Goal: Task Accomplishment & Management: Manage account settings

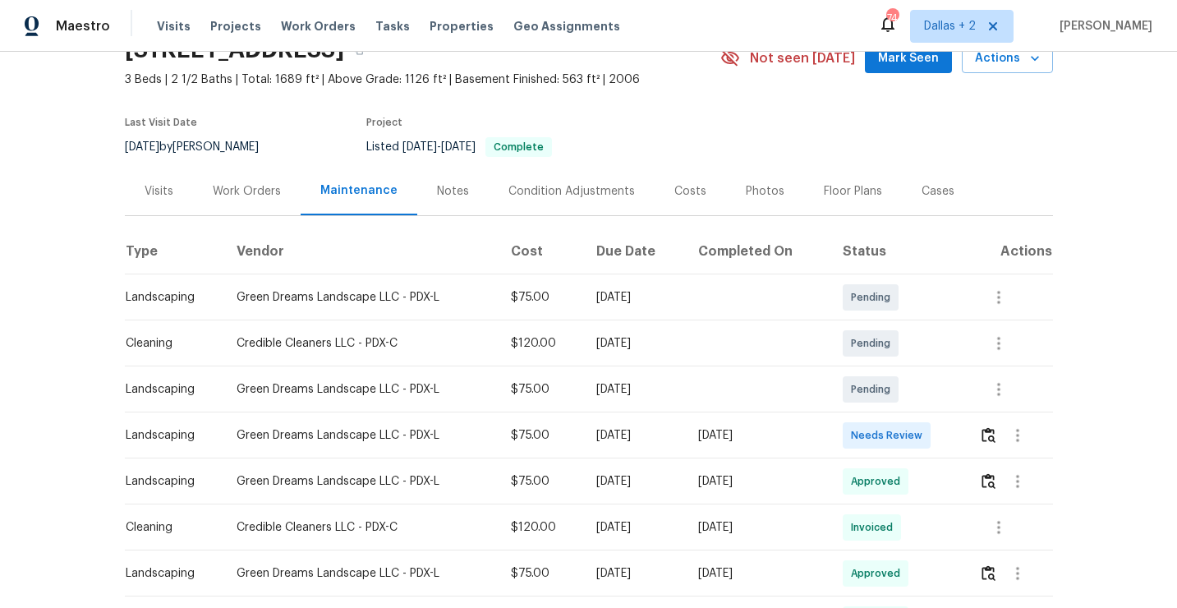
scroll to position [119, 0]
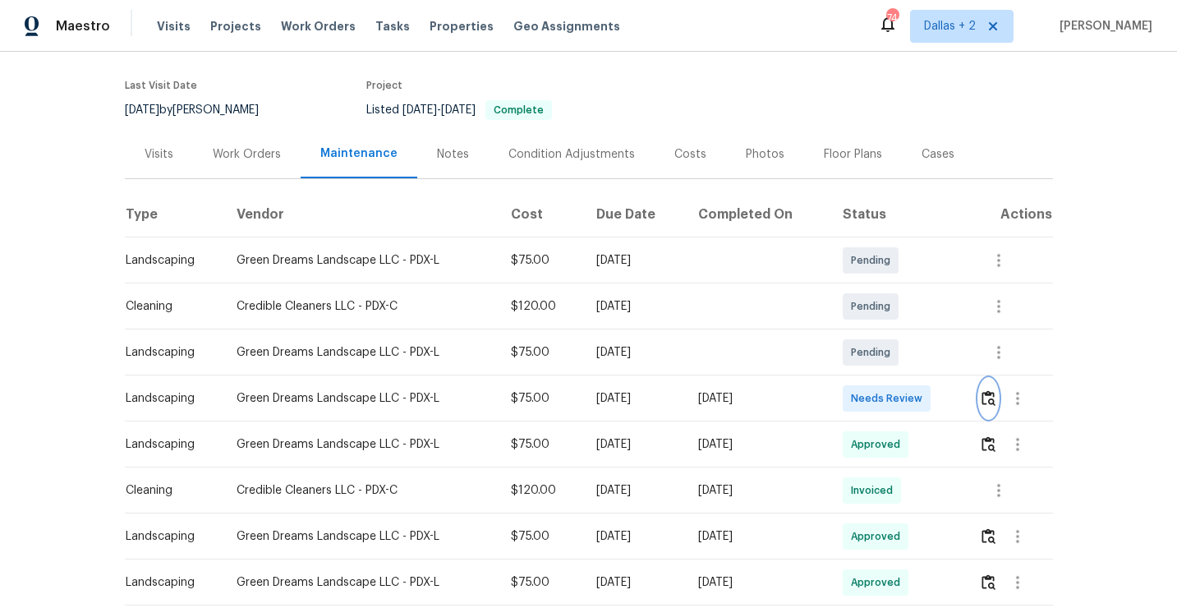
click at [994, 405] on img "button" at bounding box center [988, 398] width 14 height 16
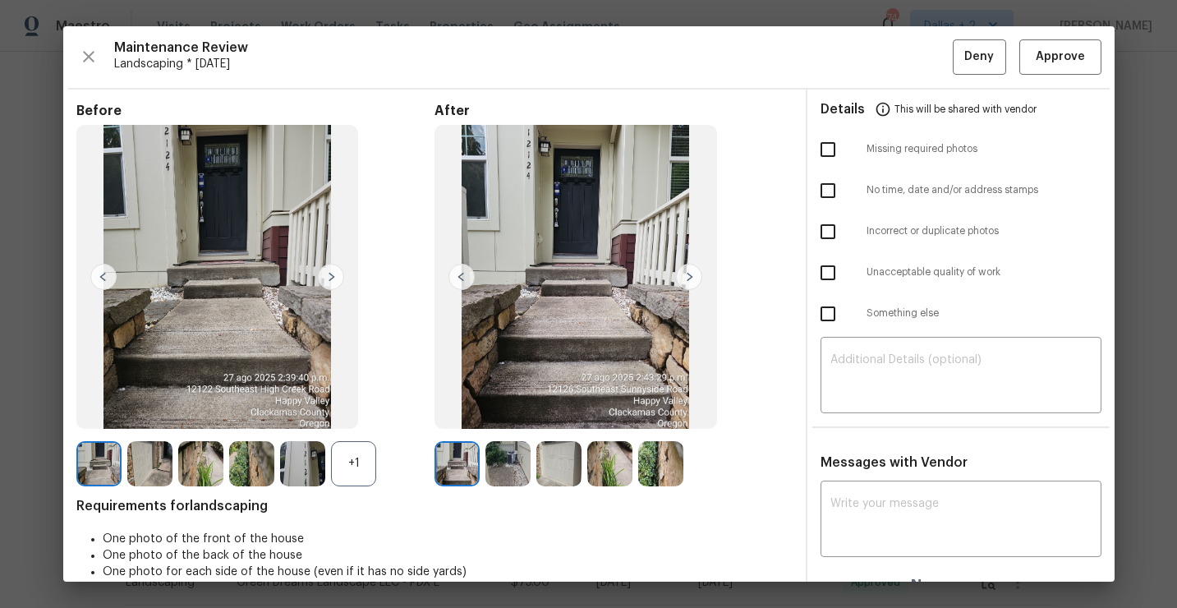
click at [98, 70] on div "Maintenance Review Landscaping * [DATE] Deny Approve" at bounding box center [588, 56] width 1025 height 35
click at [92, 59] on icon "button" at bounding box center [89, 57] width 20 height 20
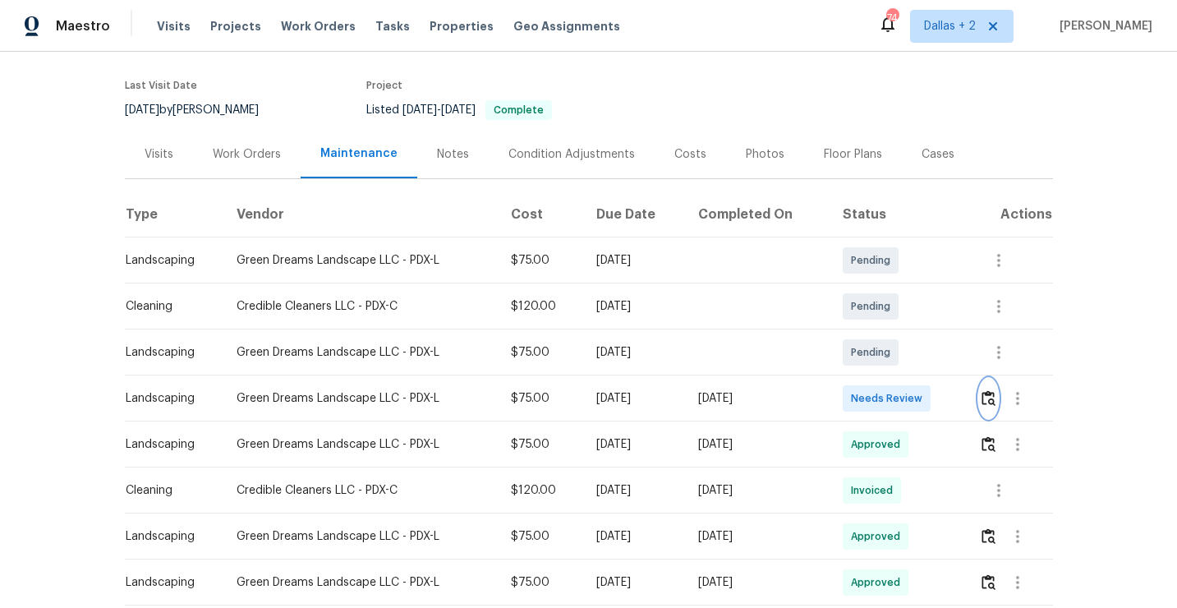
scroll to position [0, 0]
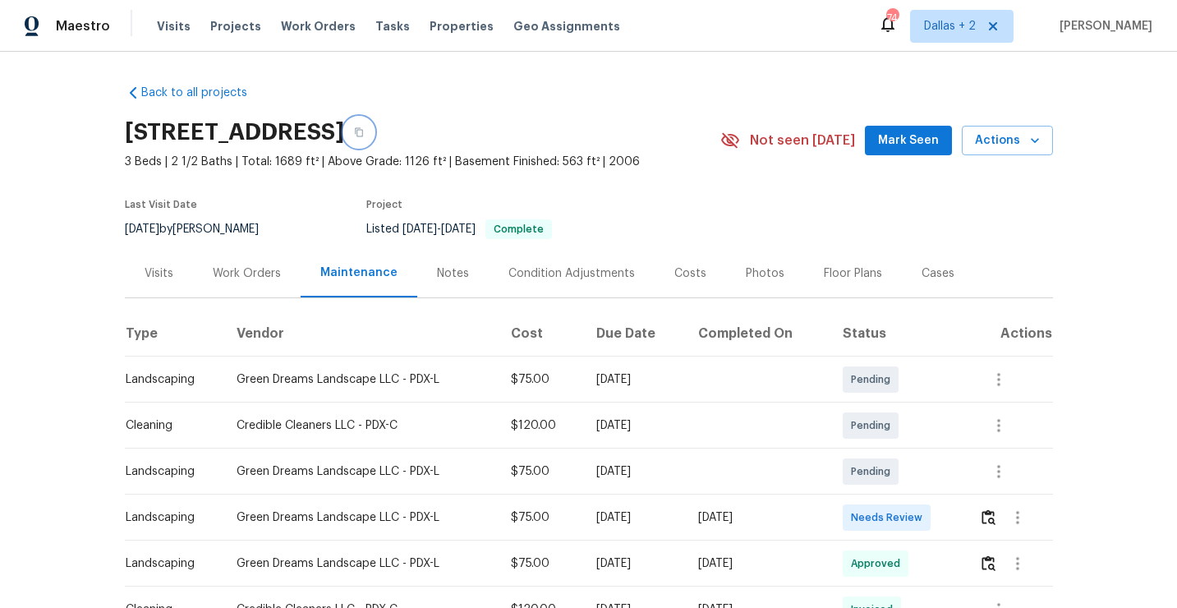
click at [374, 137] on button "button" at bounding box center [359, 132] width 30 height 30
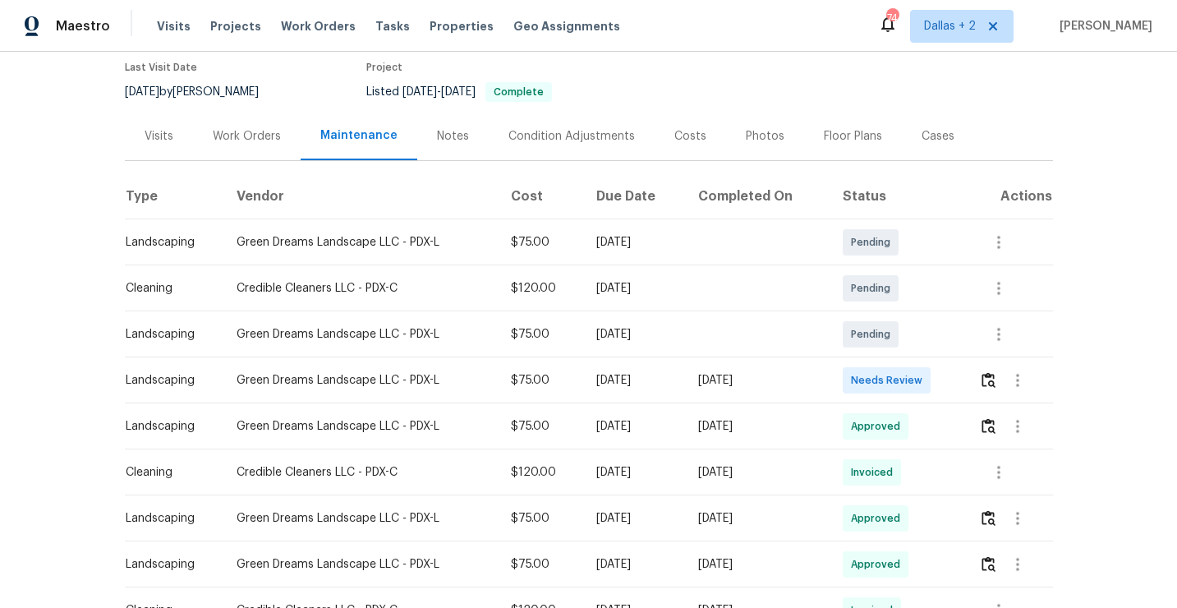
scroll to position [156, 0]
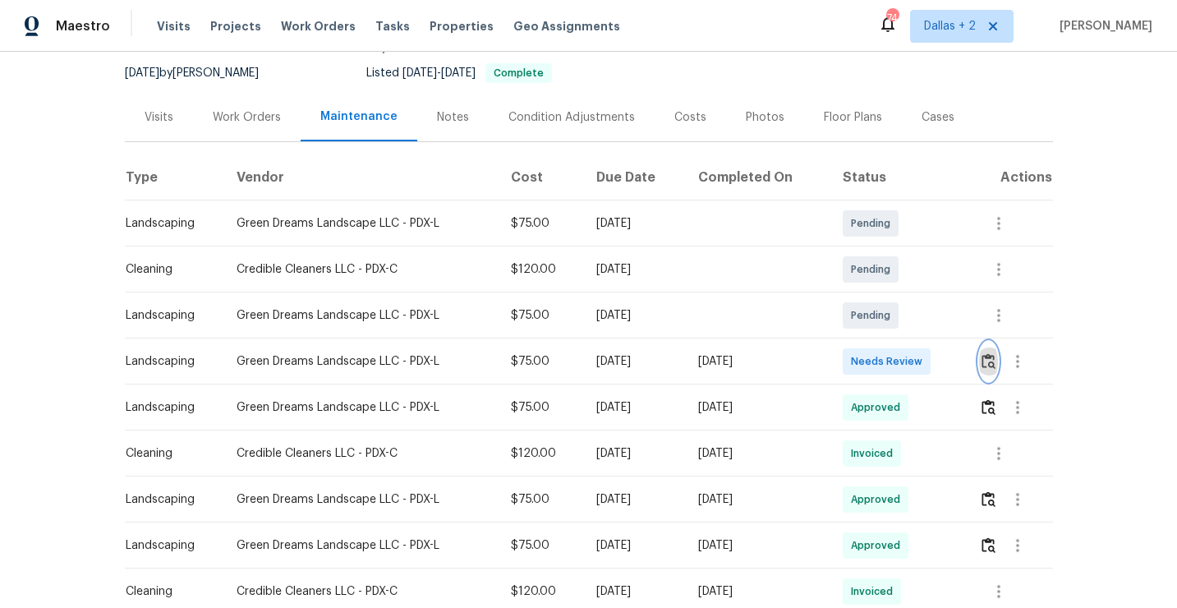
click at [990, 358] on img "button" at bounding box center [988, 361] width 14 height 16
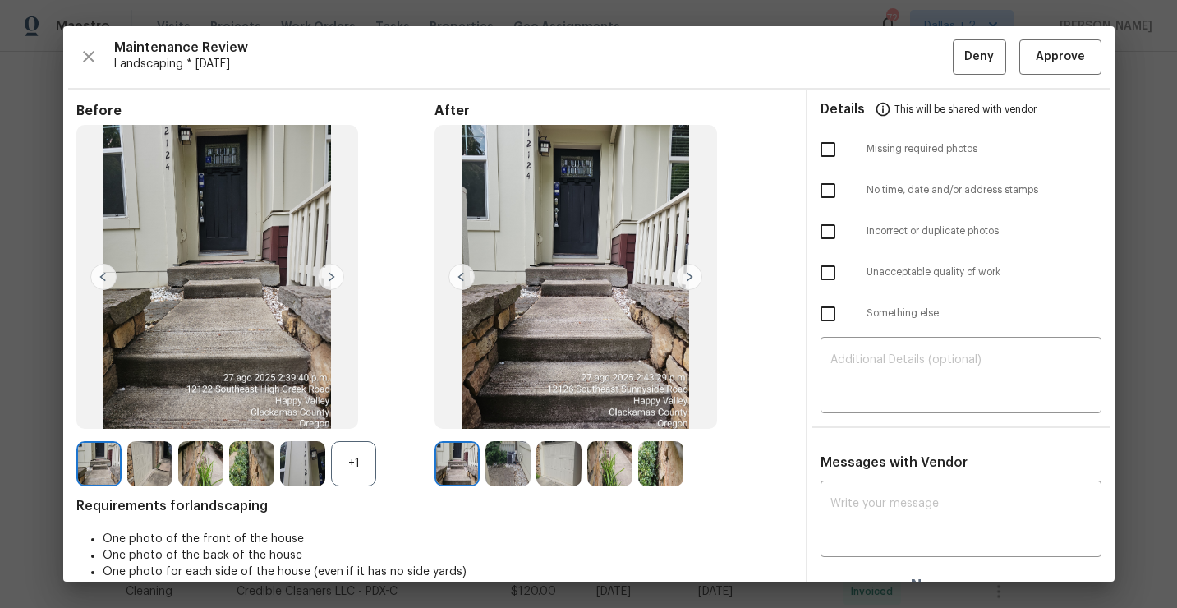
click at [512, 474] on img at bounding box center [507, 463] width 45 height 45
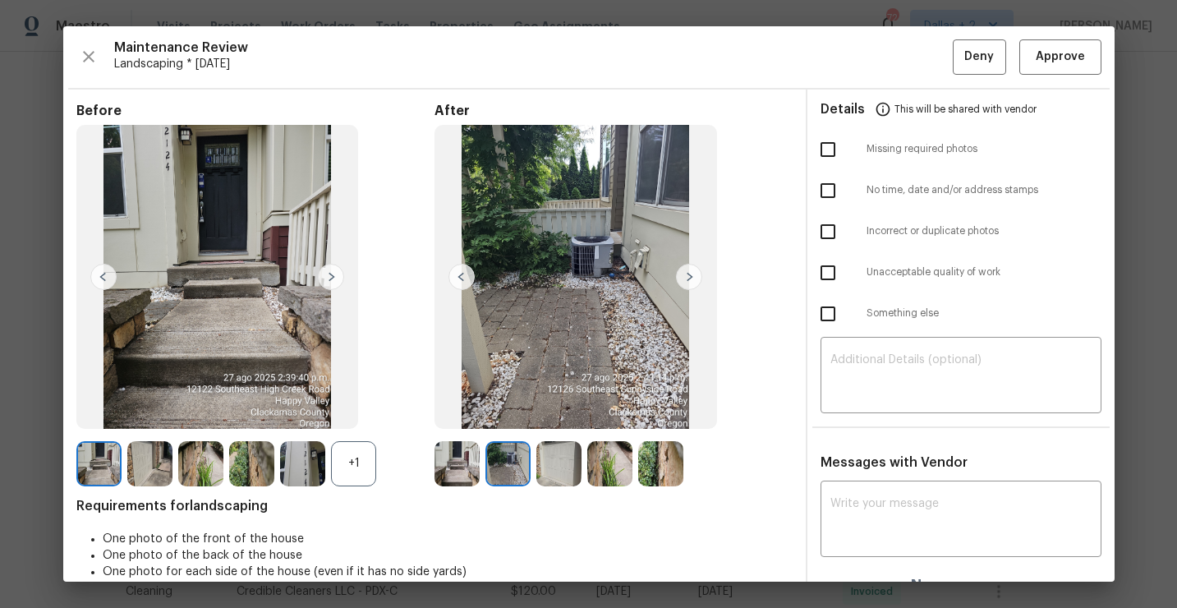
click at [683, 274] on img at bounding box center [689, 277] width 26 height 26
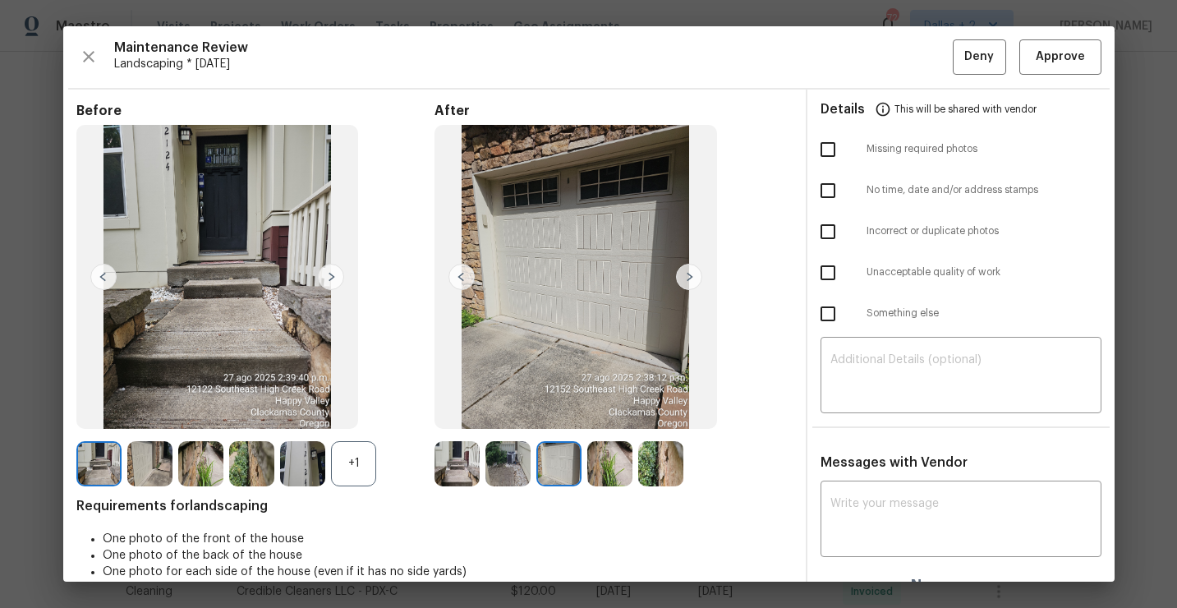
click at [686, 277] on img at bounding box center [689, 277] width 26 height 26
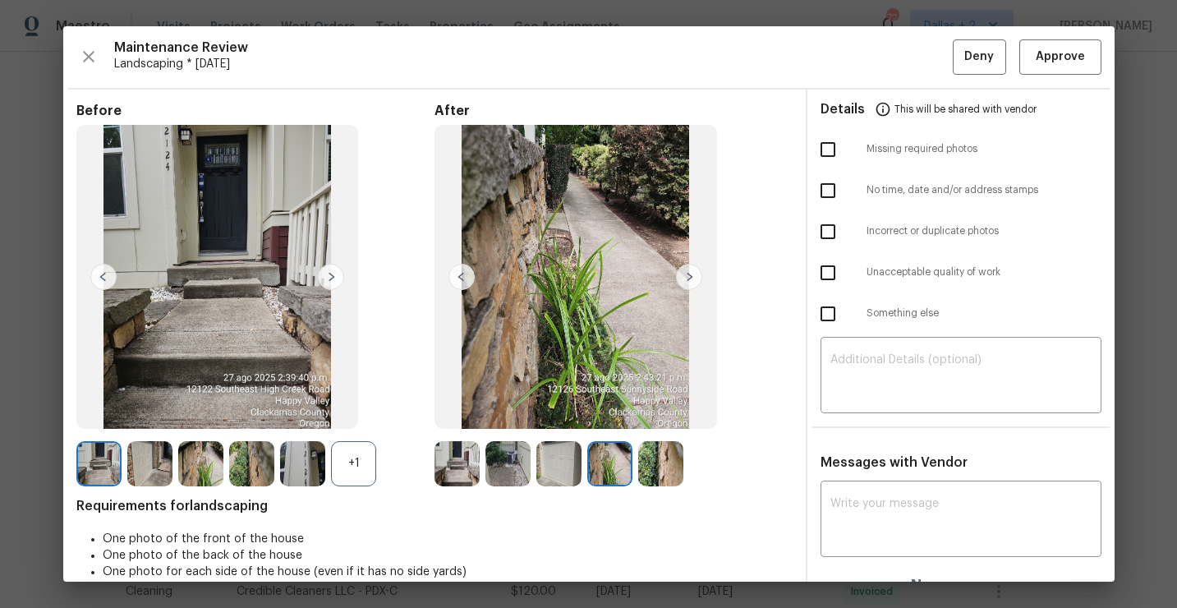
click at [686, 277] on img at bounding box center [689, 277] width 26 height 26
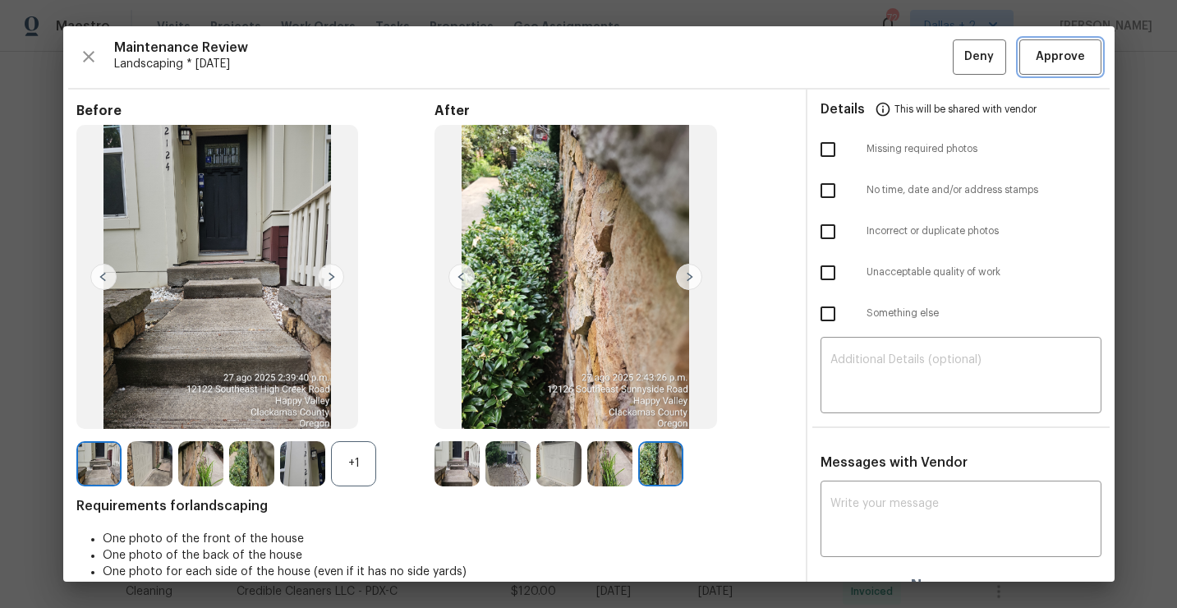
click at [1060, 57] on span "Approve" at bounding box center [1059, 57] width 49 height 21
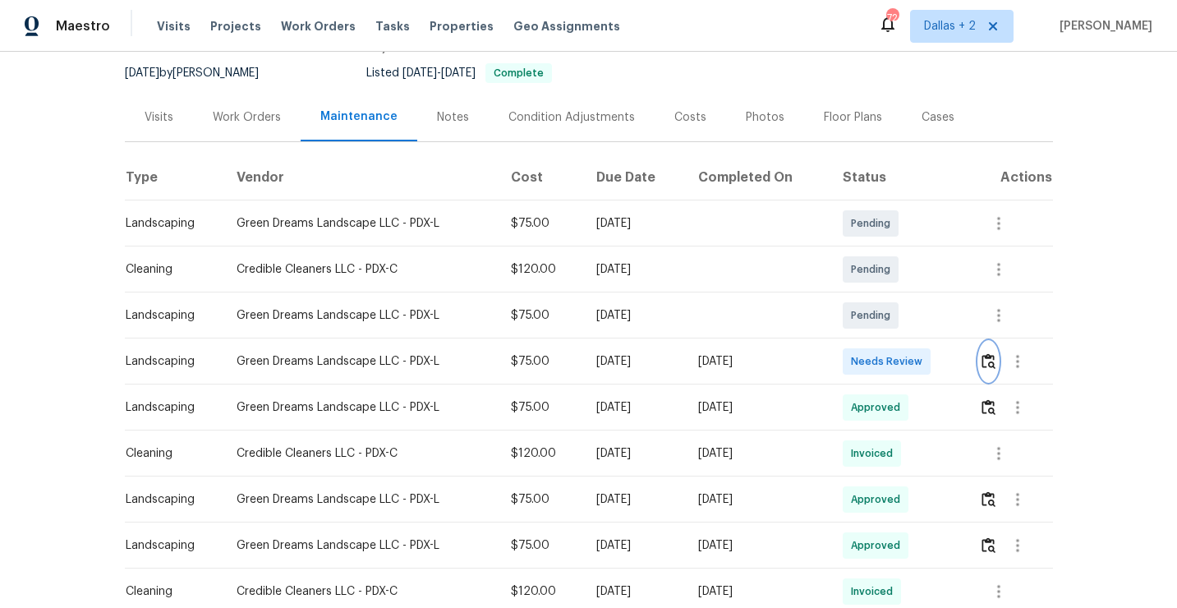
scroll to position [0, 0]
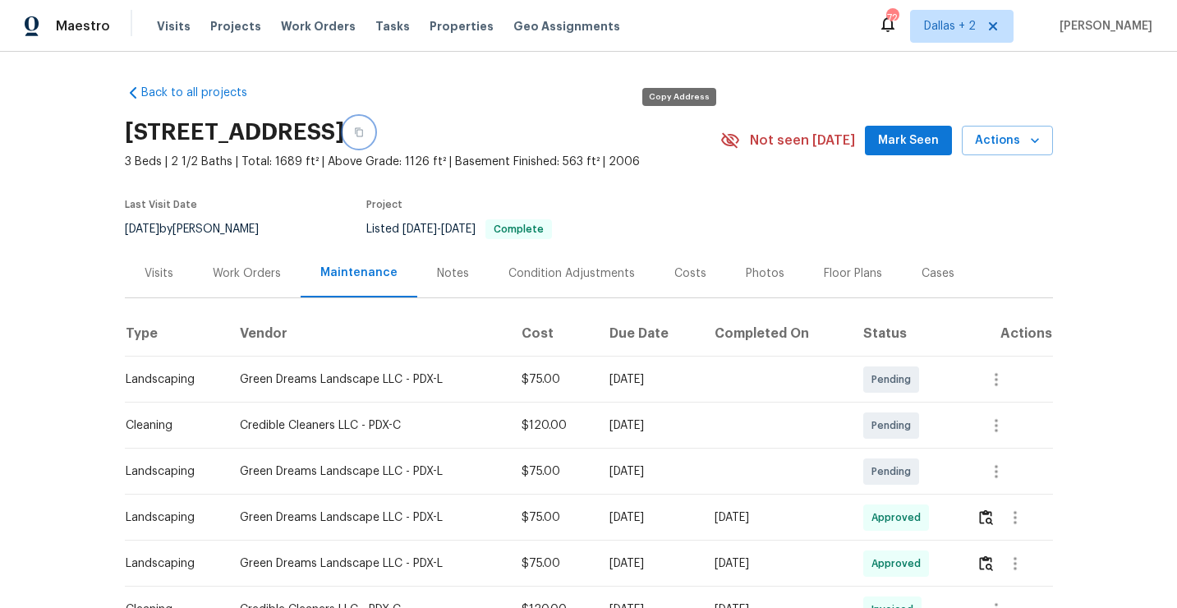
click at [364, 132] on icon "button" at bounding box center [359, 132] width 10 height 10
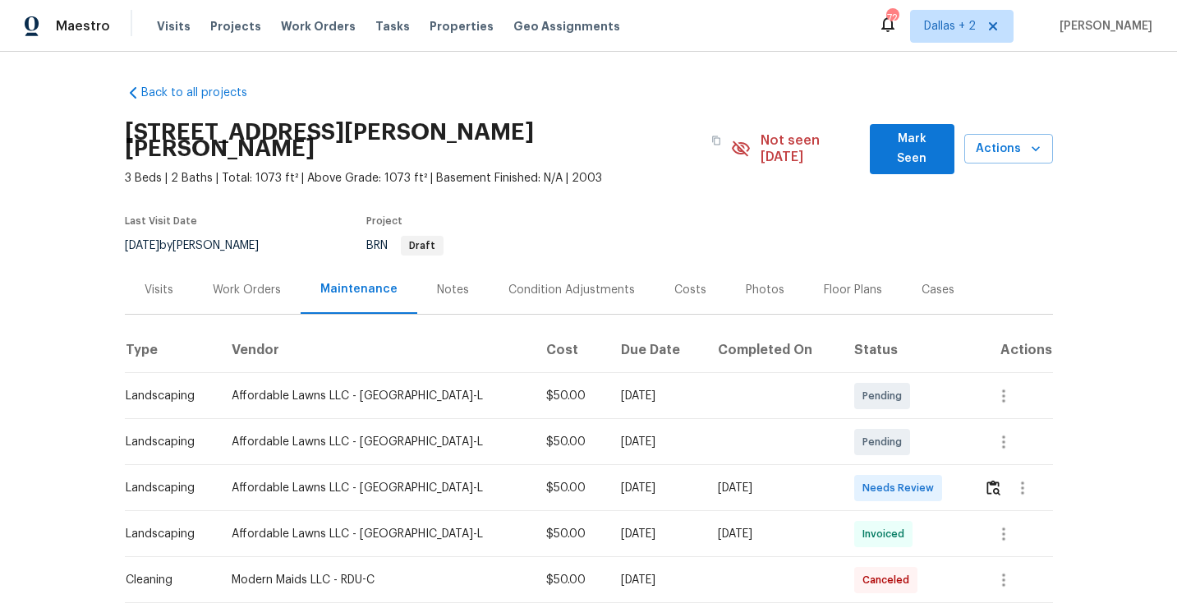
scroll to position [90, 0]
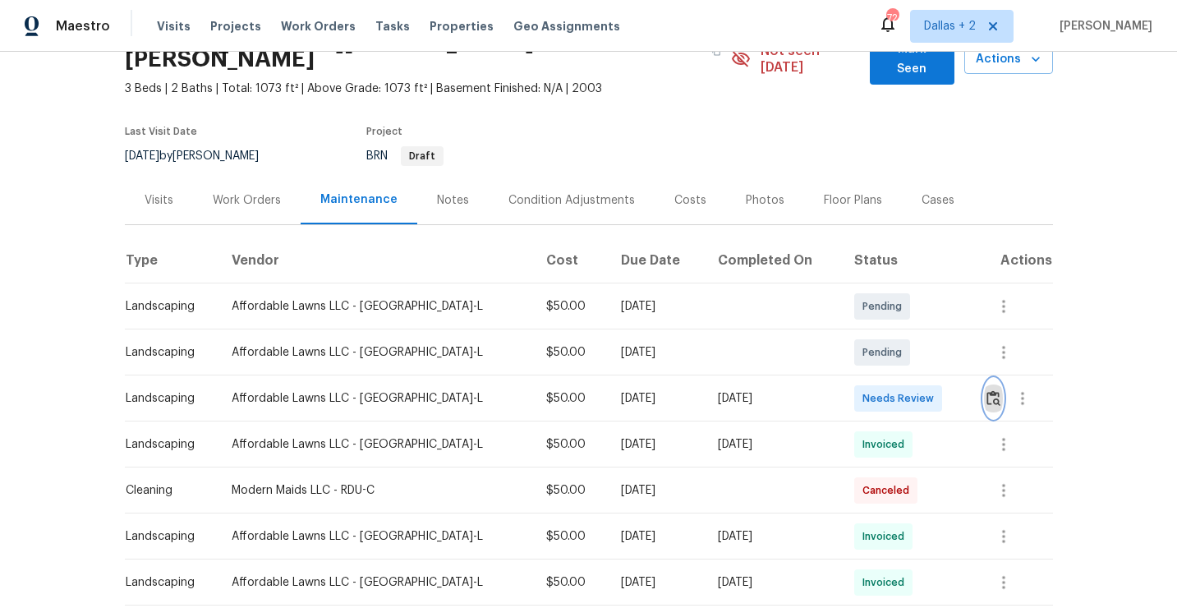
click at [988, 390] on img "button" at bounding box center [993, 398] width 14 height 16
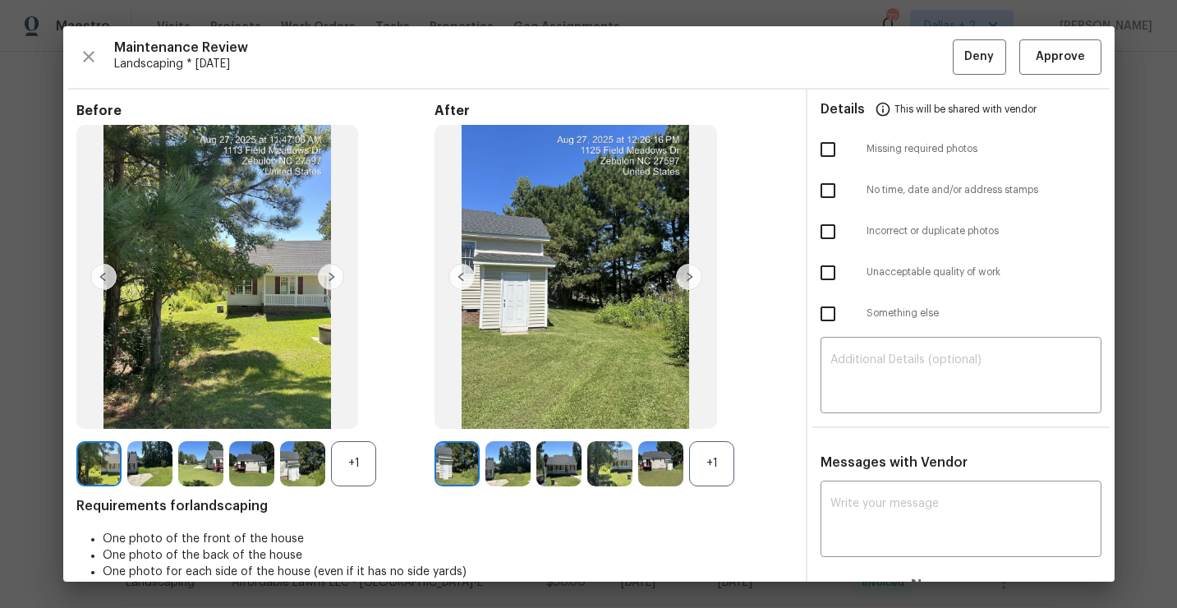
click at [703, 462] on div "+1" at bounding box center [711, 463] width 45 height 45
click at [355, 474] on div "+1" at bounding box center [353, 463] width 45 height 45
click at [693, 277] on img at bounding box center [689, 277] width 26 height 26
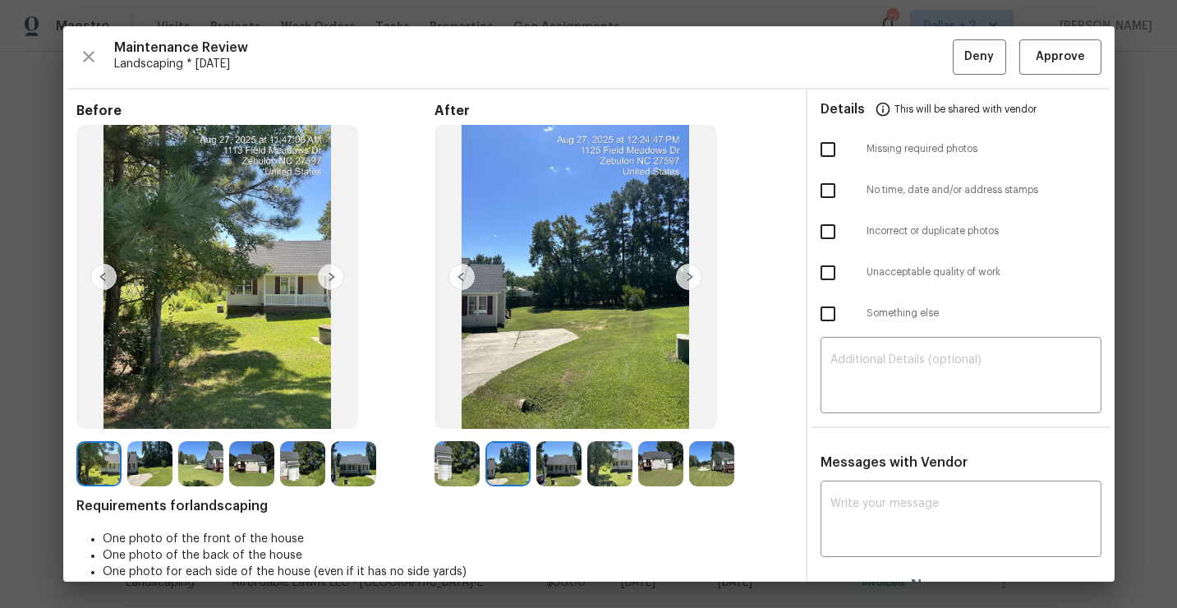
click at [693, 277] on img at bounding box center [689, 277] width 26 height 26
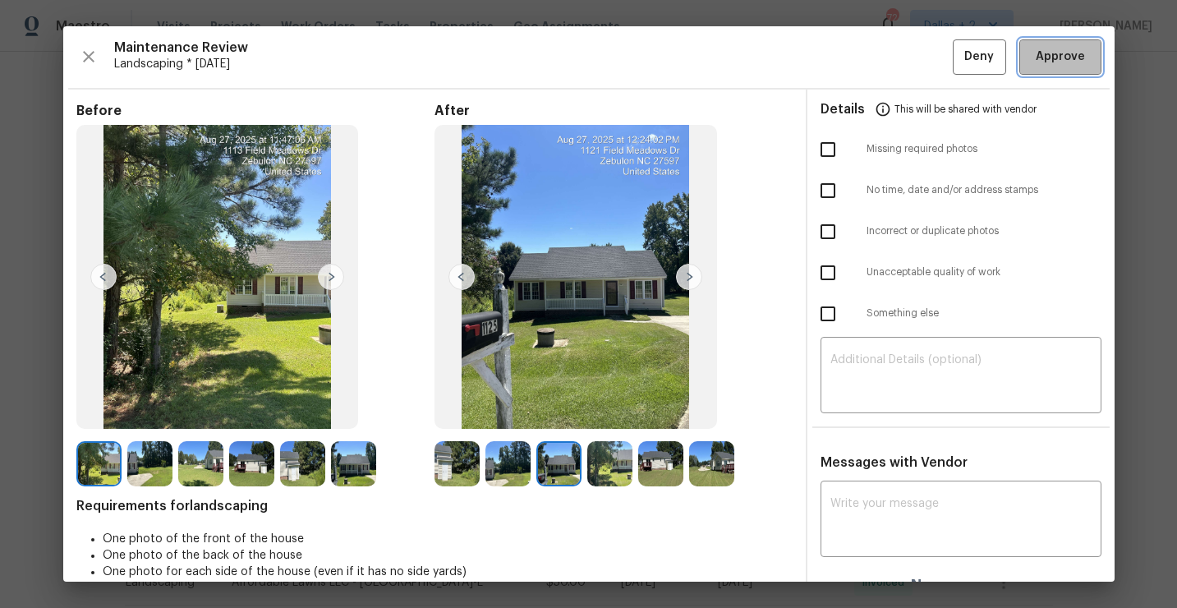
click at [1057, 64] on span "Approve" at bounding box center [1059, 57] width 49 height 21
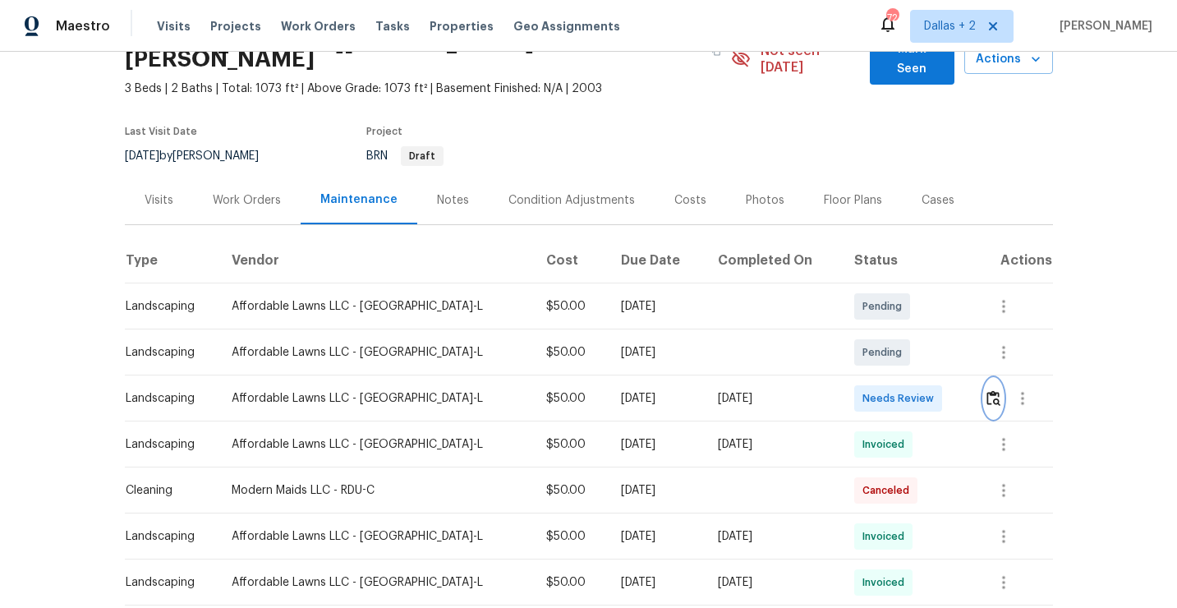
scroll to position [0, 0]
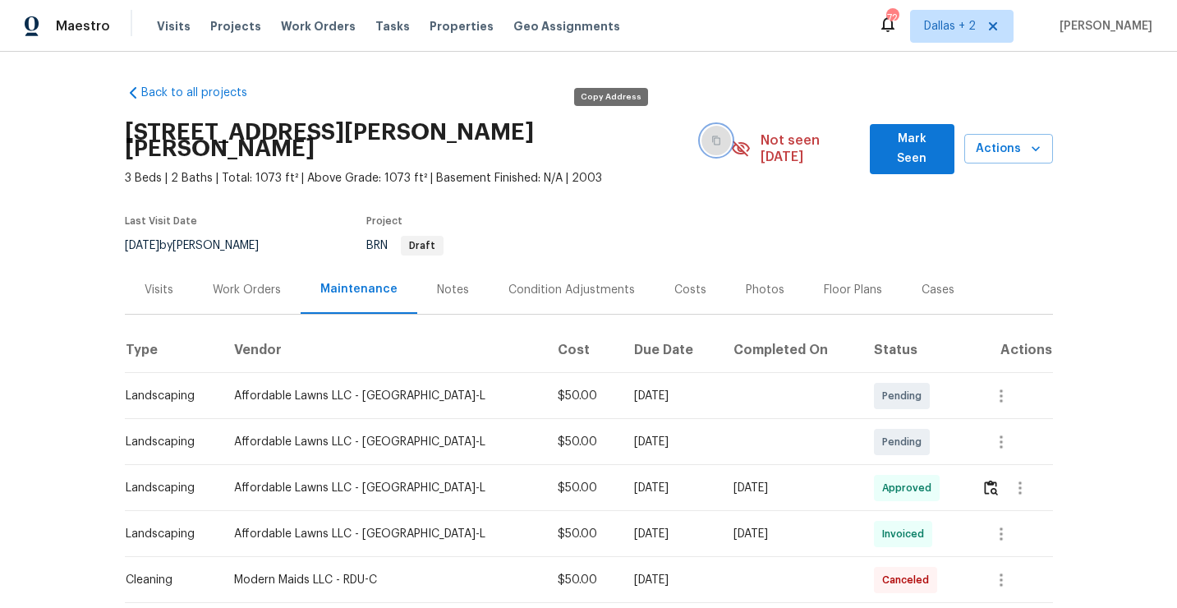
click at [711, 135] on icon "button" at bounding box center [716, 140] width 10 height 10
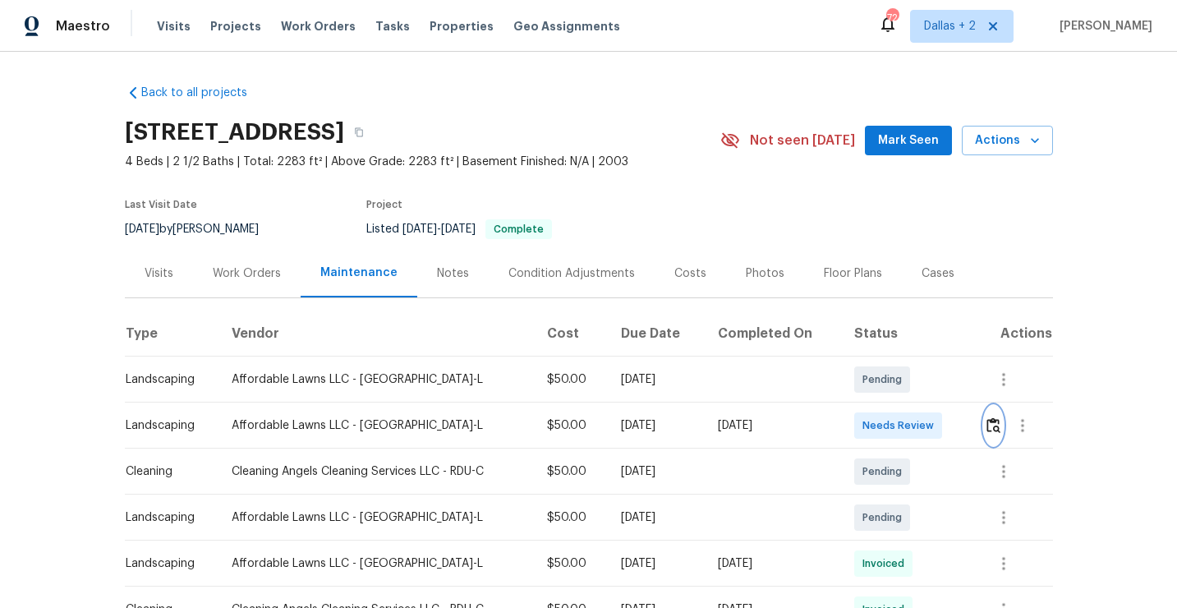
click at [1000, 428] on img "button" at bounding box center [993, 425] width 14 height 16
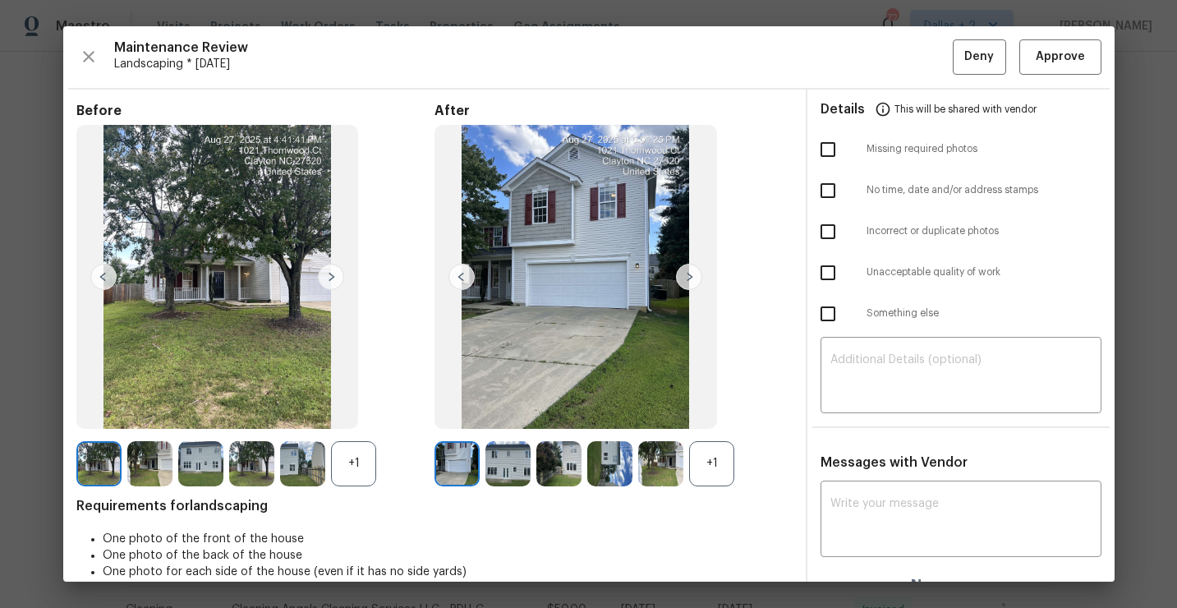
click at [350, 464] on div "+1" at bounding box center [353, 463] width 45 height 45
click at [361, 478] on img at bounding box center [353, 463] width 45 height 45
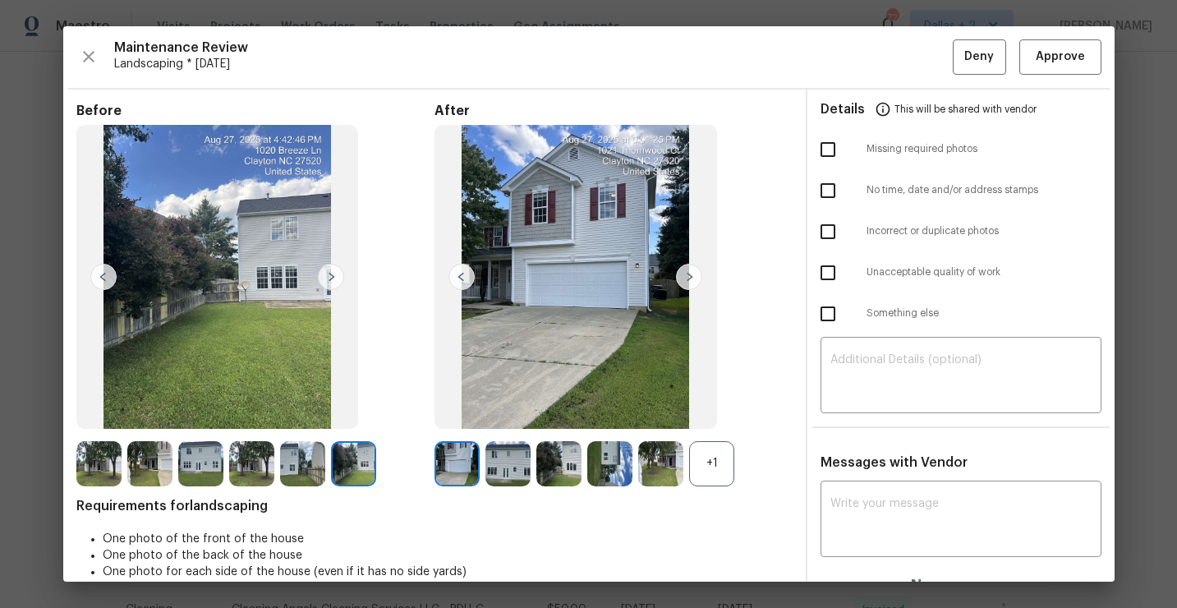
click at [689, 283] on img at bounding box center [689, 277] width 26 height 26
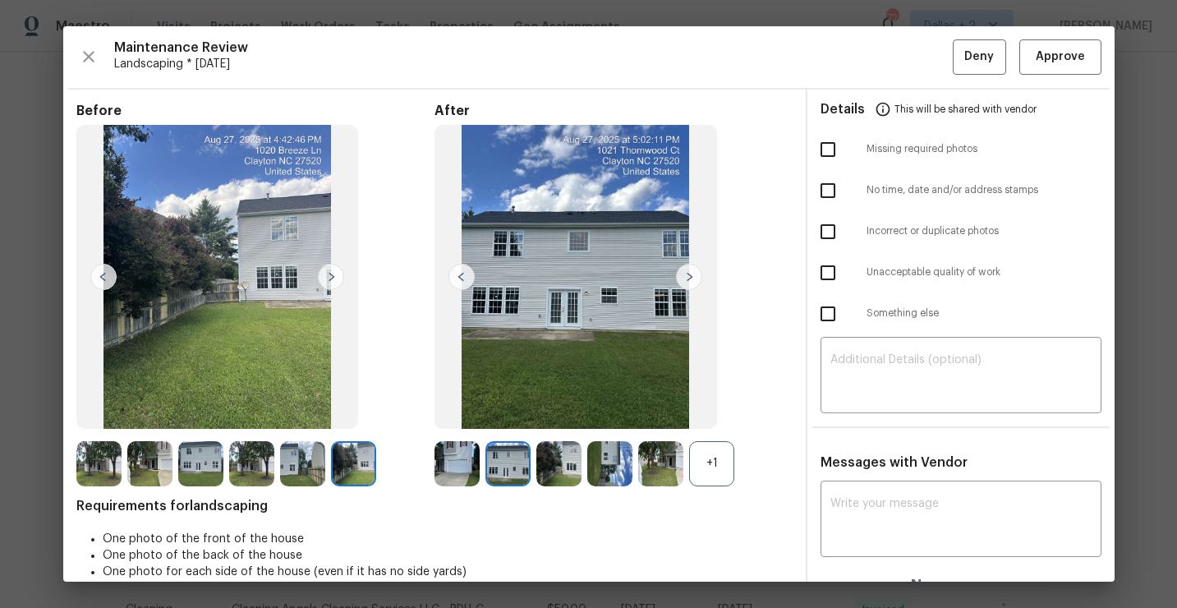
click at [689, 283] on img at bounding box center [689, 277] width 26 height 26
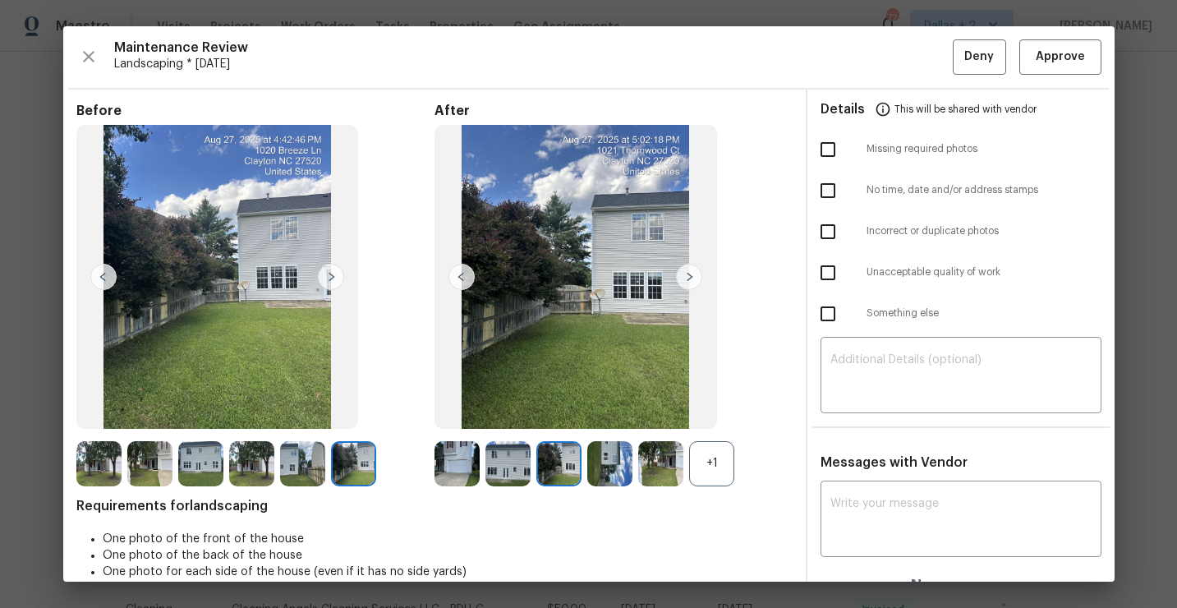
click at [603, 461] on img at bounding box center [609, 463] width 45 height 45
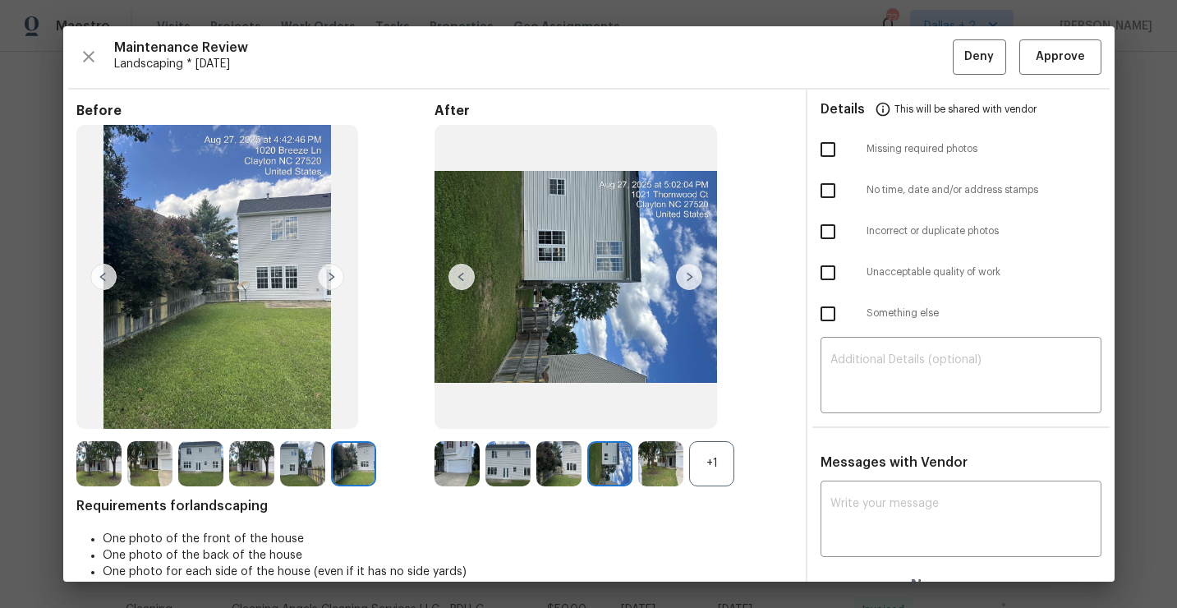
click at [664, 476] on img at bounding box center [660, 463] width 45 height 45
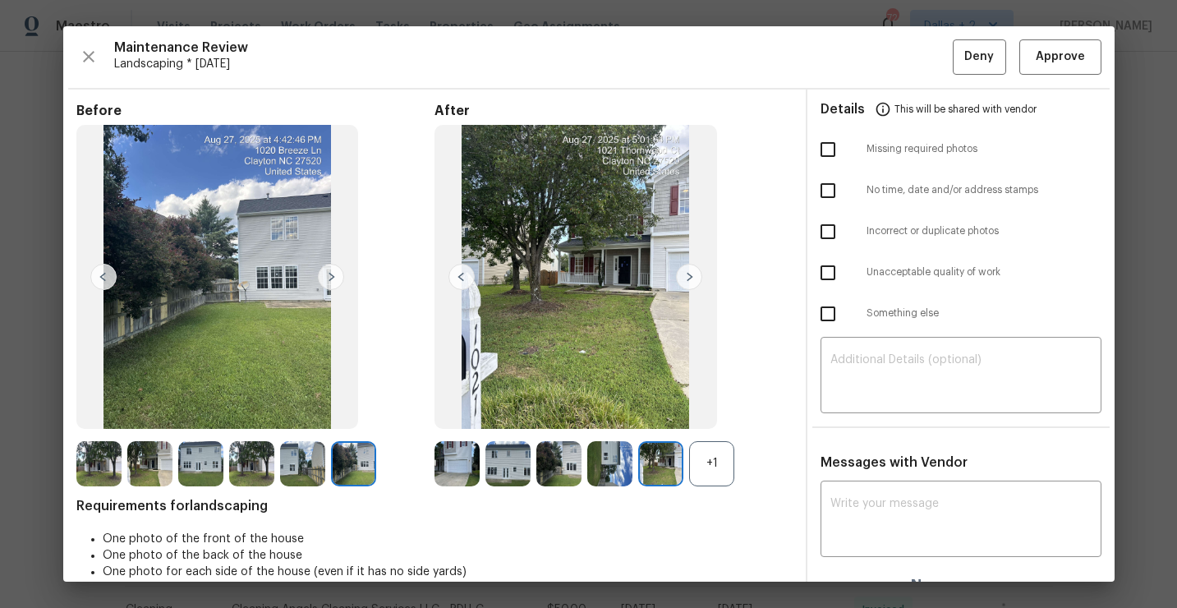
click at [712, 466] on div "+1" at bounding box center [711, 463] width 45 height 45
click at [1031, 70] on button "Approve" at bounding box center [1060, 56] width 82 height 35
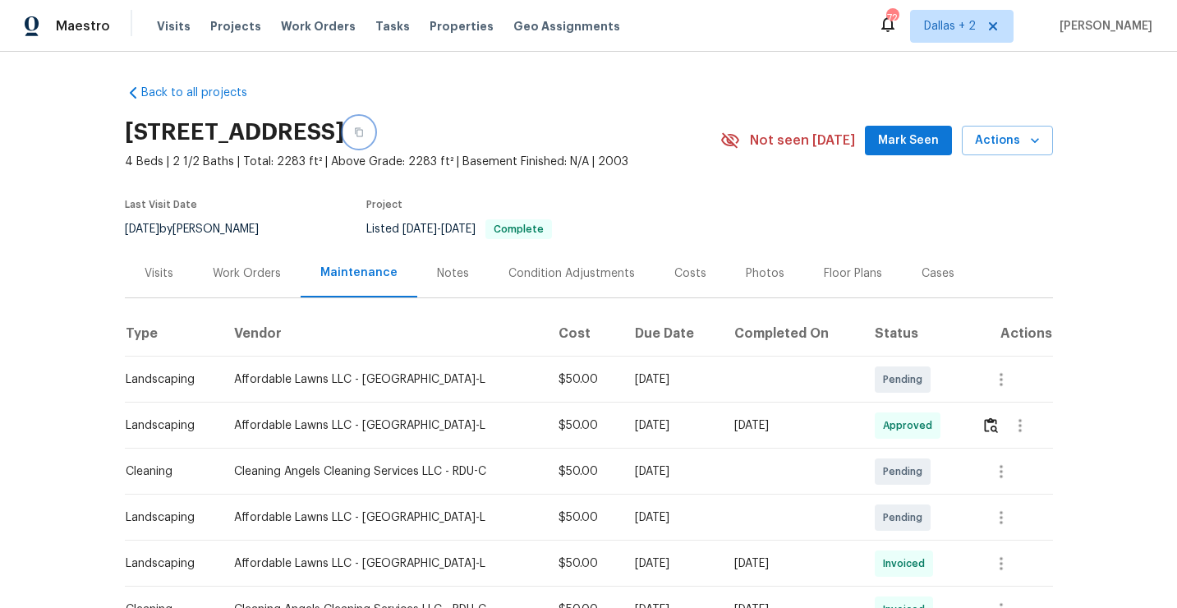
click at [374, 141] on button "button" at bounding box center [359, 132] width 30 height 30
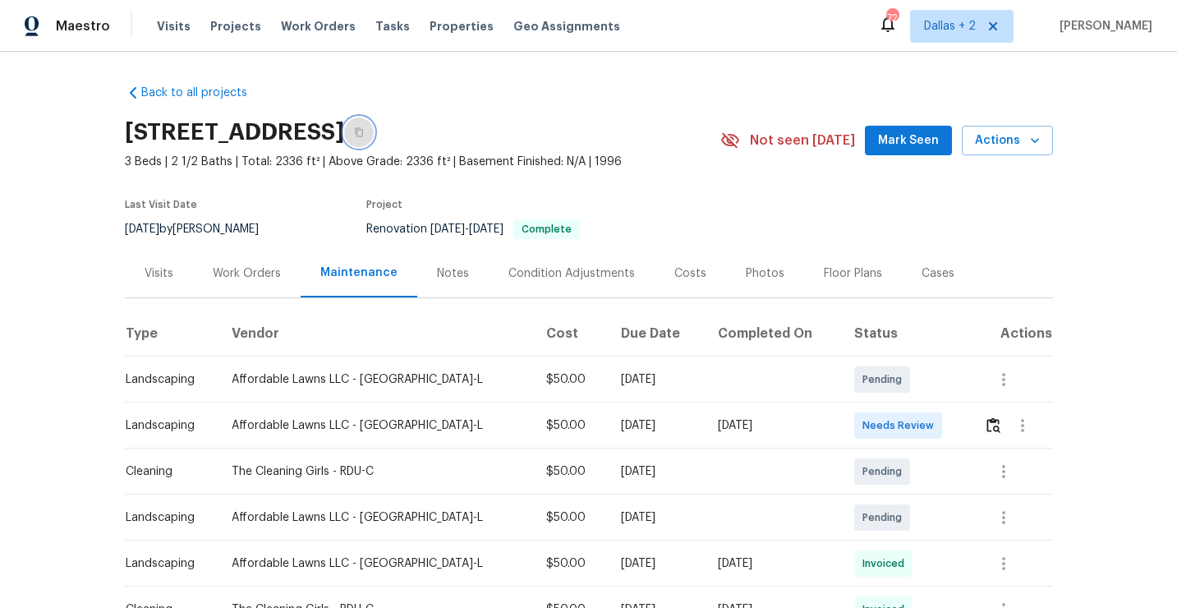
click at [374, 145] on button "button" at bounding box center [359, 132] width 30 height 30
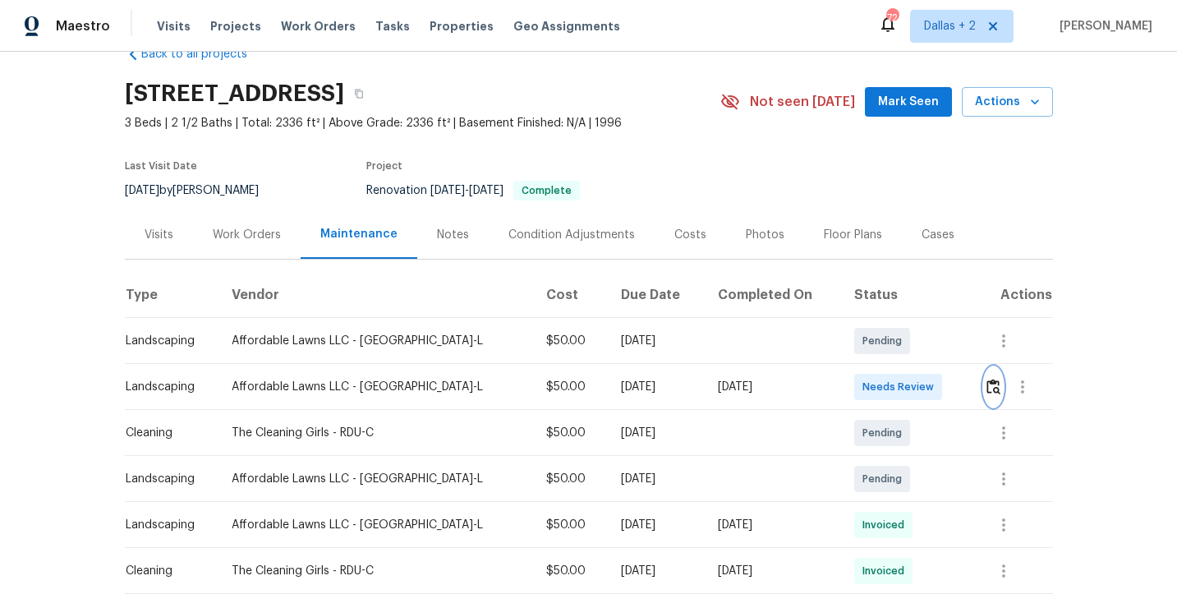
click at [991, 387] on img "button" at bounding box center [993, 387] width 14 height 16
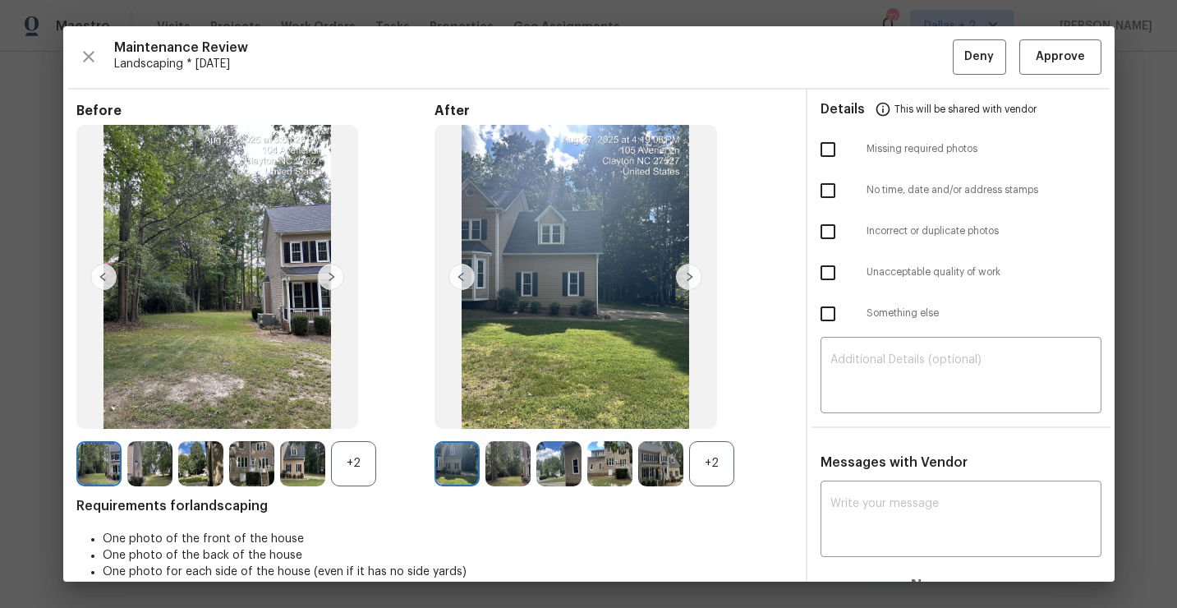
click at [710, 461] on div "+2" at bounding box center [711, 463] width 45 height 45
click at [358, 466] on div "+2" at bounding box center [353, 463] width 45 height 45
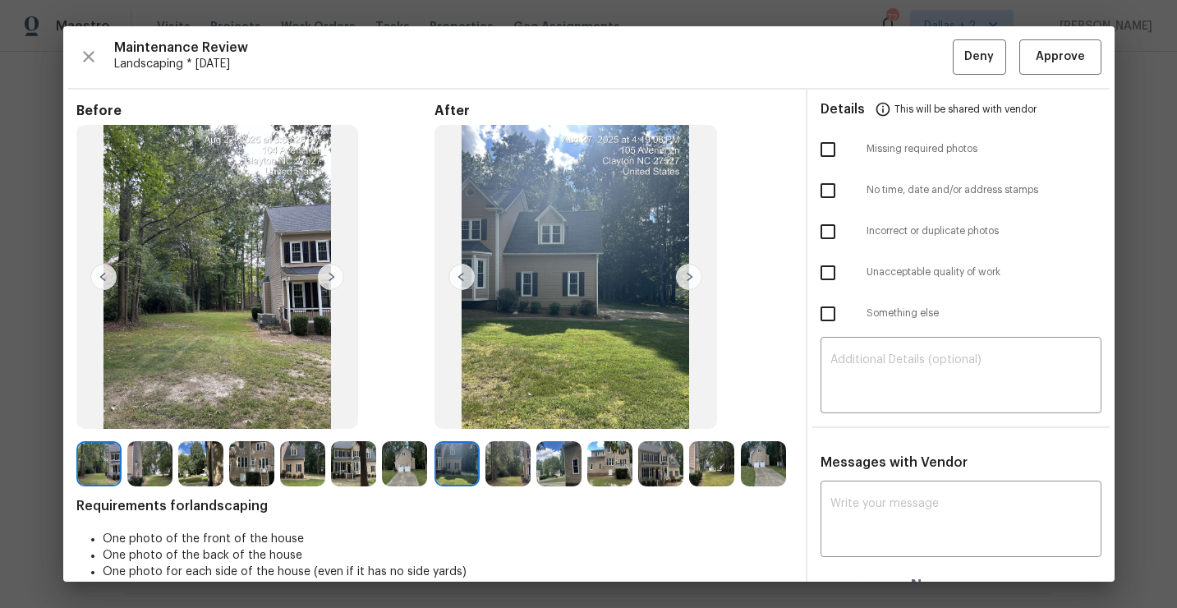
click at [691, 282] on img at bounding box center [689, 277] width 26 height 26
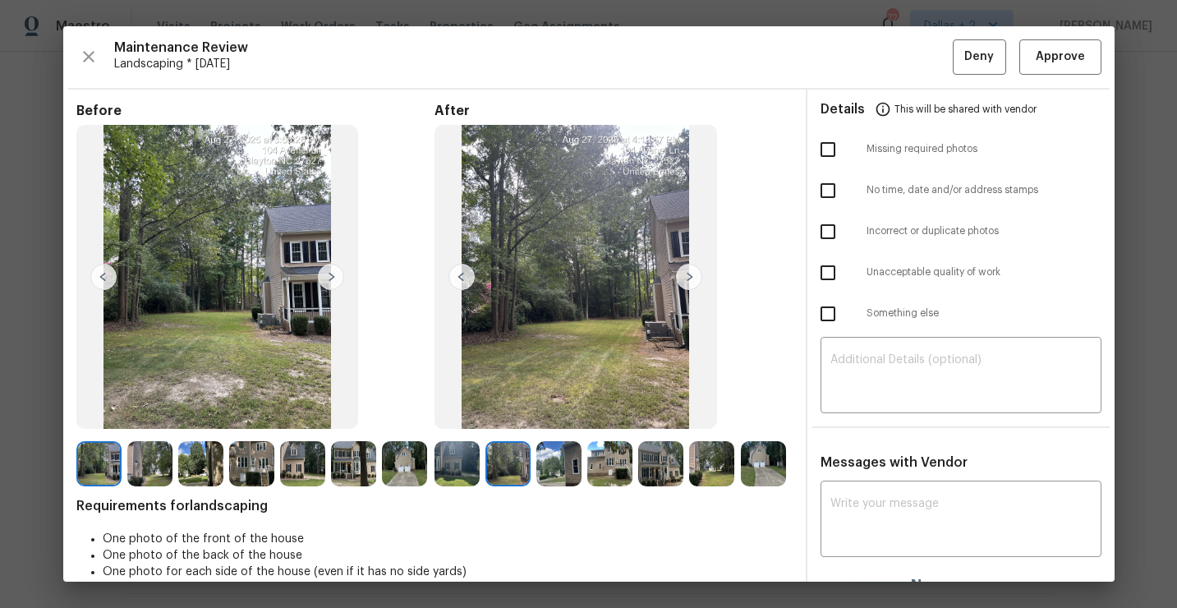
click at [692, 279] on img at bounding box center [689, 277] width 26 height 26
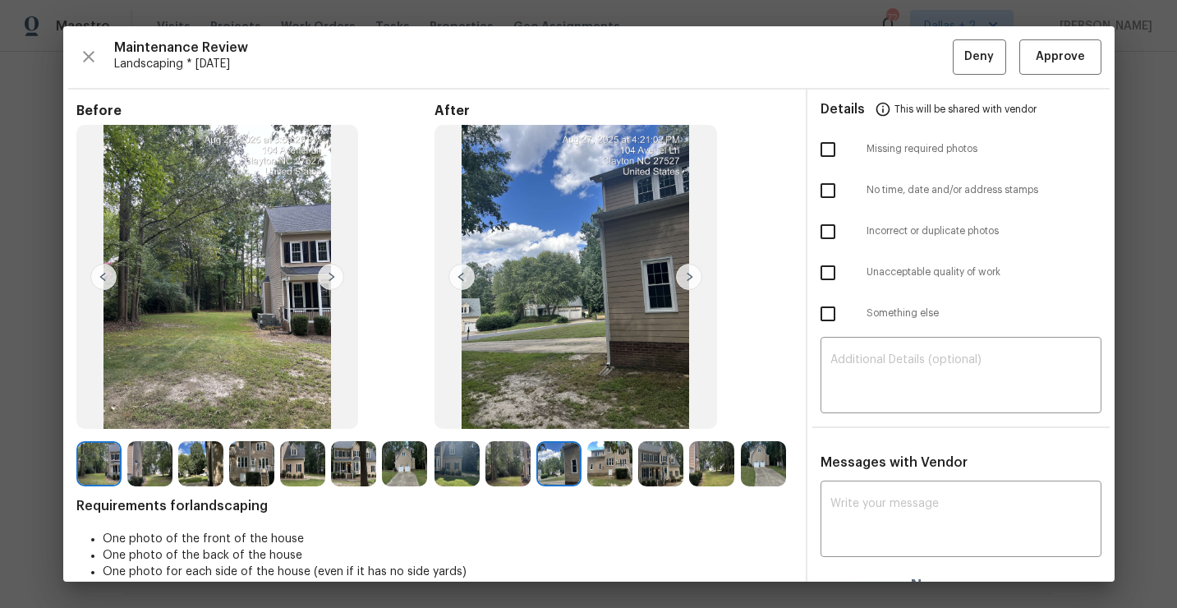
click at [692, 279] on img at bounding box center [689, 277] width 26 height 26
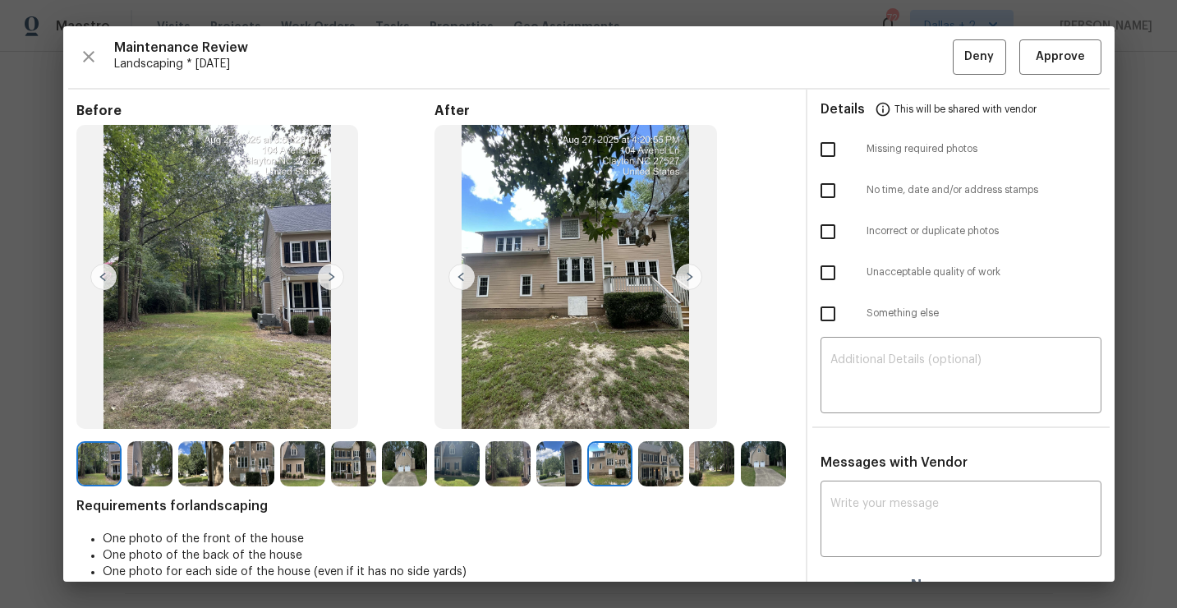
click at [692, 279] on img at bounding box center [689, 277] width 26 height 26
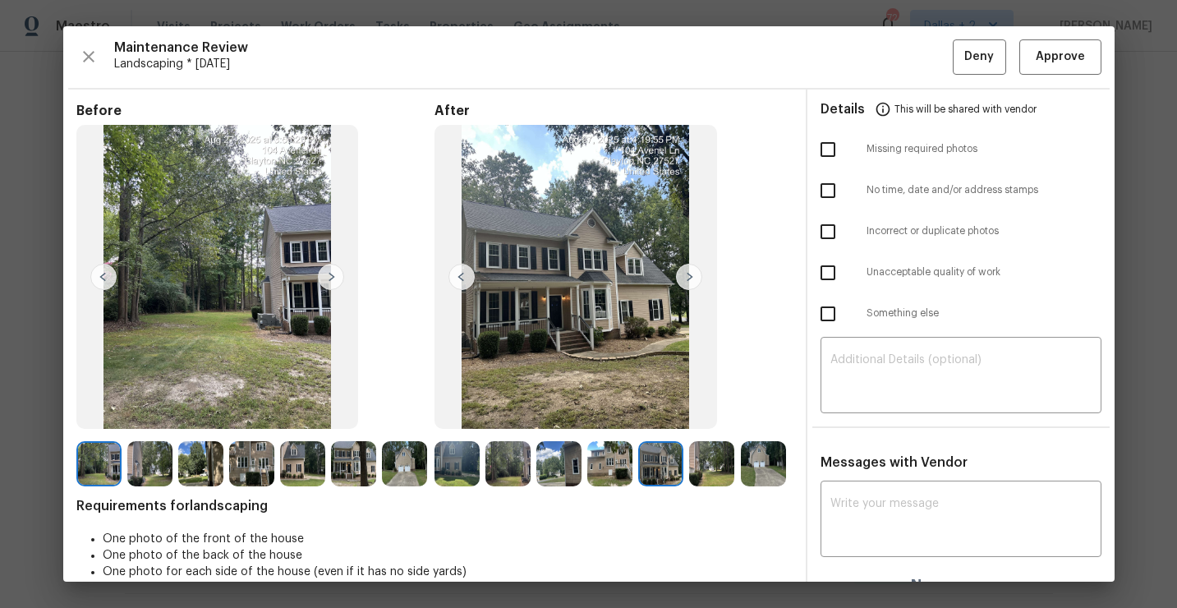
click at [692, 279] on img at bounding box center [689, 277] width 26 height 26
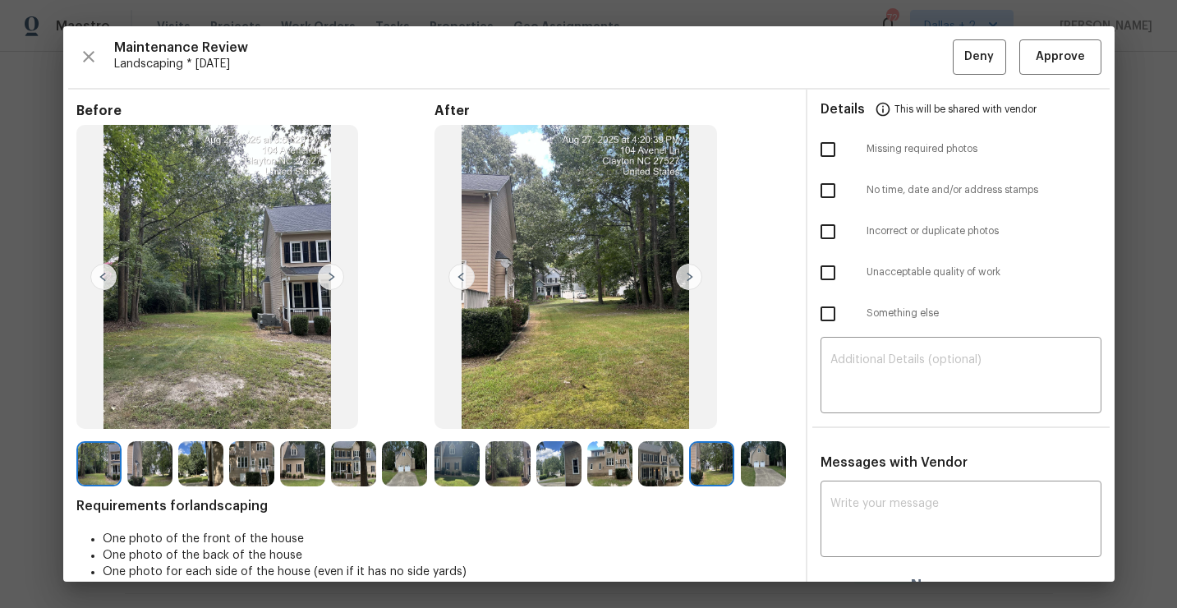
click at [692, 279] on img at bounding box center [689, 277] width 26 height 26
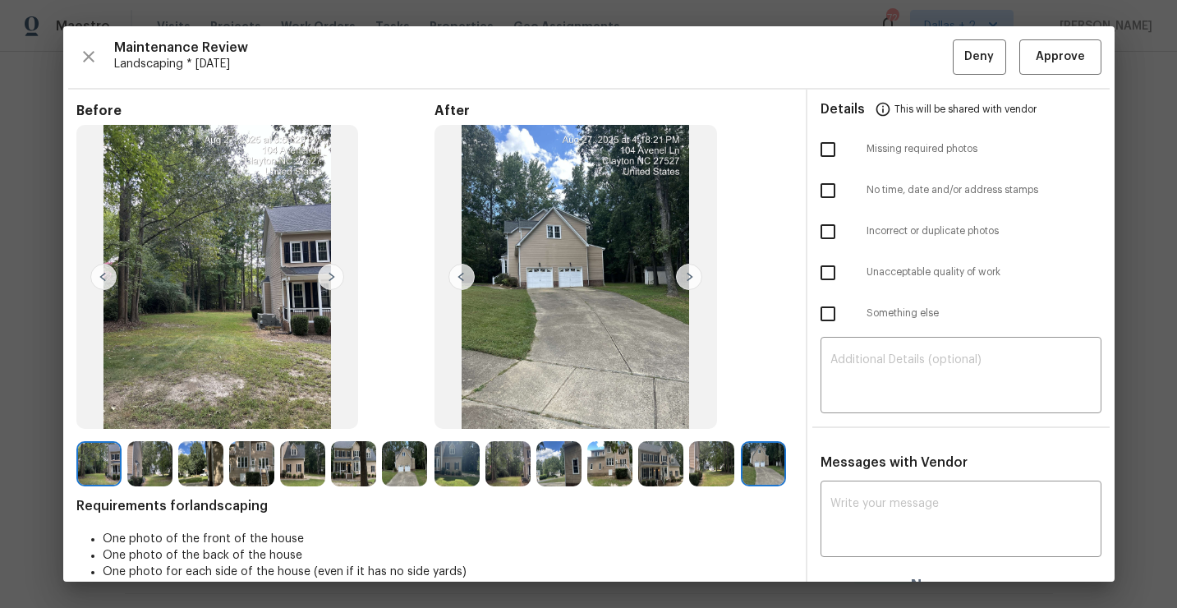
click at [89, 459] on img at bounding box center [98, 463] width 45 height 45
click at [326, 280] on img at bounding box center [331, 277] width 26 height 26
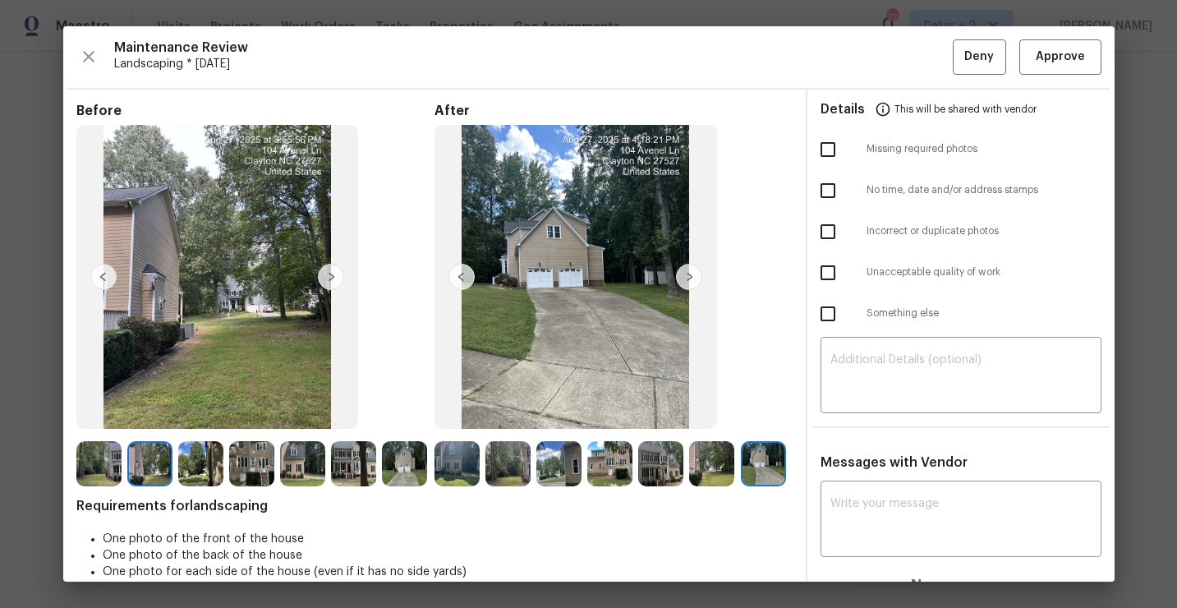
click at [327, 283] on img at bounding box center [331, 277] width 26 height 26
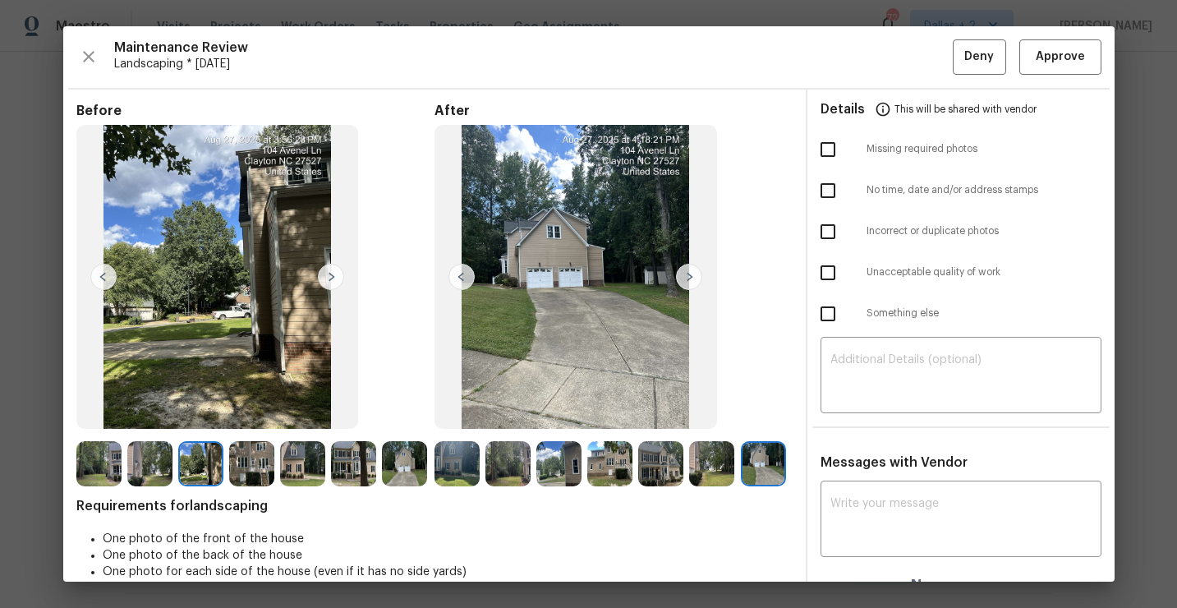
click at [243, 461] on img at bounding box center [251, 463] width 45 height 45
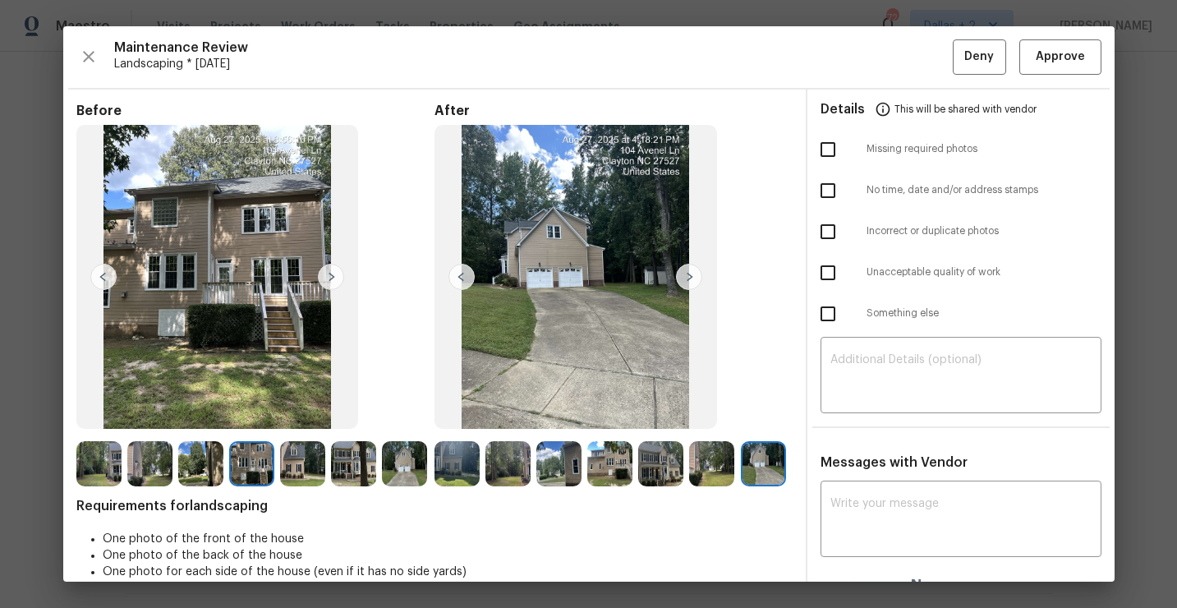
scroll to position [24, 0]
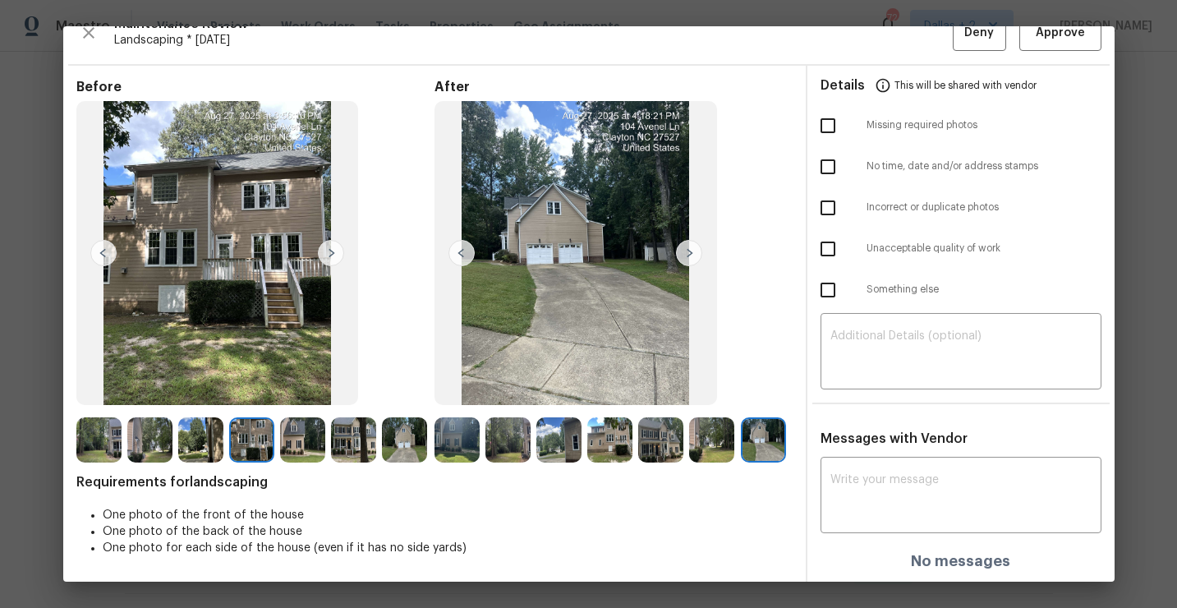
click at [297, 435] on img at bounding box center [302, 439] width 45 height 45
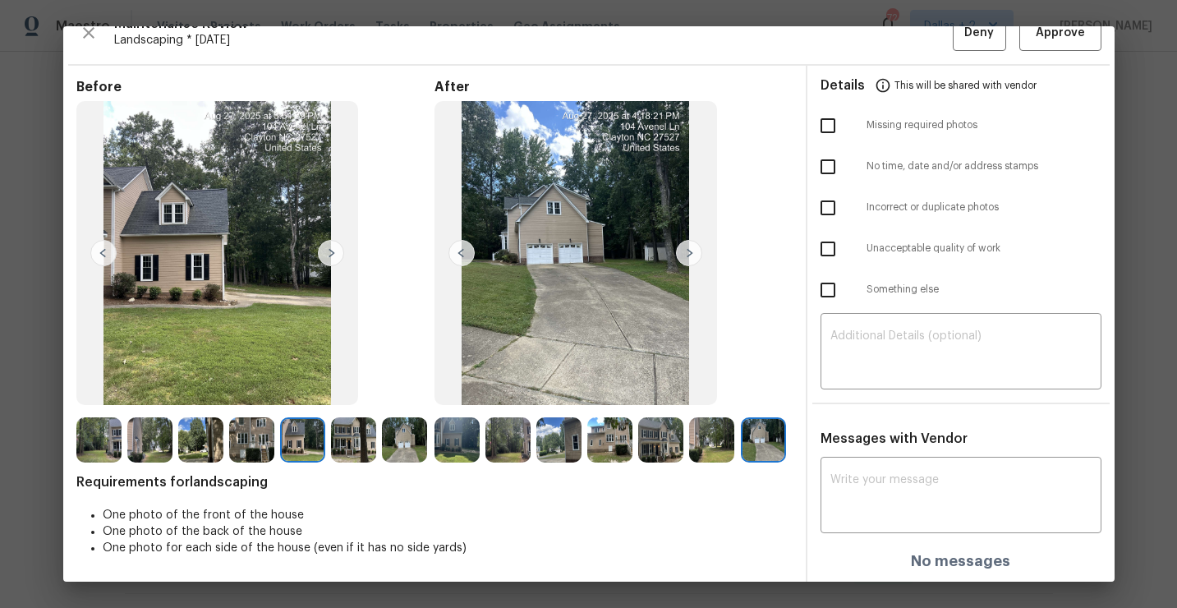
click at [344, 448] on img at bounding box center [353, 439] width 45 height 45
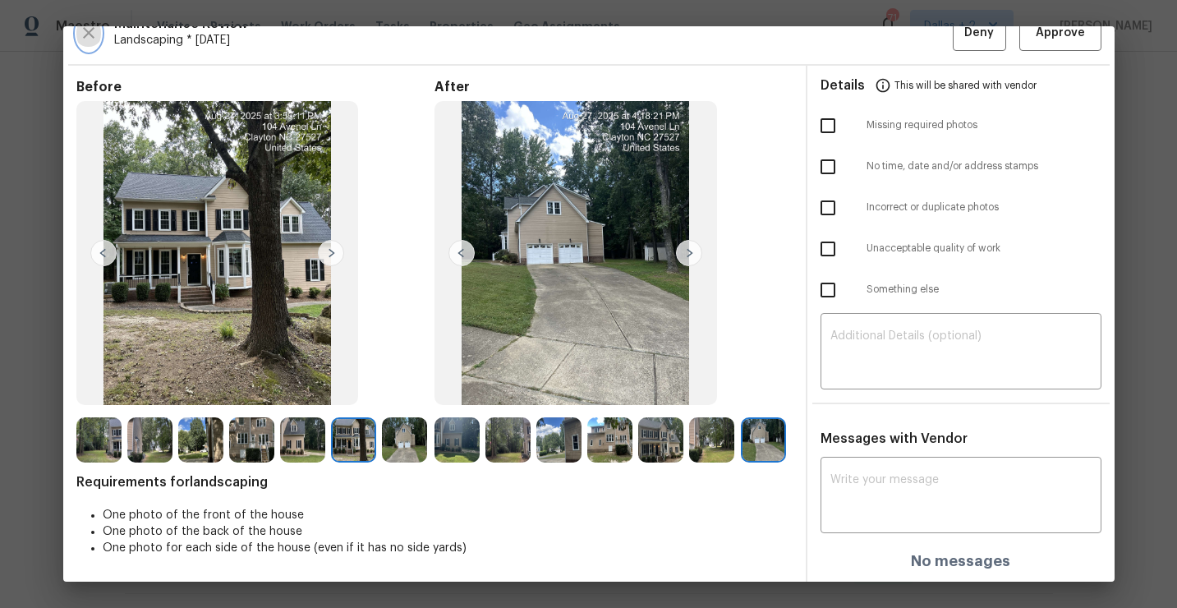
click at [88, 45] on button "button" at bounding box center [88, 33] width 25 height 35
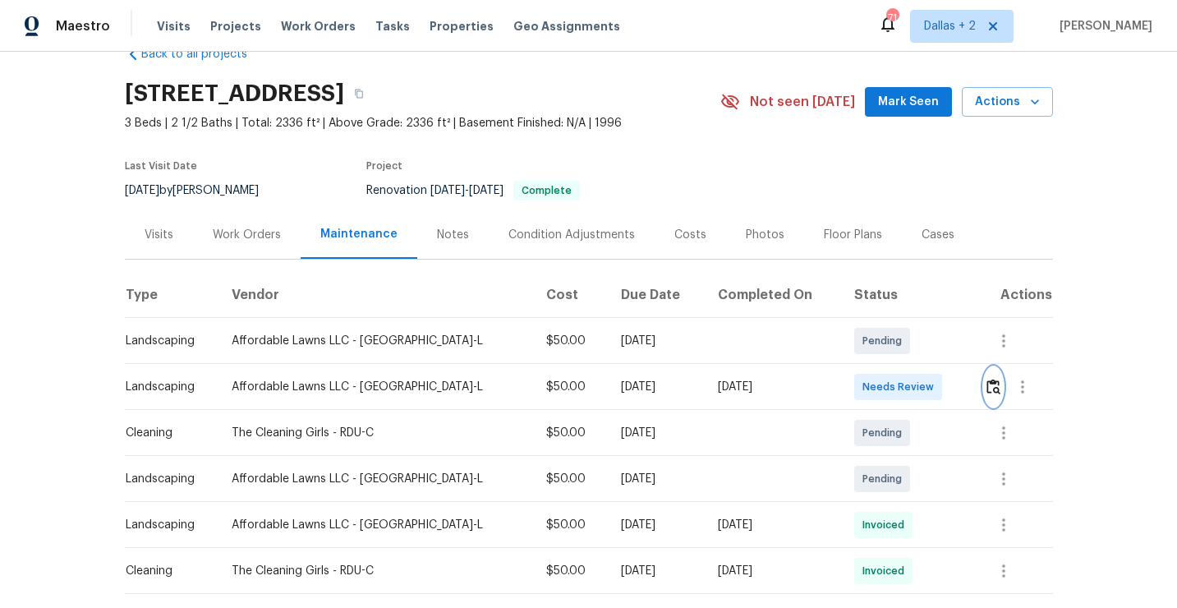
scroll to position [0, 0]
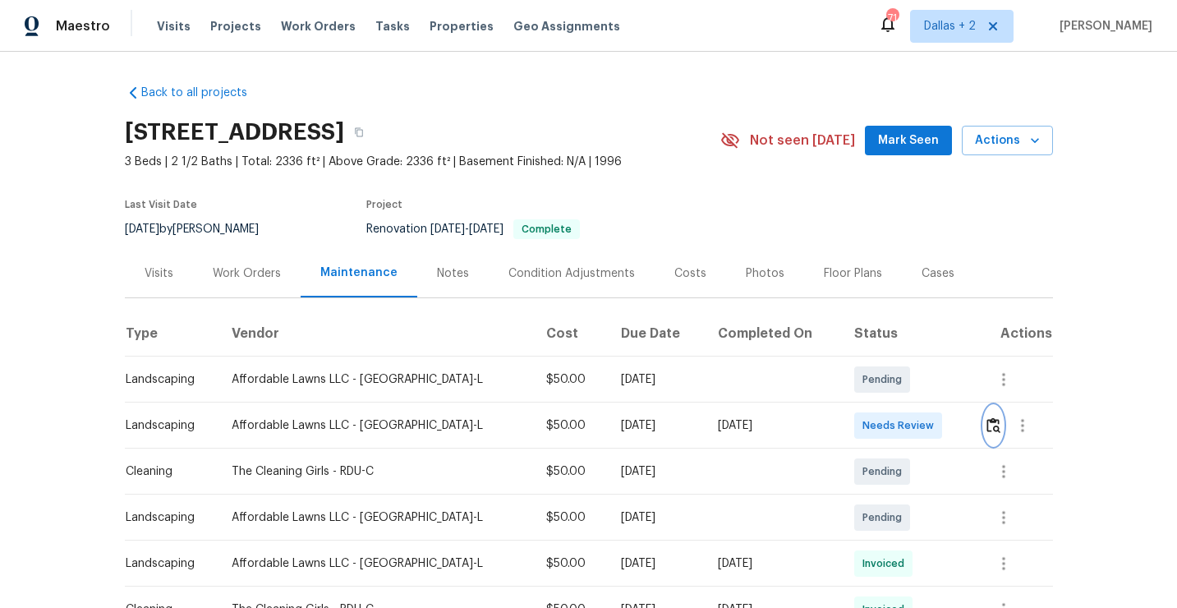
click at [991, 428] on img "button" at bounding box center [993, 425] width 14 height 16
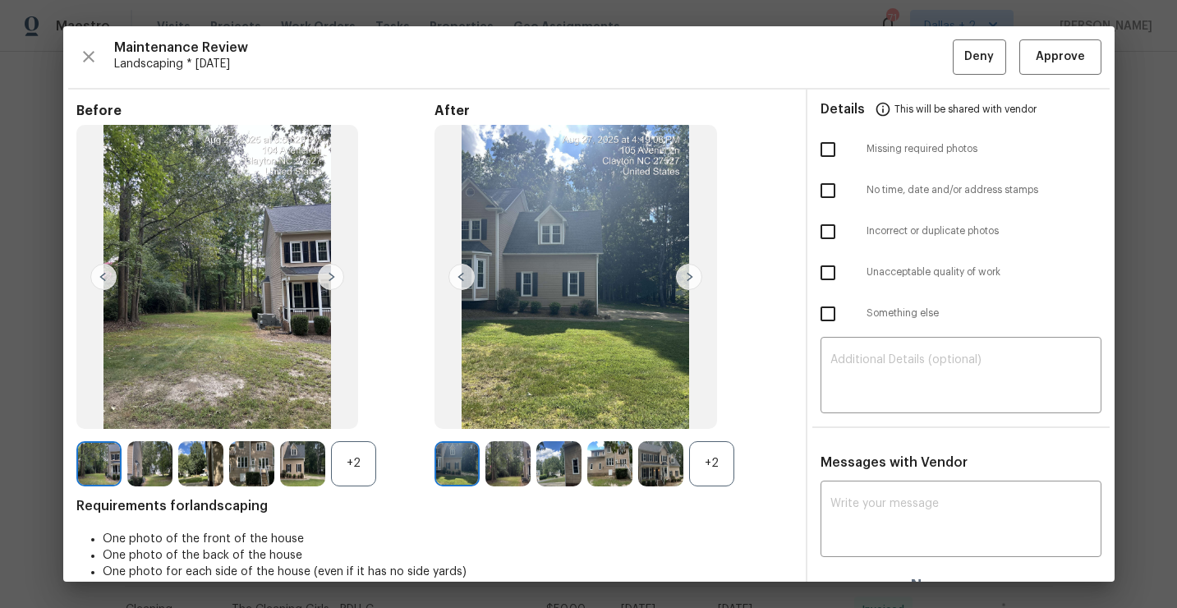
click at [563, 466] on img at bounding box center [558, 463] width 45 height 45
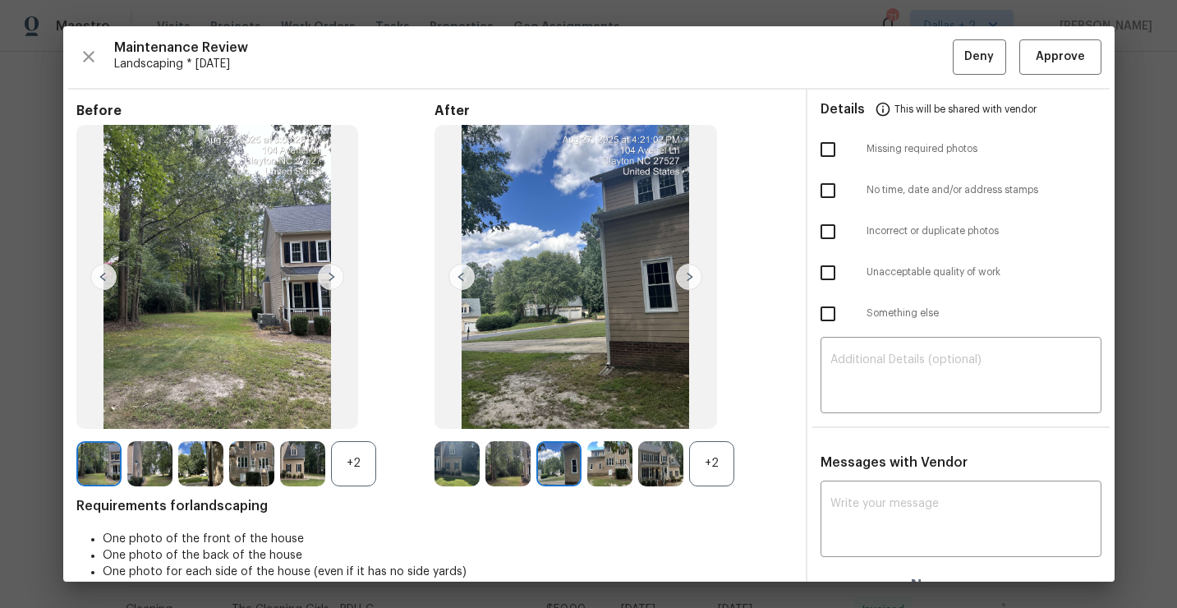
click at [613, 463] on img at bounding box center [609, 463] width 45 height 45
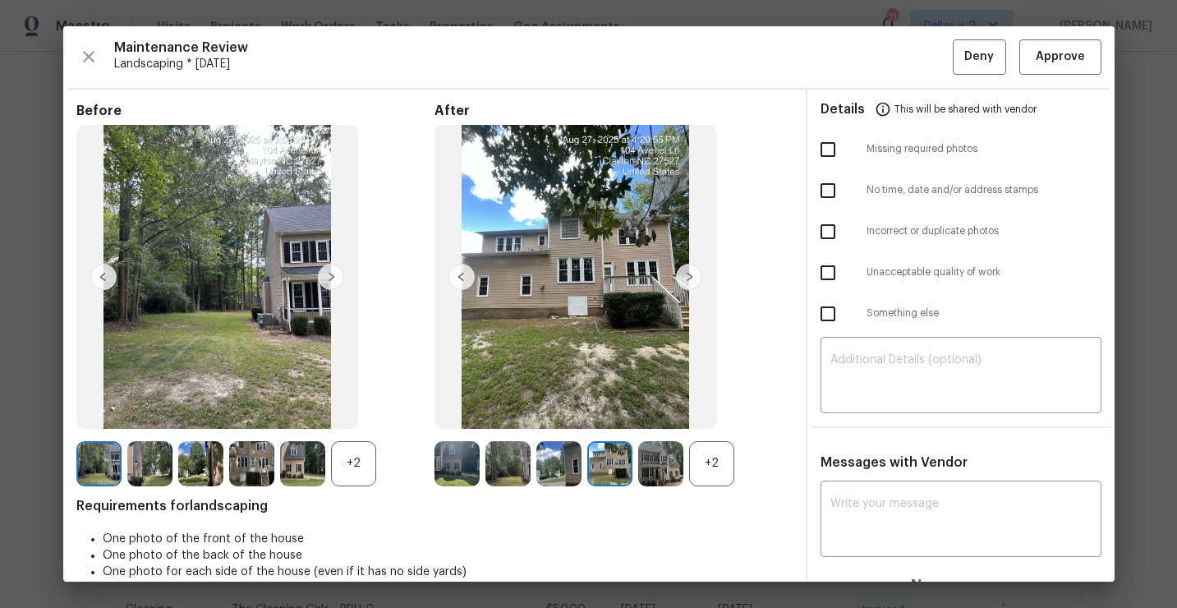
click at [663, 457] on img at bounding box center [660, 463] width 45 height 45
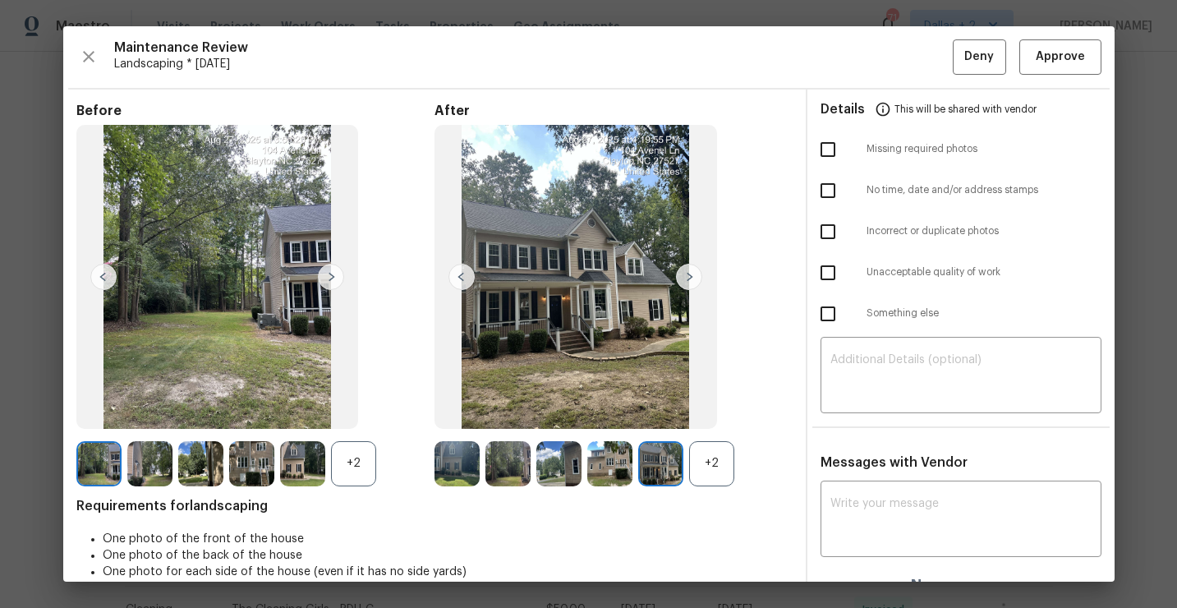
click at [710, 454] on div "+2" at bounding box center [711, 463] width 45 height 45
click at [650, 469] on img at bounding box center [660, 463] width 45 height 45
click at [1053, 61] on span "Approve" at bounding box center [1059, 57] width 49 height 21
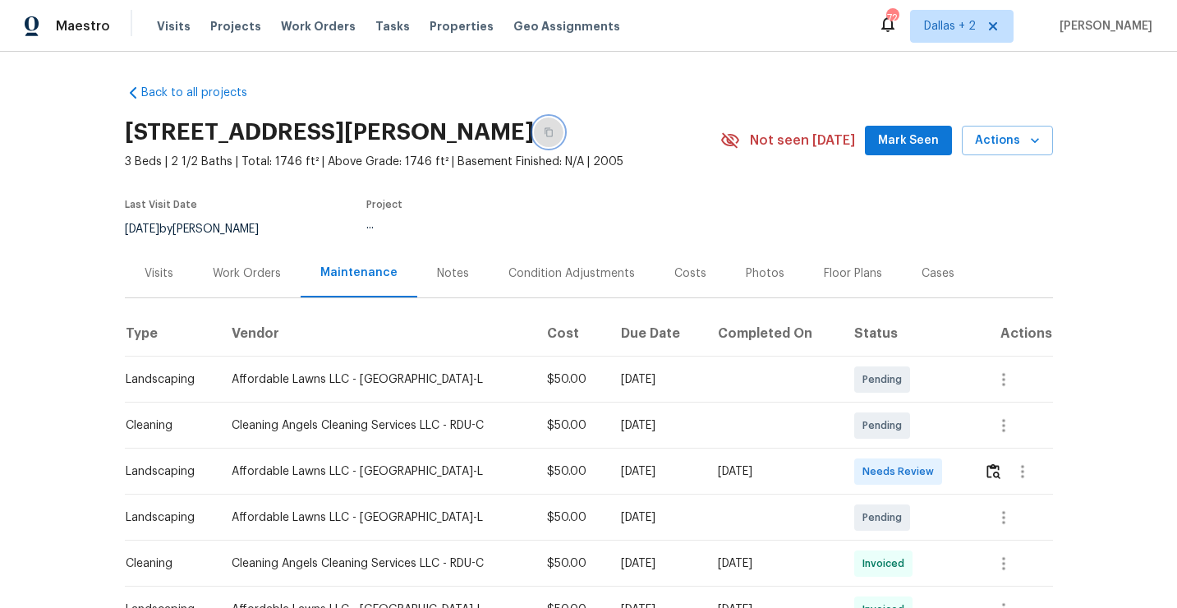
click at [553, 135] on icon "button" at bounding box center [549, 132] width 10 height 10
click at [995, 471] on img "button" at bounding box center [993, 471] width 14 height 16
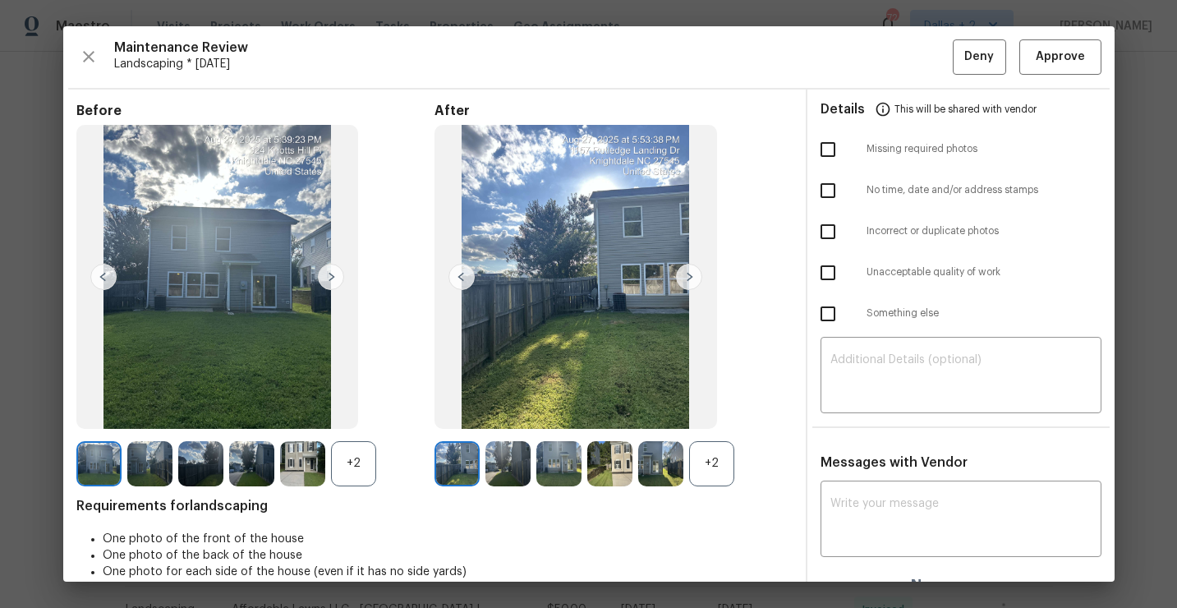
click at [712, 483] on div "+2" at bounding box center [711, 463] width 45 height 45
click at [353, 477] on div "+2" at bounding box center [353, 463] width 45 height 45
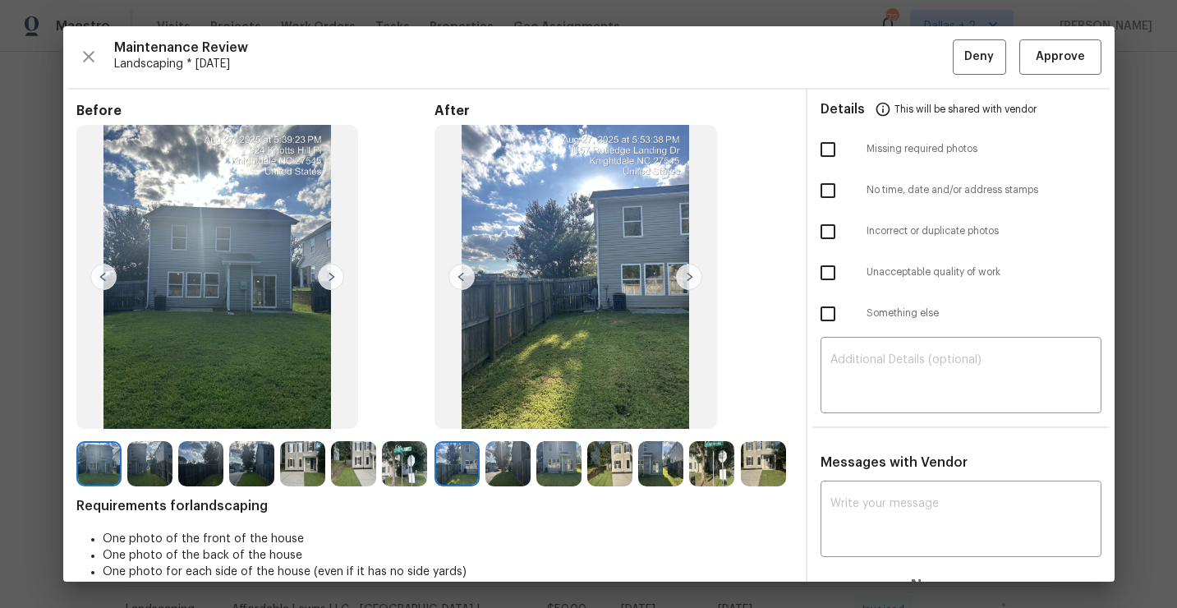
click at [457, 472] on img at bounding box center [456, 463] width 45 height 45
click at [519, 464] on img at bounding box center [507, 463] width 45 height 45
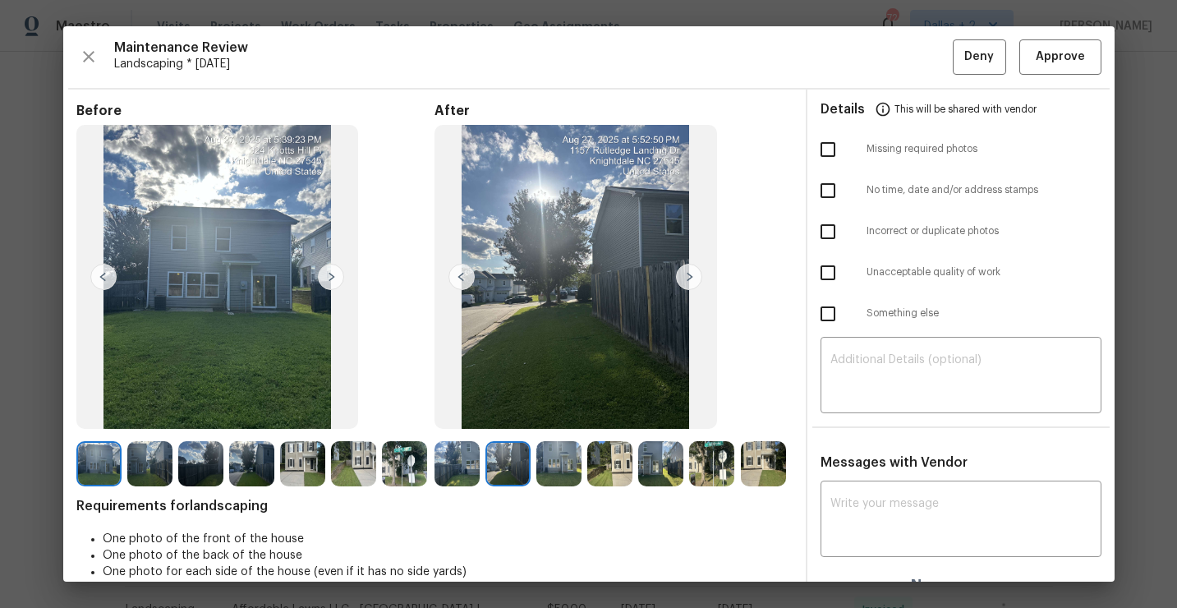
click at [160, 457] on img at bounding box center [149, 463] width 45 height 45
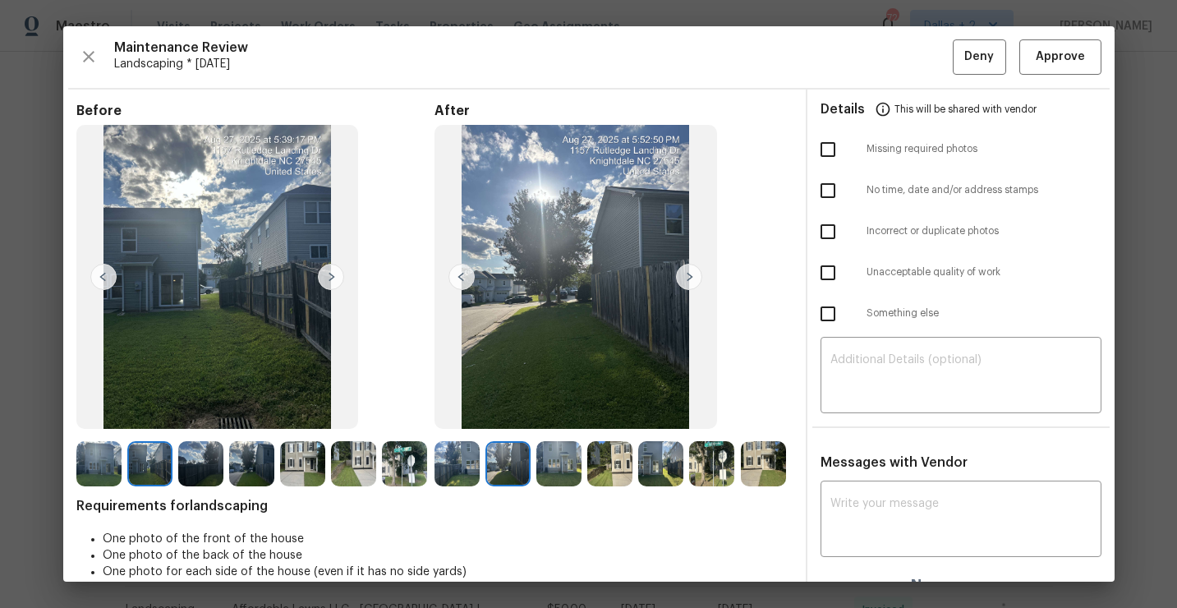
click at [465, 471] on img at bounding box center [456, 463] width 45 height 45
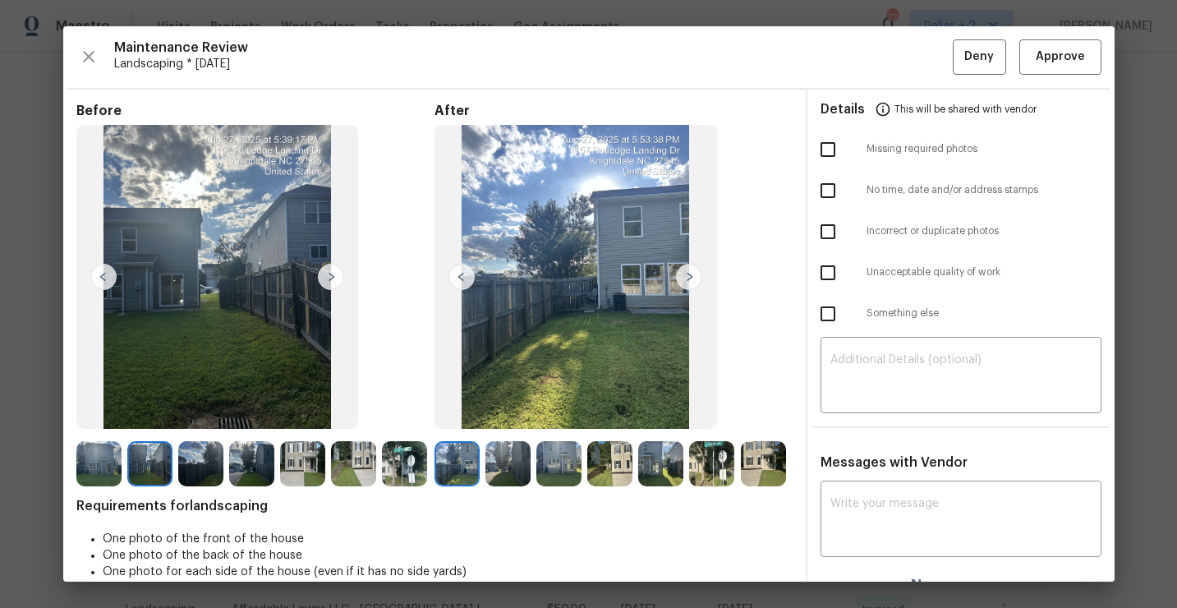
click at [510, 458] on img at bounding box center [507, 463] width 45 height 45
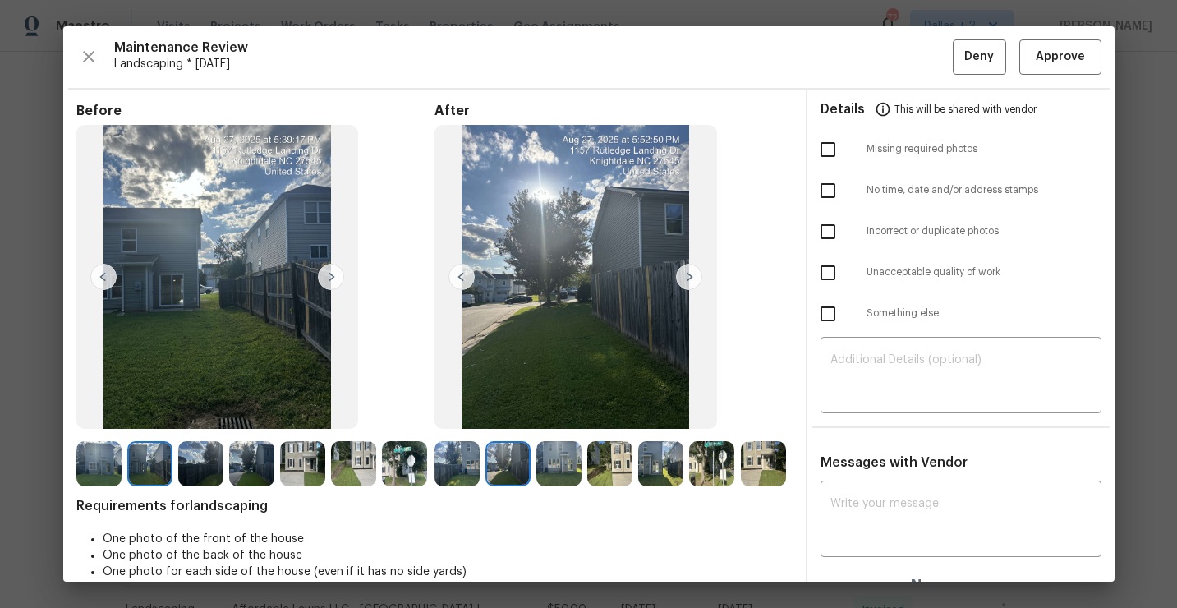
click at [566, 465] on img at bounding box center [558, 463] width 45 height 45
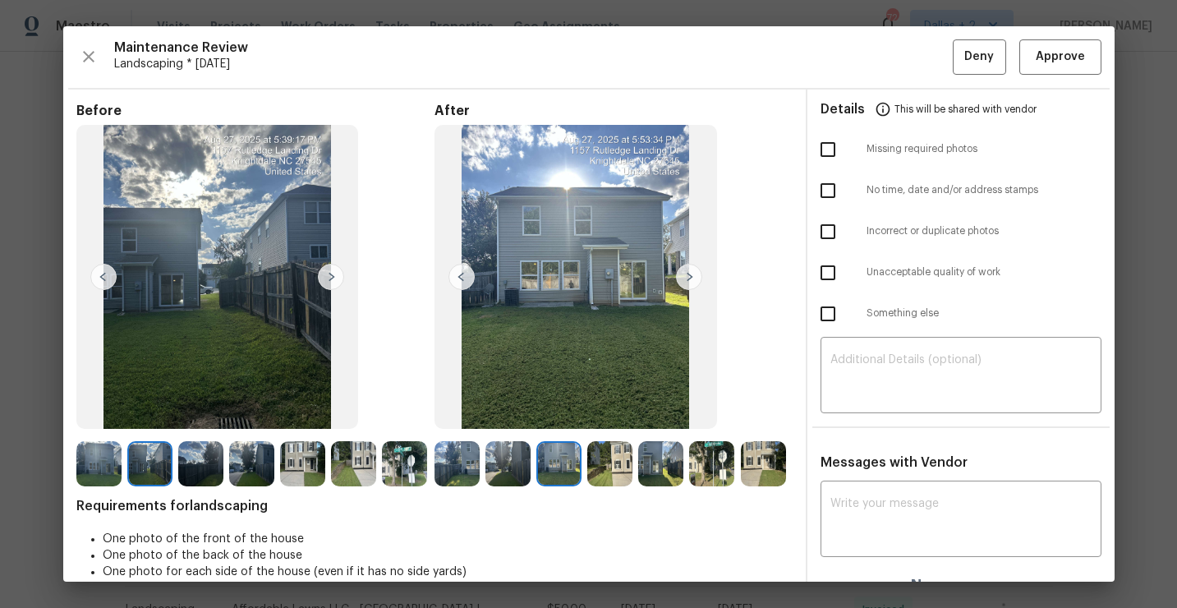
click at [564, 453] on img at bounding box center [558, 463] width 45 height 45
click at [663, 448] on img at bounding box center [660, 463] width 45 height 45
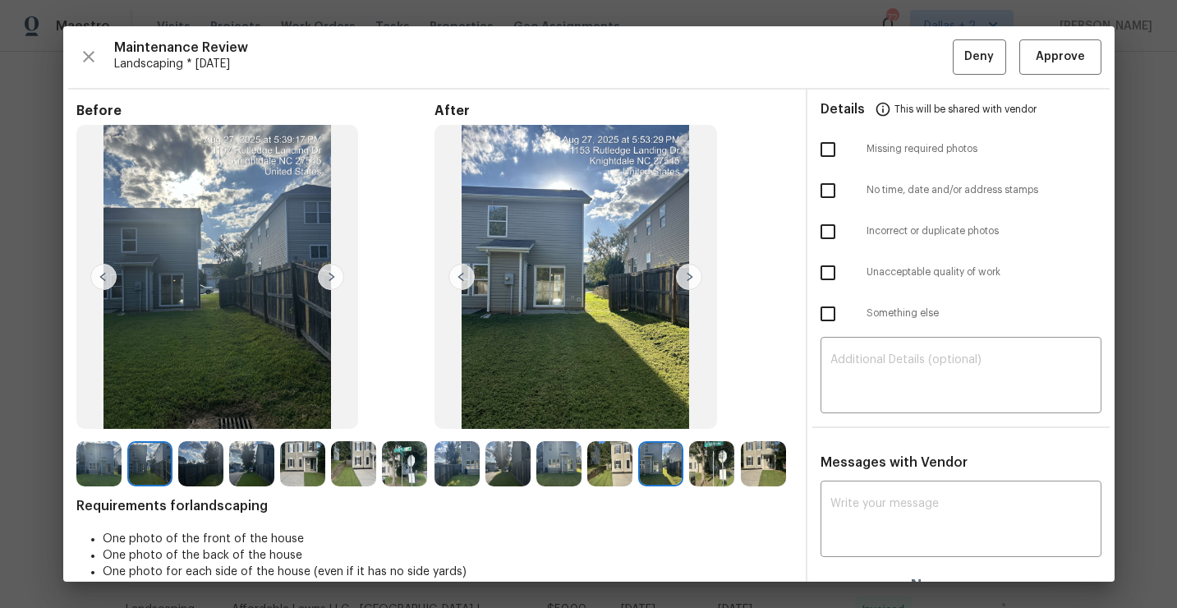
click at [710, 455] on img at bounding box center [711, 463] width 45 height 45
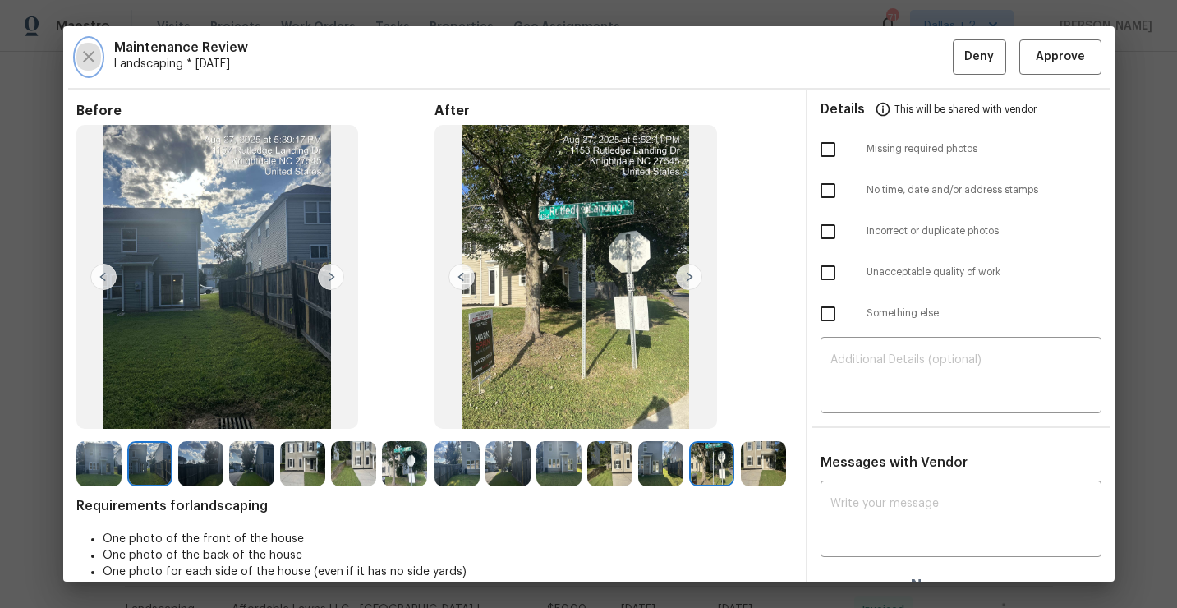
click at [89, 62] on icon "button" at bounding box center [89, 57] width 20 height 20
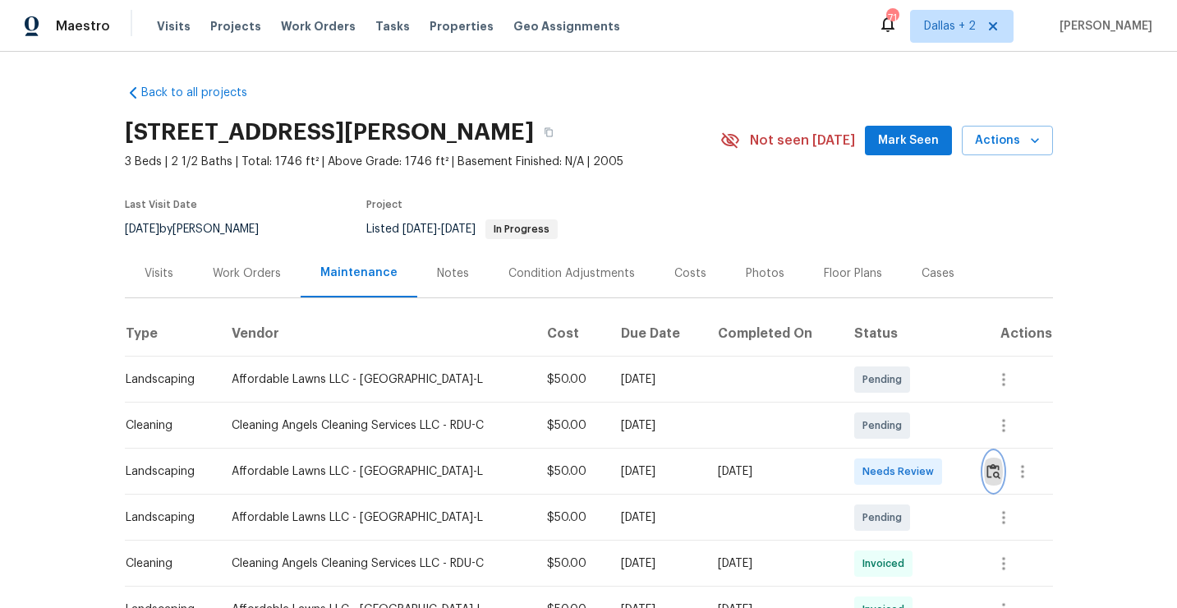
click at [1001, 482] on button "button" at bounding box center [993, 471] width 19 height 39
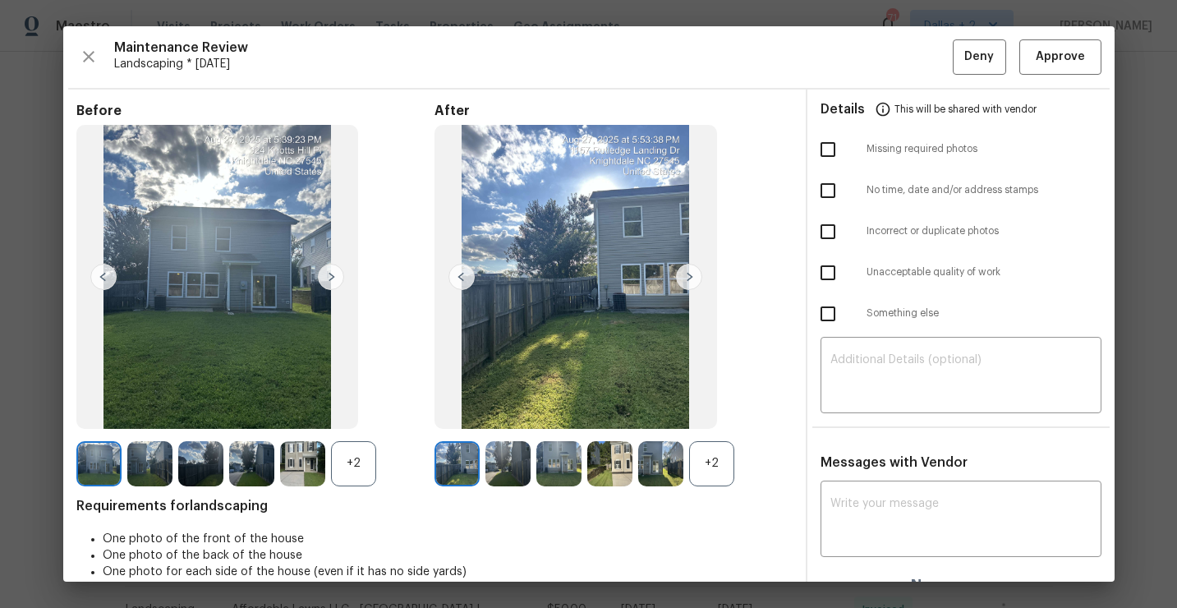
click at [708, 467] on div "+2" at bounding box center [711, 463] width 45 height 45
click at [684, 278] on img at bounding box center [689, 277] width 26 height 26
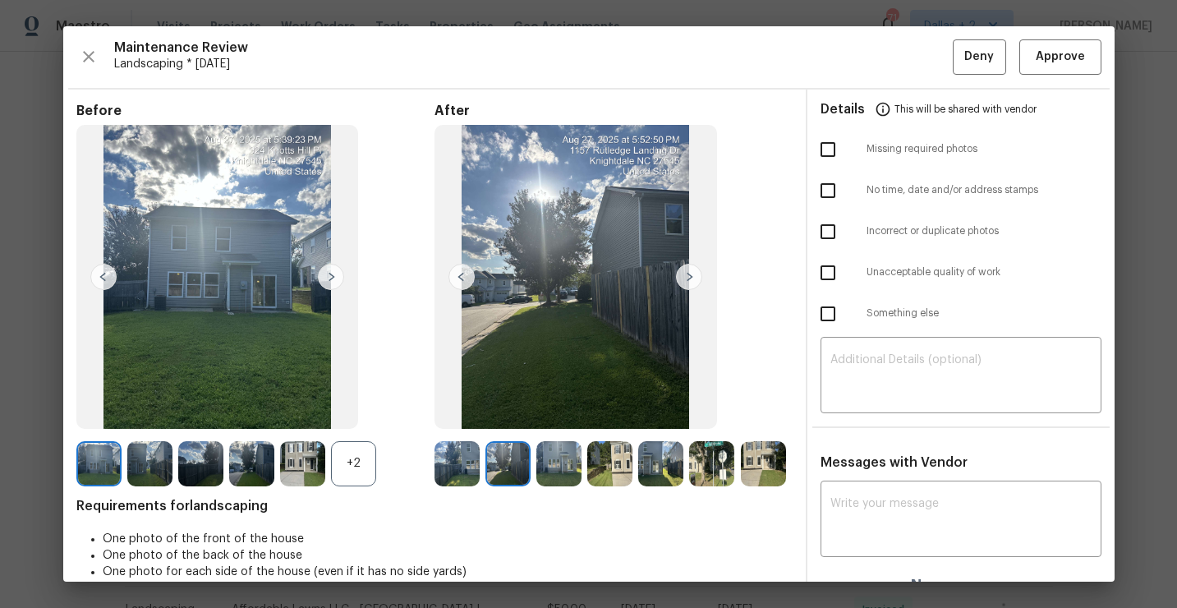
click at [684, 278] on img at bounding box center [689, 277] width 26 height 26
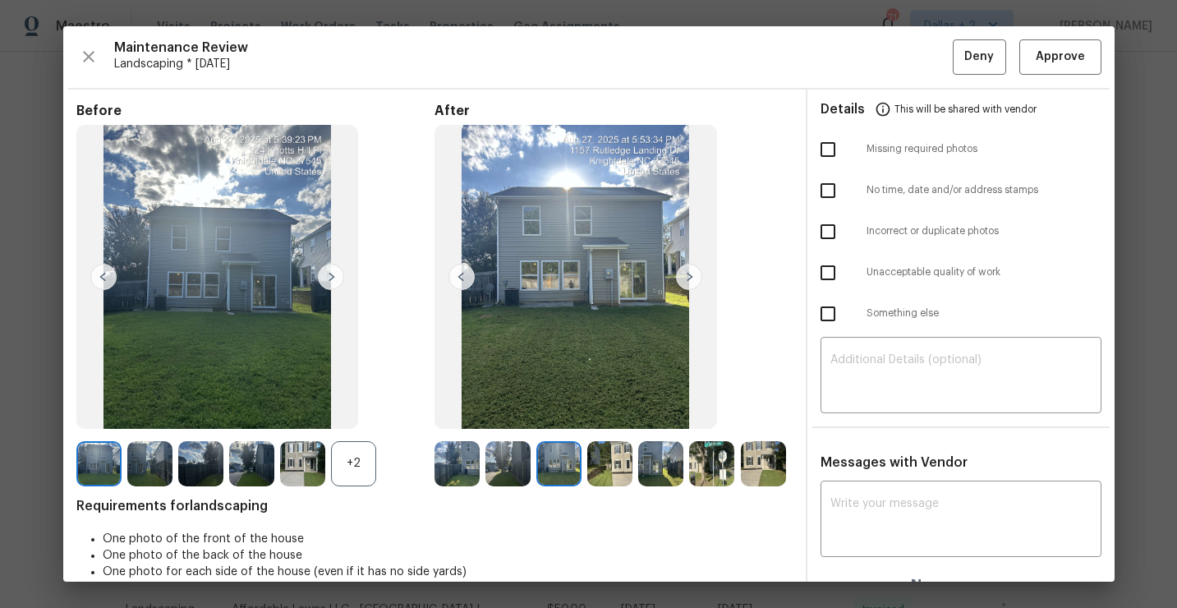
click at [684, 278] on img at bounding box center [689, 277] width 26 height 26
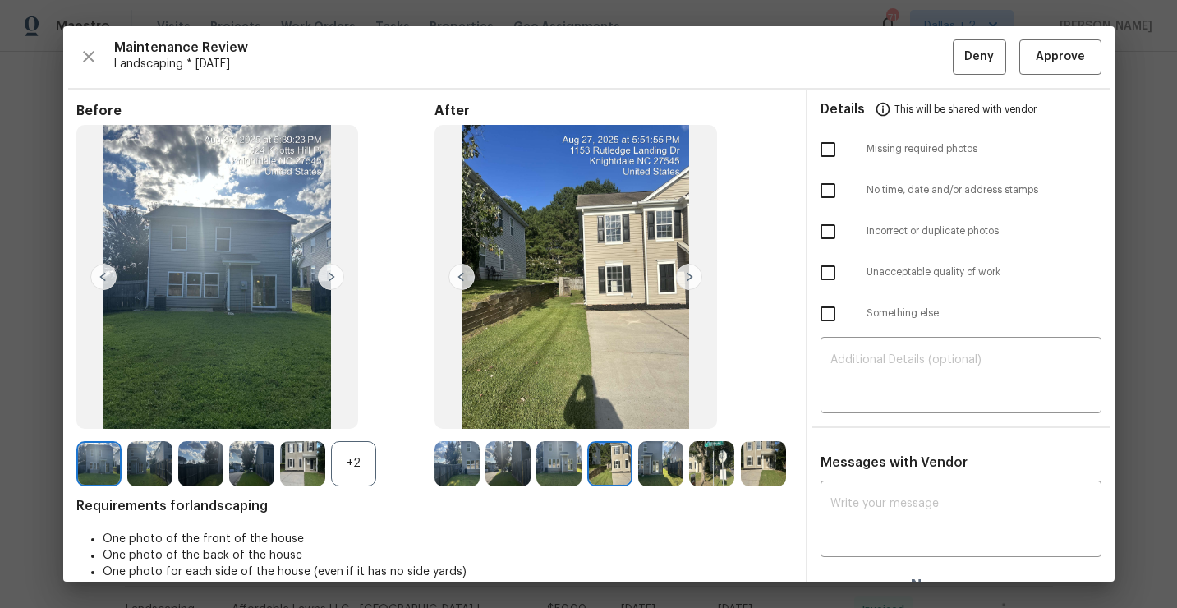
click at [687, 279] on img at bounding box center [689, 277] width 26 height 26
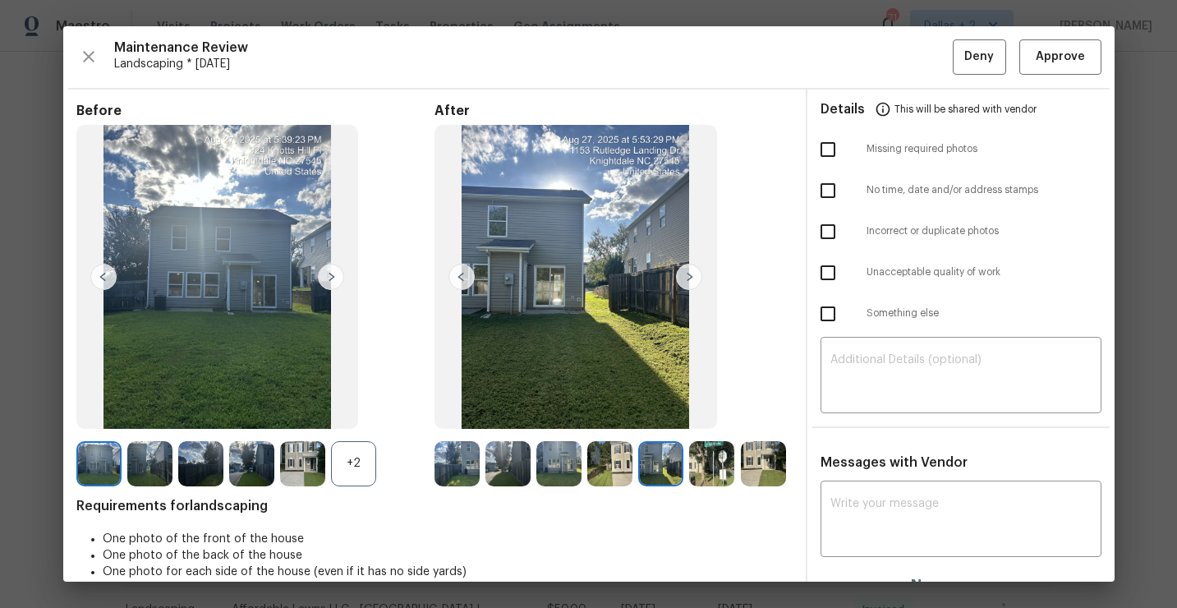
click at [687, 279] on img at bounding box center [689, 277] width 26 height 26
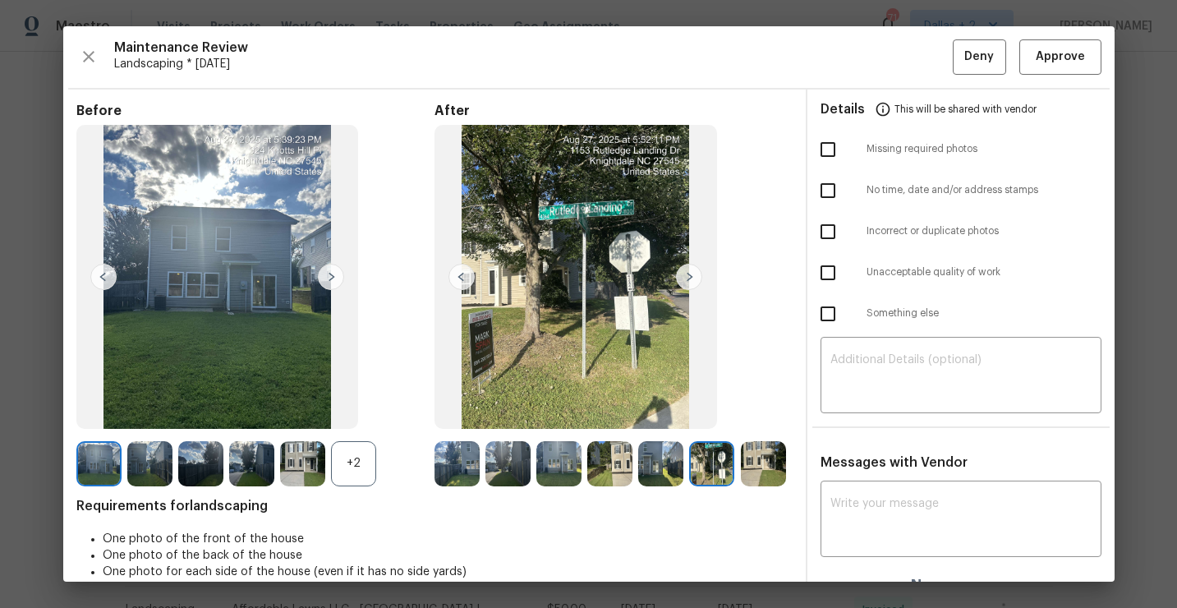
click at [687, 279] on img at bounding box center [689, 277] width 26 height 26
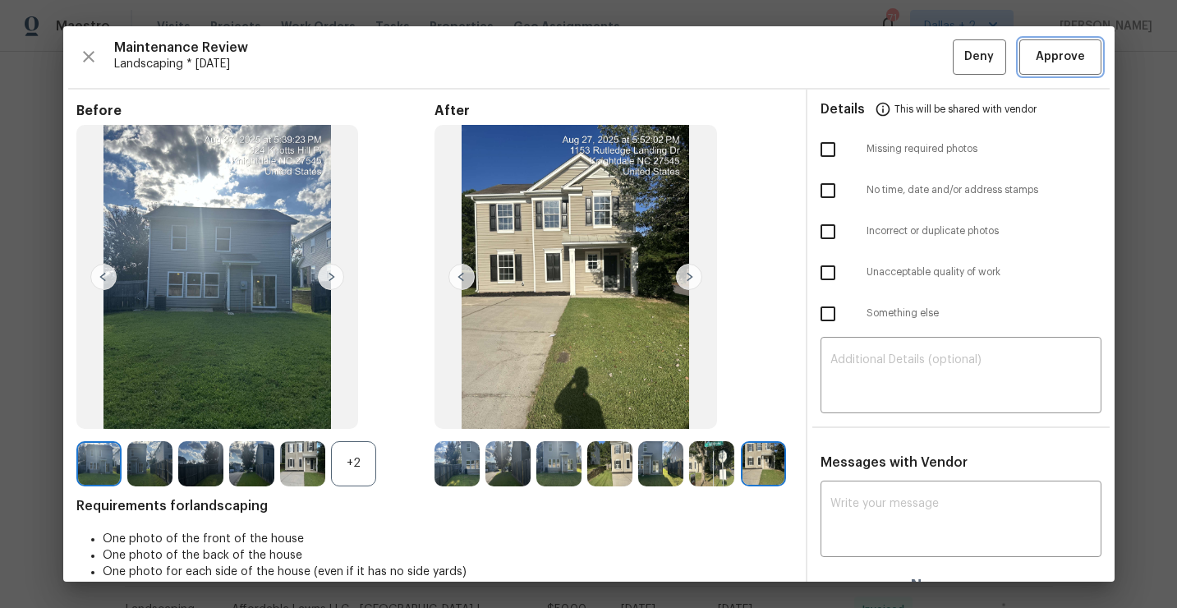
click at [1063, 50] on span "Approve" at bounding box center [1059, 57] width 49 height 21
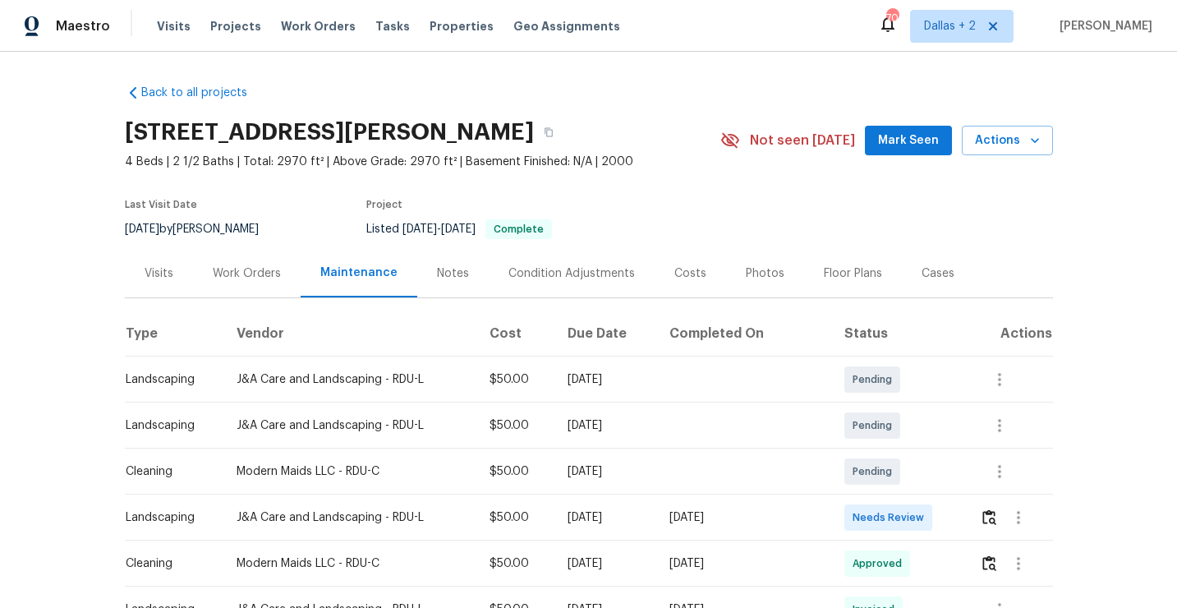
scroll to position [30, 0]
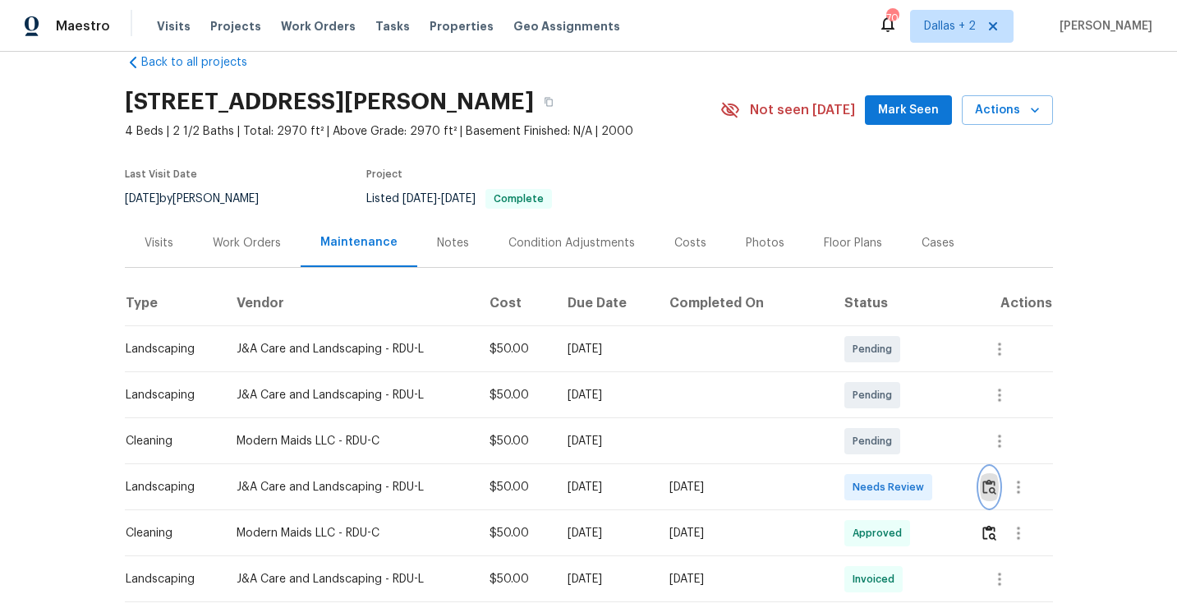
click at [989, 481] on img "button" at bounding box center [989, 487] width 14 height 16
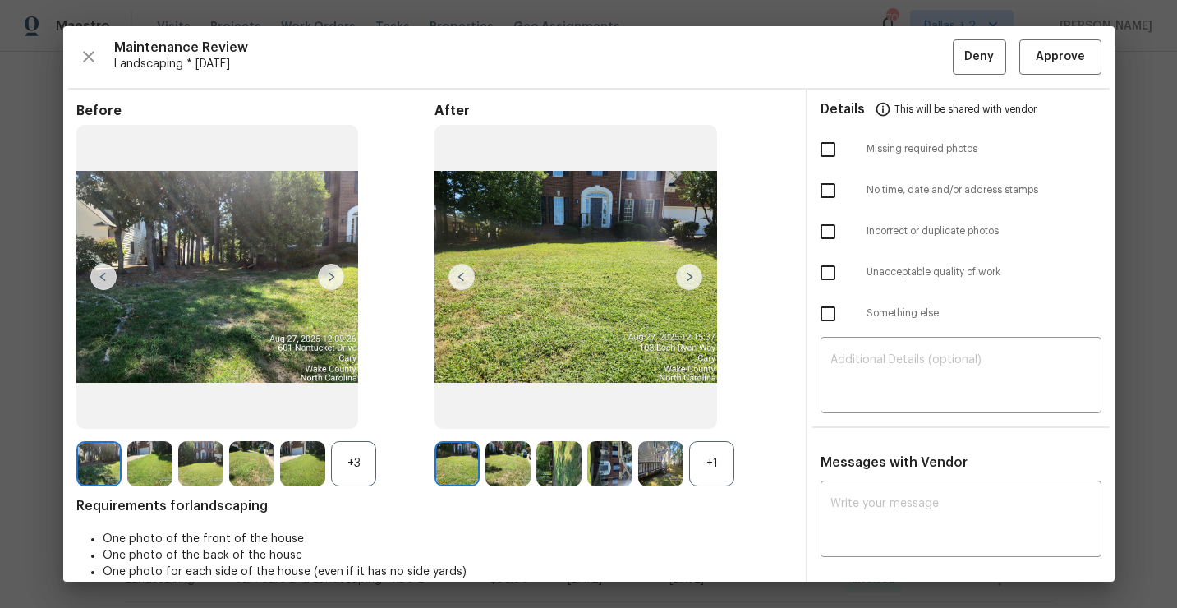
click at [715, 473] on div "+1" at bounding box center [711, 463] width 45 height 45
click at [356, 462] on div "+3" at bounding box center [353, 463] width 45 height 45
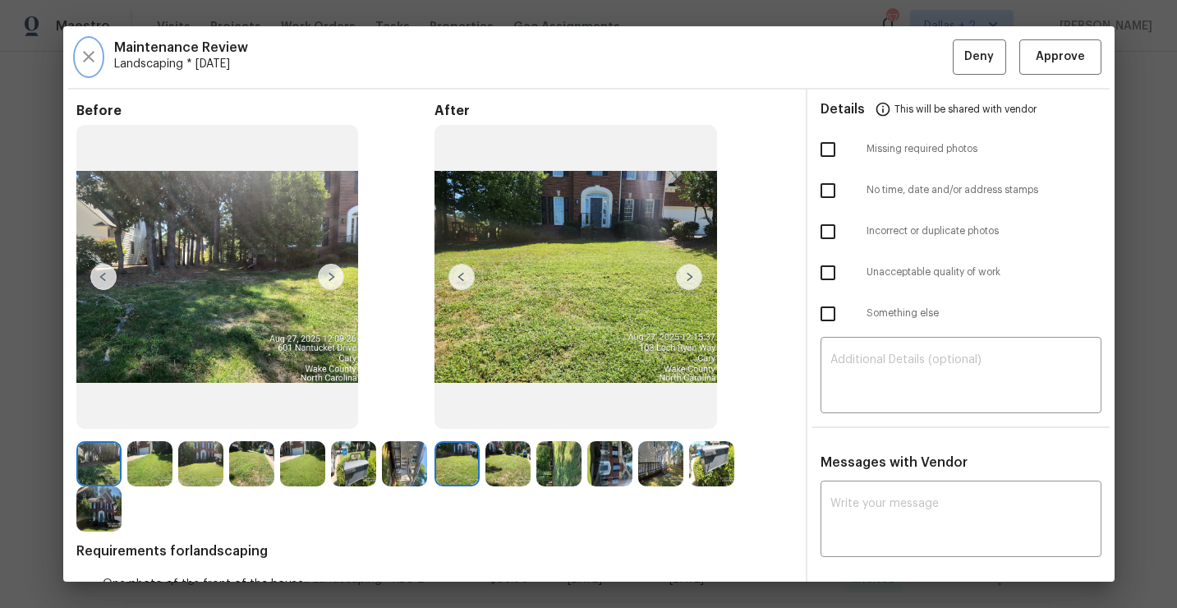
click at [90, 53] on icon "button" at bounding box center [89, 57] width 20 height 20
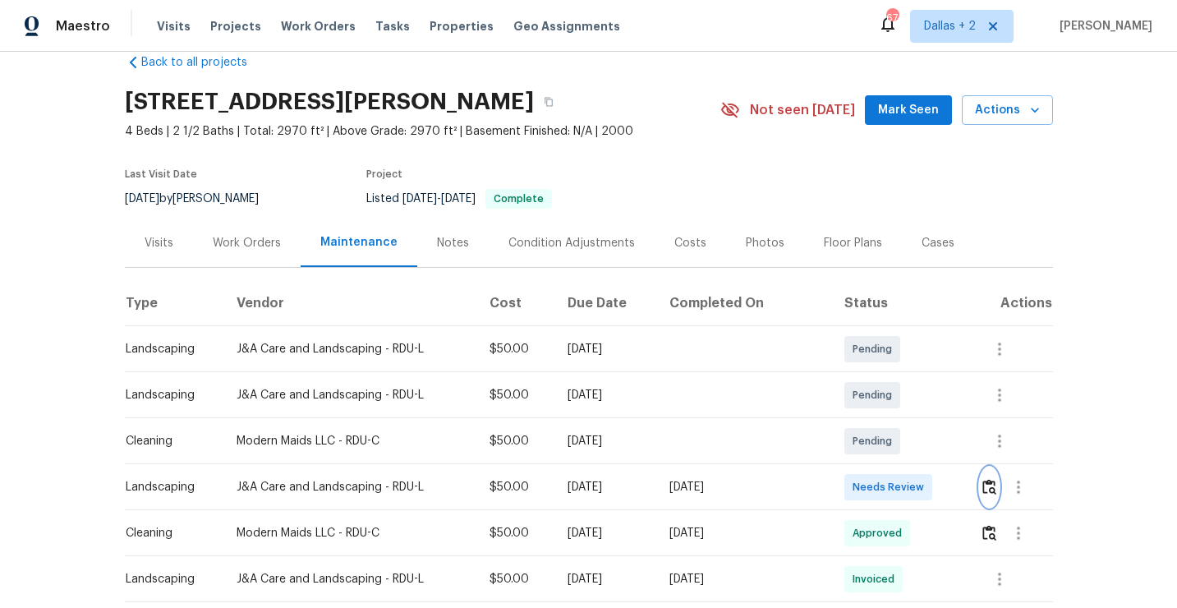
scroll to position [0, 0]
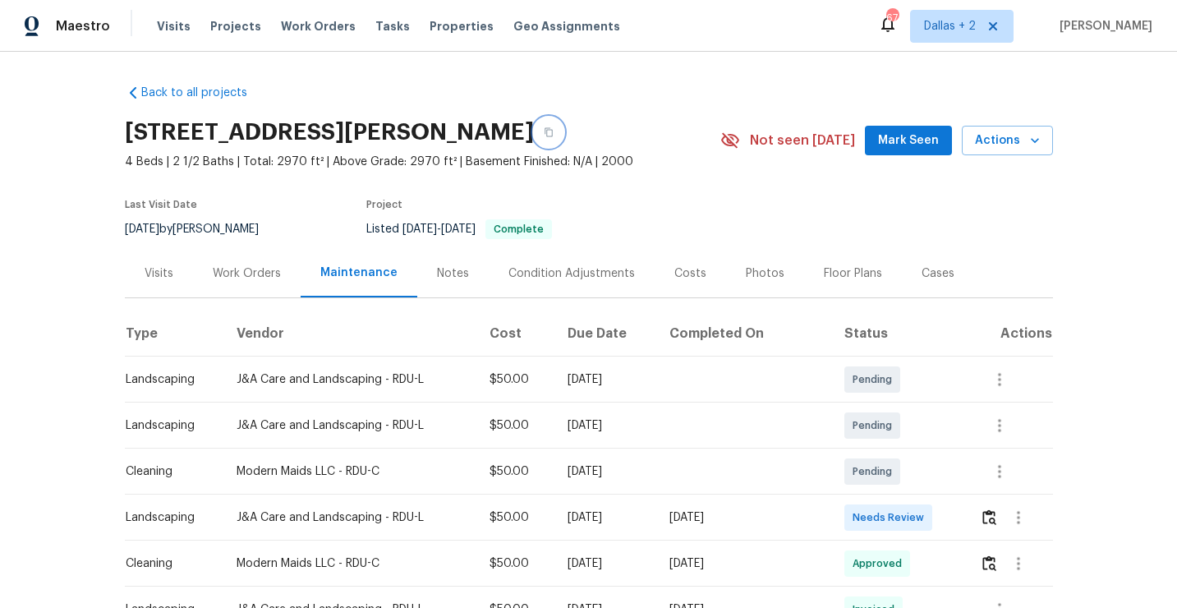
click at [535, 135] on button "button" at bounding box center [549, 132] width 30 height 30
click at [980, 511] on td at bounding box center [1009, 517] width 86 height 46
click at [989, 512] on img "button" at bounding box center [989, 517] width 14 height 16
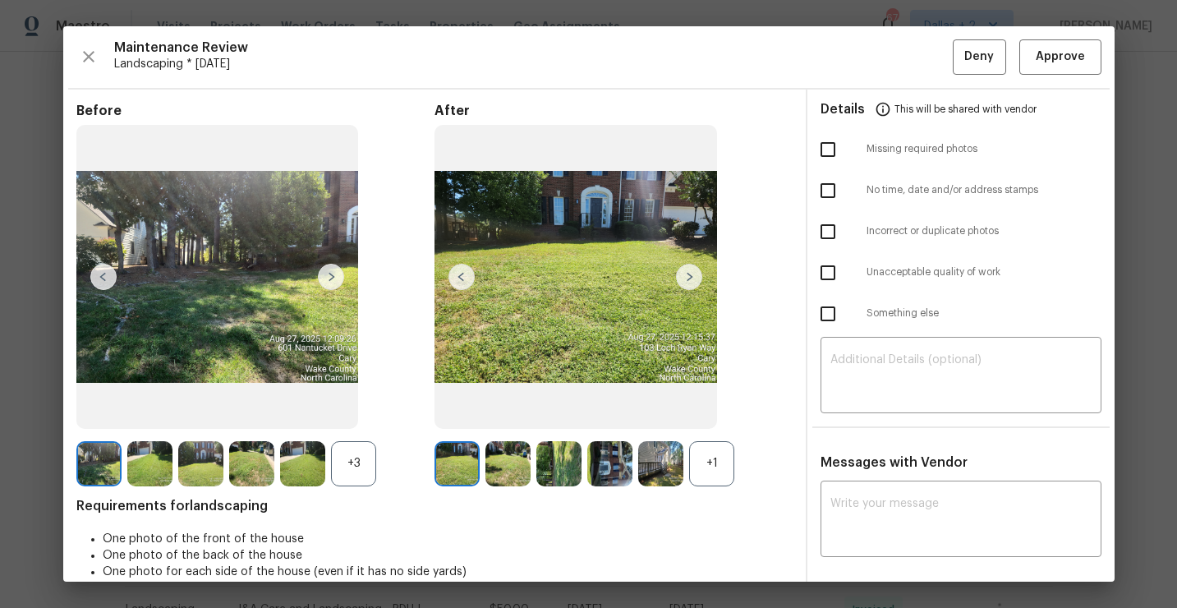
click at [710, 465] on div "+1" at bounding box center [711, 463] width 45 height 45
click at [356, 463] on div "+3" at bounding box center [353, 463] width 45 height 45
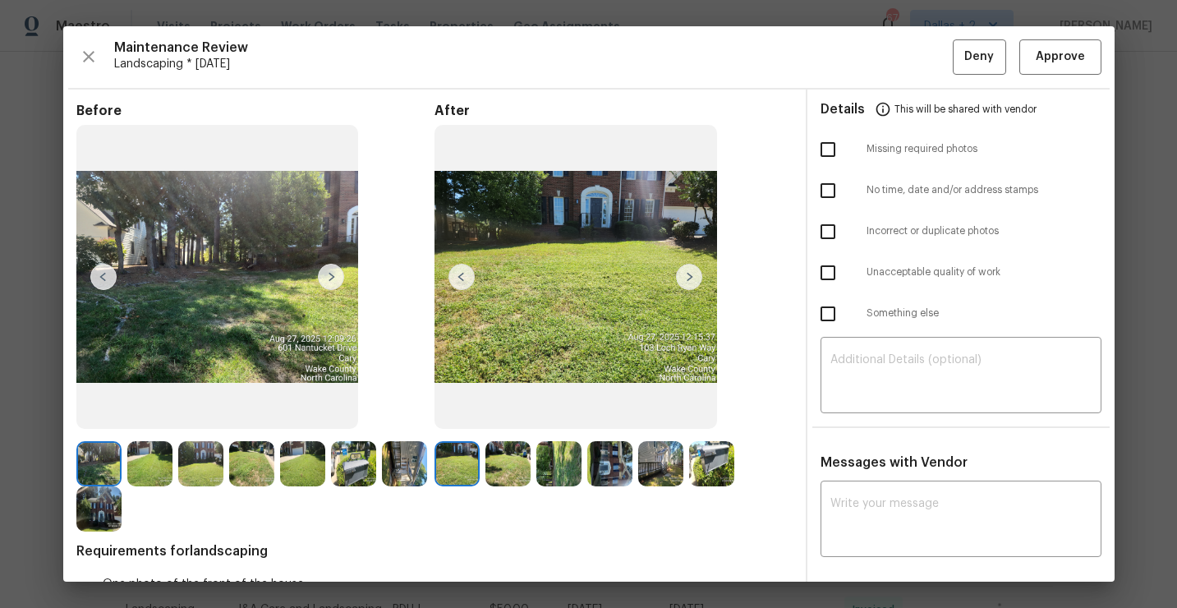
click at [397, 466] on img at bounding box center [404, 463] width 45 height 45
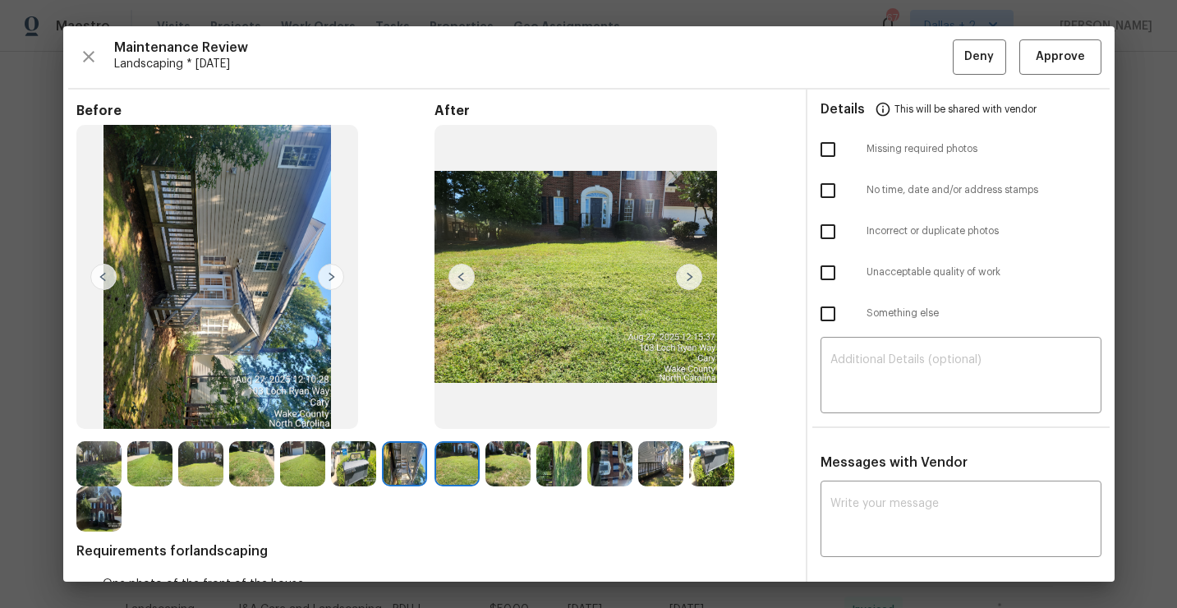
click at [462, 464] on img at bounding box center [456, 463] width 45 height 45
click at [507, 460] on img at bounding box center [507, 463] width 45 height 45
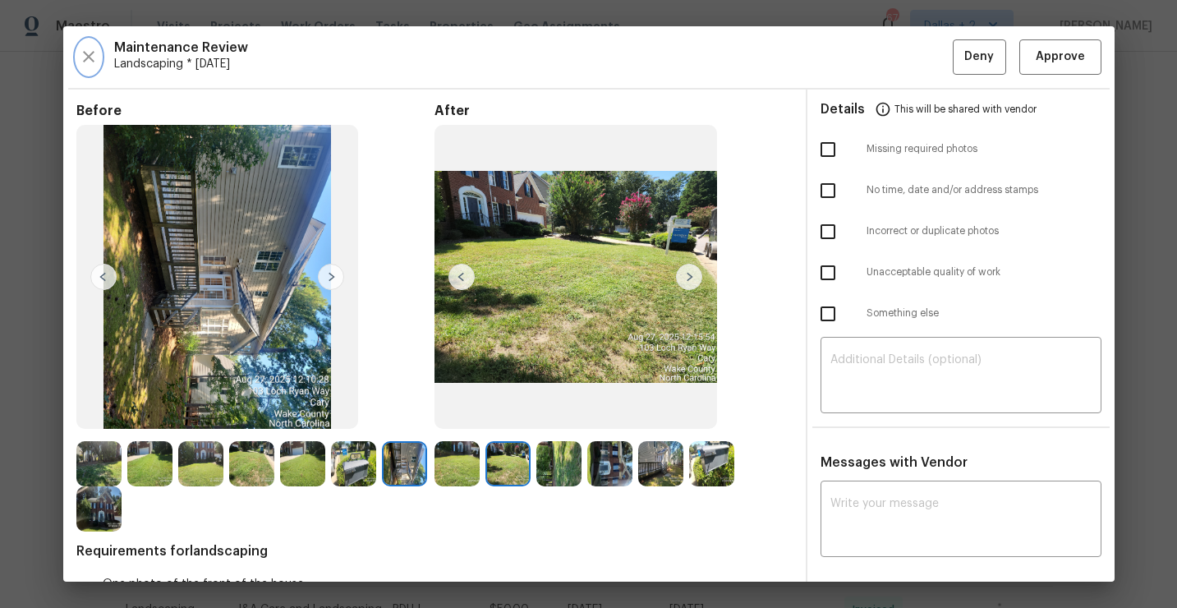
click at [83, 52] on icon "button" at bounding box center [88, 56] width 11 height 11
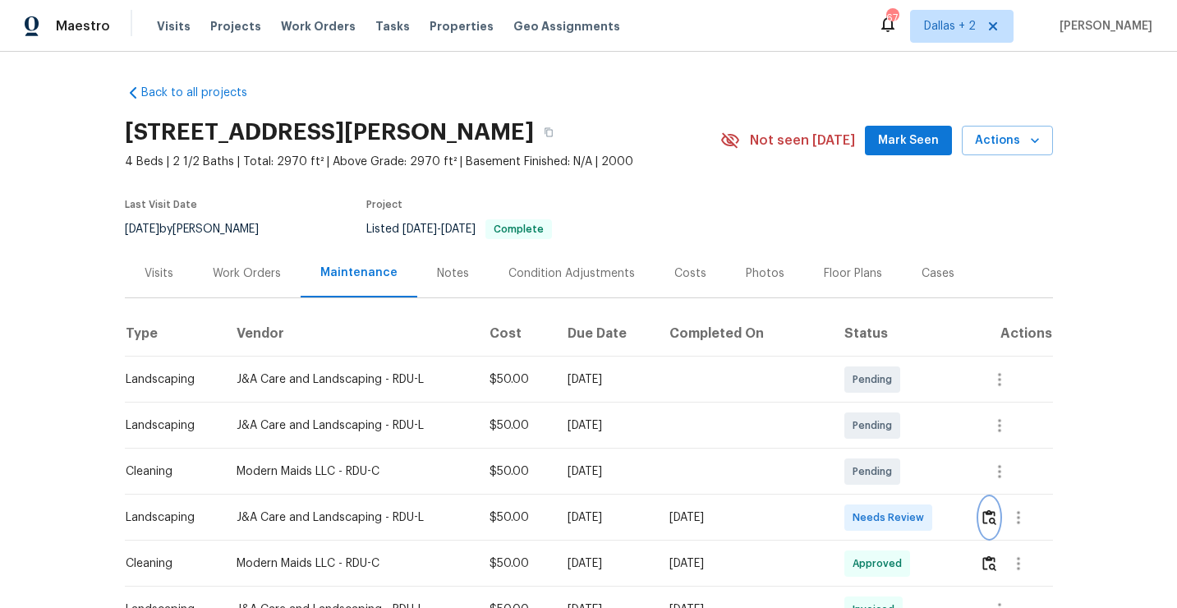
click at [989, 516] on img "button" at bounding box center [989, 517] width 14 height 16
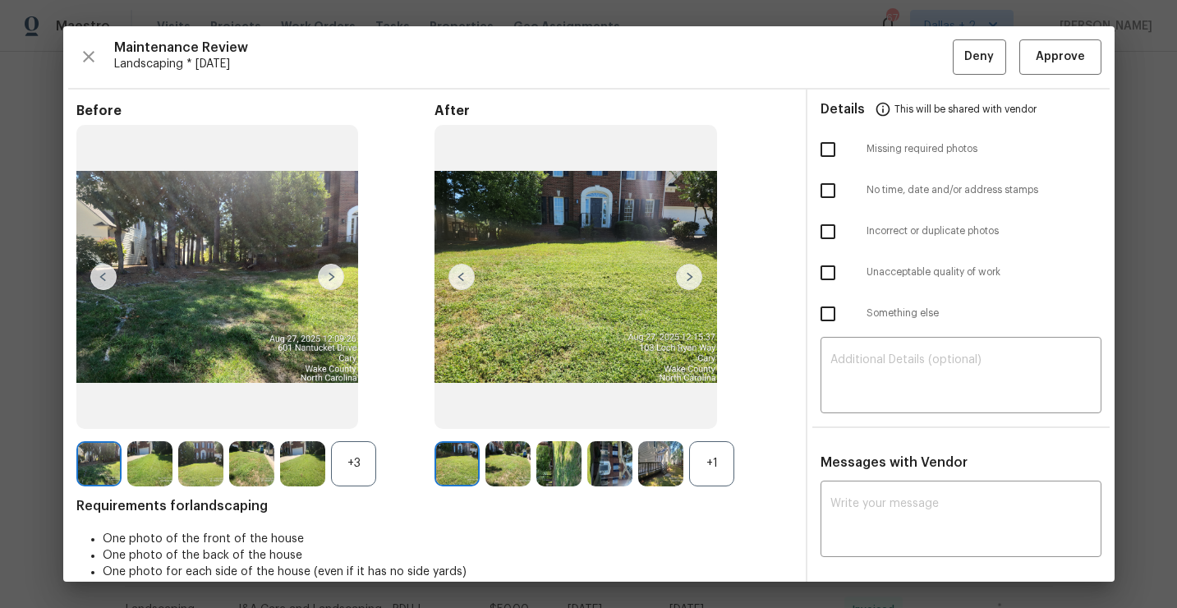
click at [723, 473] on div "+1" at bounding box center [711, 463] width 45 height 45
click at [723, 471] on img at bounding box center [711, 463] width 45 height 45
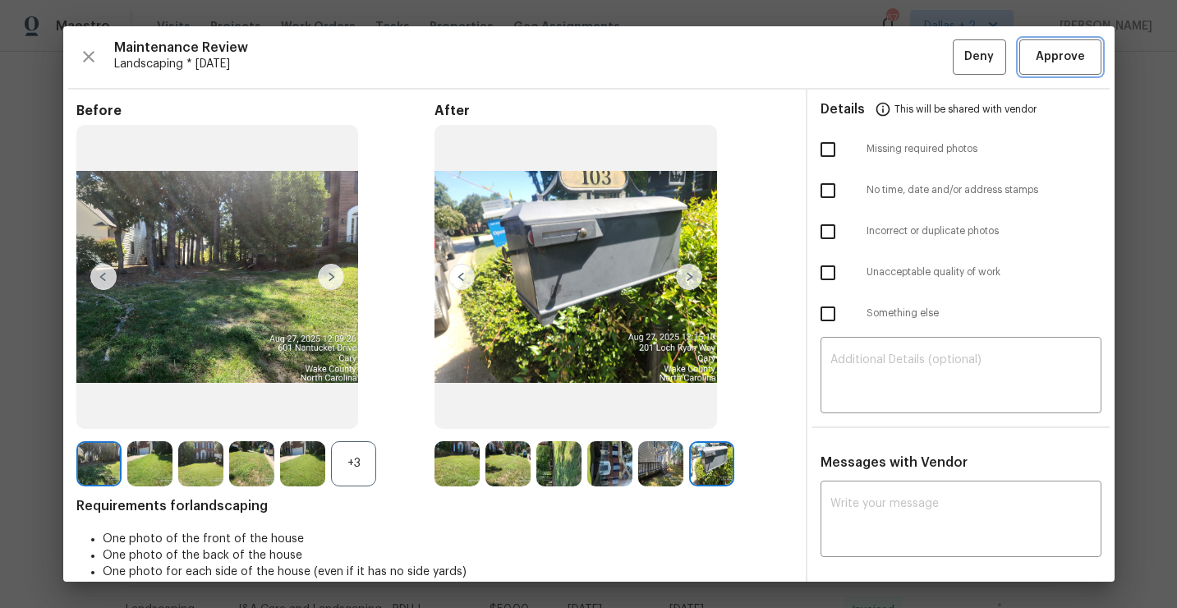
click at [1053, 48] on span "Approve" at bounding box center [1059, 57] width 49 height 21
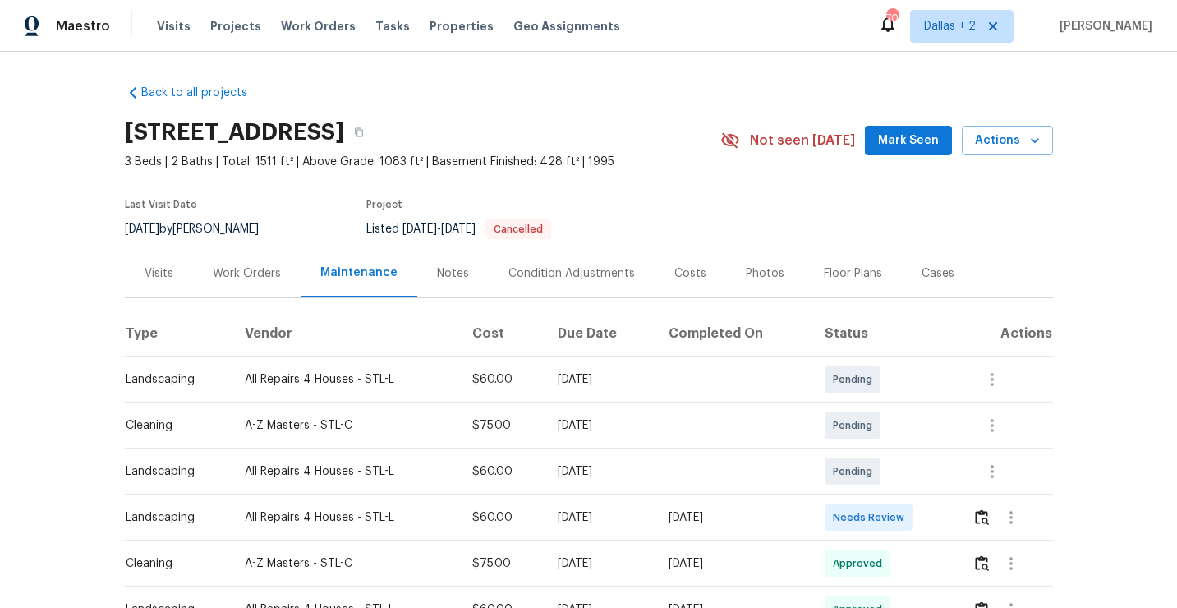
click at [975, 512] on td at bounding box center [1006, 517] width 94 height 46
click at [934, 484] on td "Pending" at bounding box center [885, 471] width 148 height 46
click at [364, 131] on icon "button" at bounding box center [359, 132] width 10 height 10
click at [988, 521] on img "button" at bounding box center [982, 517] width 14 height 16
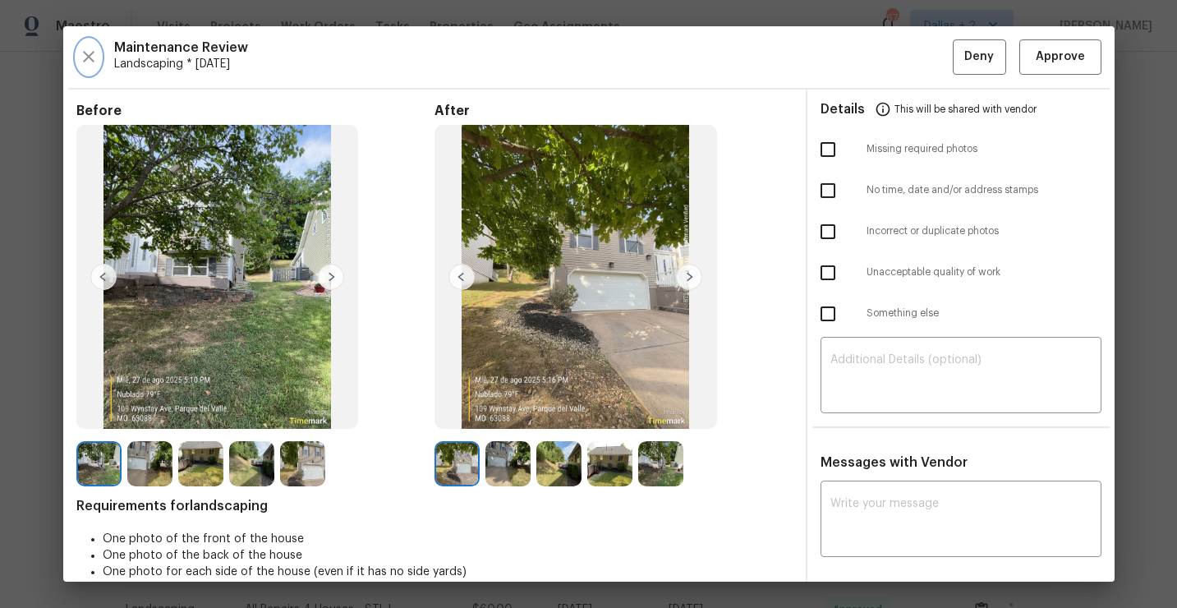
click at [96, 68] on button "button" at bounding box center [88, 56] width 25 height 35
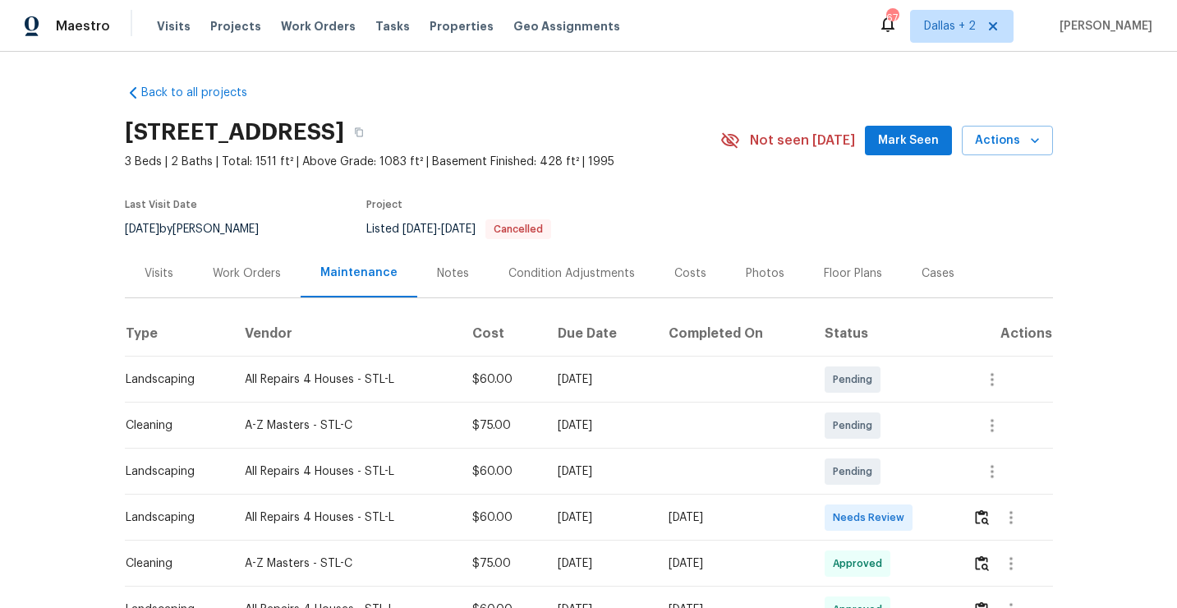
click at [976, 507] on div at bounding box center [1012, 517] width 80 height 39
click at [982, 516] on img "button" at bounding box center [982, 517] width 14 height 16
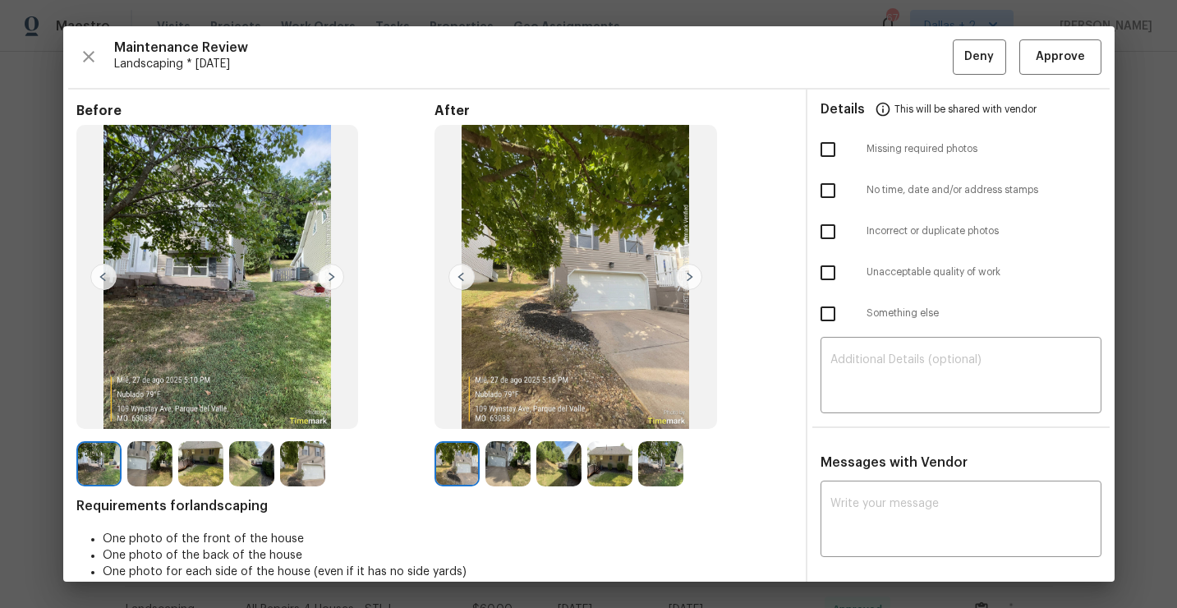
click at [312, 463] on img at bounding box center [302, 463] width 45 height 45
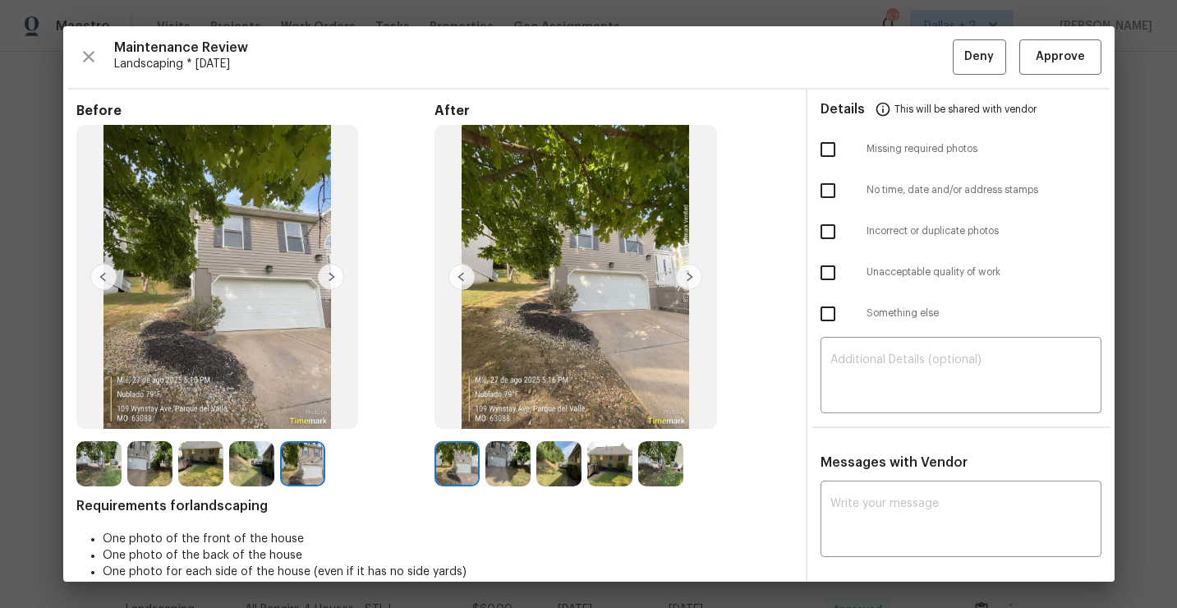
click at [693, 278] on img at bounding box center [689, 277] width 26 height 26
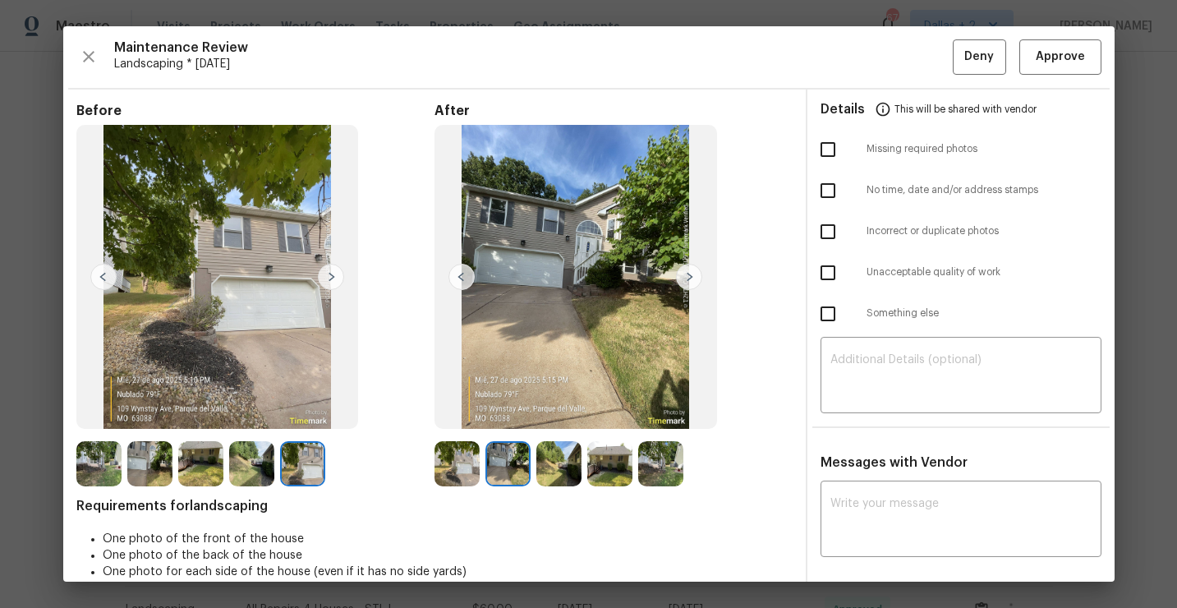
click at [450, 463] on img at bounding box center [456, 463] width 45 height 45
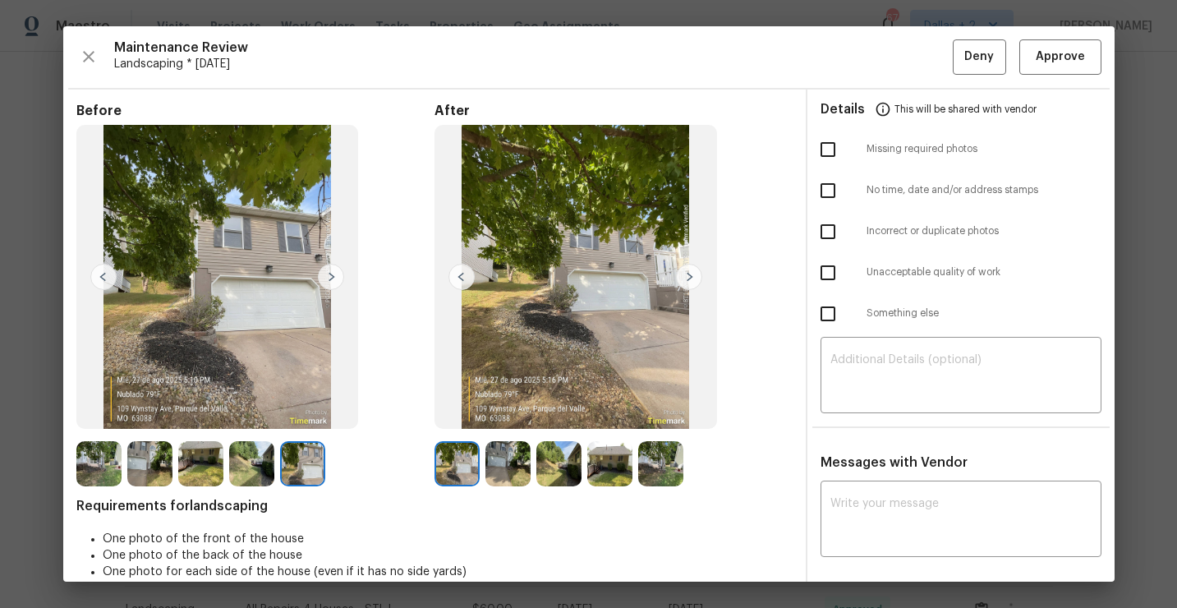
click at [691, 274] on img at bounding box center [689, 277] width 26 height 26
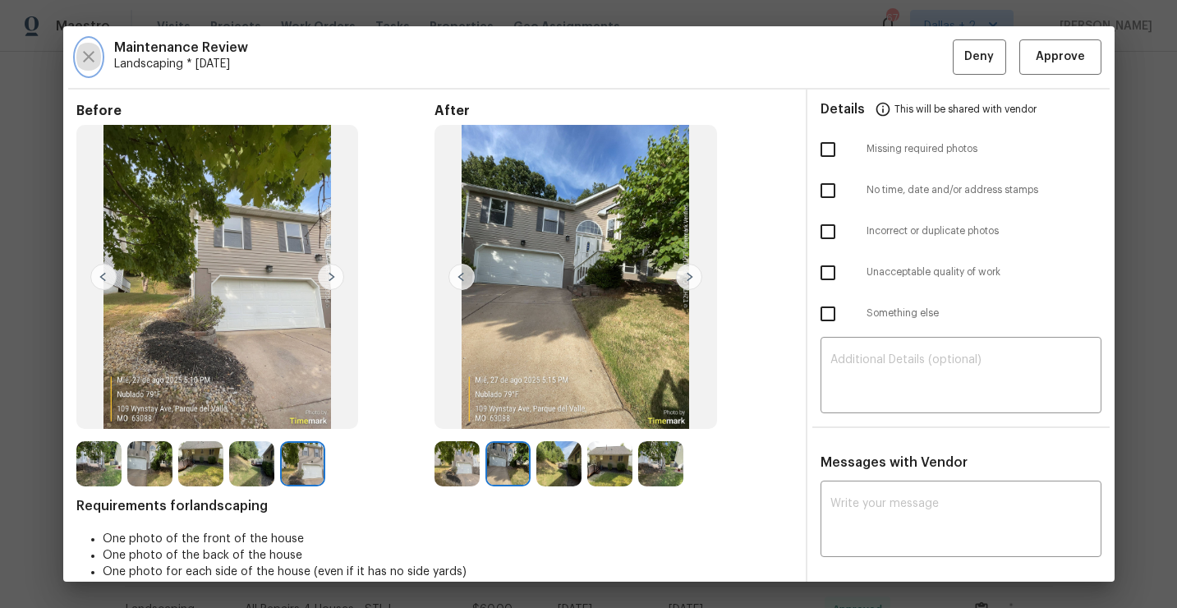
click at [86, 51] on icon "button" at bounding box center [89, 57] width 20 height 20
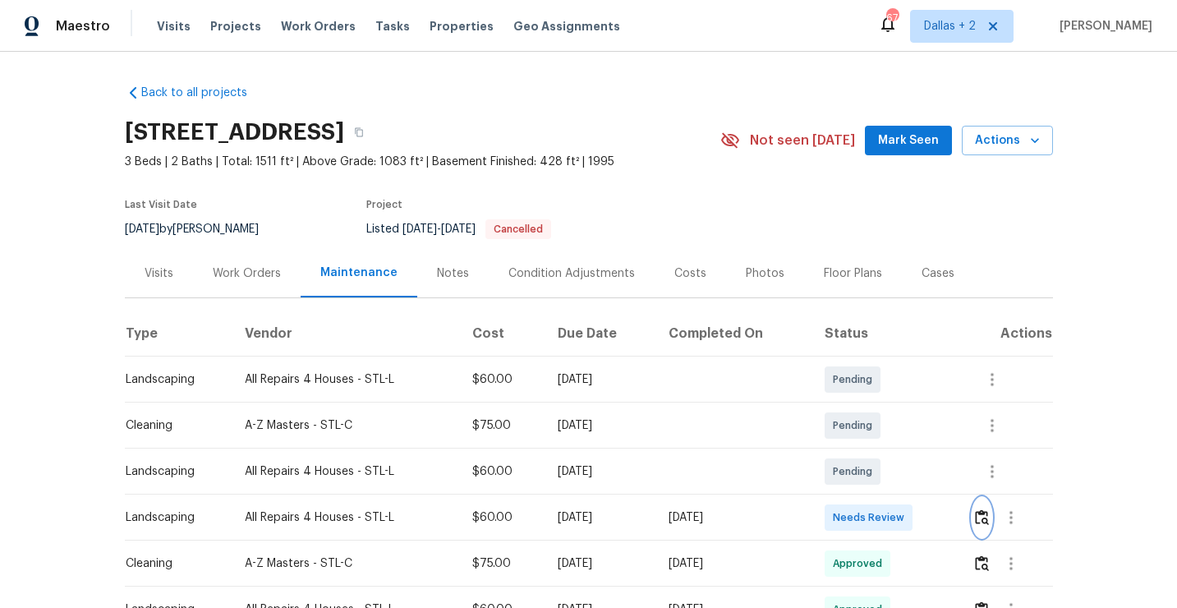
click at [984, 517] on img "button" at bounding box center [982, 517] width 14 height 16
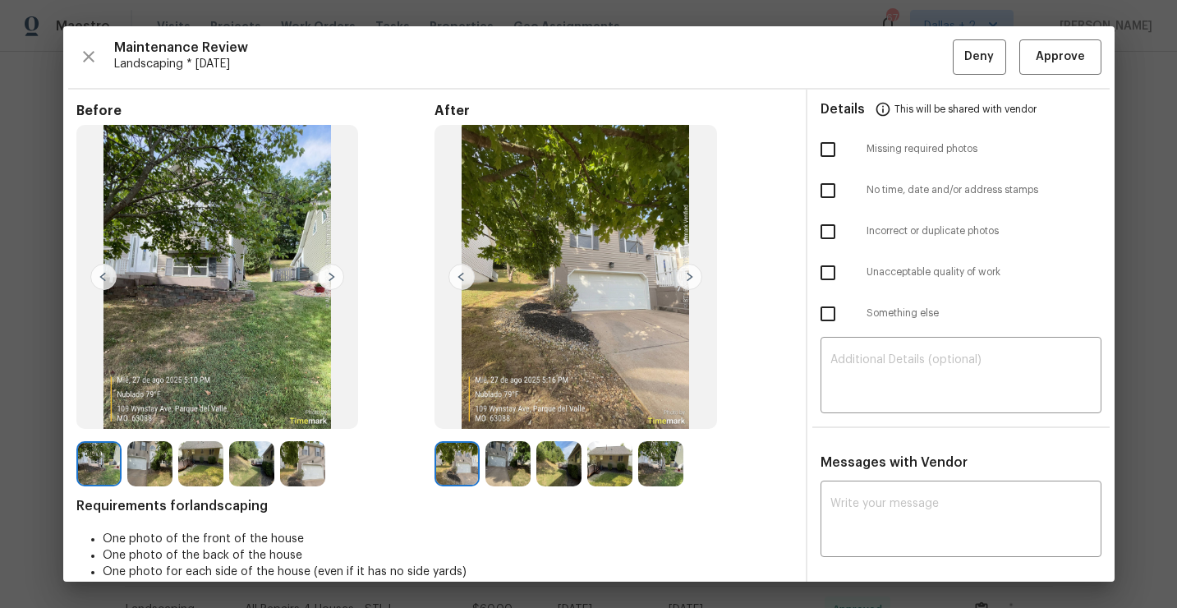
click at [503, 466] on img at bounding box center [507, 463] width 45 height 45
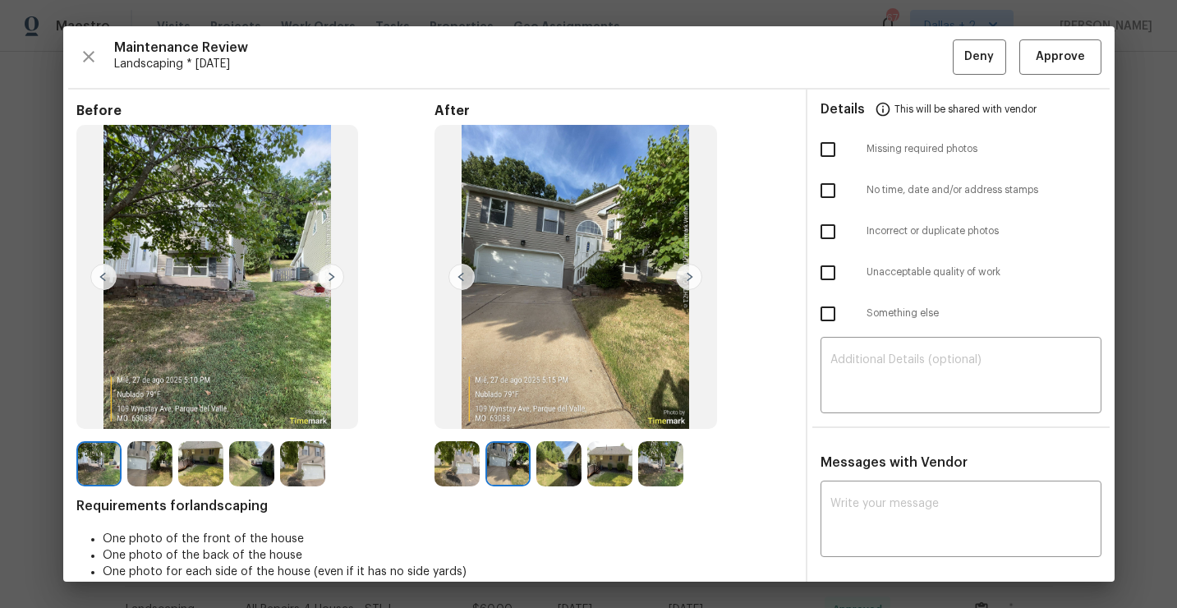
click at [575, 455] on img at bounding box center [558, 463] width 45 height 45
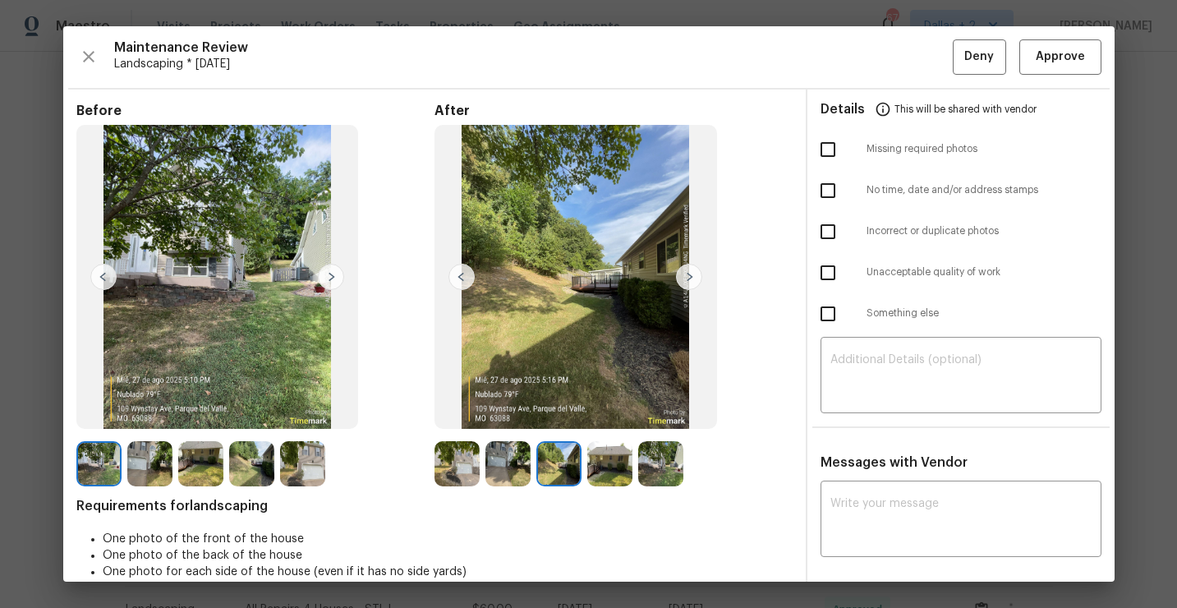
click at [296, 473] on img at bounding box center [302, 463] width 45 height 45
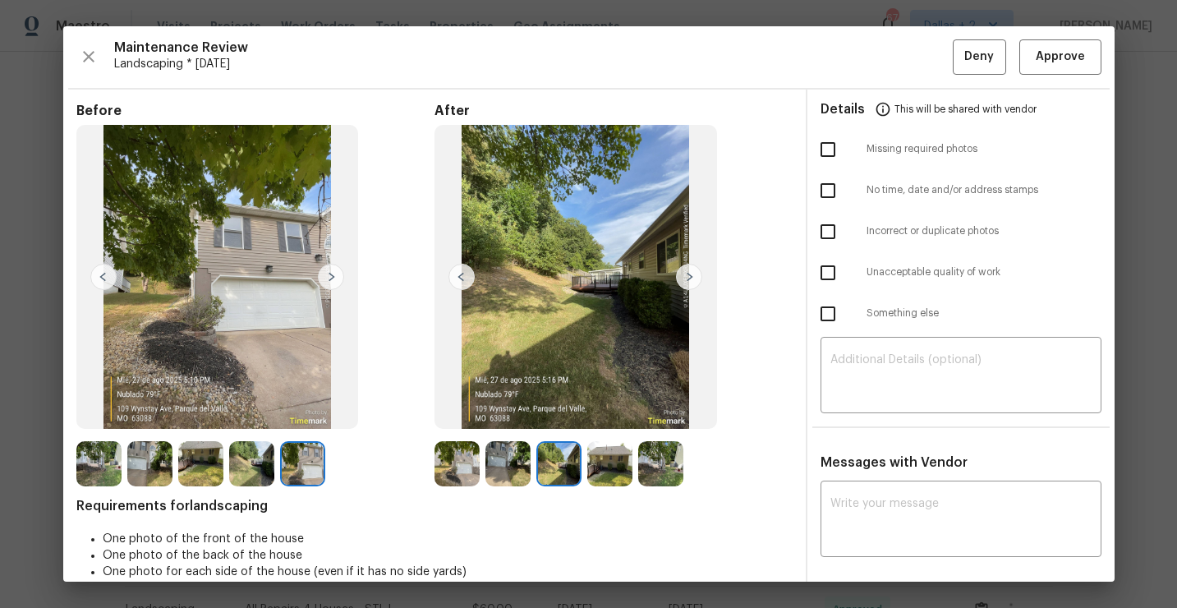
click at [689, 277] on img at bounding box center [689, 277] width 26 height 26
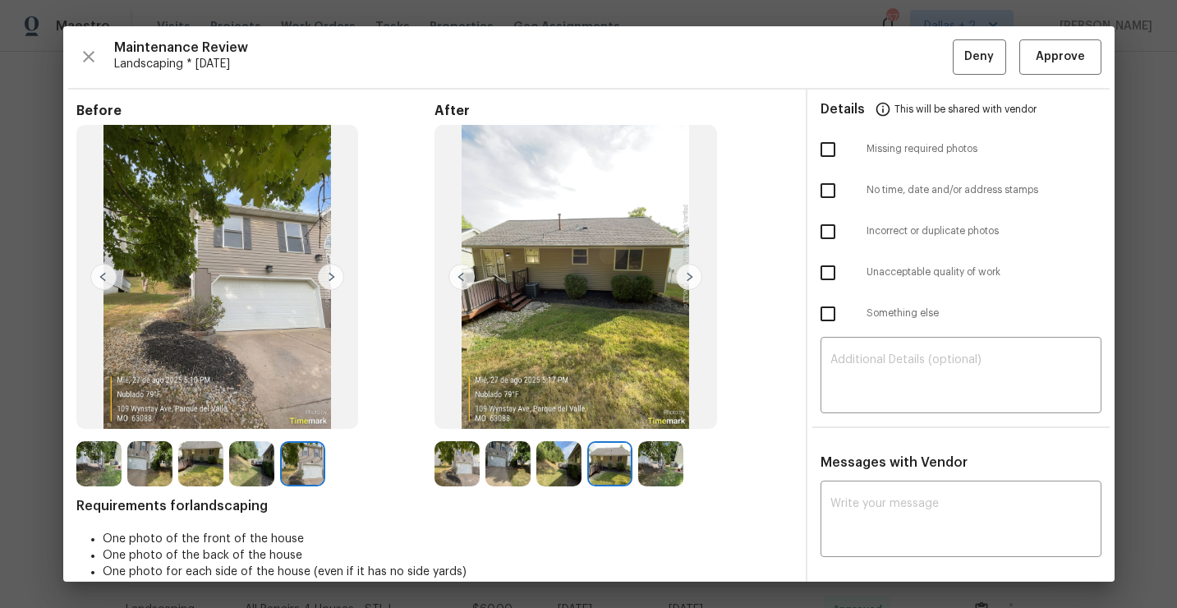
click at [653, 460] on img at bounding box center [660, 463] width 45 height 45
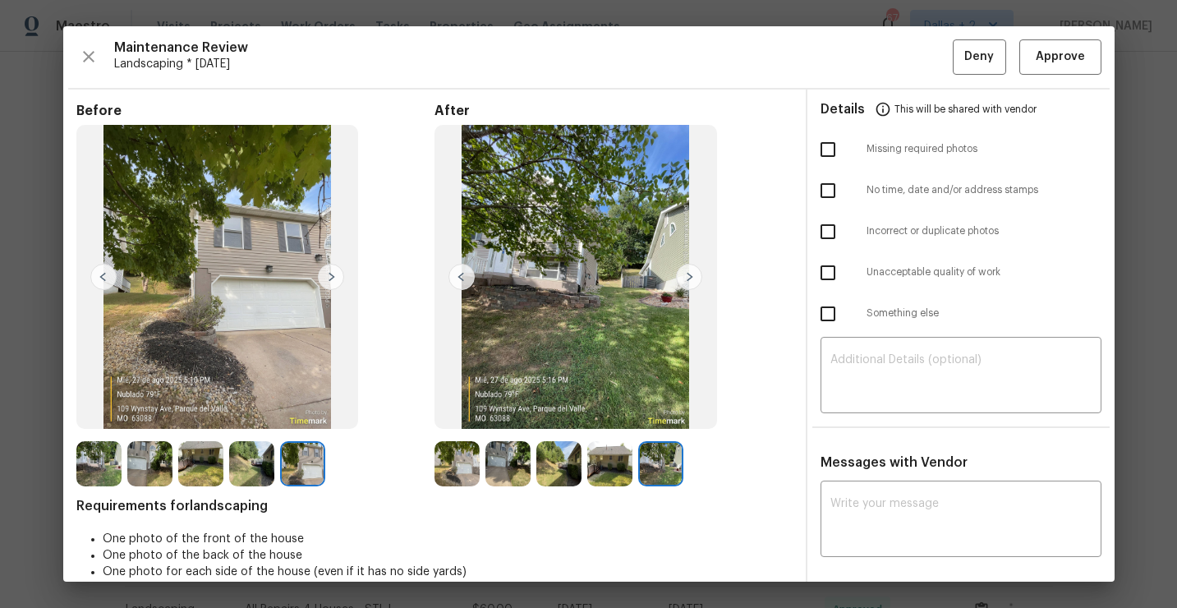
click at [655, 457] on img at bounding box center [660, 463] width 45 height 45
click at [459, 445] on img at bounding box center [456, 463] width 45 height 45
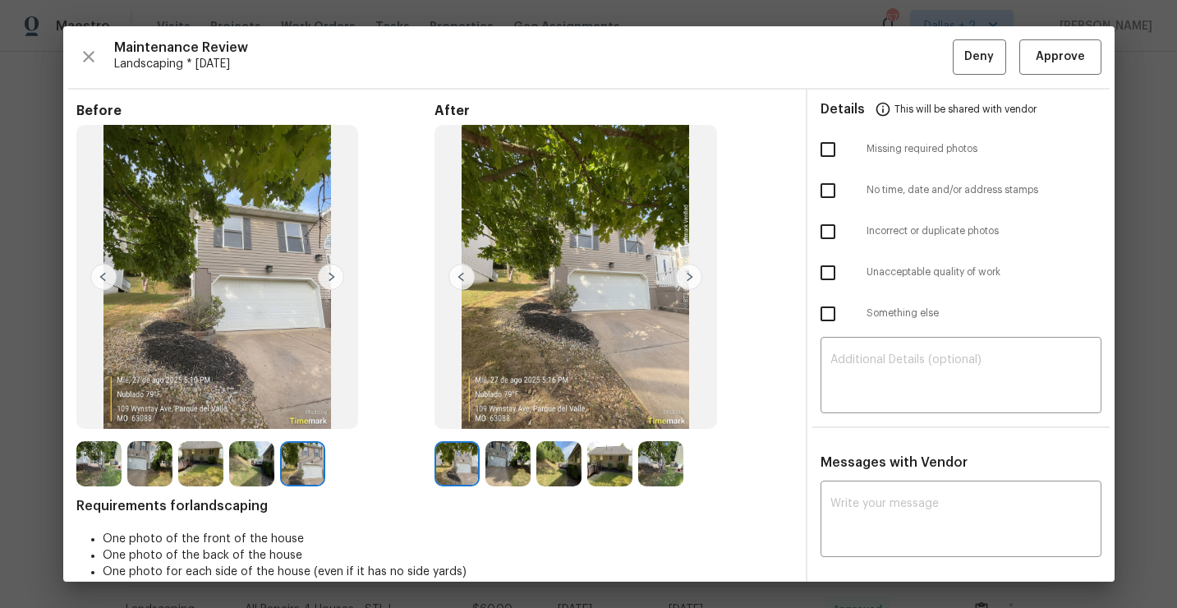
click at [689, 279] on img at bounding box center [689, 277] width 26 height 26
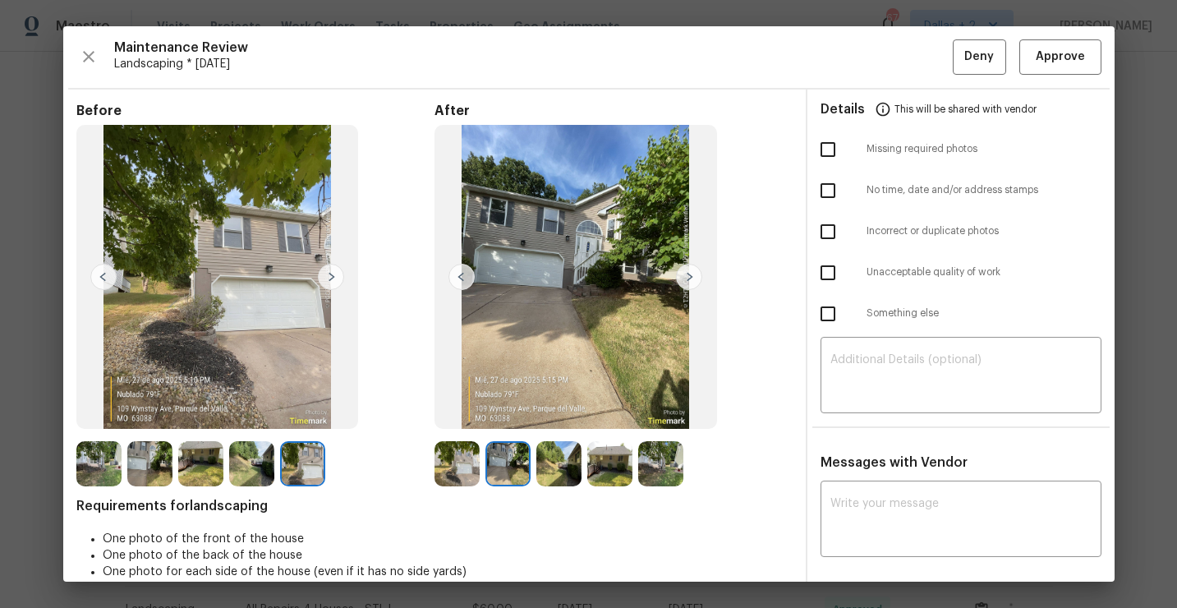
click at [689, 278] on img at bounding box center [689, 277] width 26 height 26
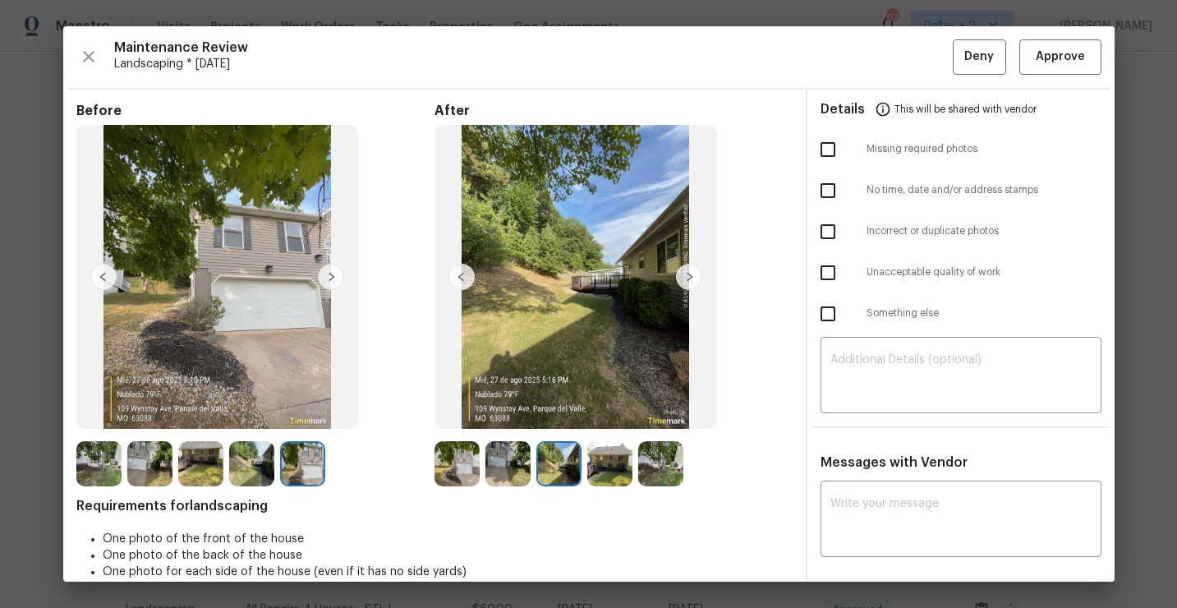
click at [689, 278] on img at bounding box center [689, 277] width 26 height 26
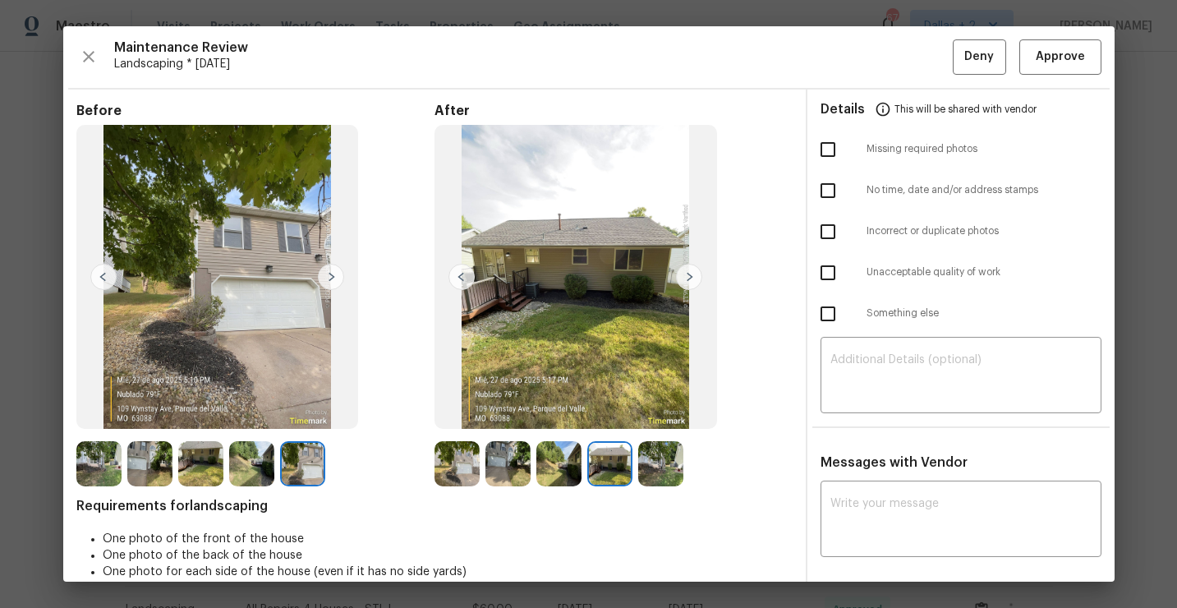
click at [659, 461] on img at bounding box center [660, 463] width 45 height 45
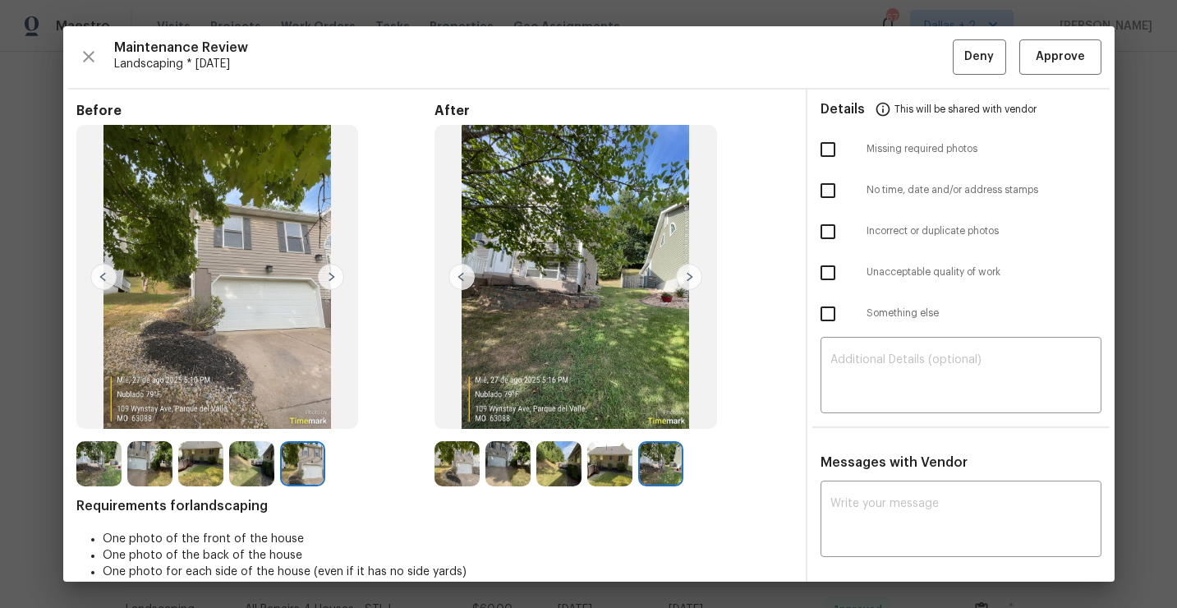
click at [99, 466] on img at bounding box center [98, 463] width 45 height 45
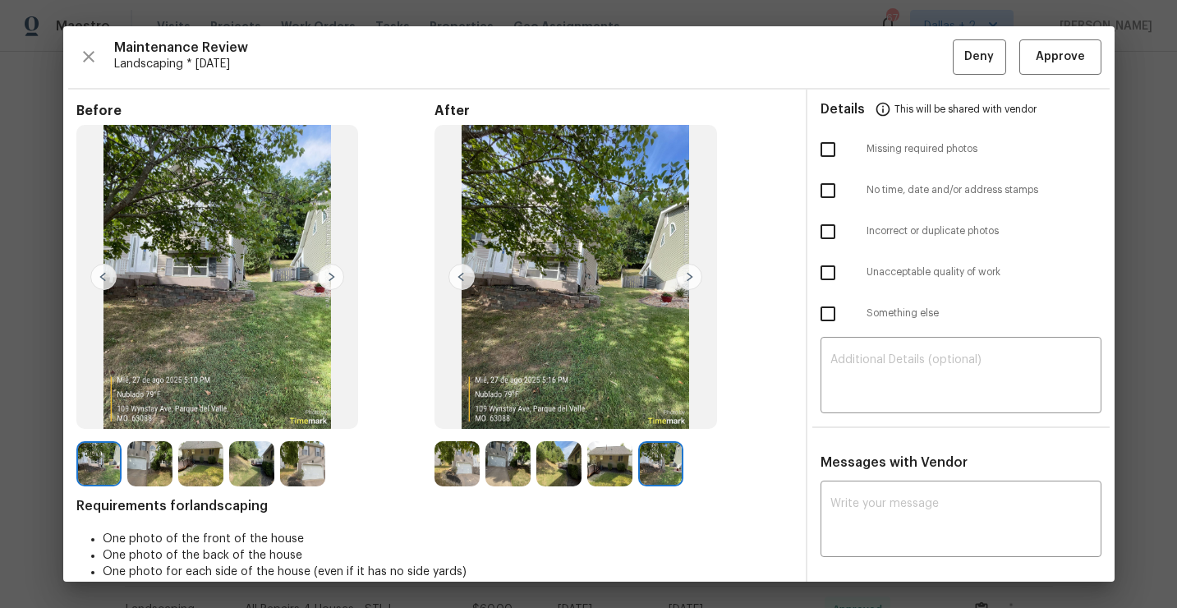
click at [148, 462] on img at bounding box center [149, 463] width 45 height 45
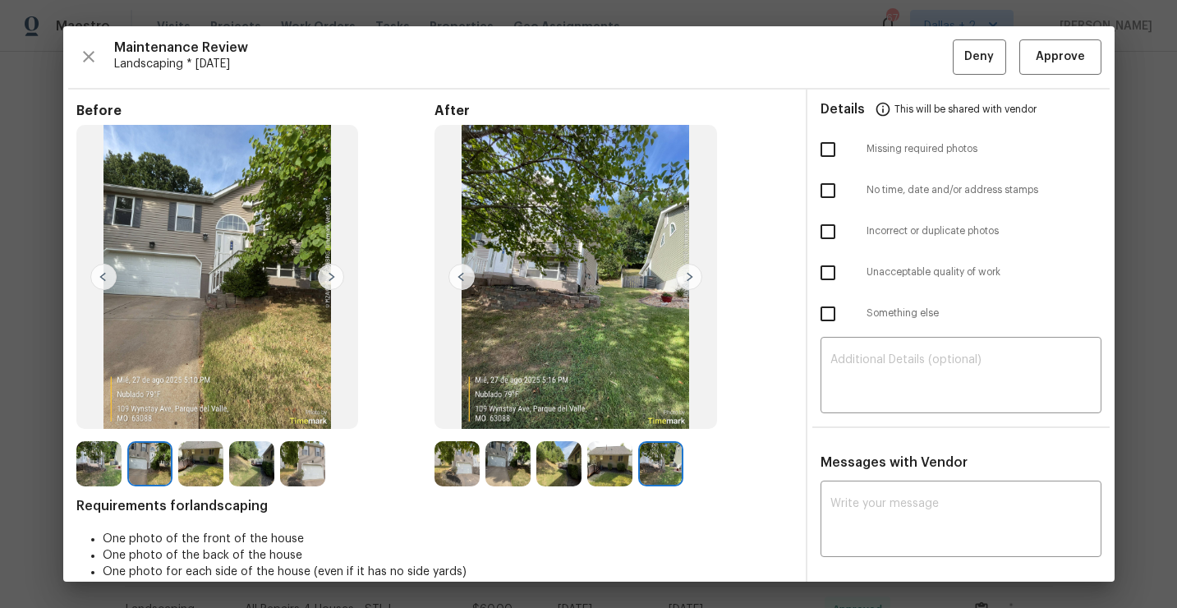
click at [204, 457] on img at bounding box center [200, 463] width 45 height 45
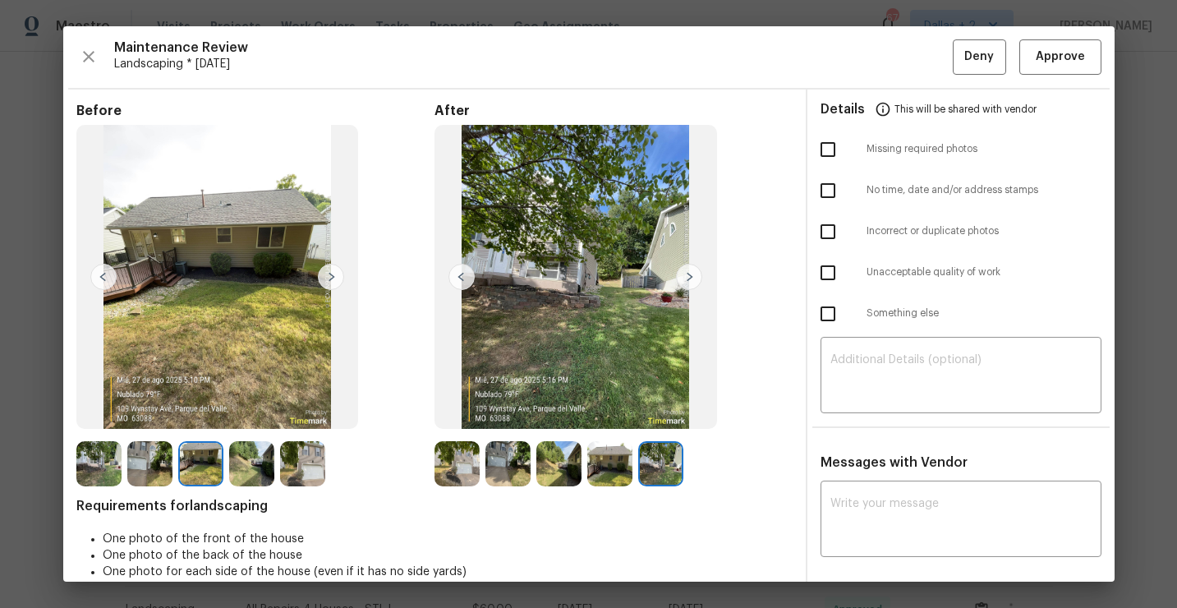
click at [263, 454] on img at bounding box center [251, 463] width 45 height 45
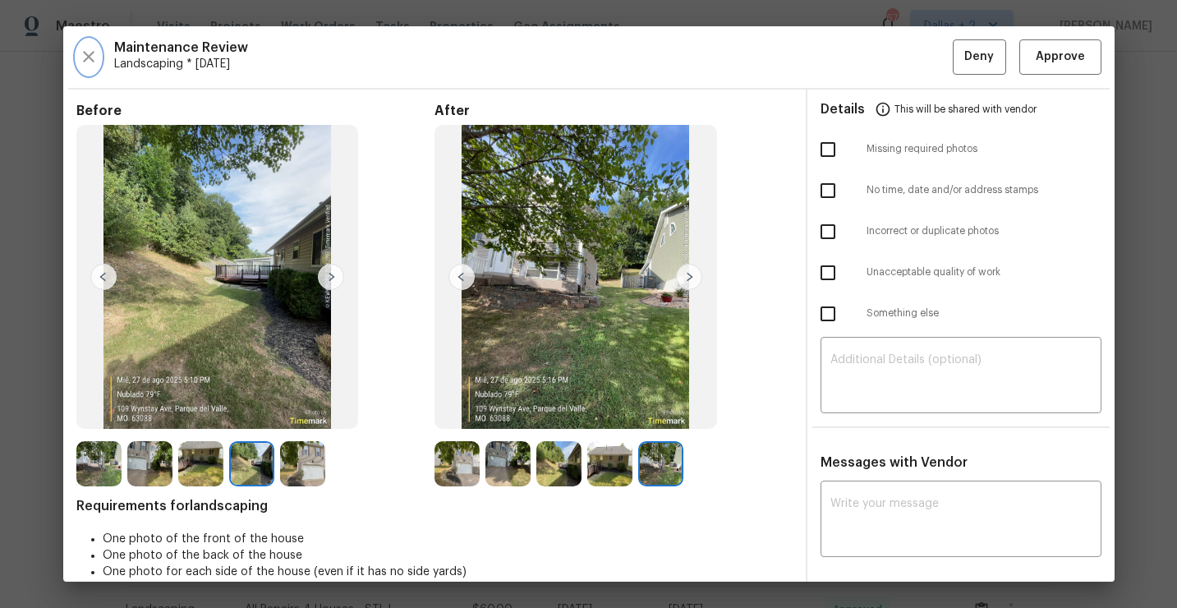
click at [85, 63] on icon "button" at bounding box center [89, 57] width 20 height 20
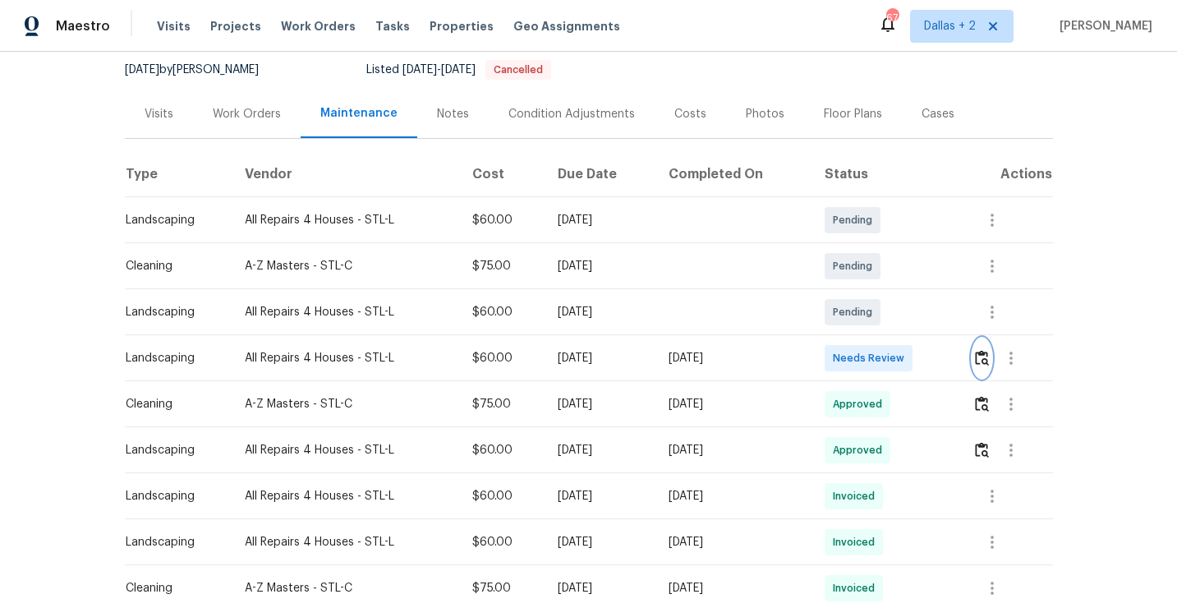
scroll to position [213, 0]
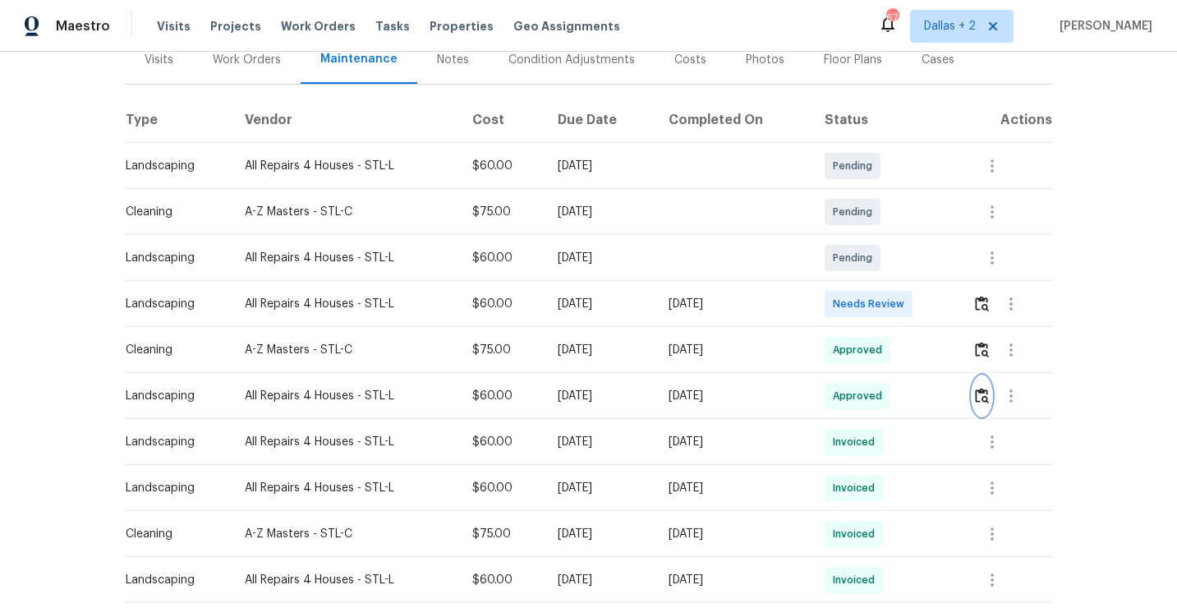
click at [988, 400] on img "button" at bounding box center [982, 396] width 14 height 16
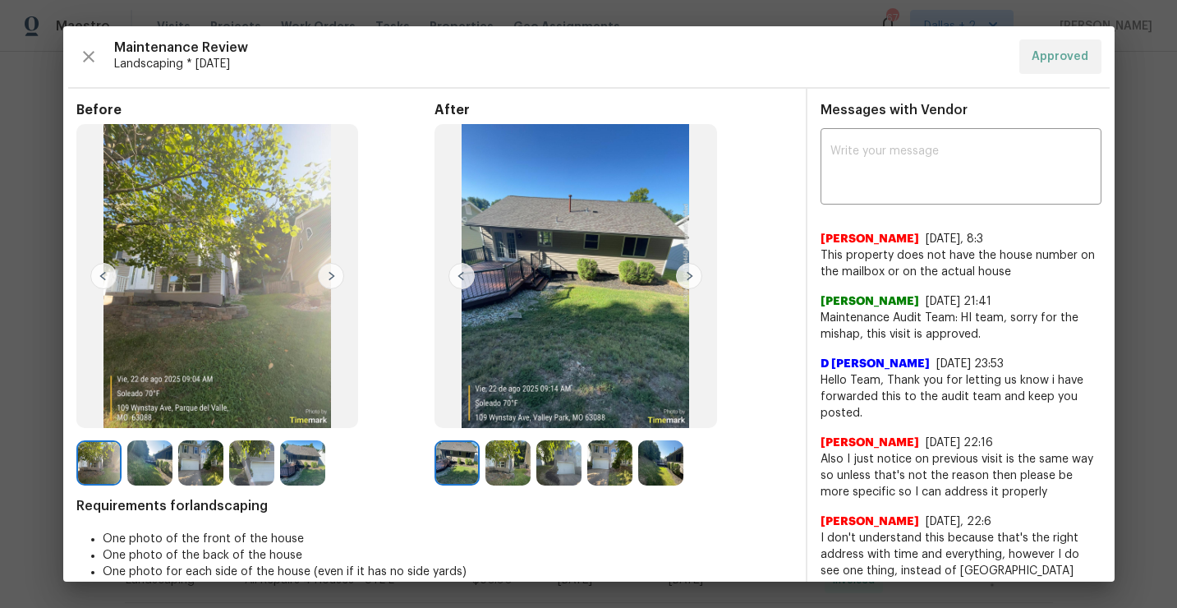
click at [75, 56] on div "Maintenance Review Landscaping * Mon, Aug 18 Approved Before After Requirements…" at bounding box center [588, 303] width 1051 height 555
click at [83, 57] on icon "button" at bounding box center [89, 57] width 20 height 20
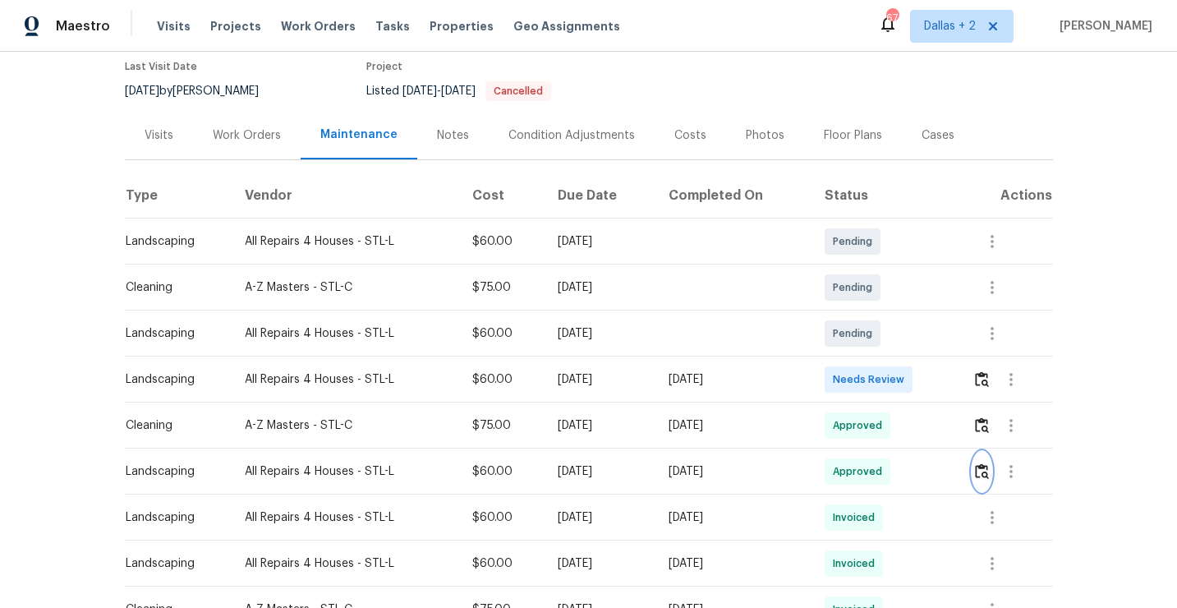
scroll to position [175, 0]
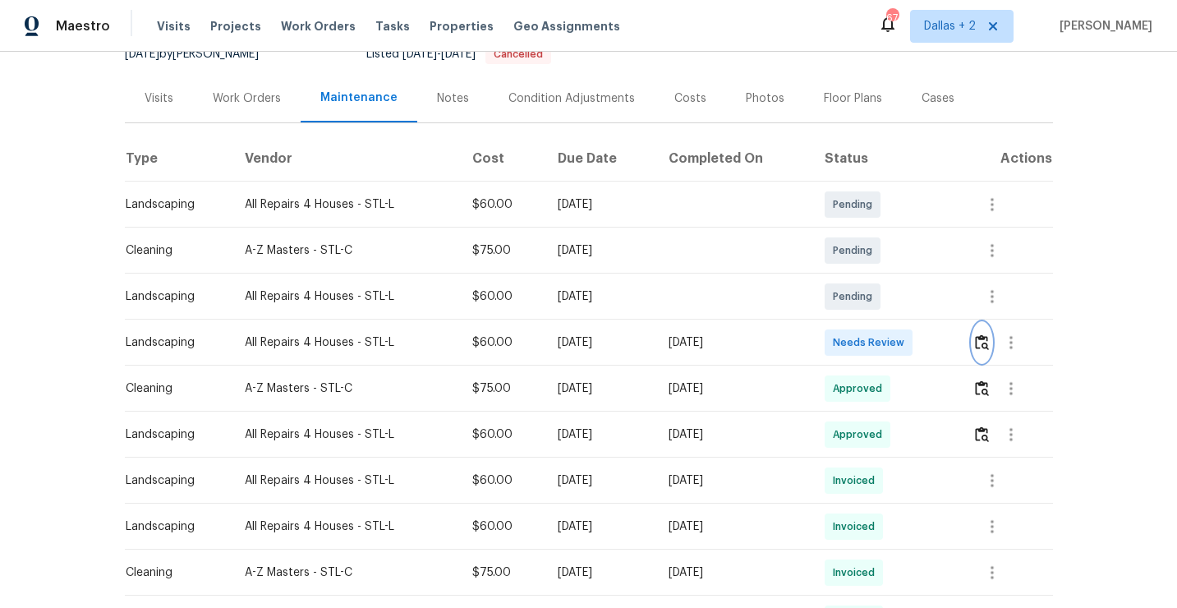
click at [986, 346] on img "button" at bounding box center [982, 342] width 14 height 16
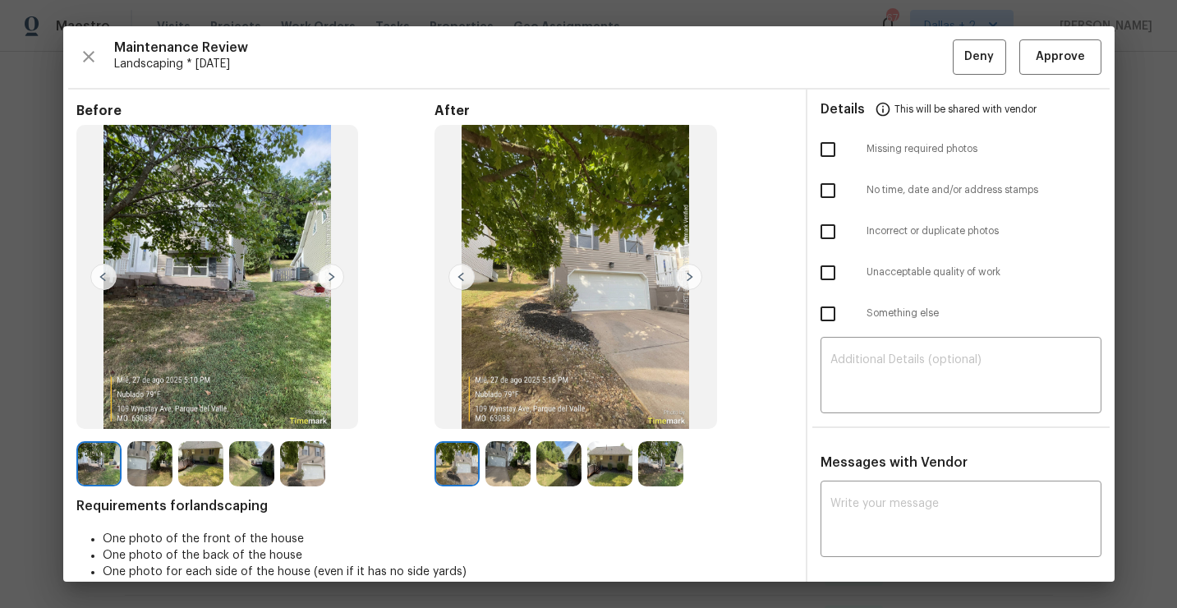
click at [688, 280] on img at bounding box center [689, 277] width 26 height 26
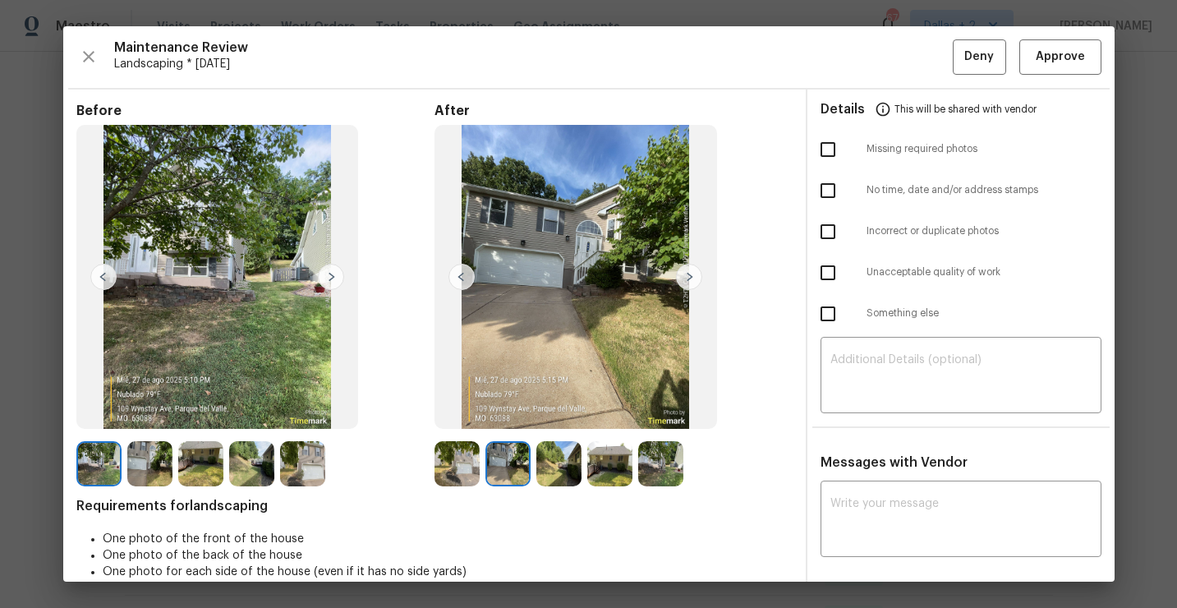
click at [688, 280] on img at bounding box center [689, 277] width 26 height 26
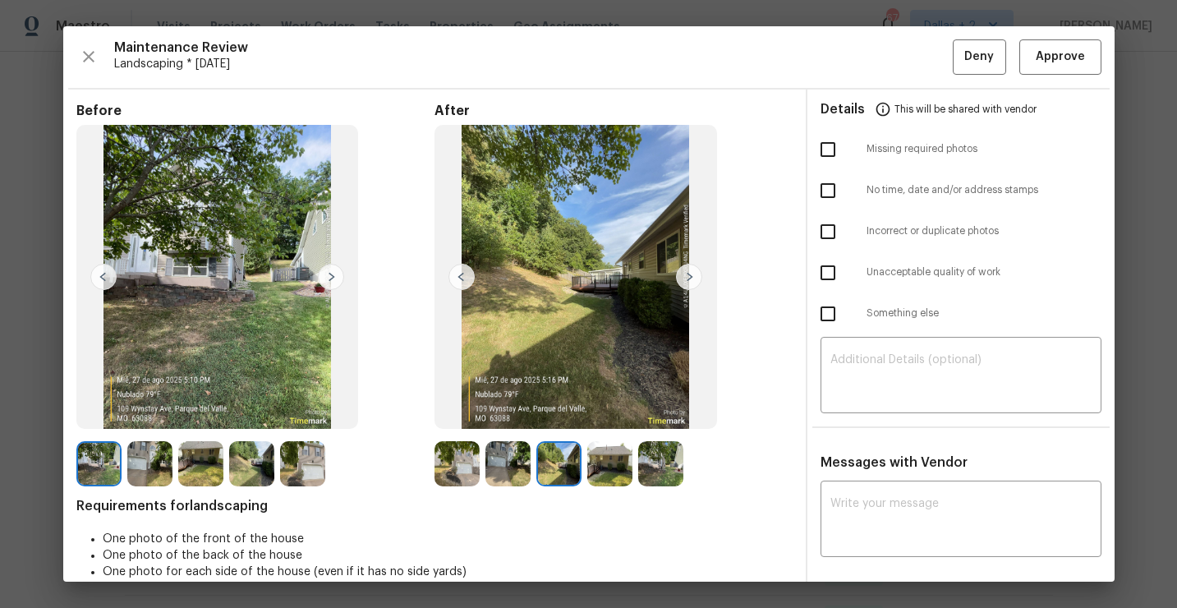
click at [688, 280] on img at bounding box center [689, 277] width 26 height 26
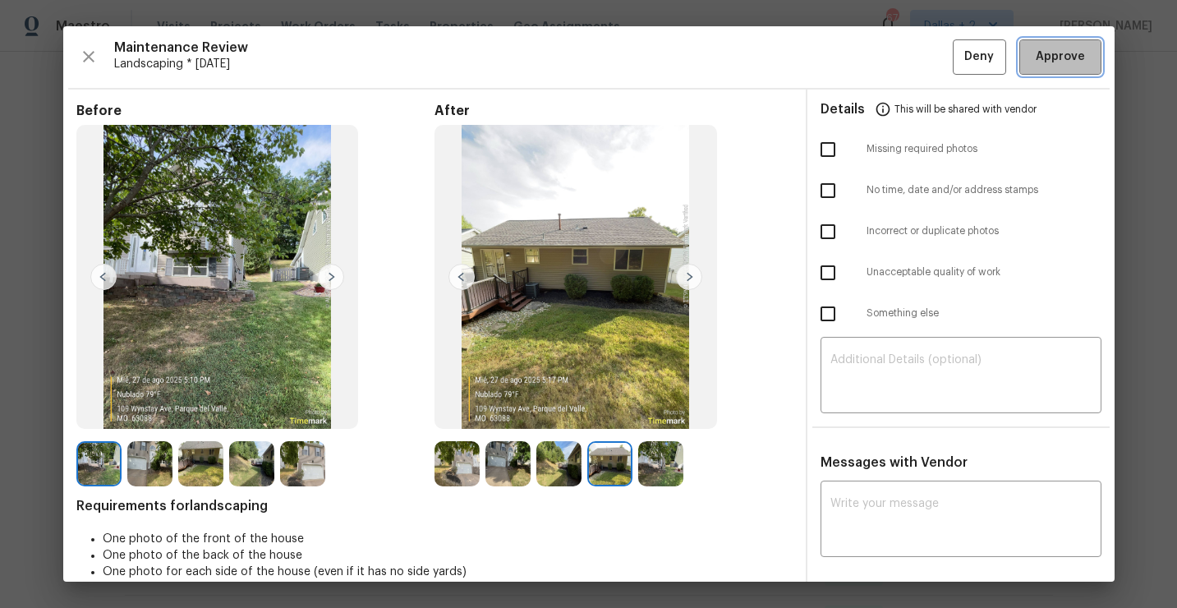
click at [1044, 52] on span "Approve" at bounding box center [1059, 57] width 49 height 21
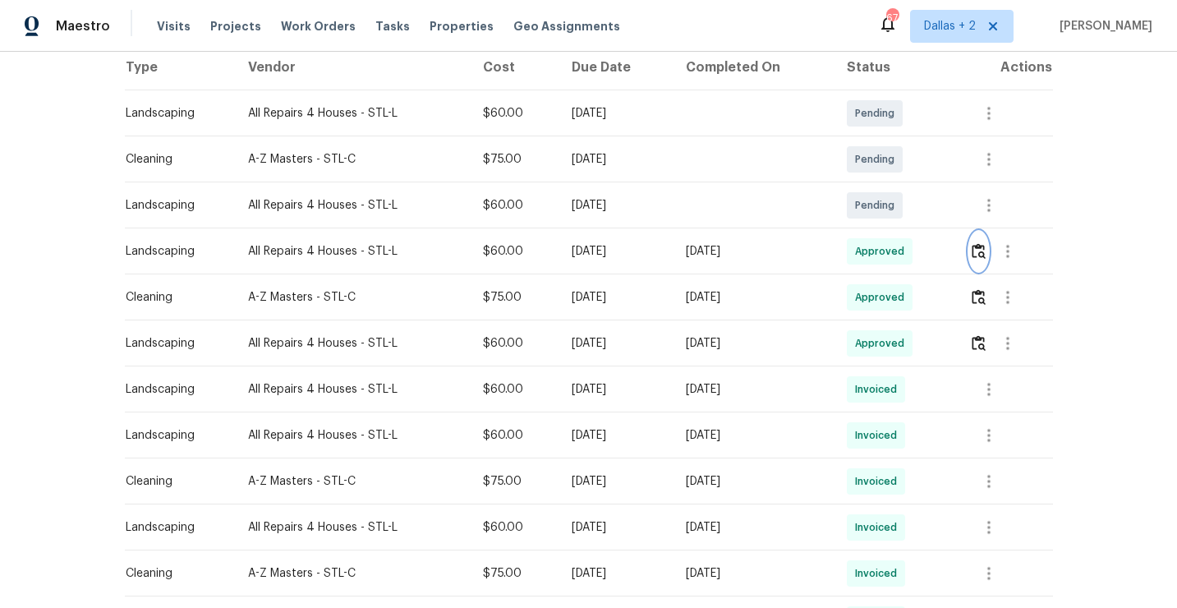
scroll to position [0, 0]
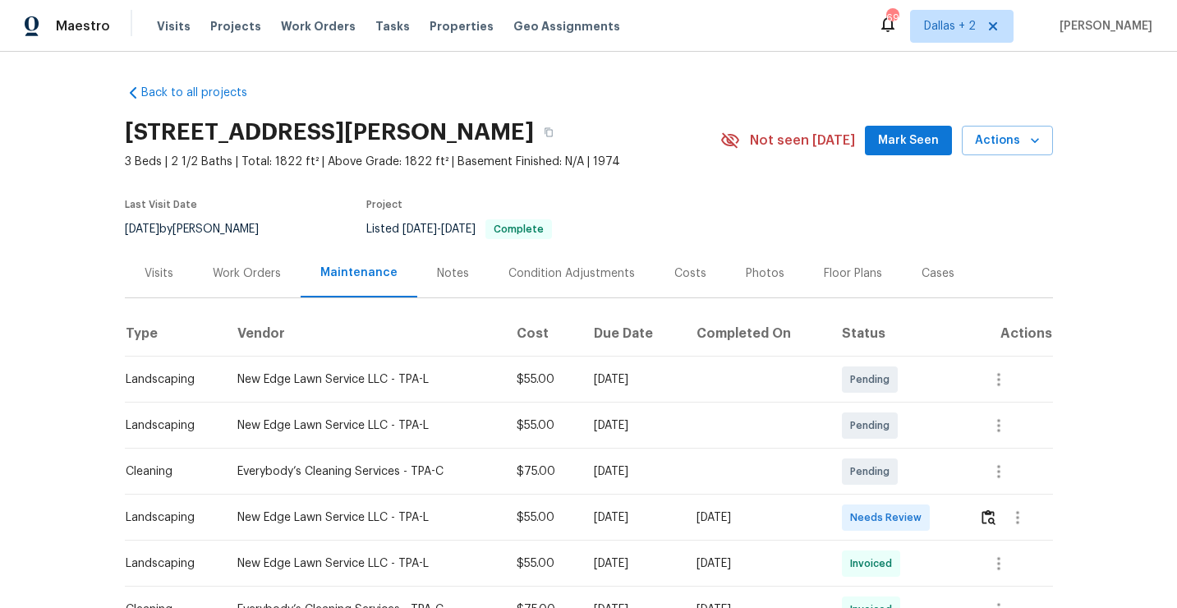
scroll to position [52, 0]
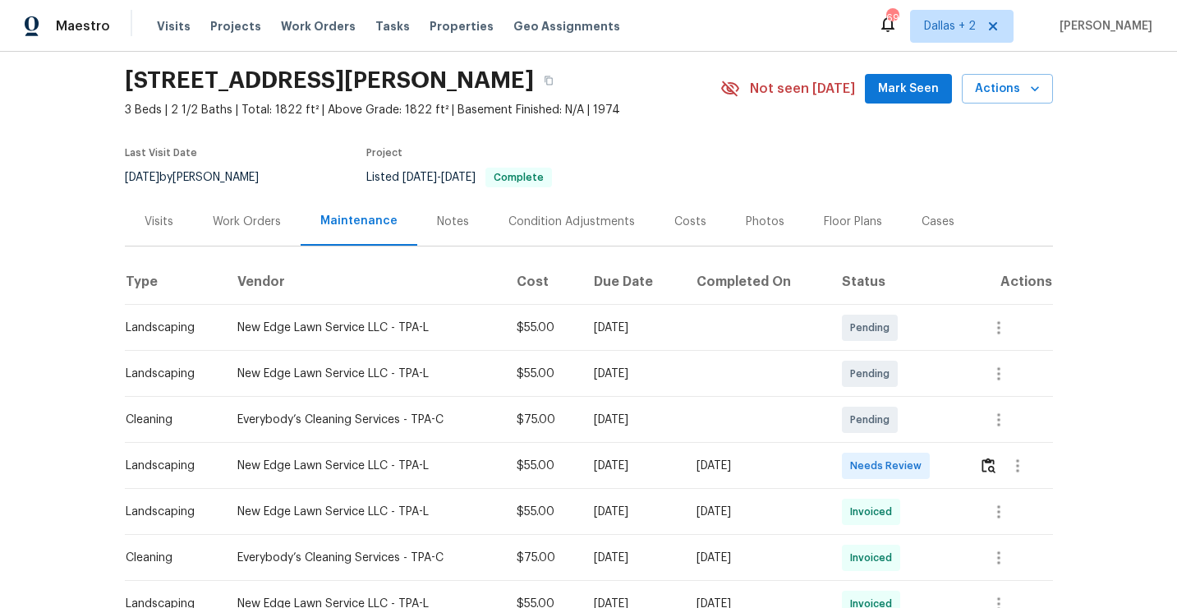
click at [981, 475] on td at bounding box center [1009, 466] width 87 height 46
click at [983, 473] on button "button" at bounding box center [988, 465] width 19 height 39
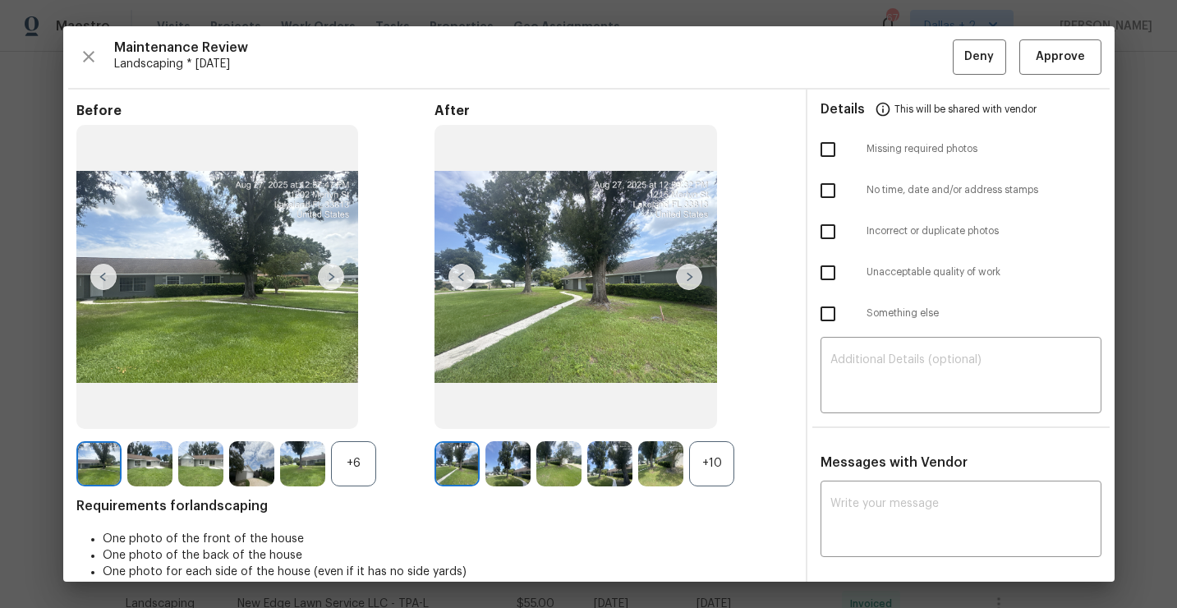
click at [718, 447] on div "+10" at bounding box center [711, 463] width 45 height 45
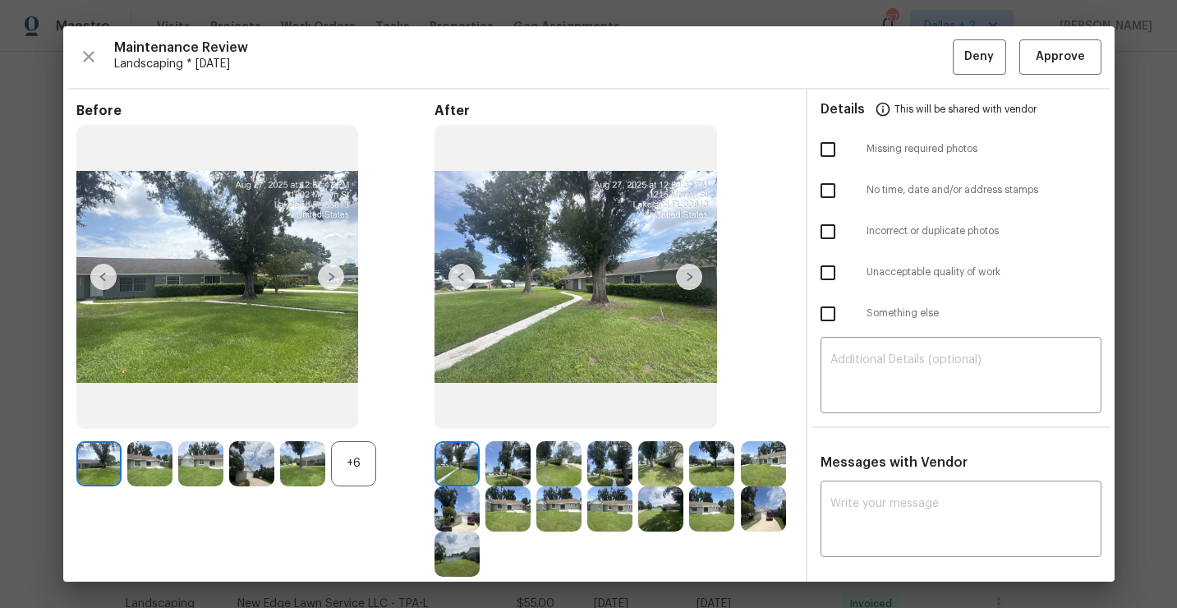
click at [362, 471] on div "+6" at bounding box center [353, 463] width 45 height 45
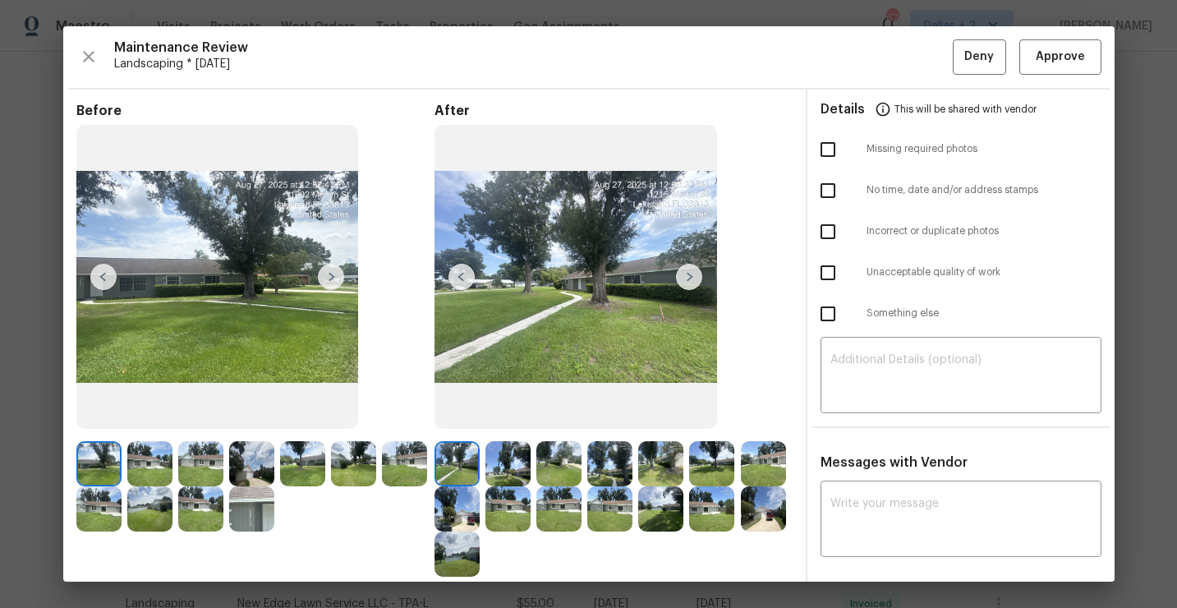
click at [696, 278] on img at bounding box center [689, 277] width 26 height 26
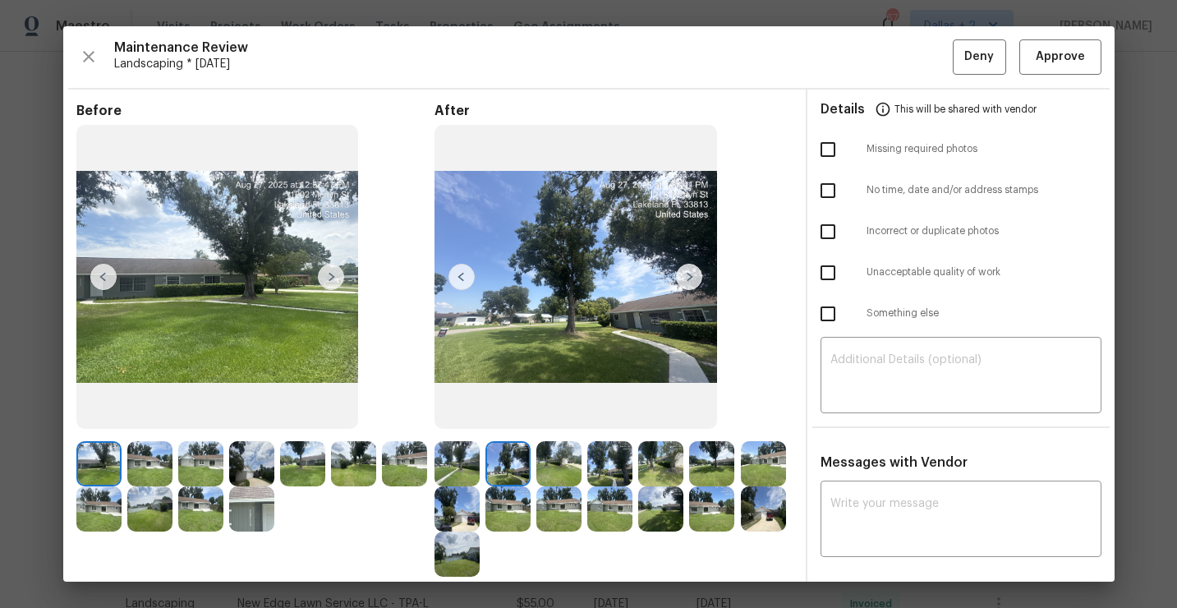
click at [256, 512] on img at bounding box center [251, 508] width 45 height 45
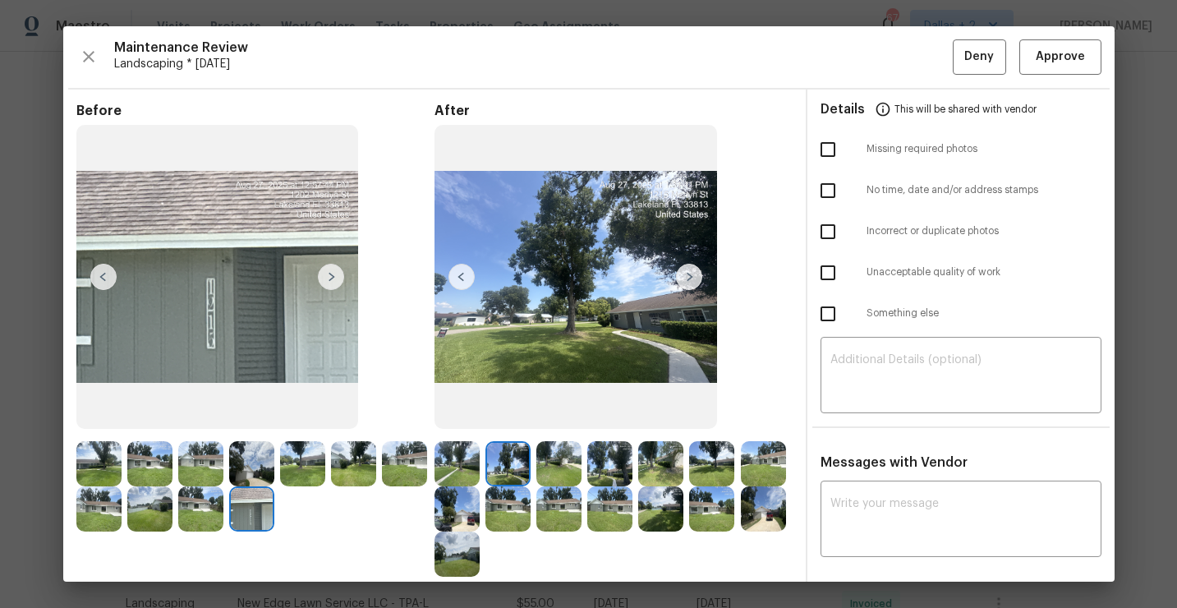
click at [455, 443] on img at bounding box center [456, 463] width 45 height 45
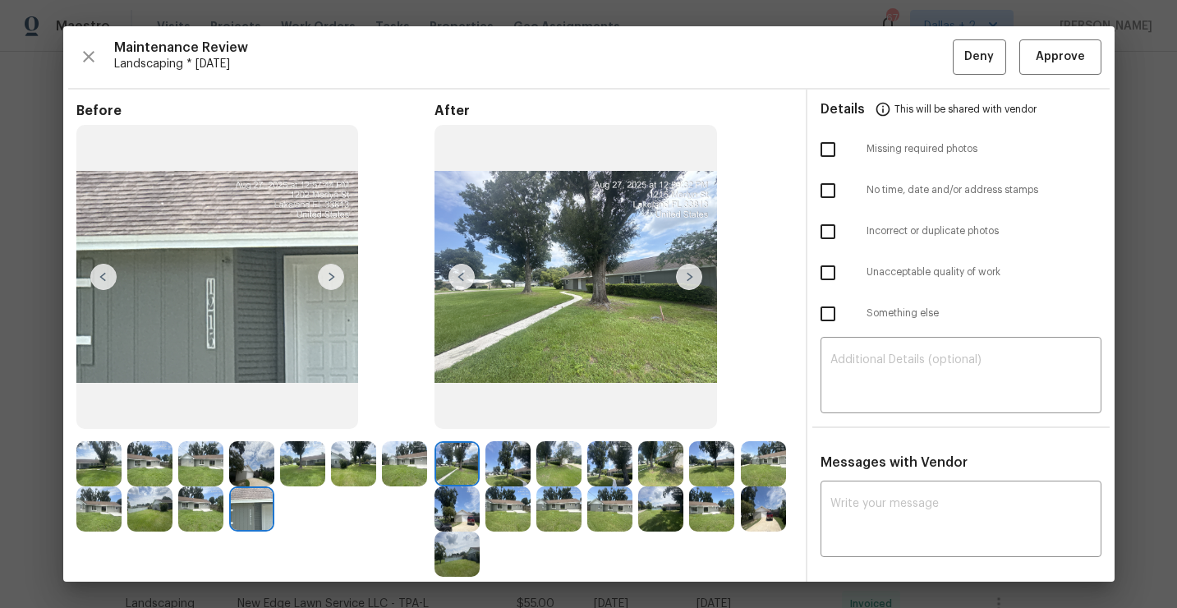
click at [692, 277] on img at bounding box center [689, 277] width 26 height 26
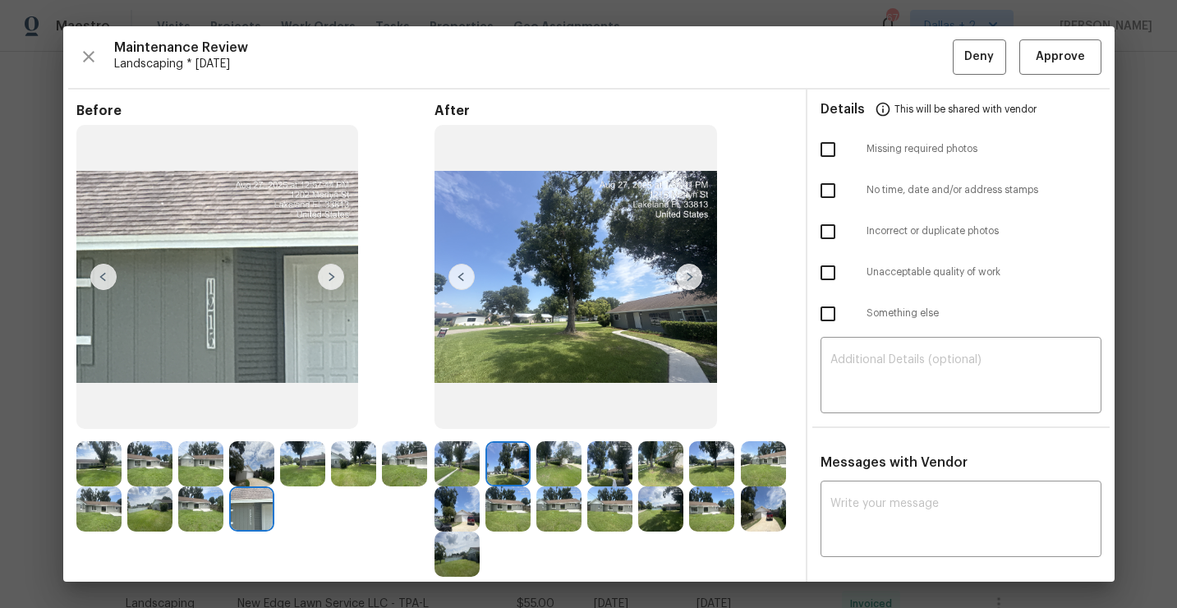
click at [698, 278] on img at bounding box center [689, 277] width 26 height 26
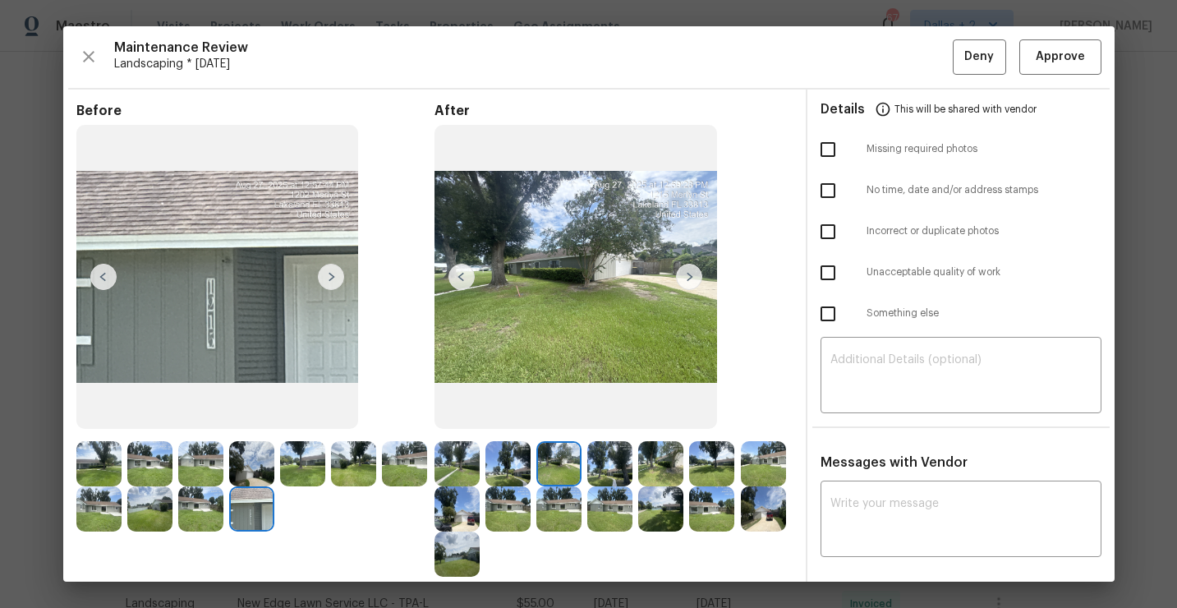
click at [681, 280] on img at bounding box center [689, 277] width 26 height 26
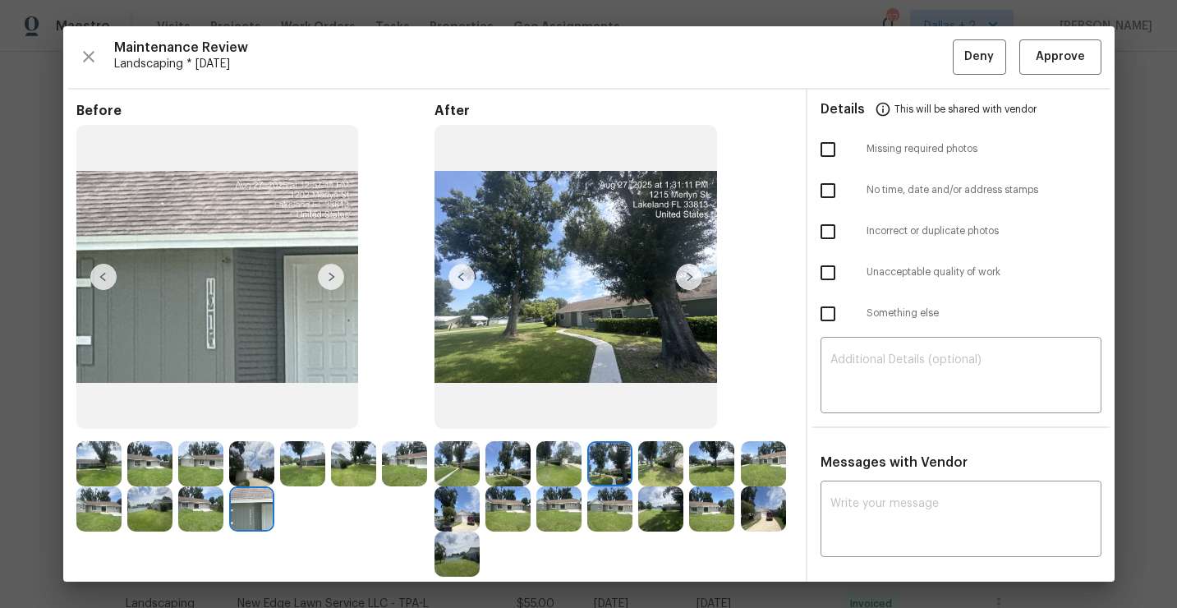
click at [654, 457] on img at bounding box center [660, 463] width 45 height 45
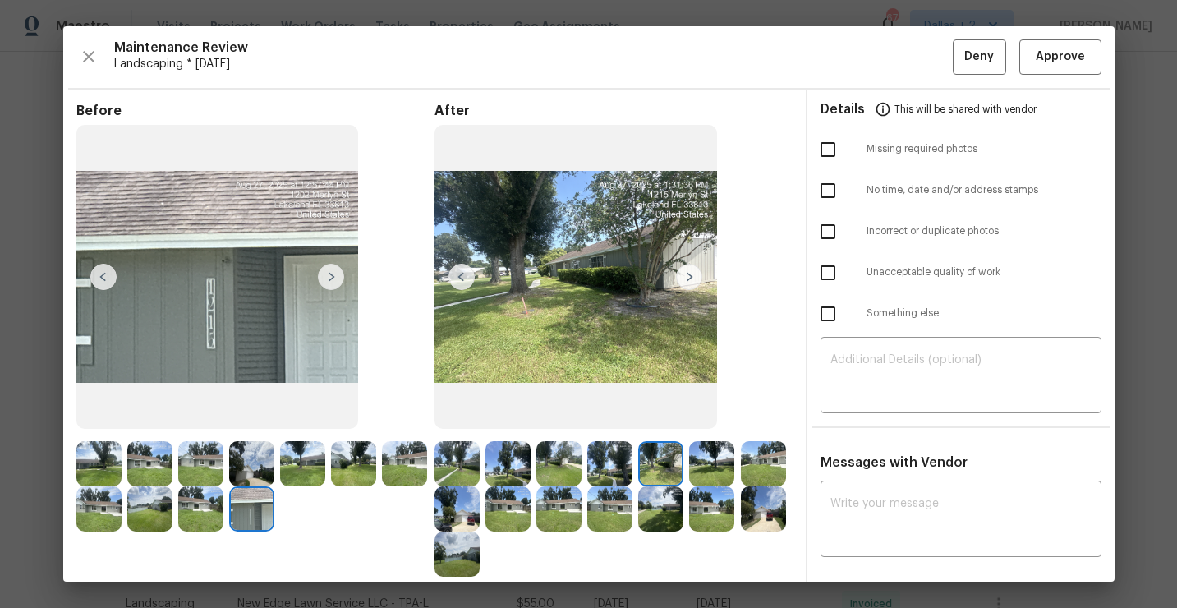
click at [688, 278] on img at bounding box center [689, 277] width 26 height 26
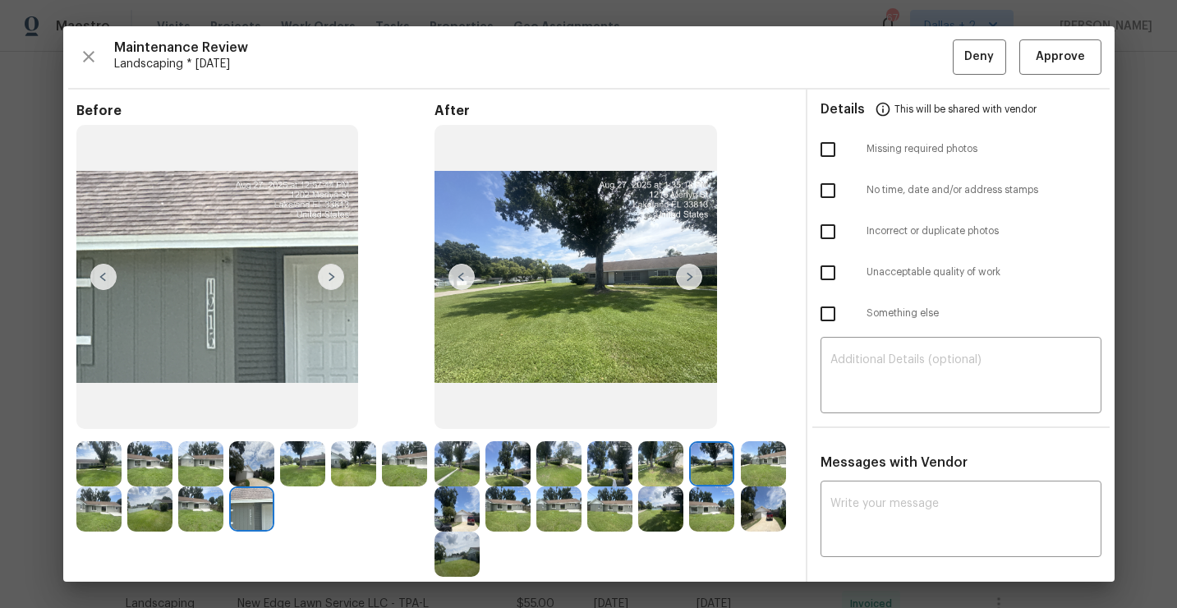
click at [686, 271] on img at bounding box center [689, 277] width 26 height 26
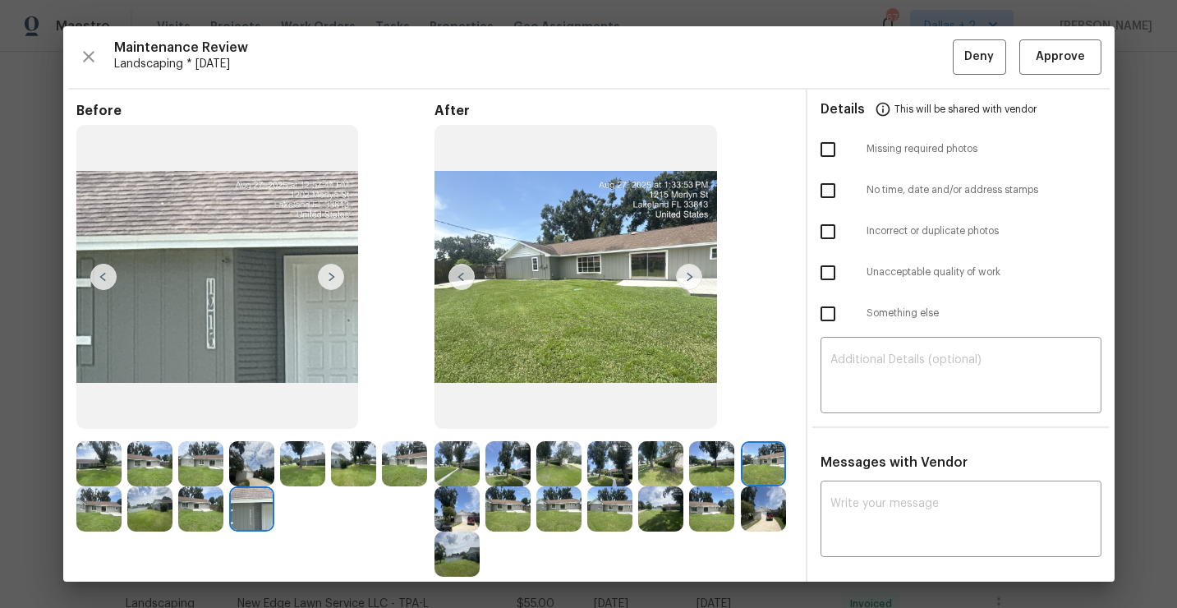
click at [465, 513] on img at bounding box center [456, 508] width 45 height 45
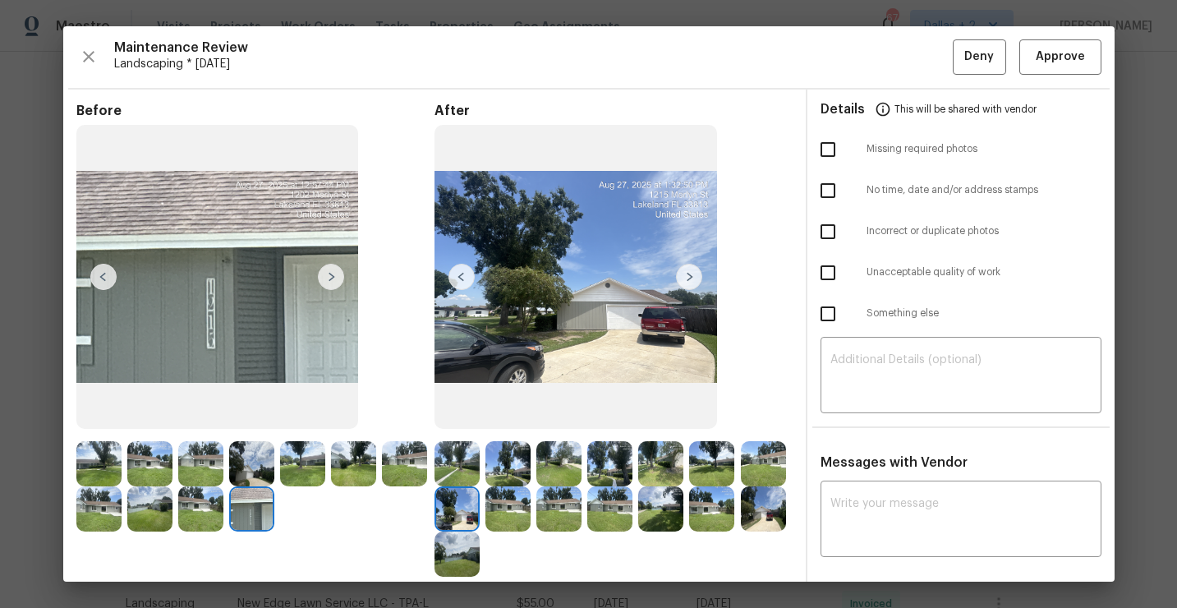
click at [512, 525] on img at bounding box center [507, 508] width 45 height 45
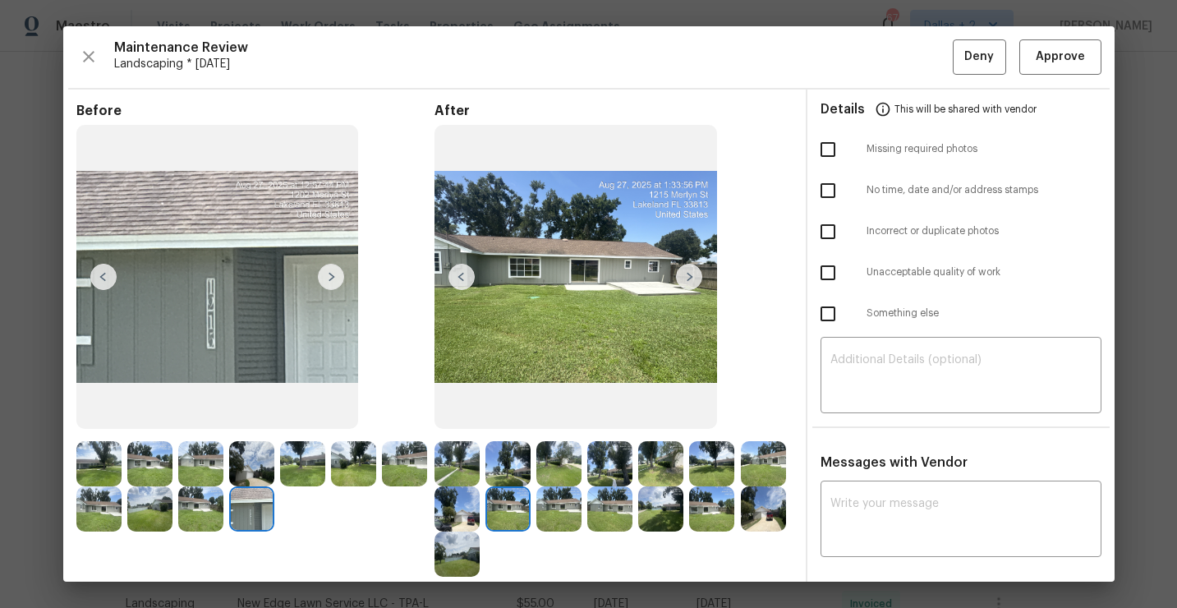
click at [686, 275] on img at bounding box center [689, 277] width 26 height 26
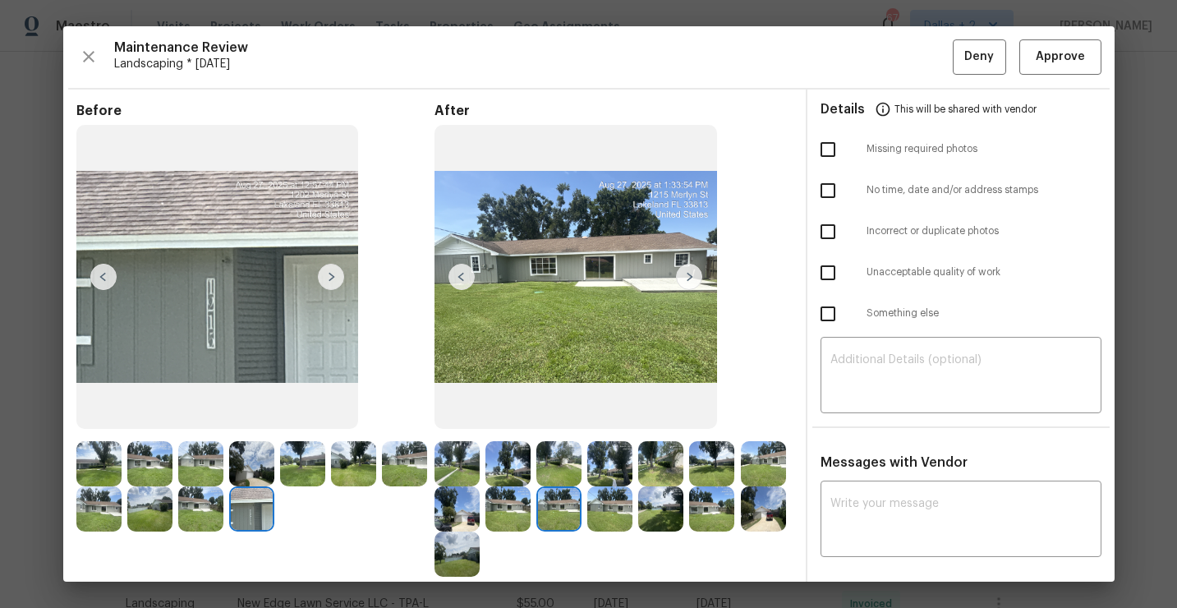
click at [689, 275] on img at bounding box center [689, 277] width 26 height 26
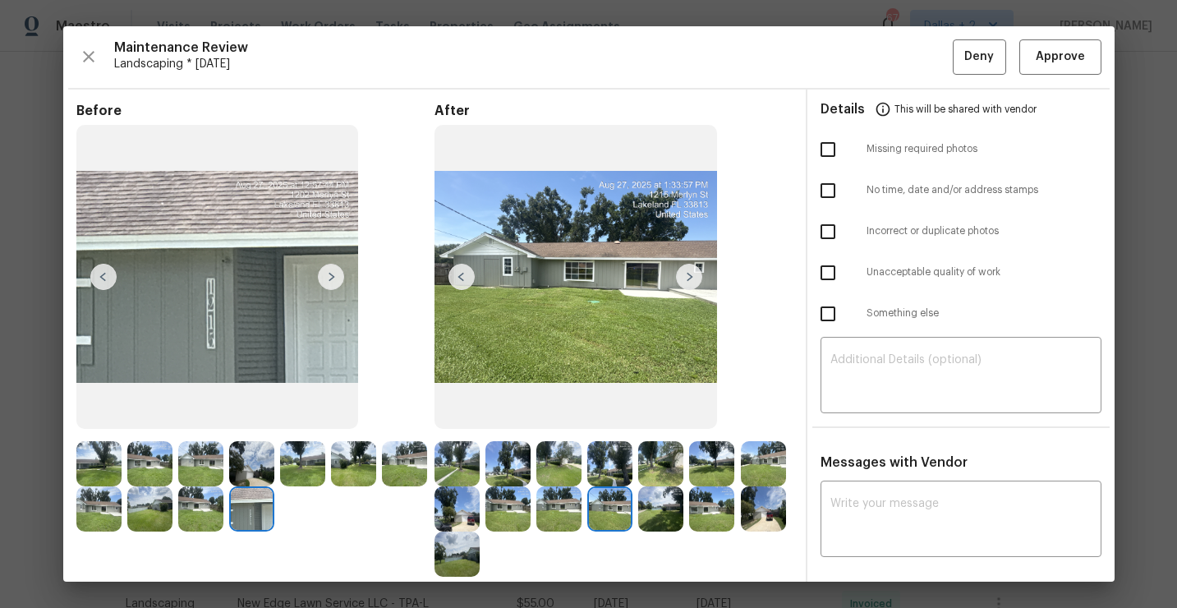
click at [690, 276] on img at bounding box center [689, 277] width 26 height 26
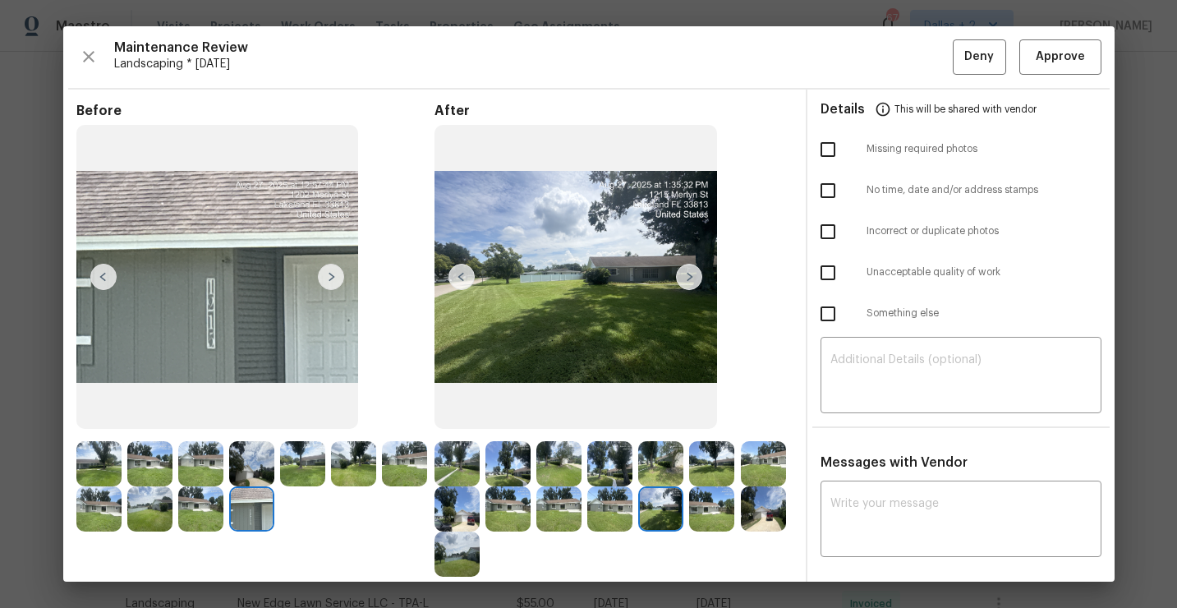
click at [688, 278] on img at bounding box center [689, 277] width 26 height 26
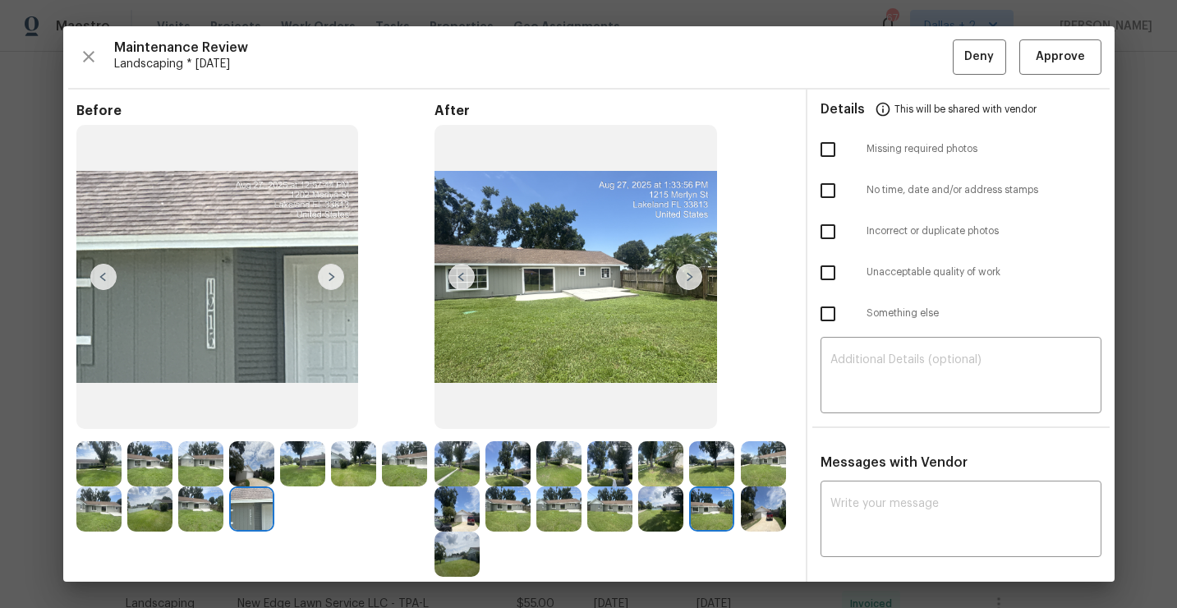
click at [688, 278] on img at bounding box center [689, 277] width 26 height 26
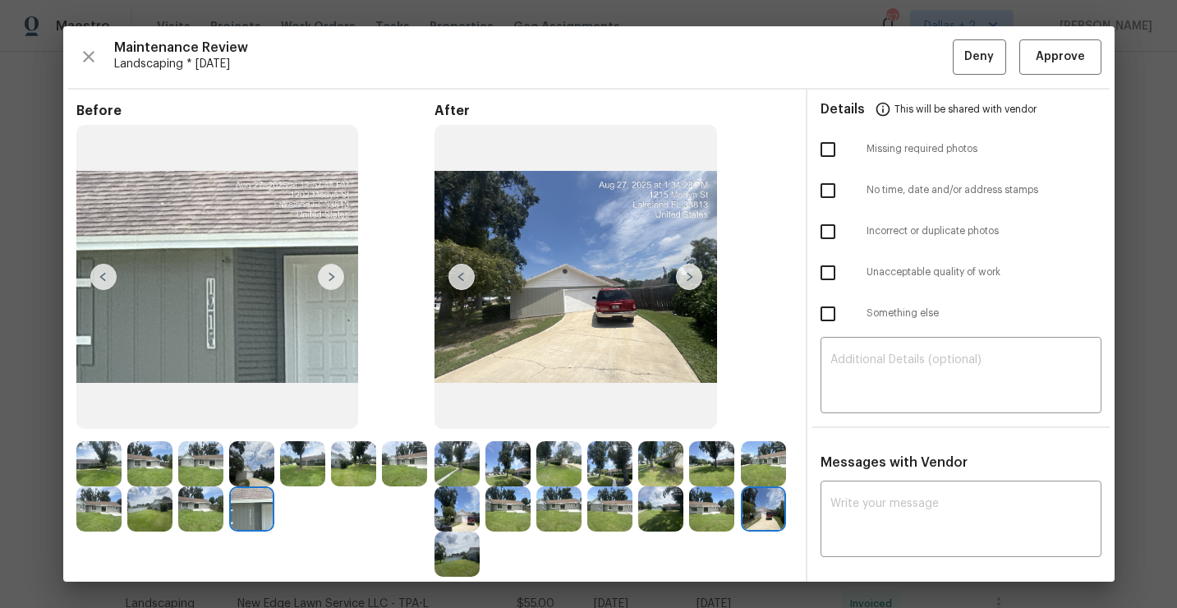
click at [688, 278] on img at bounding box center [689, 277] width 26 height 26
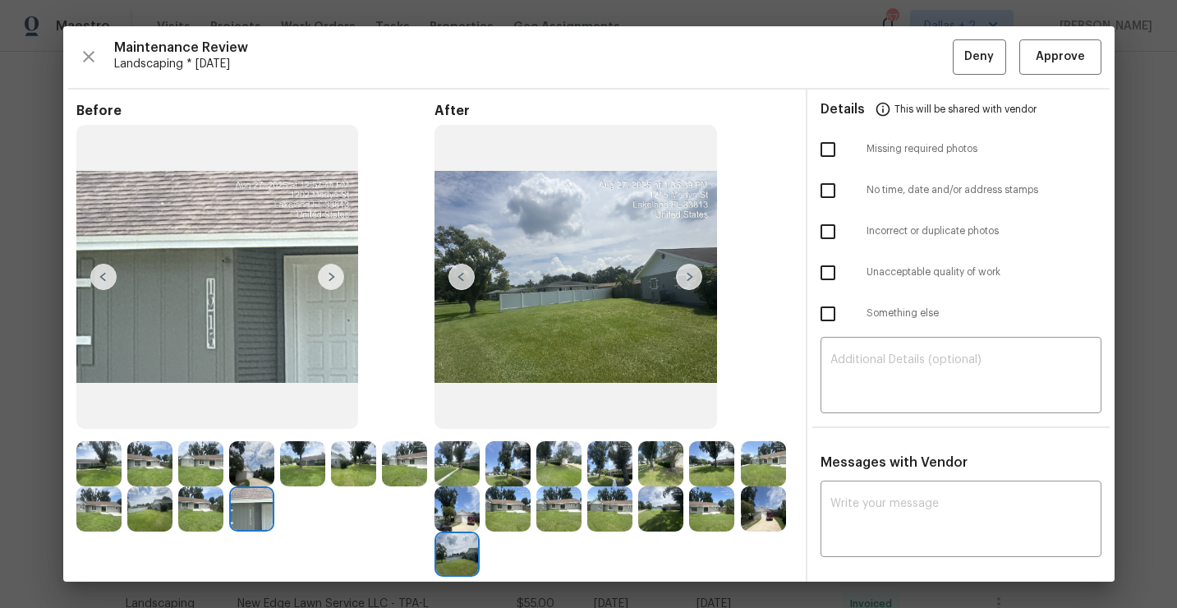
click at [455, 469] on img at bounding box center [456, 463] width 45 height 45
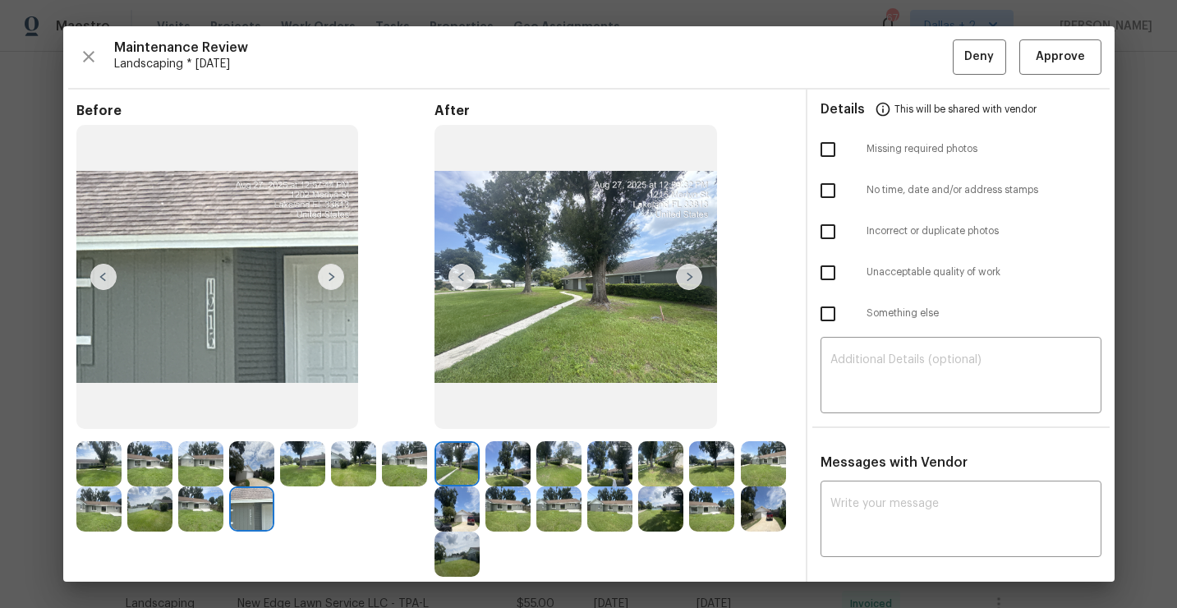
click at [695, 281] on img at bounding box center [689, 277] width 26 height 26
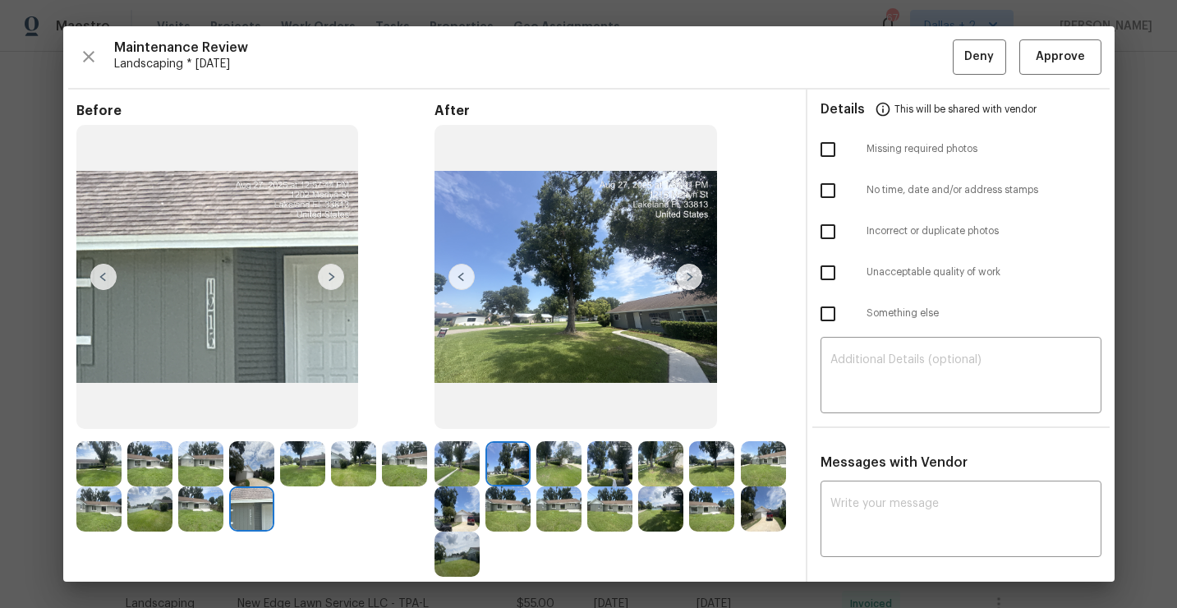
click at [695, 281] on img at bounding box center [689, 277] width 26 height 26
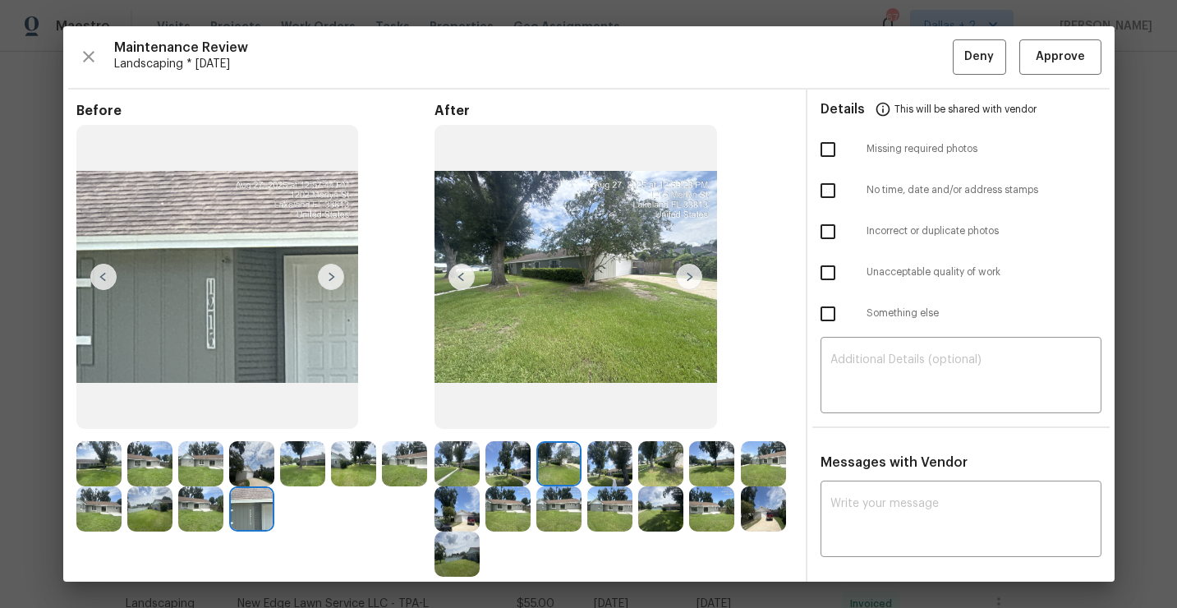
click at [695, 281] on img at bounding box center [689, 277] width 26 height 26
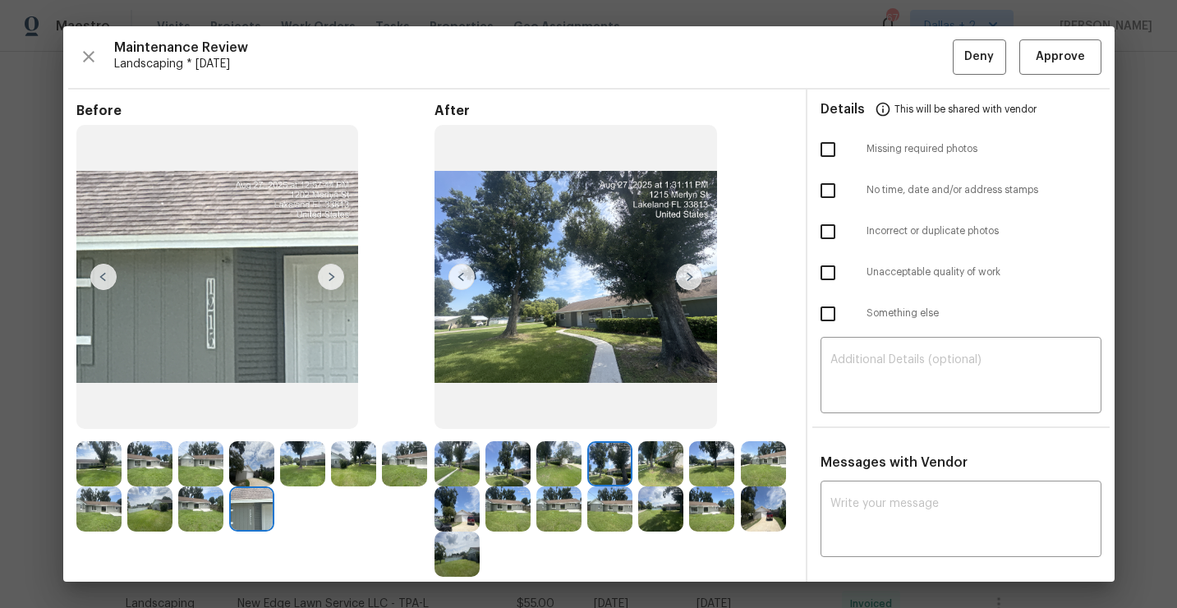
click at [691, 279] on img at bounding box center [689, 277] width 26 height 26
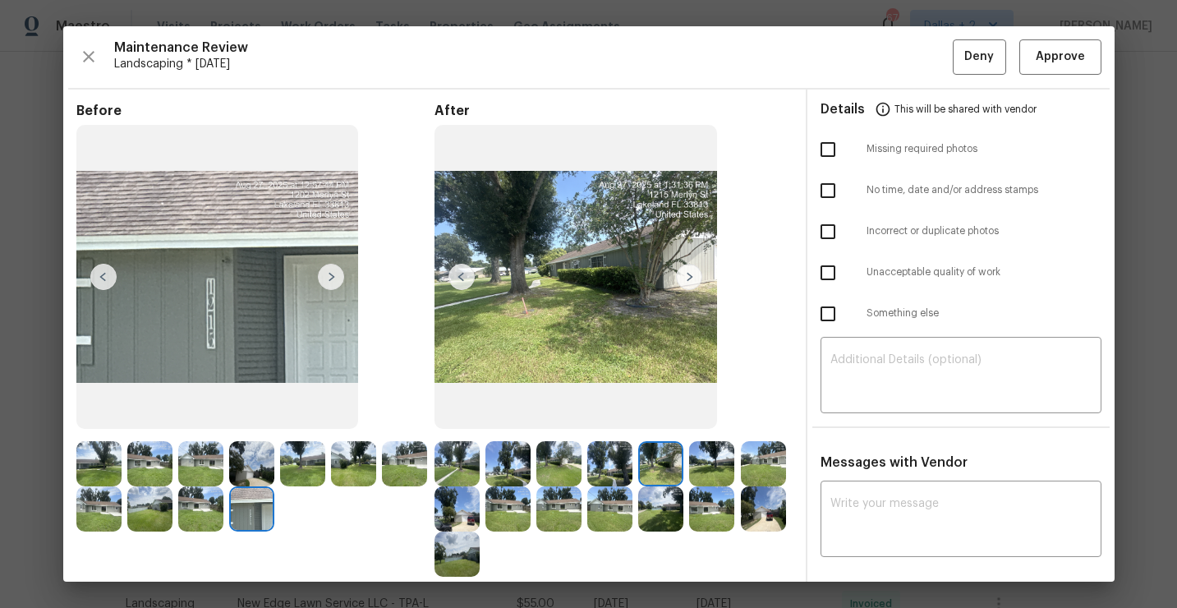
click at [691, 279] on img at bounding box center [689, 277] width 26 height 26
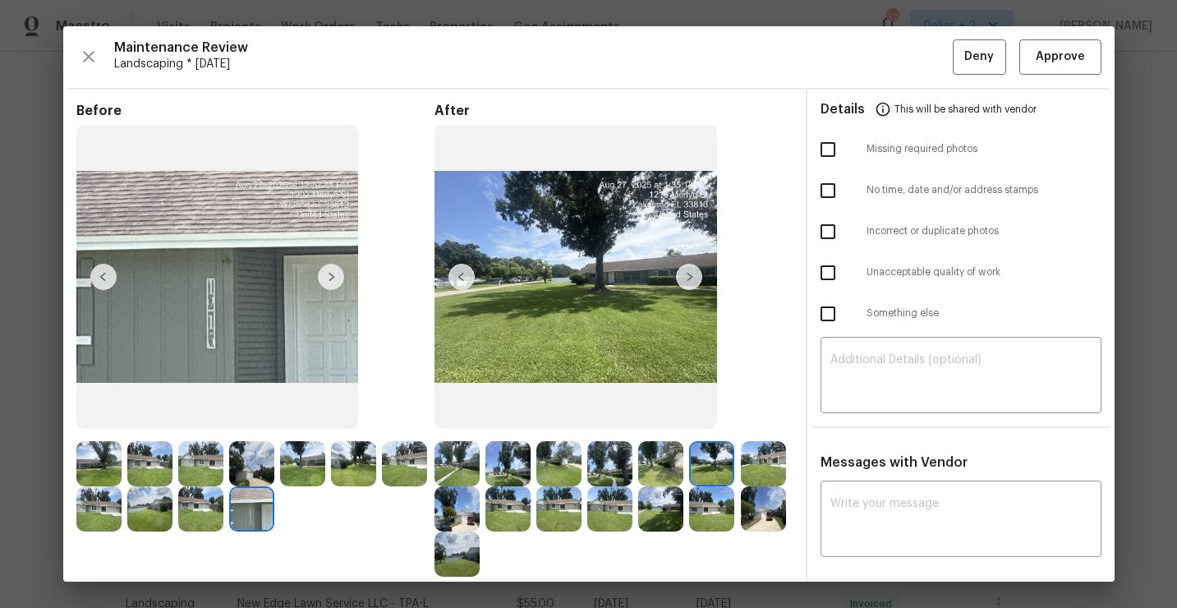
click at [691, 279] on img at bounding box center [689, 277] width 26 height 26
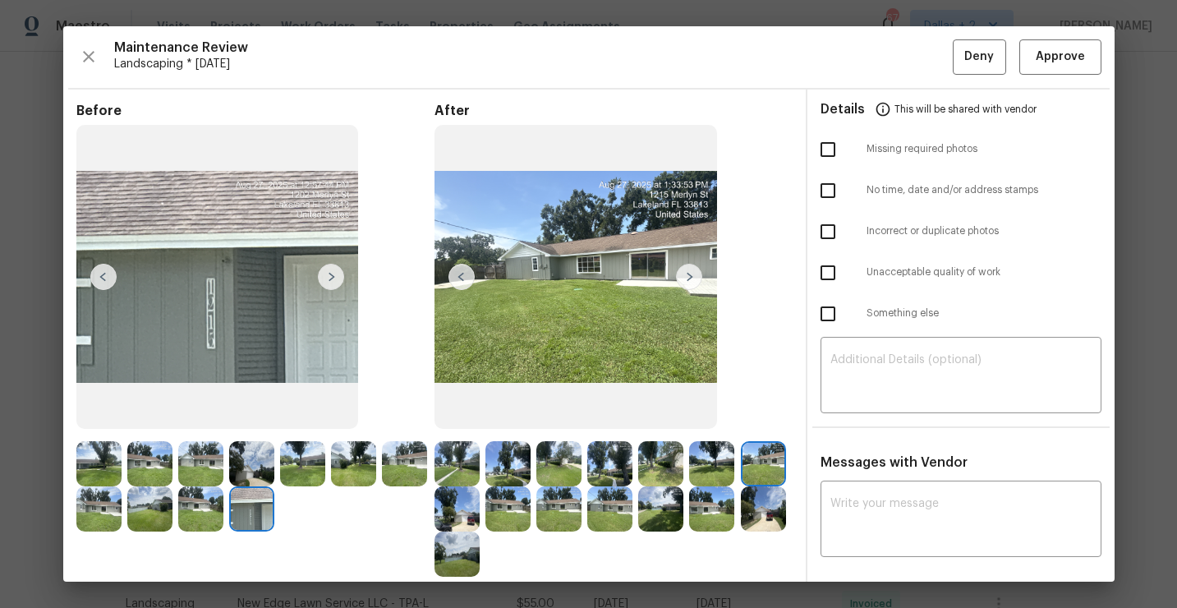
click at [691, 278] on img at bounding box center [689, 277] width 26 height 26
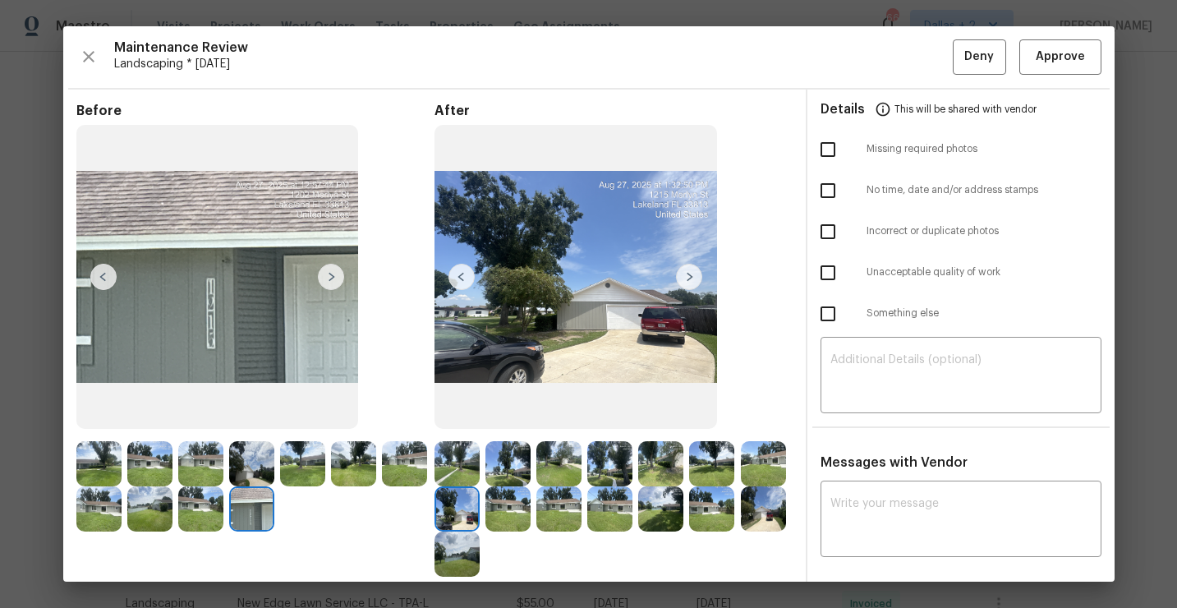
click at [691, 278] on img at bounding box center [689, 277] width 26 height 26
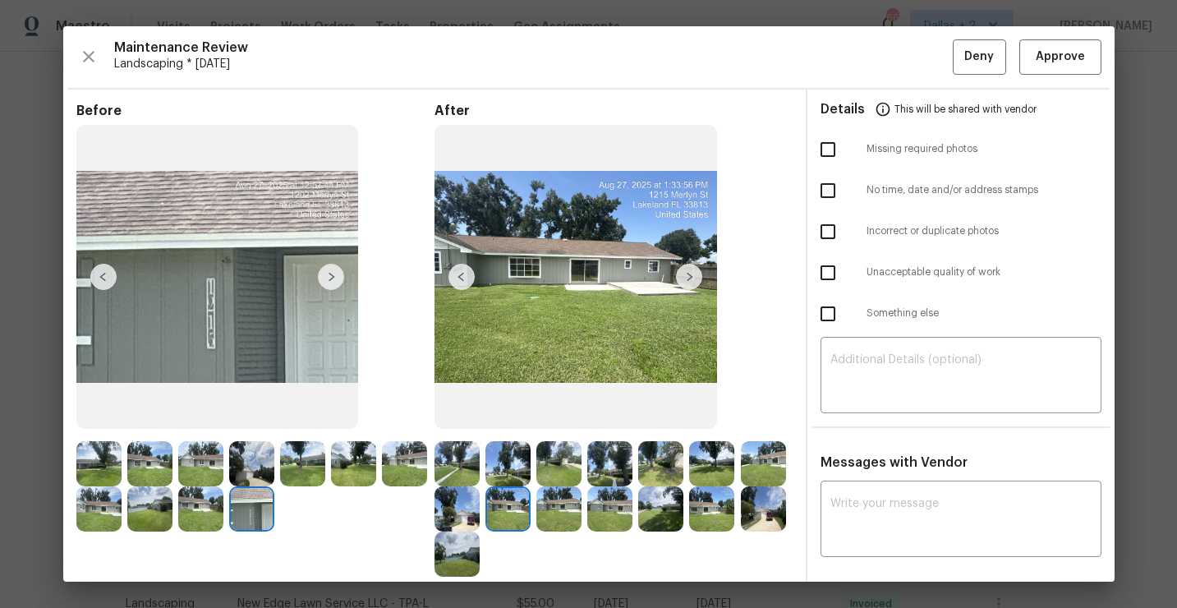
click at [691, 278] on img at bounding box center [689, 277] width 26 height 26
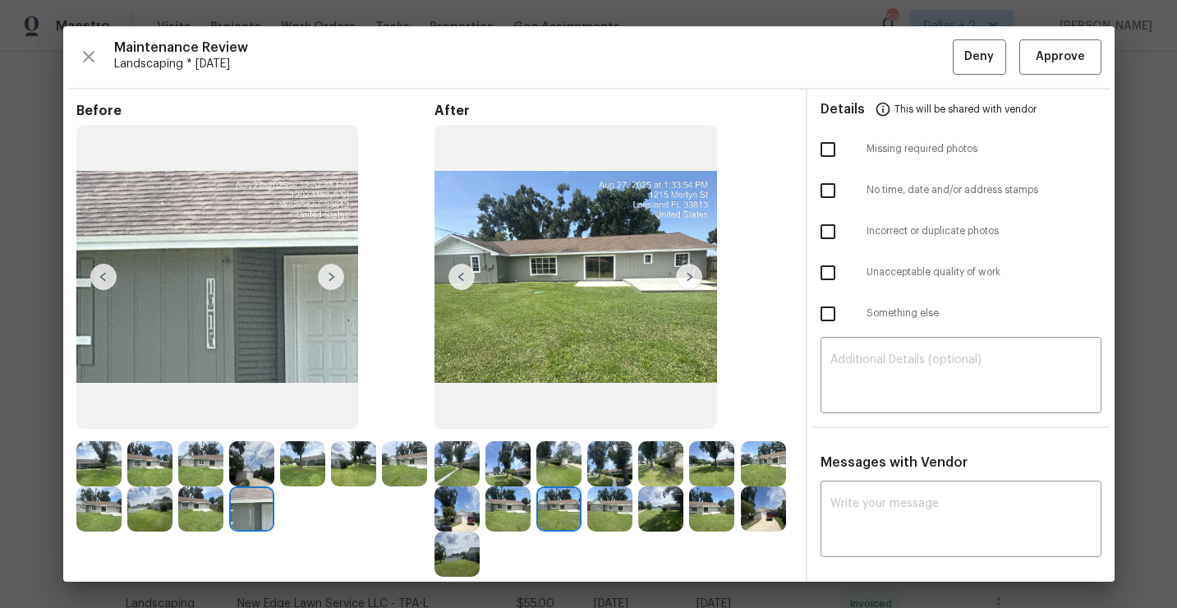
click at [691, 278] on img at bounding box center [689, 277] width 26 height 26
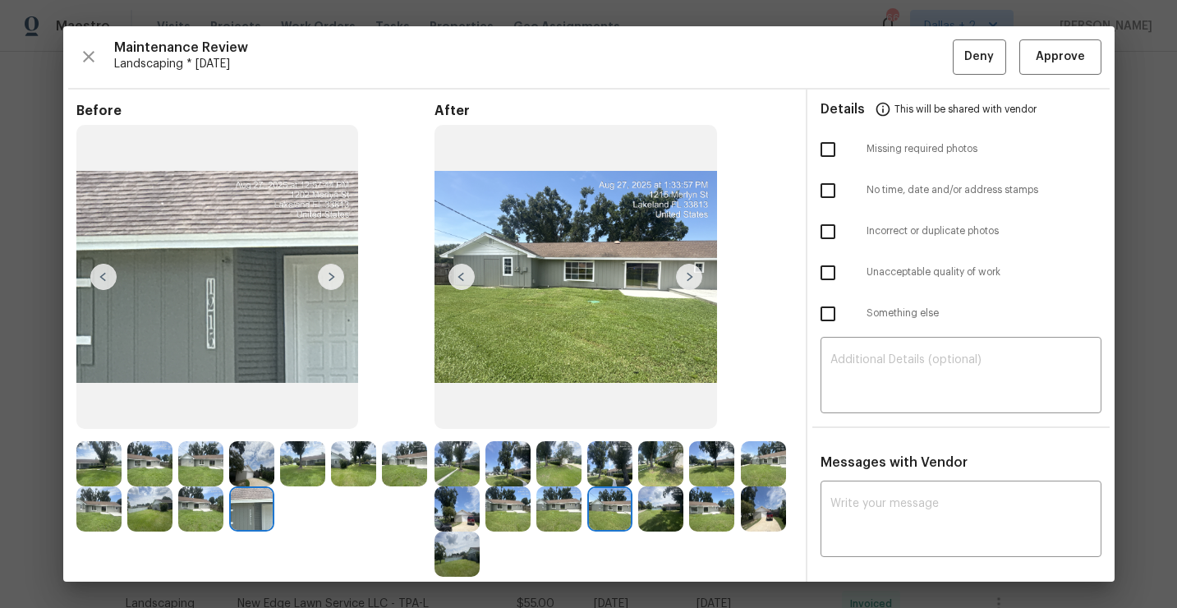
click at [691, 278] on img at bounding box center [689, 277] width 26 height 26
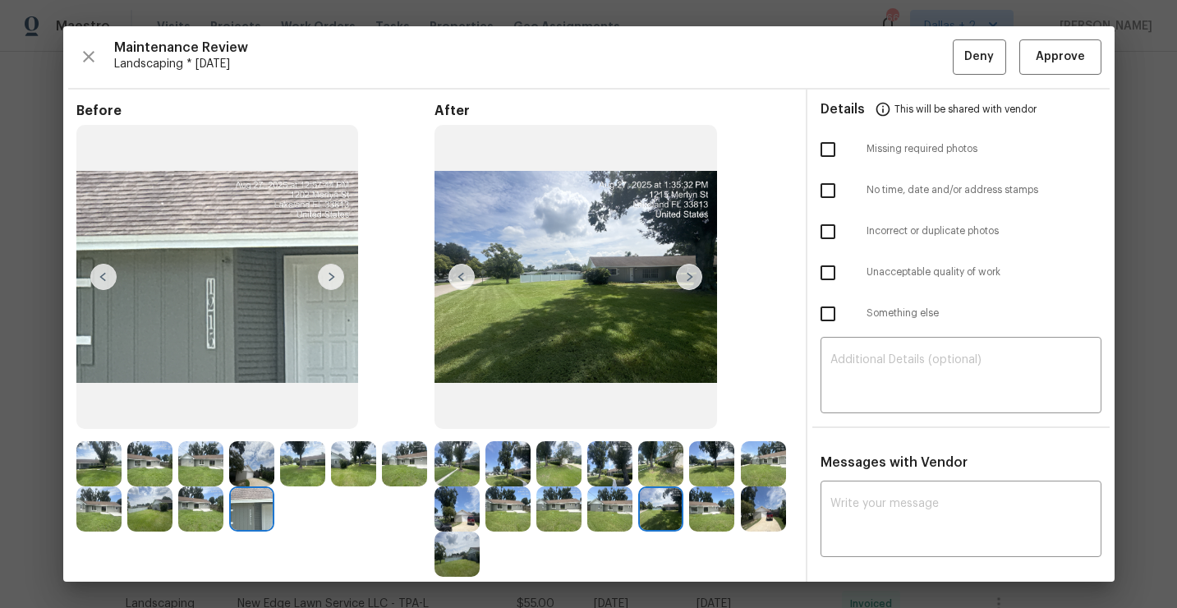
click at [691, 278] on img at bounding box center [689, 277] width 26 height 26
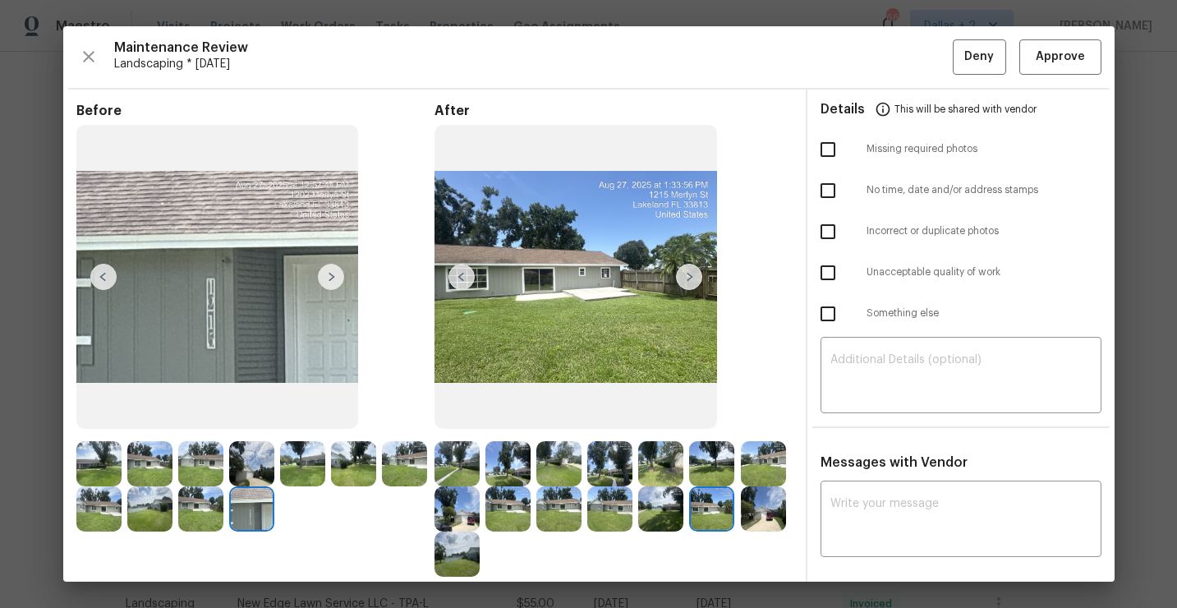
click at [691, 278] on img at bounding box center [689, 277] width 26 height 26
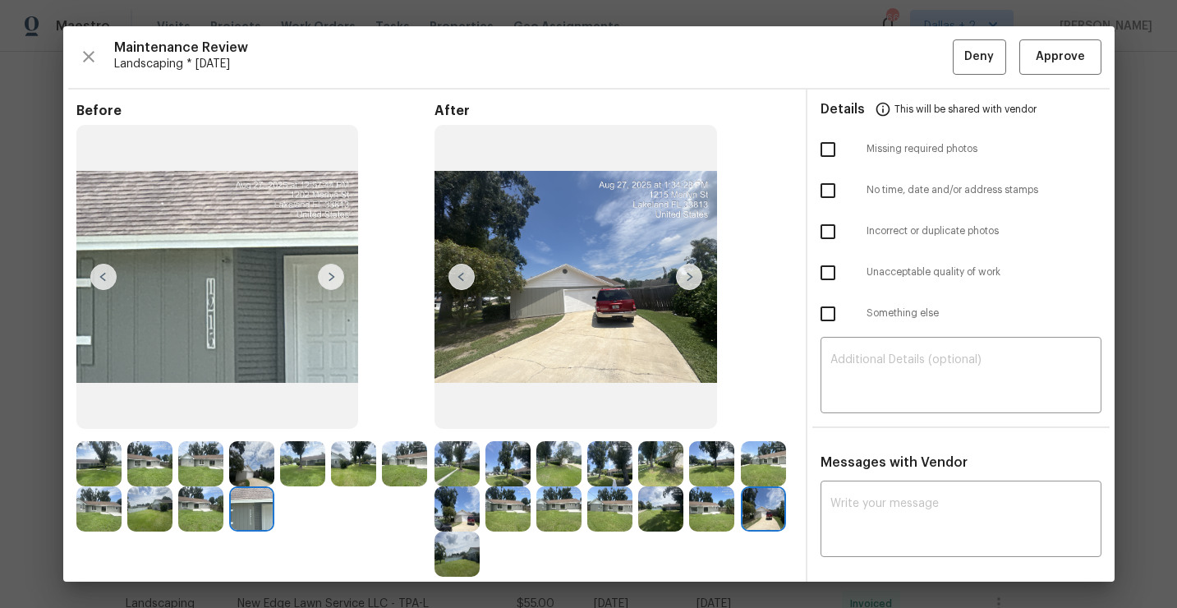
click at [691, 278] on img at bounding box center [689, 277] width 26 height 26
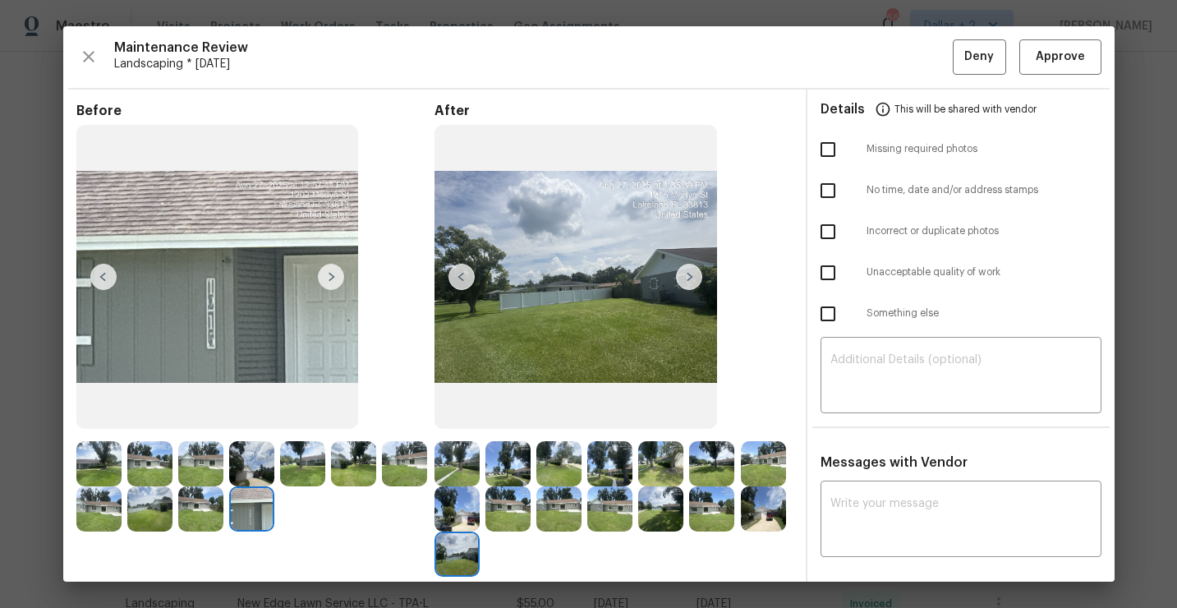
click at [107, 463] on img at bounding box center [98, 463] width 45 height 45
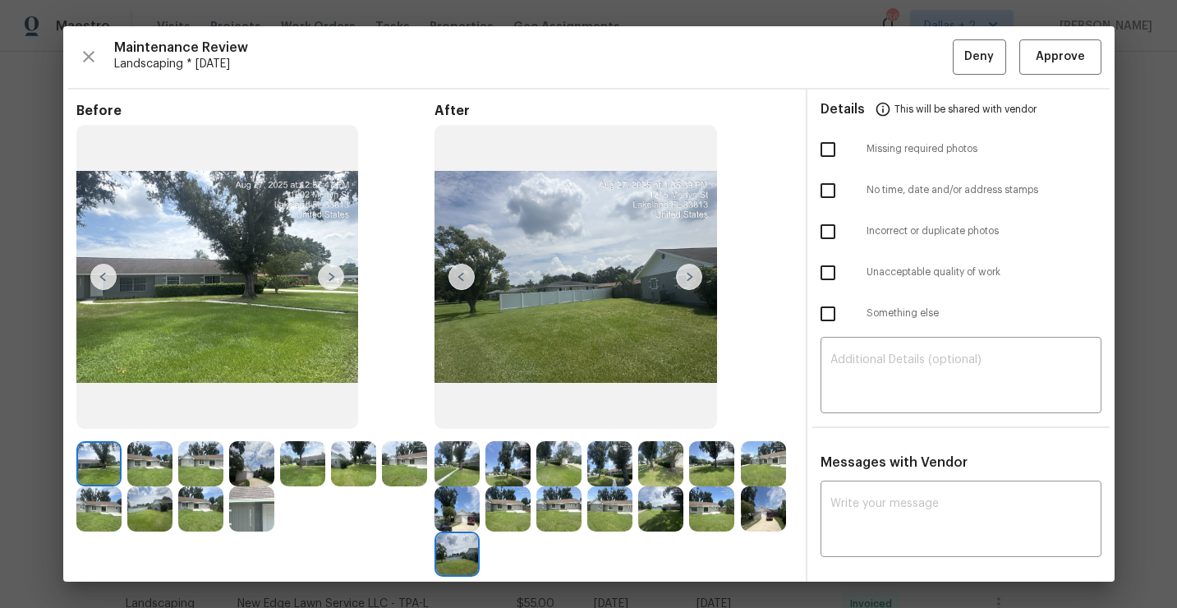
click at [332, 278] on img at bounding box center [331, 277] width 26 height 26
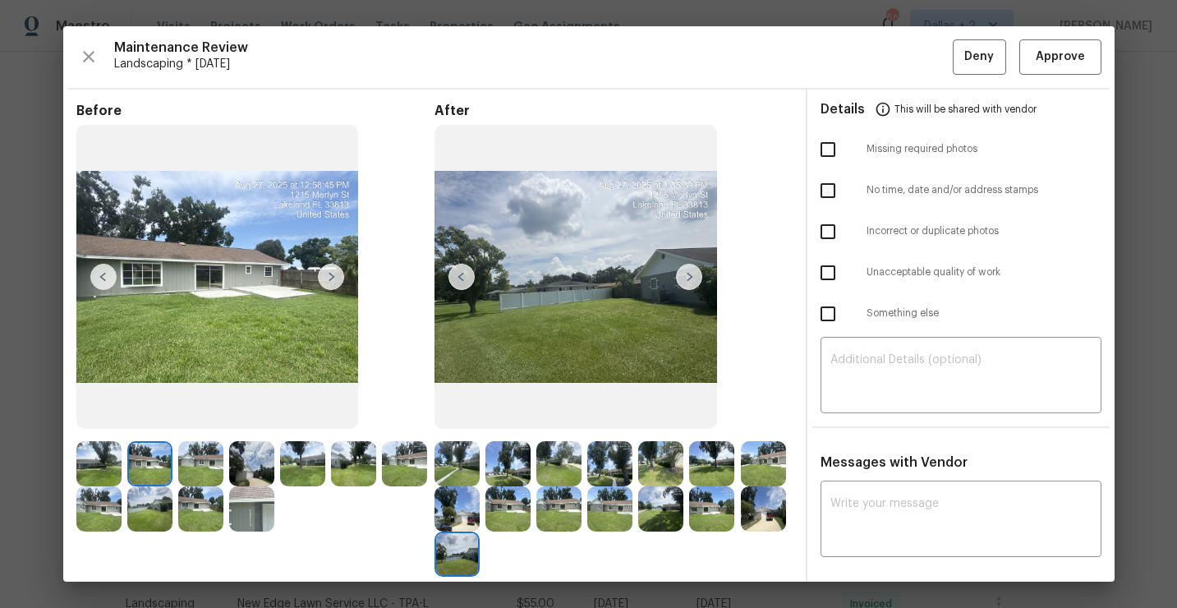
click at [332, 276] on img at bounding box center [331, 277] width 26 height 26
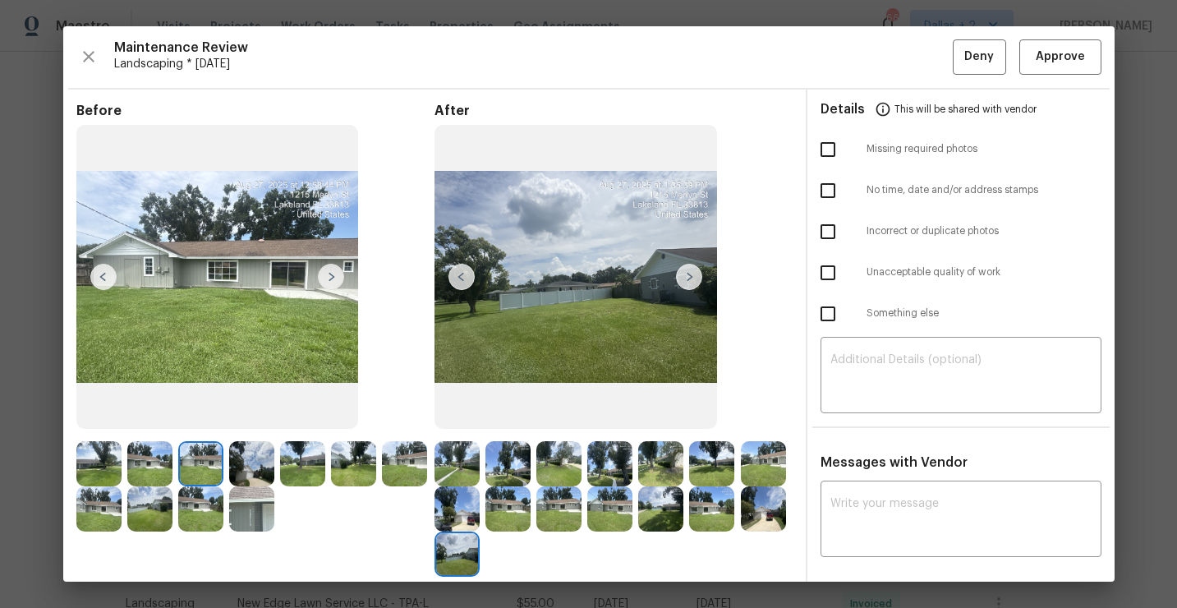
click at [253, 468] on img at bounding box center [251, 463] width 45 height 45
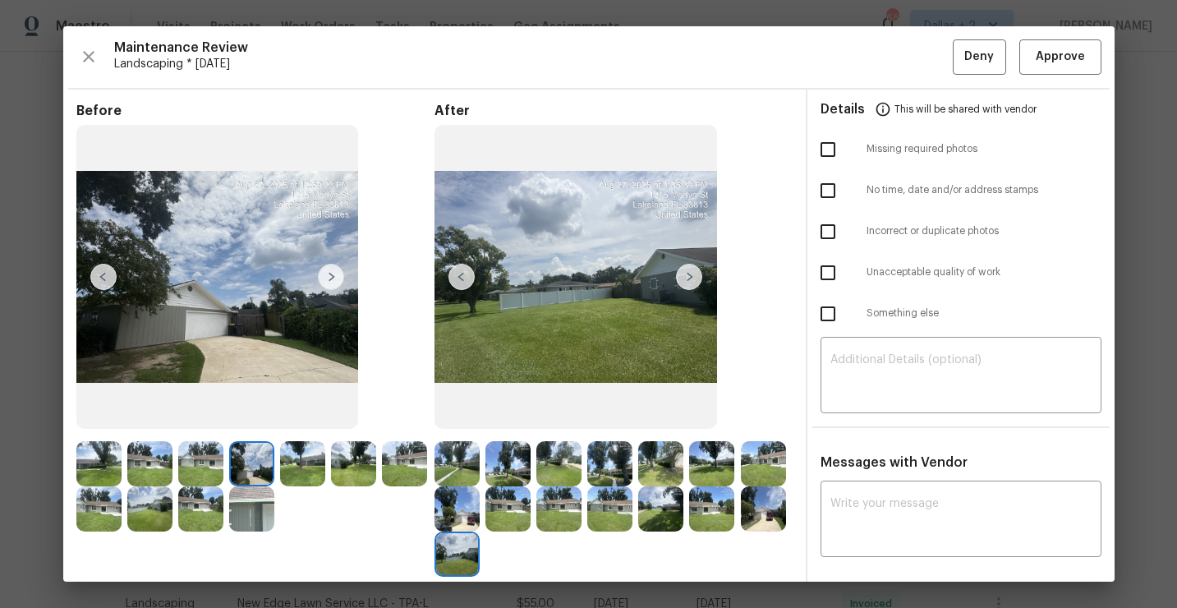
click at [283, 460] on img at bounding box center [302, 463] width 45 height 45
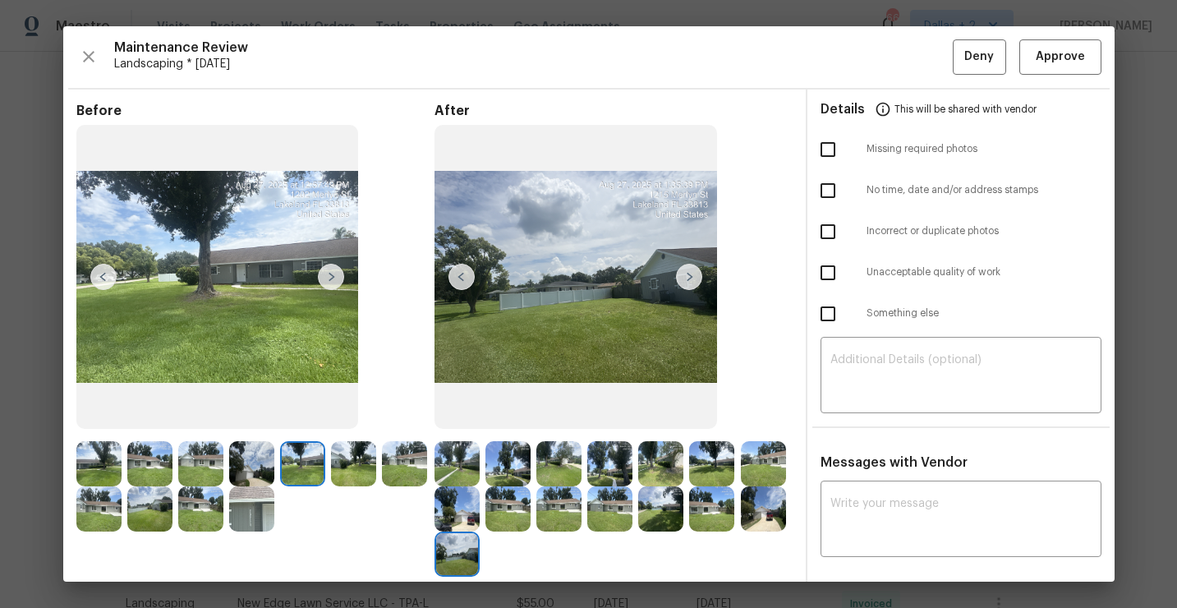
click at [343, 475] on img at bounding box center [353, 463] width 45 height 45
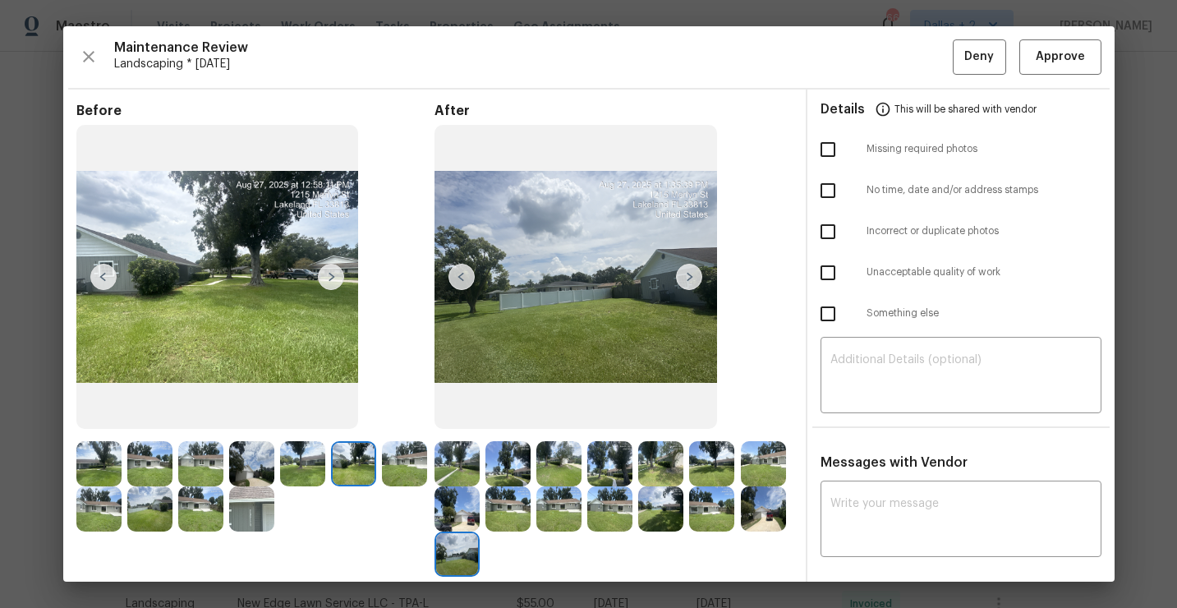
click at [398, 469] on img at bounding box center [404, 463] width 45 height 45
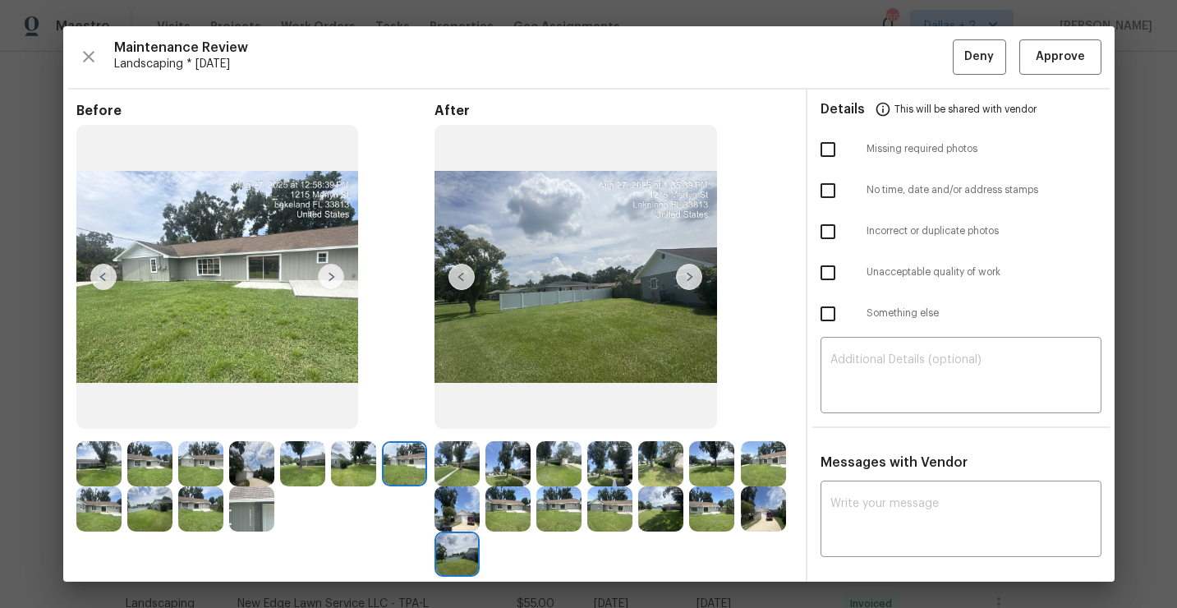
click at [100, 513] on img at bounding box center [98, 508] width 45 height 45
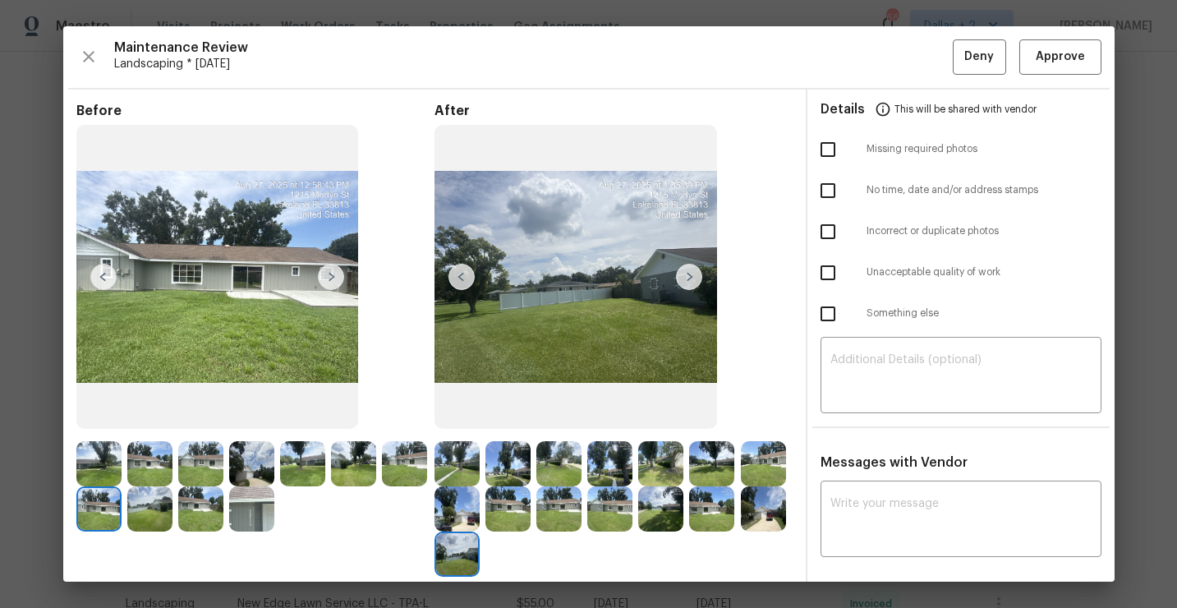
click at [148, 517] on img at bounding box center [149, 508] width 45 height 45
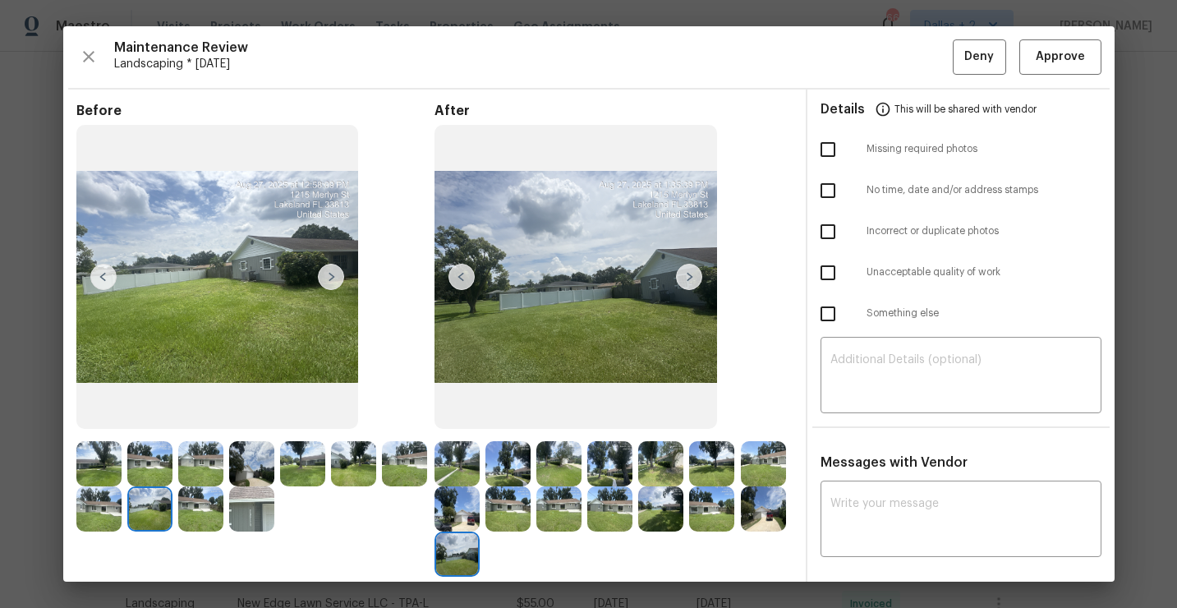
click at [241, 512] on img at bounding box center [251, 508] width 45 height 45
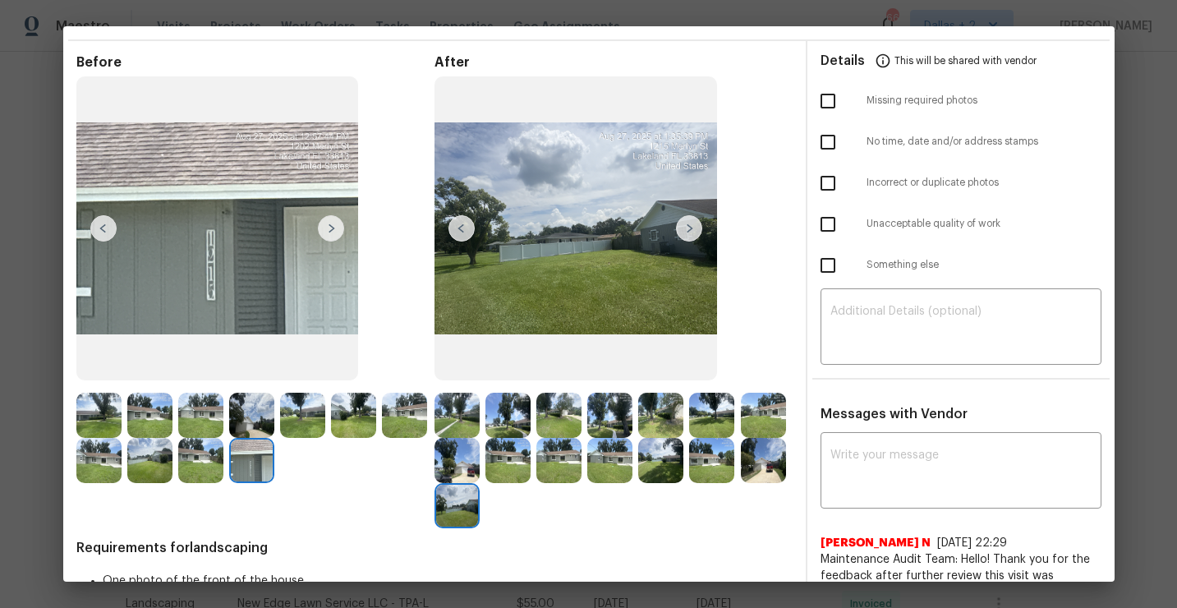
scroll to position [43, 0]
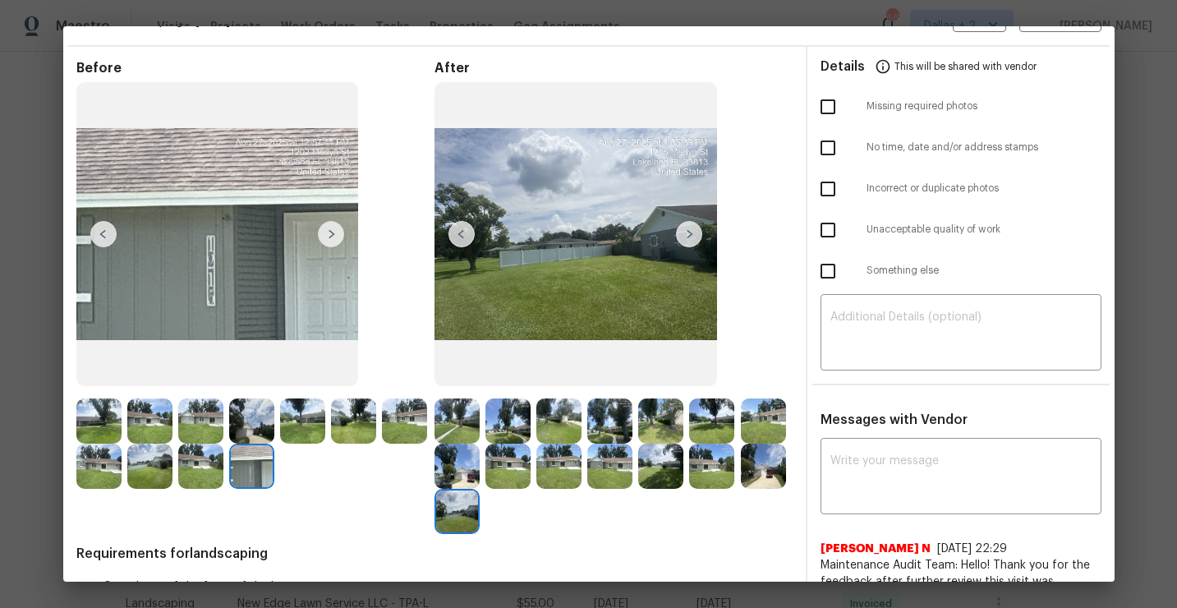
click at [211, 207] on img at bounding box center [217, 234] width 282 height 304
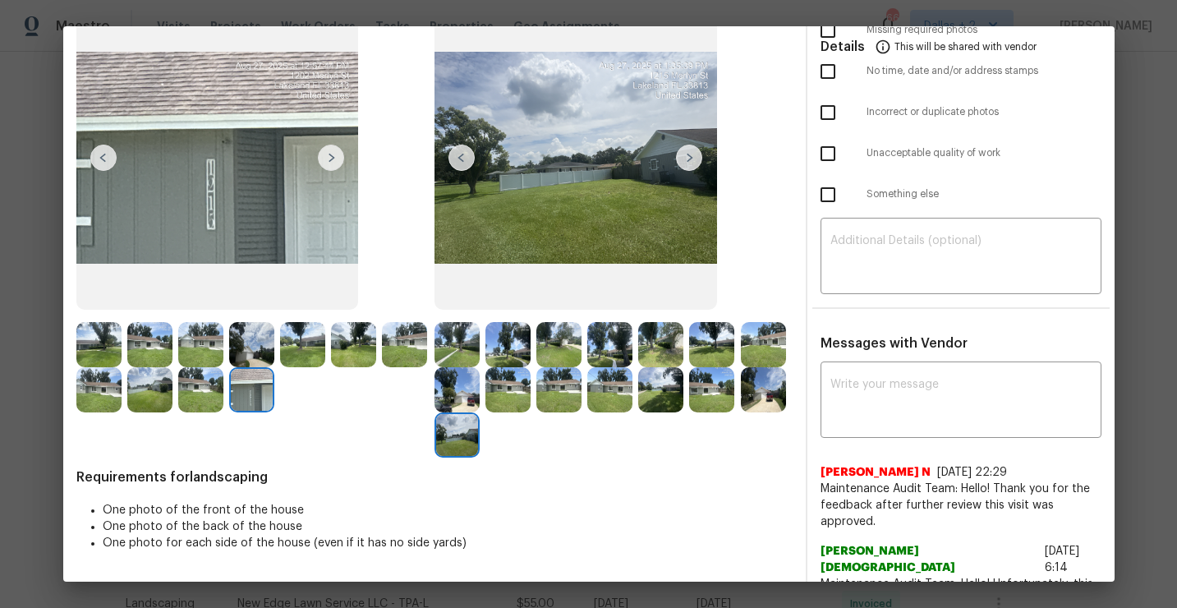
scroll to position [0, 0]
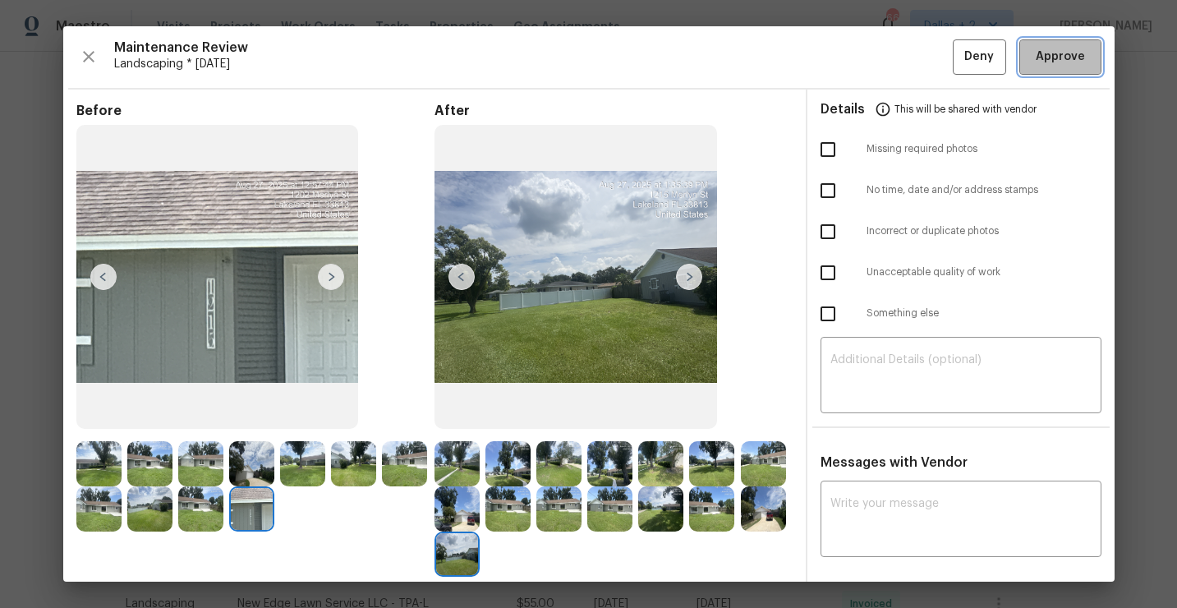
click at [1054, 63] on span "Approve" at bounding box center [1059, 57] width 49 height 21
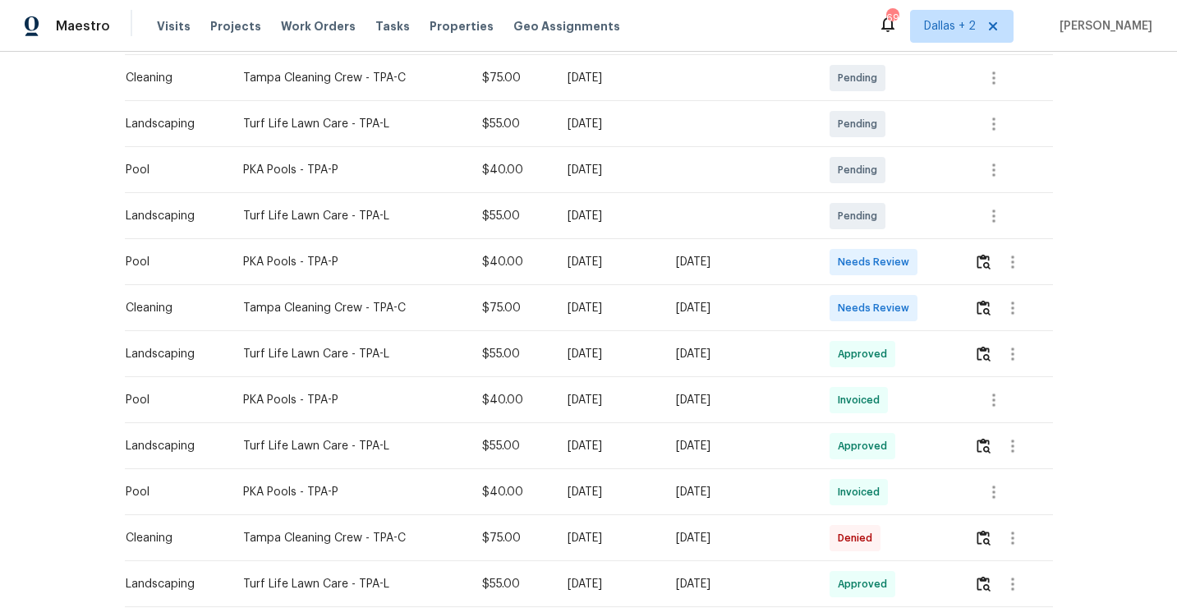
scroll to position [356, 0]
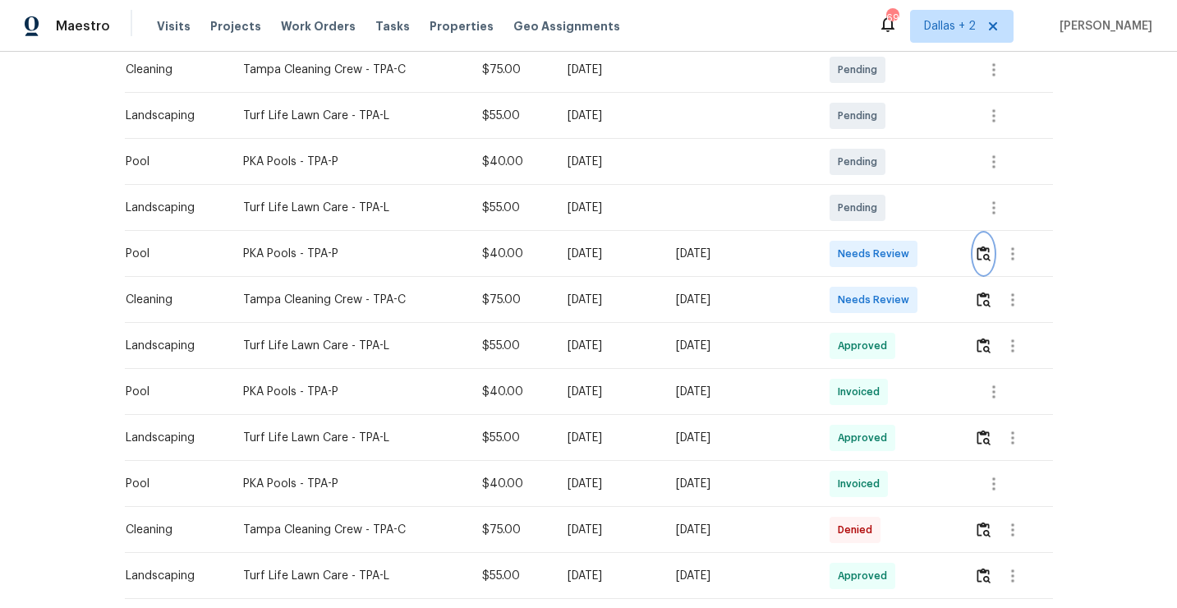
click at [989, 253] on img "button" at bounding box center [983, 254] width 14 height 16
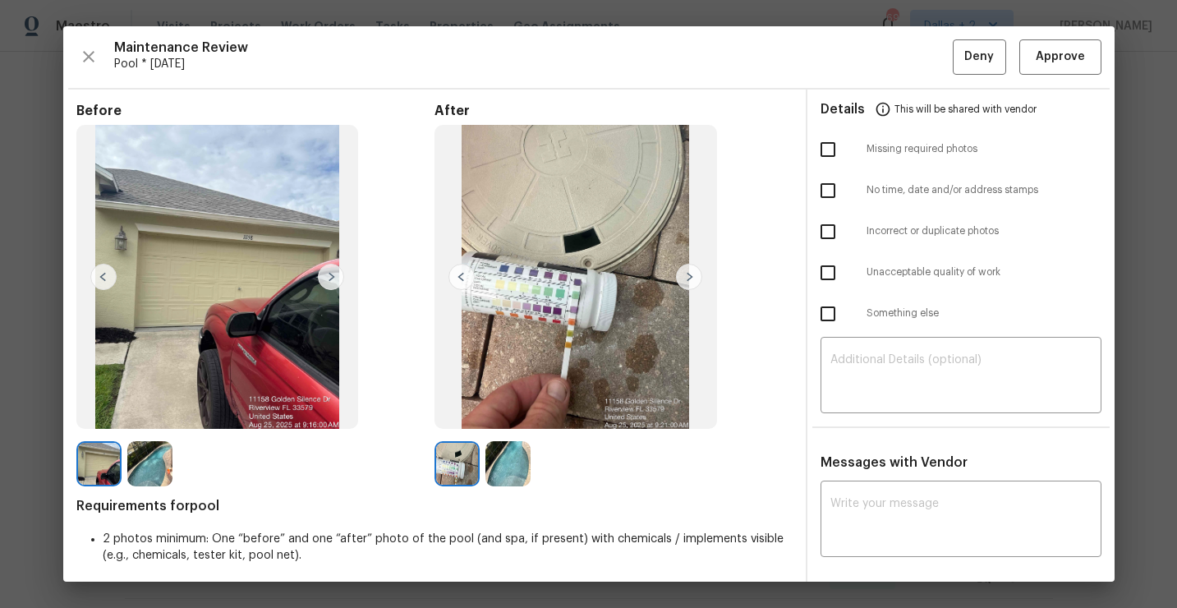
click at [521, 473] on img at bounding box center [507, 463] width 45 height 45
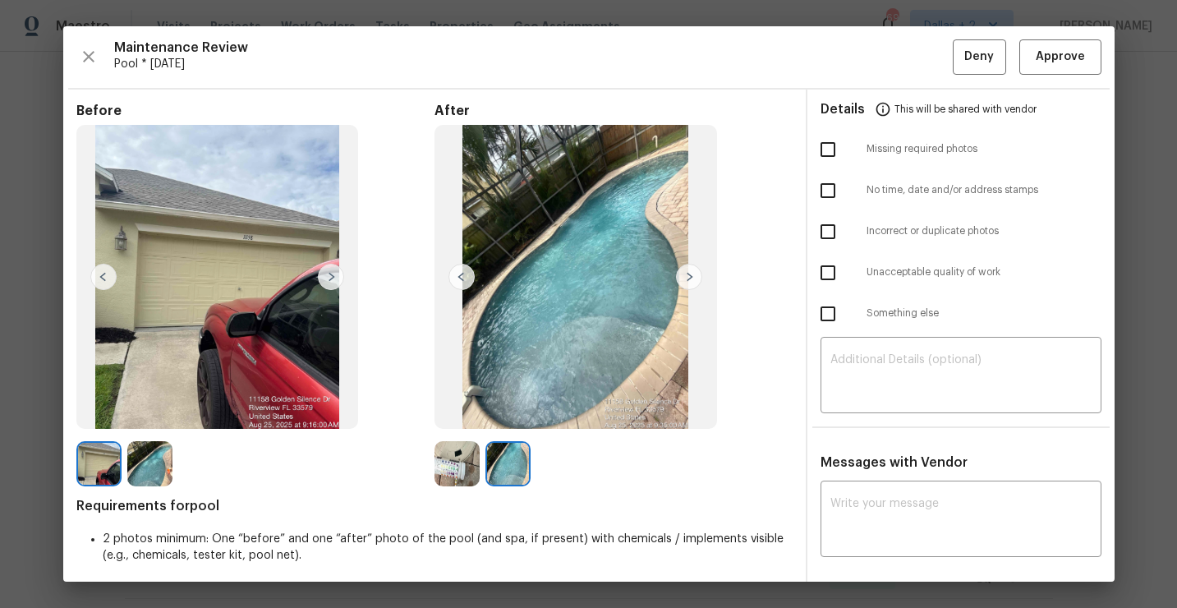
scroll to position [0, 0]
click at [186, 460] on div at bounding box center [255, 463] width 358 height 45
click at [154, 465] on img at bounding box center [149, 463] width 45 height 45
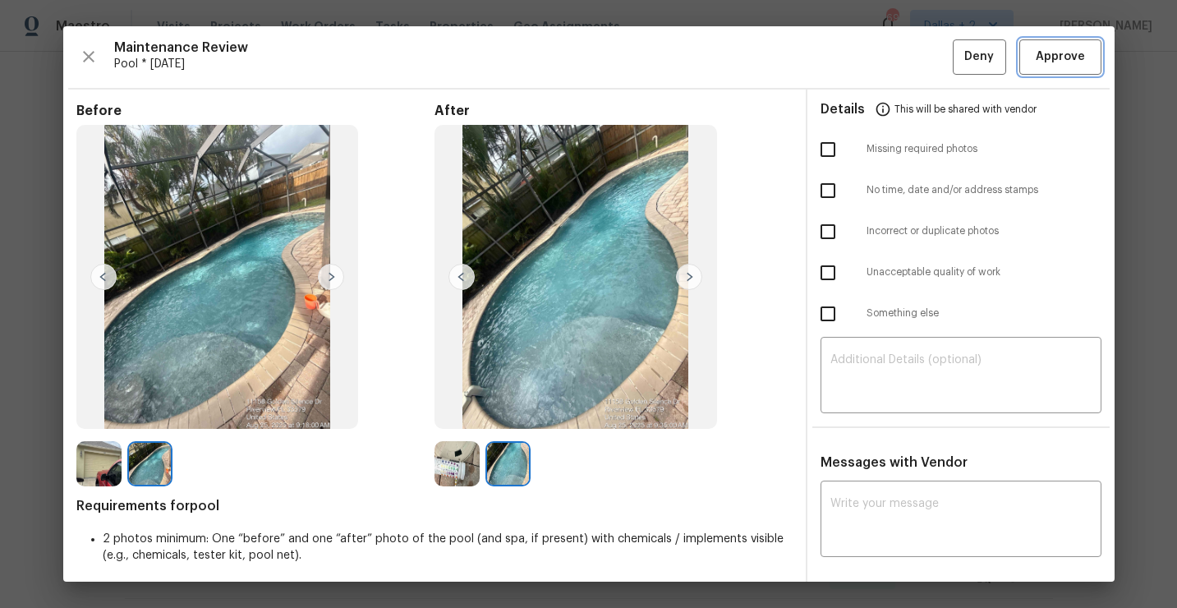
click at [1062, 62] on span "Approve" at bounding box center [1059, 57] width 49 height 21
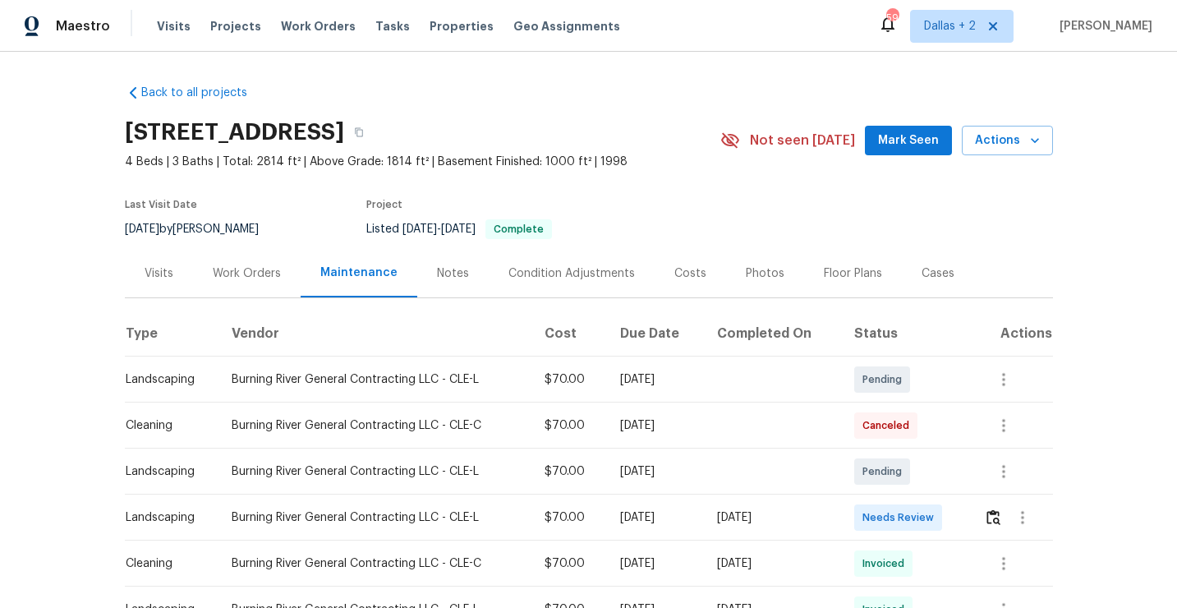
scroll to position [123, 0]
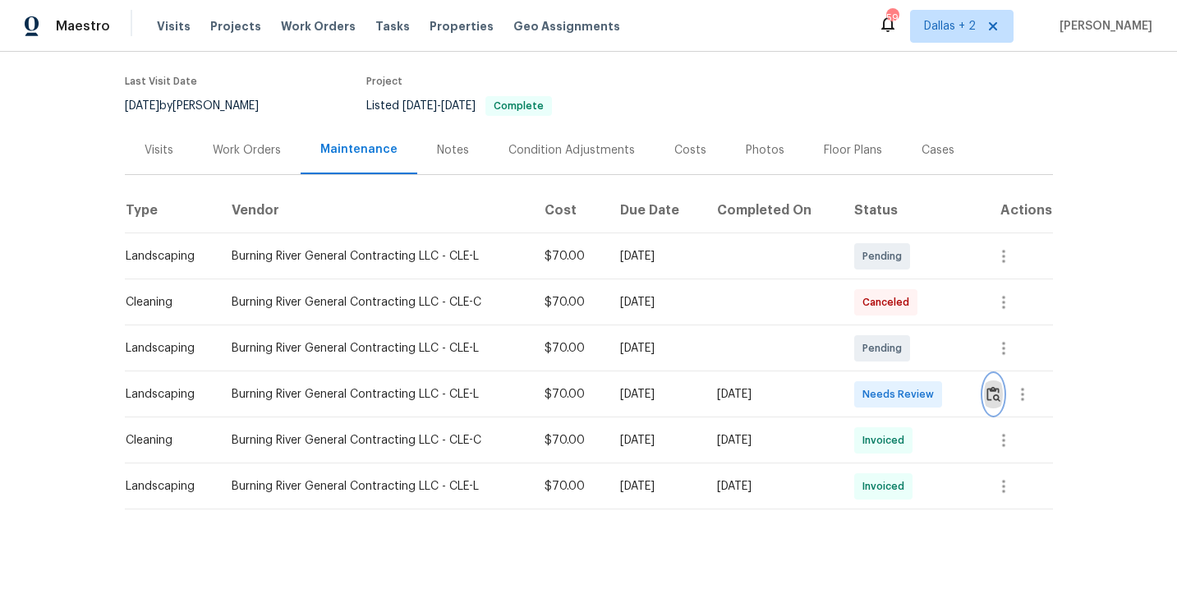
click at [991, 392] on img "button" at bounding box center [993, 394] width 14 height 16
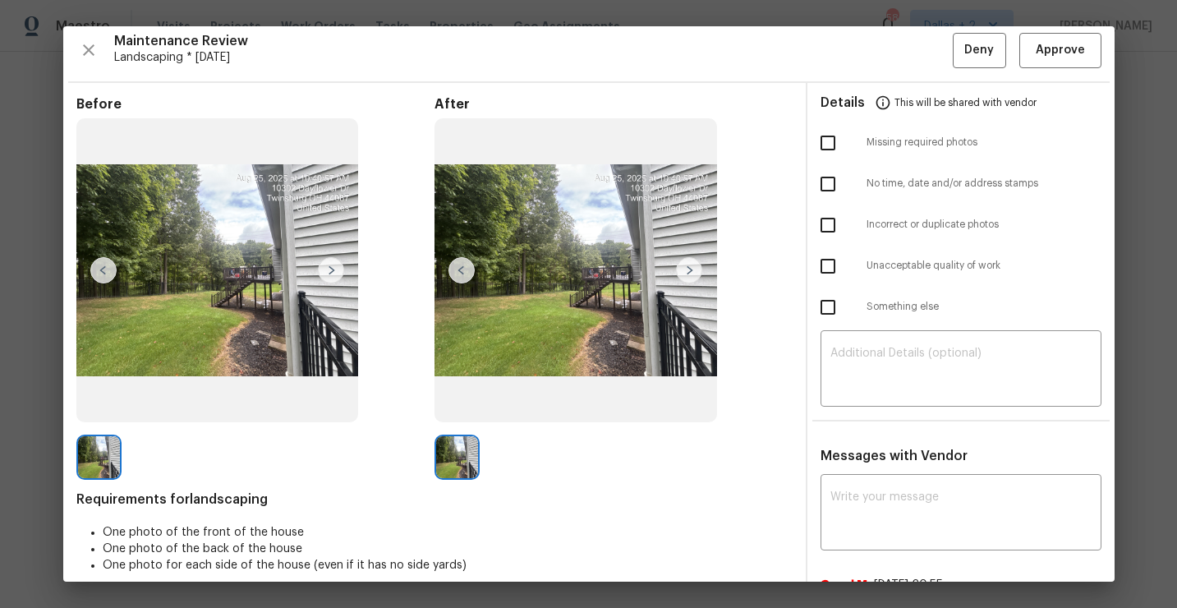
scroll to position [0, 0]
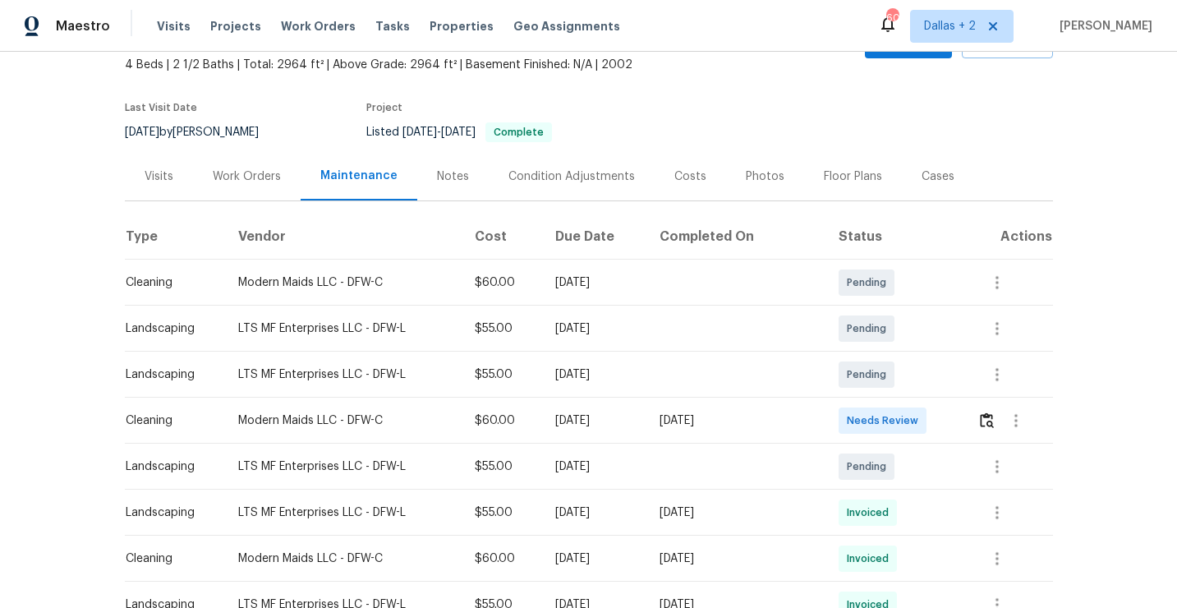
scroll to position [25, 0]
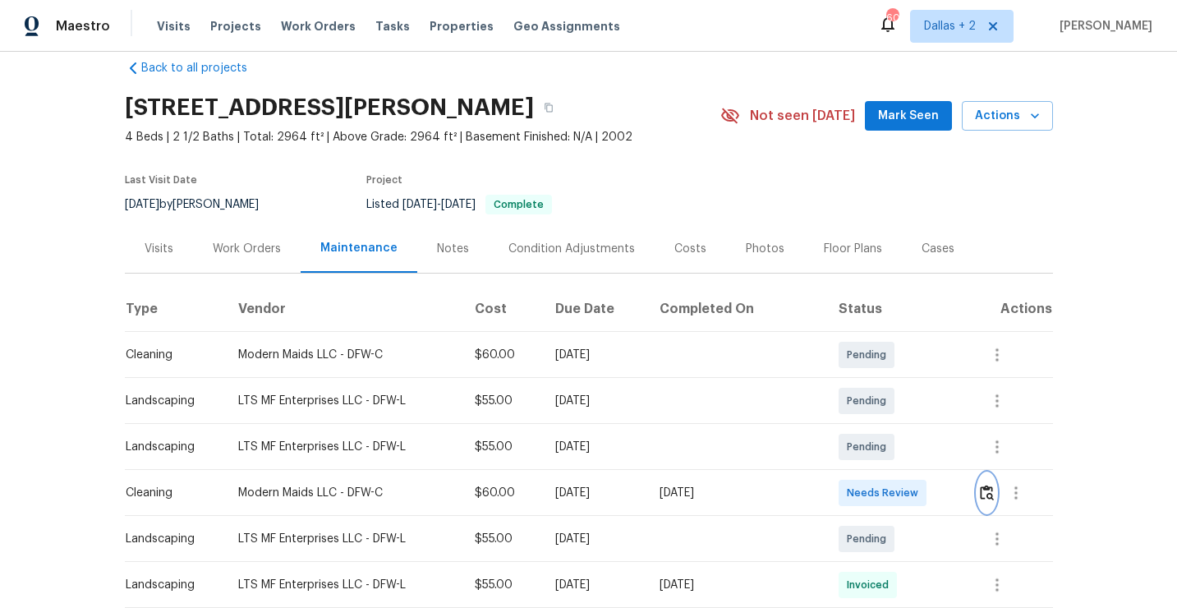
click at [991, 482] on button "button" at bounding box center [986, 492] width 19 height 39
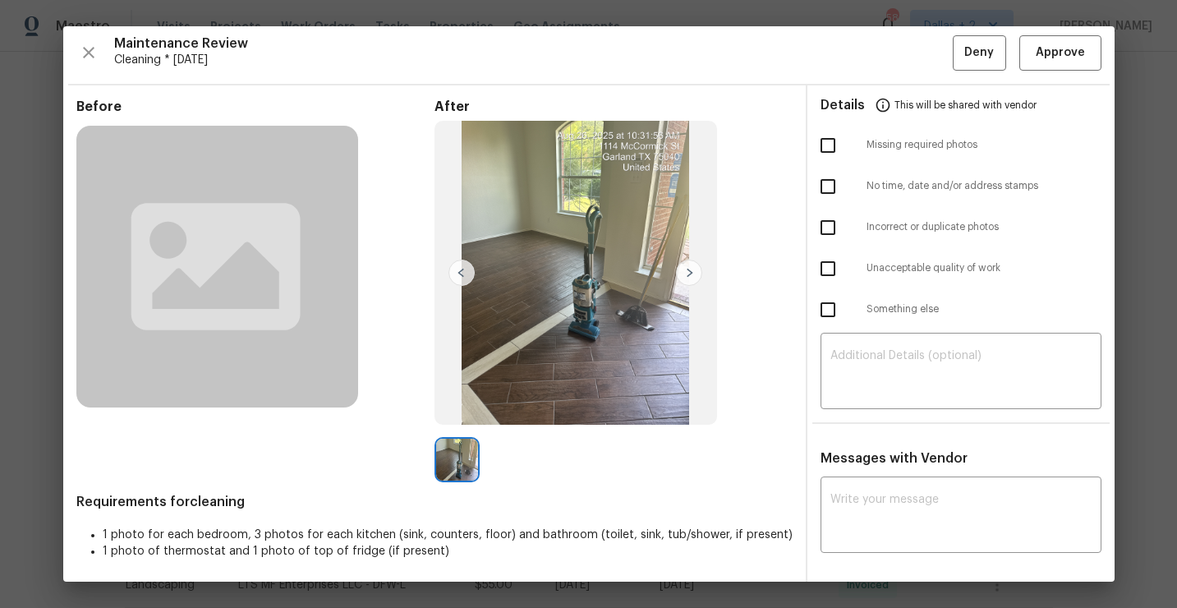
scroll to position [0, 0]
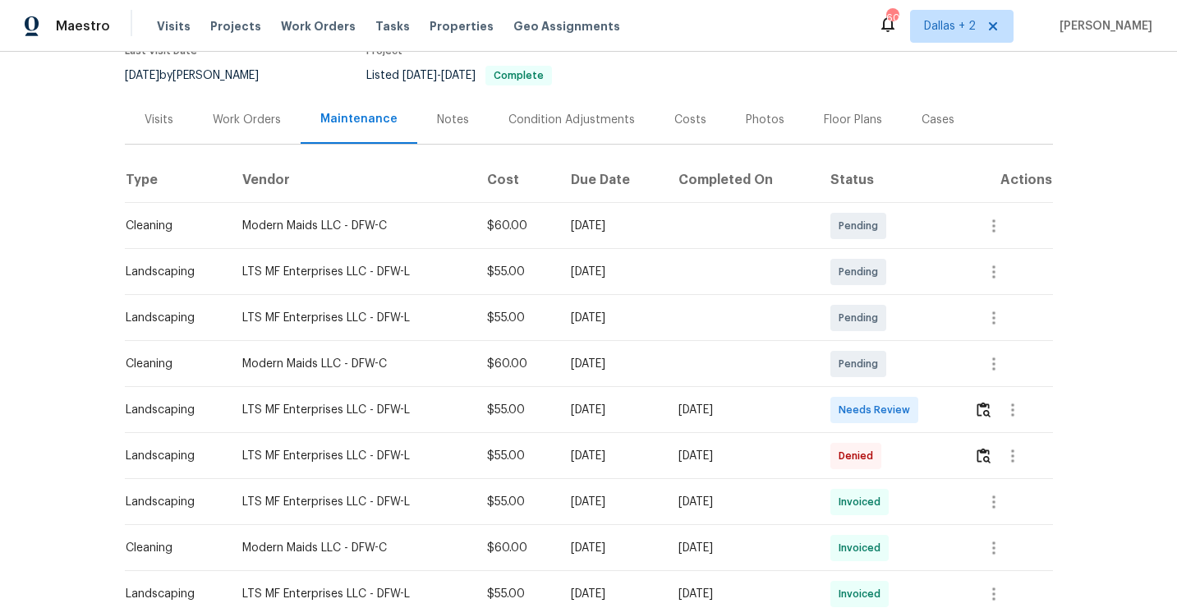
scroll to position [216, 0]
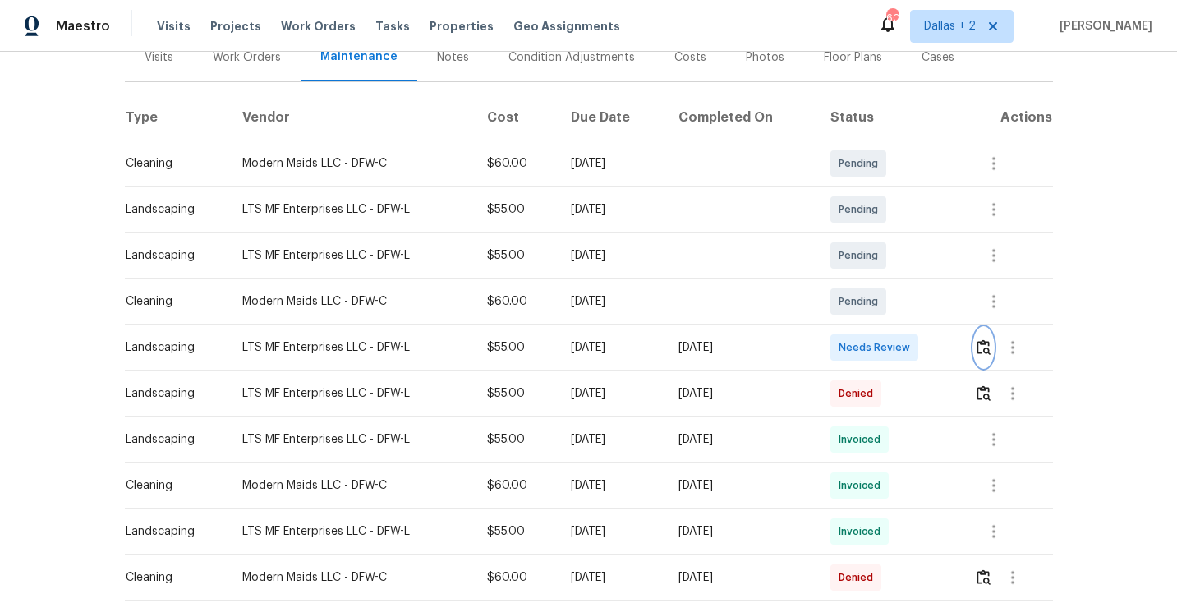
click at [986, 342] on img "button" at bounding box center [983, 347] width 14 height 16
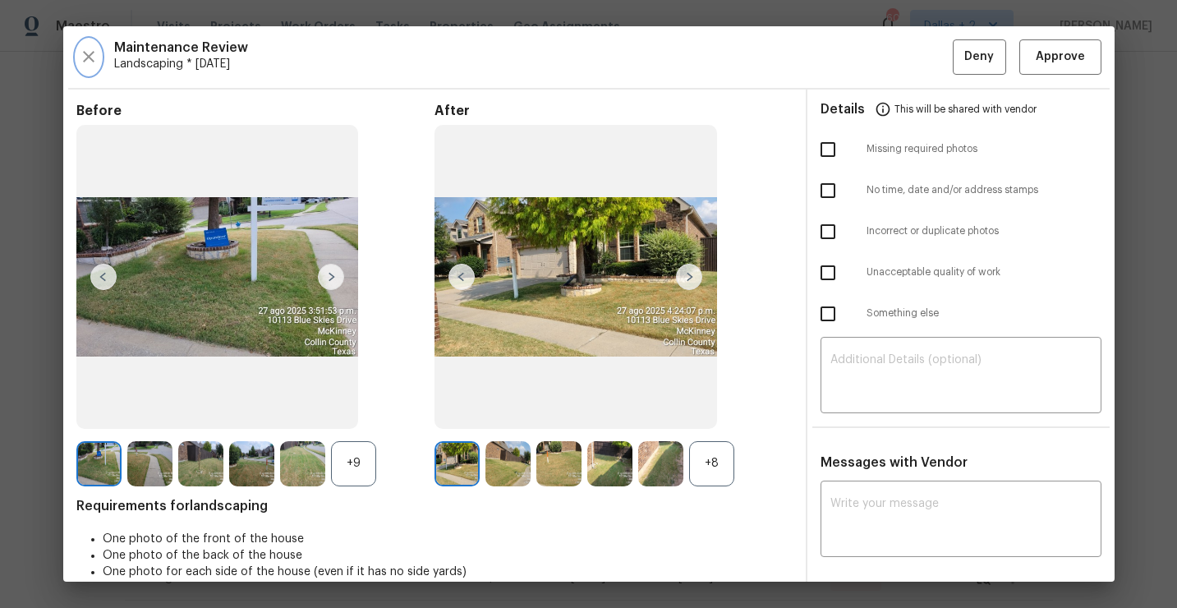
click at [82, 62] on icon "button" at bounding box center [89, 57] width 20 height 20
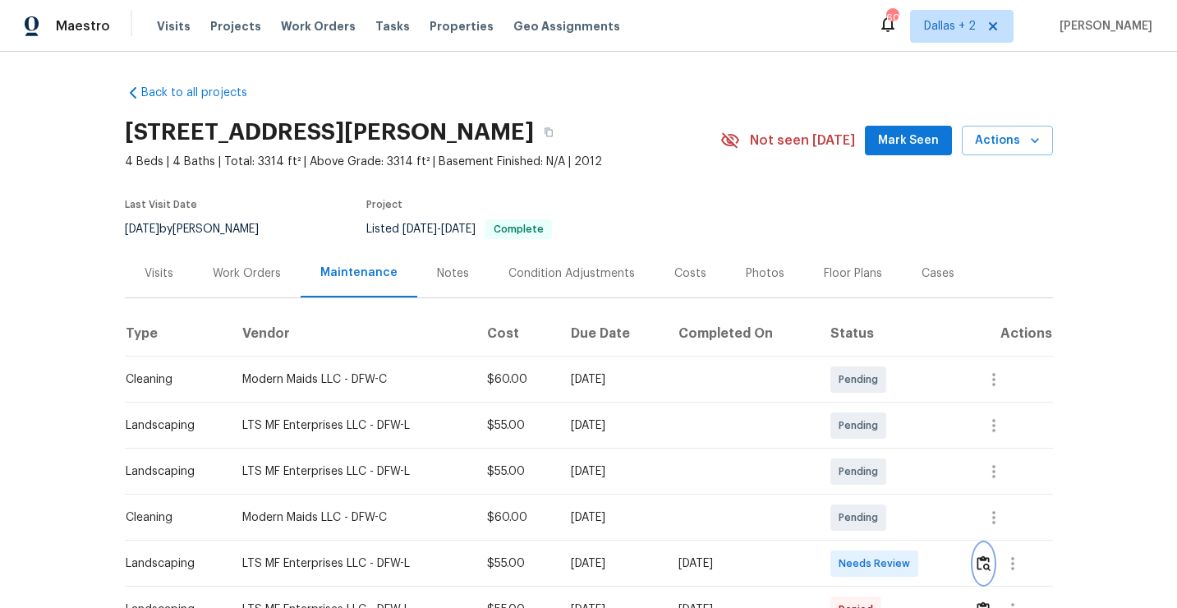
scroll to position [191, 0]
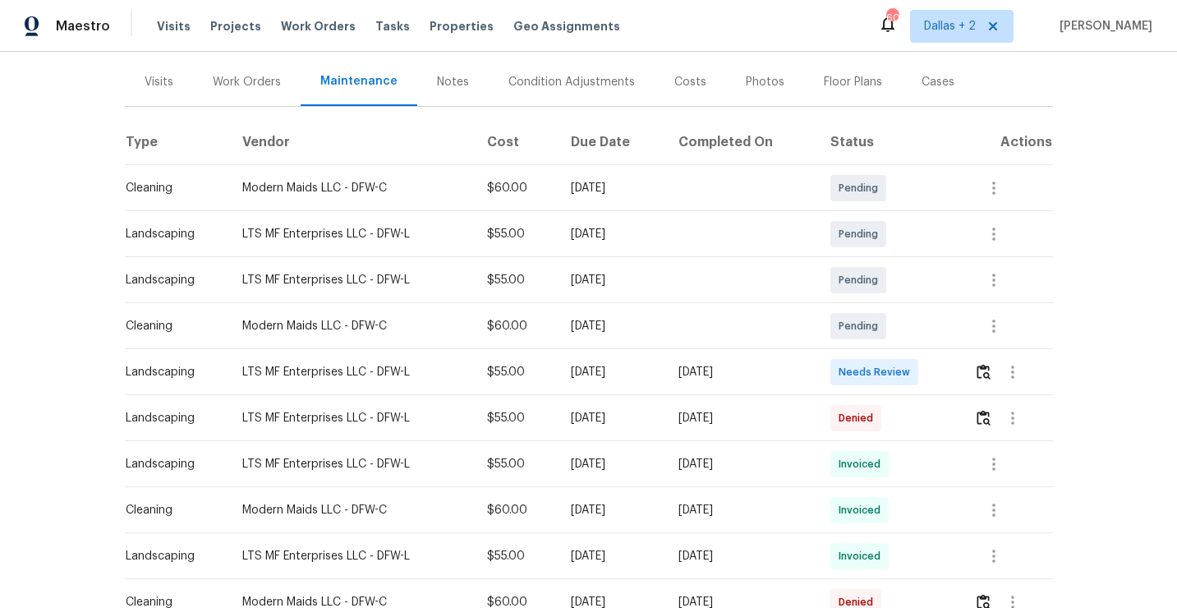
click at [968, 369] on td at bounding box center [1006, 372] width 91 height 46
click at [986, 376] on img "button" at bounding box center [983, 372] width 14 height 16
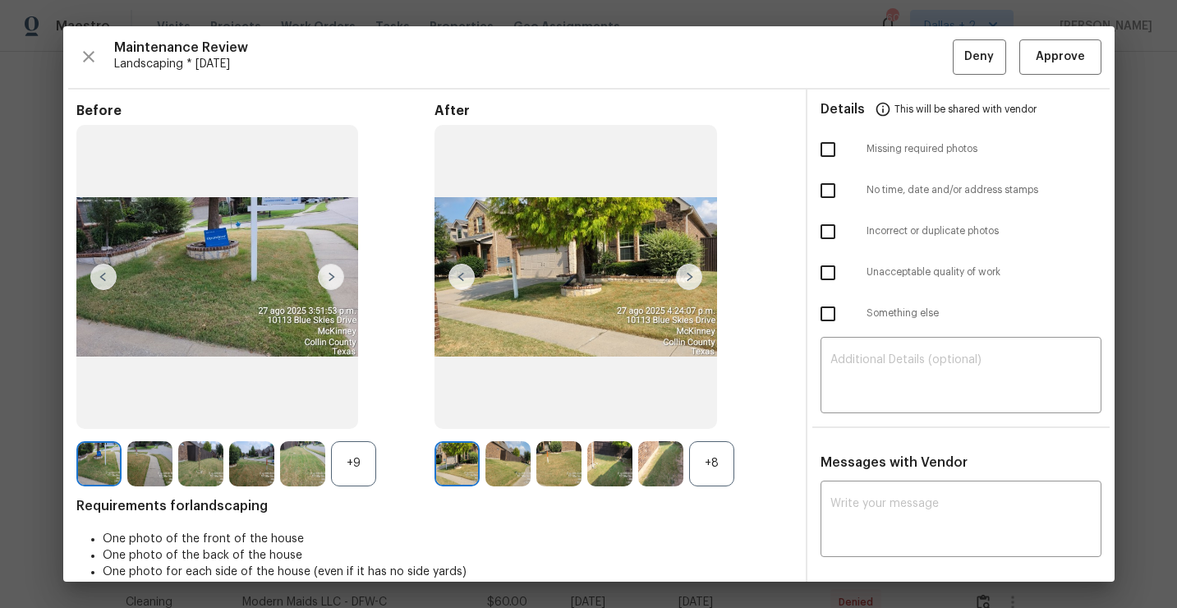
click at [703, 459] on div "+8" at bounding box center [711, 463] width 45 height 45
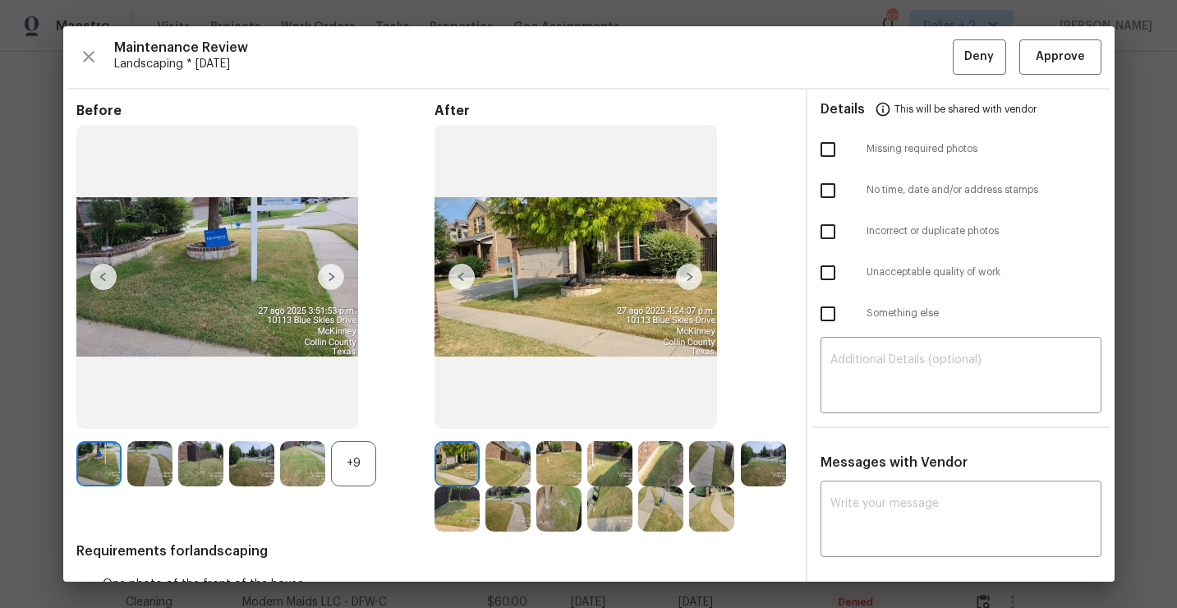
click at [687, 273] on img at bounding box center [689, 277] width 26 height 26
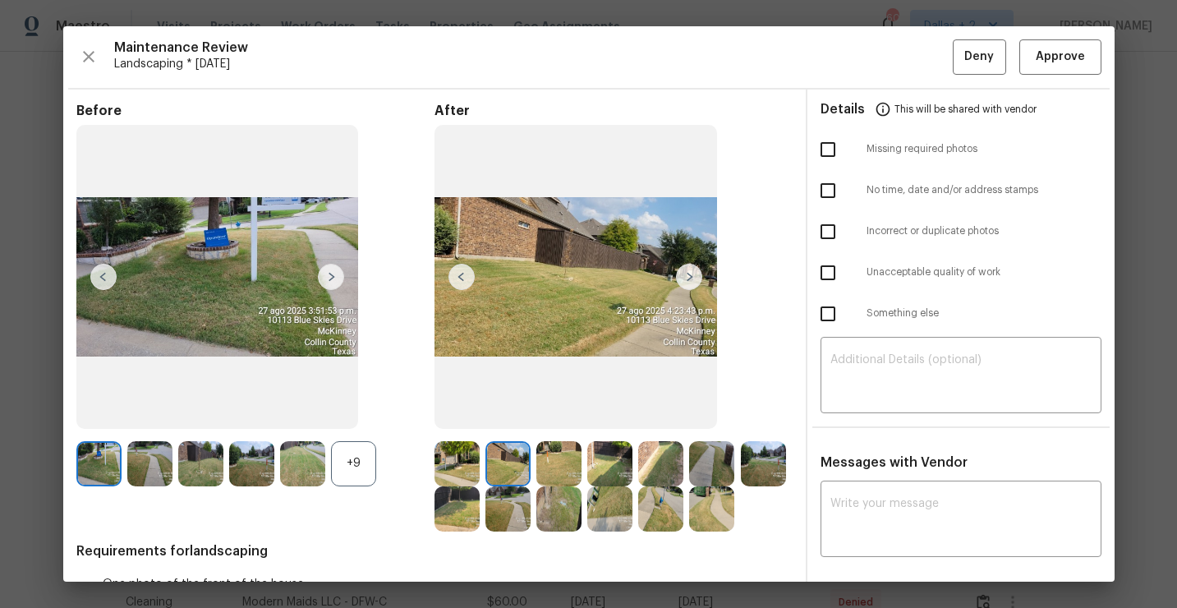
click at [687, 273] on img at bounding box center [689, 277] width 26 height 26
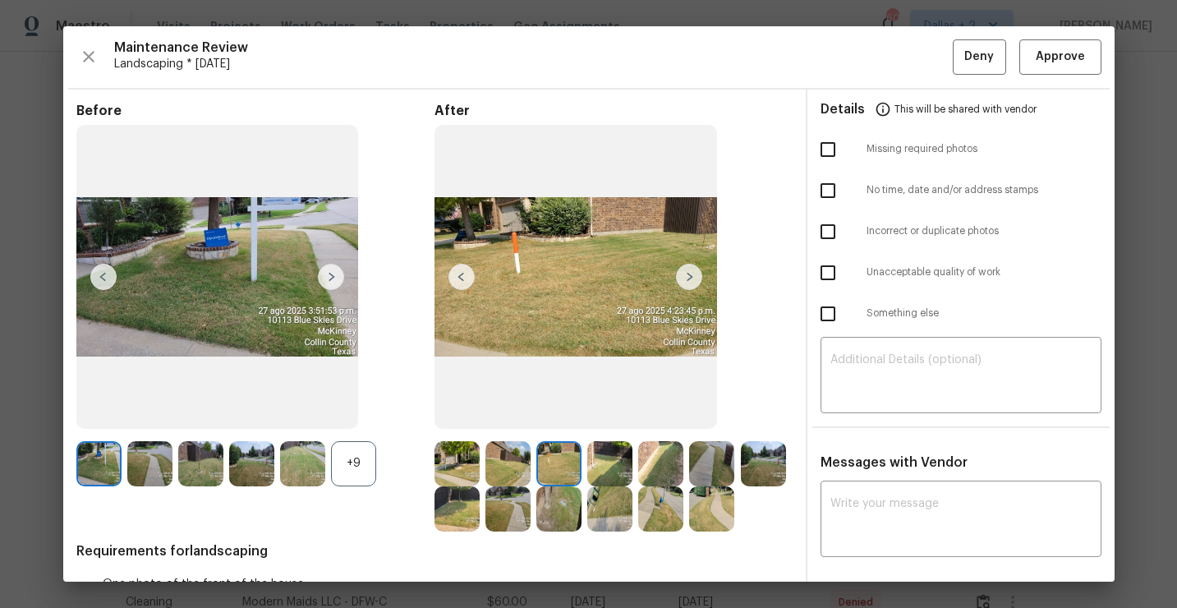
click at [687, 273] on img at bounding box center [689, 277] width 26 height 26
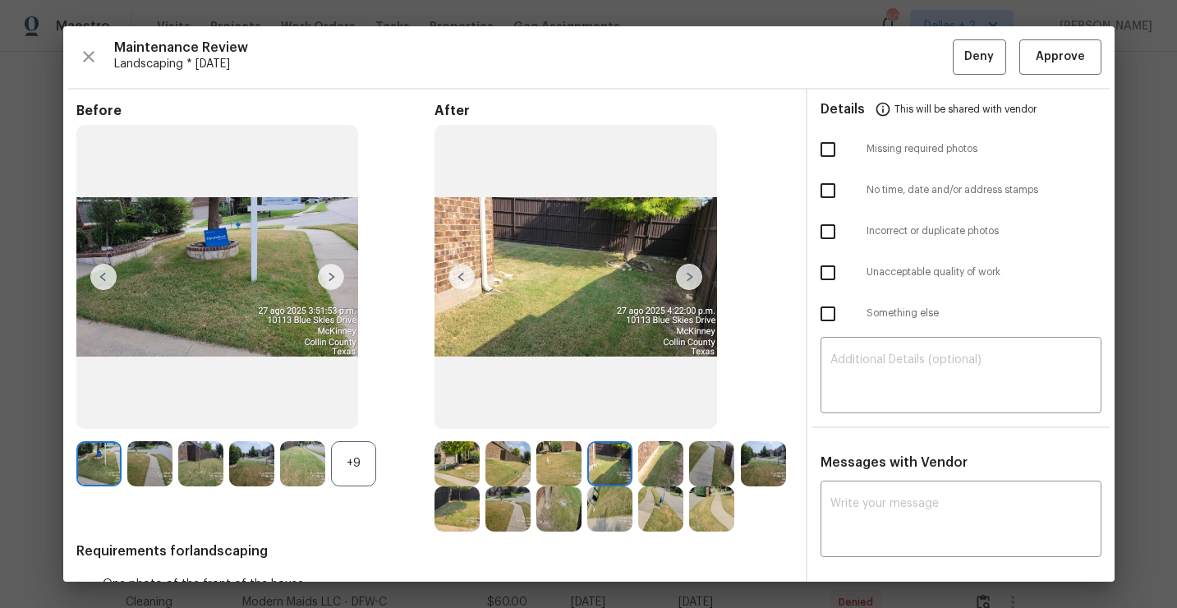
click at [687, 273] on img at bounding box center [689, 277] width 26 height 26
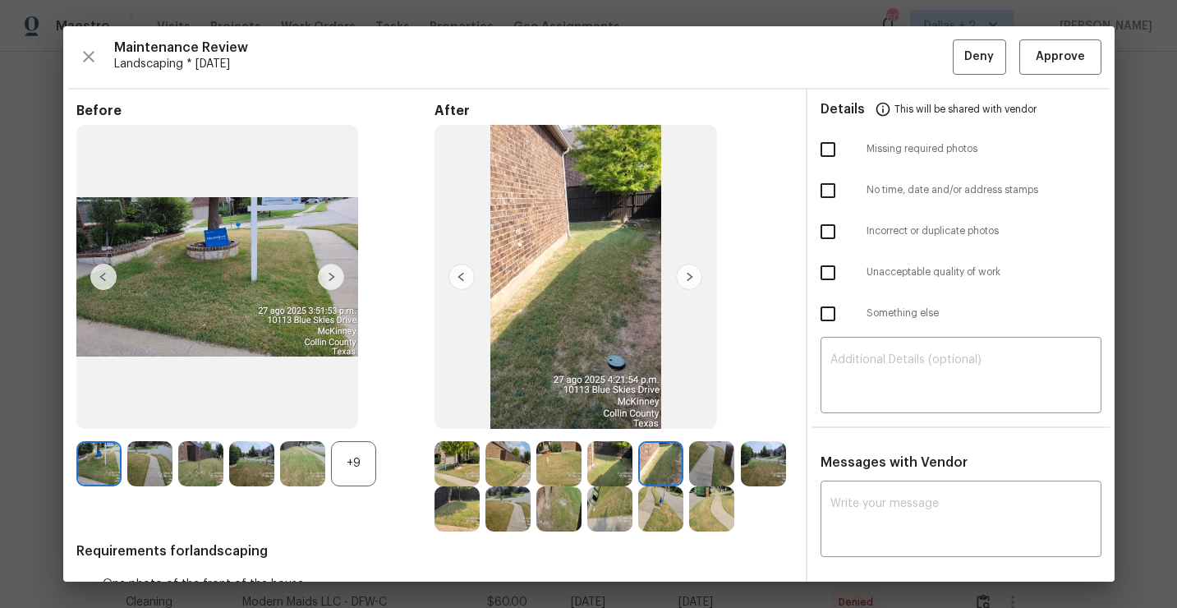
click at [687, 273] on img at bounding box center [689, 277] width 26 height 26
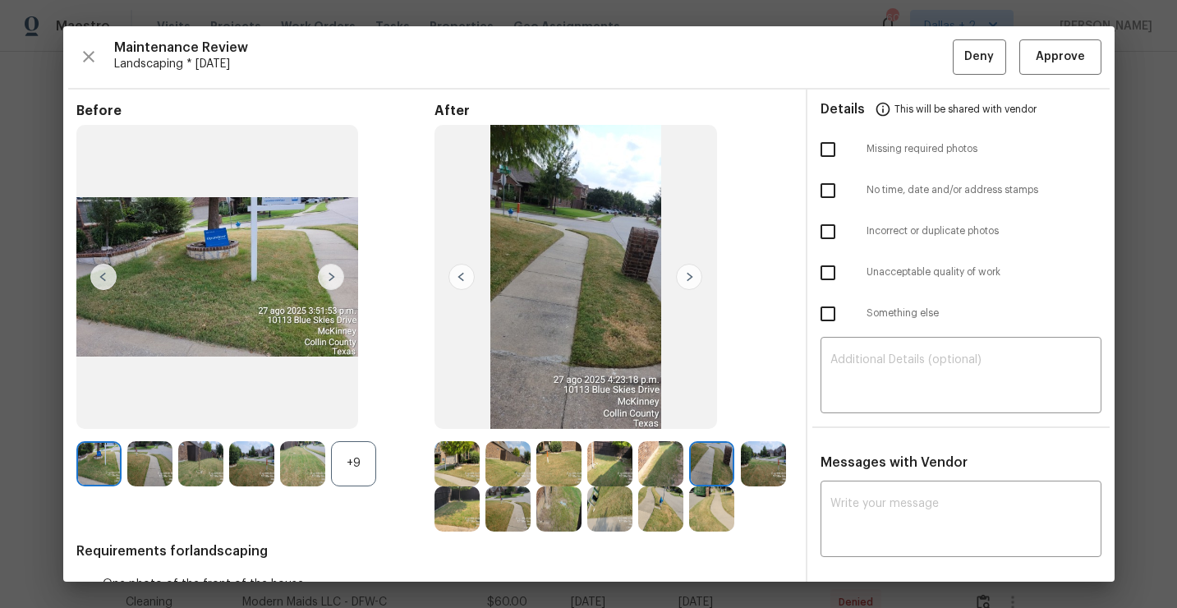
click at [348, 462] on div "+9" at bounding box center [353, 463] width 45 height 45
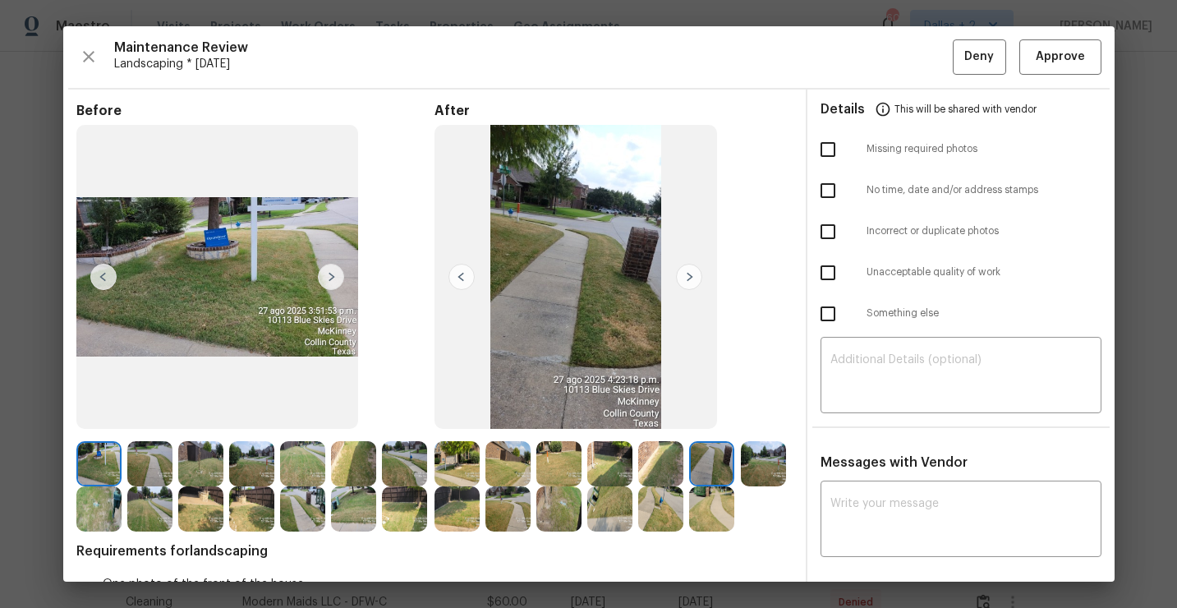
click at [685, 282] on img at bounding box center [689, 277] width 26 height 26
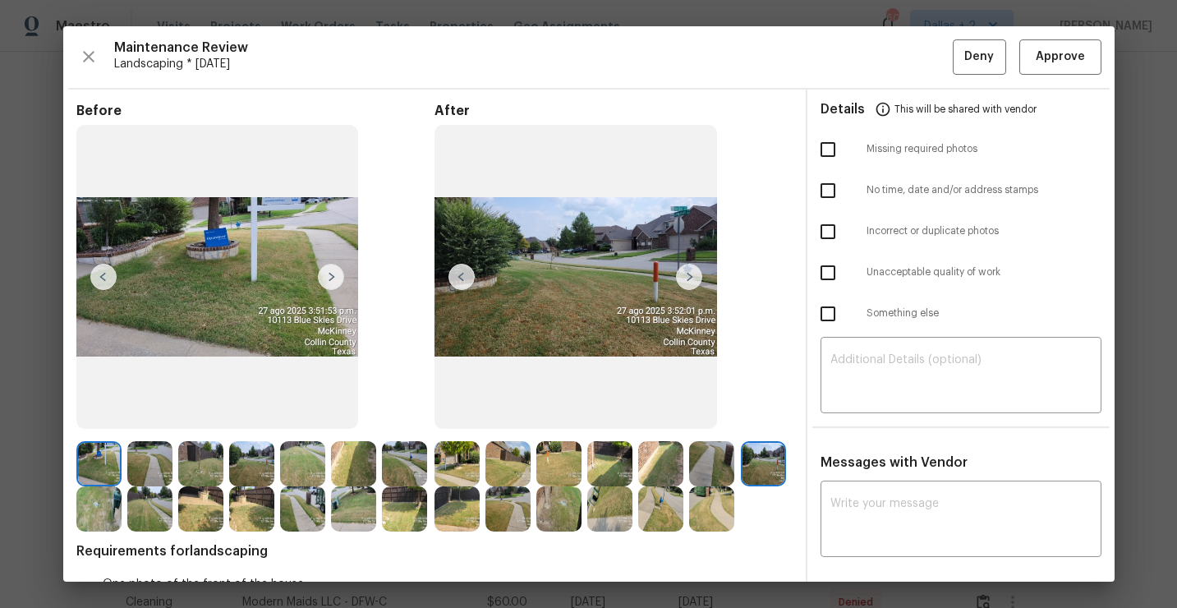
click at [684, 282] on img at bounding box center [689, 277] width 26 height 26
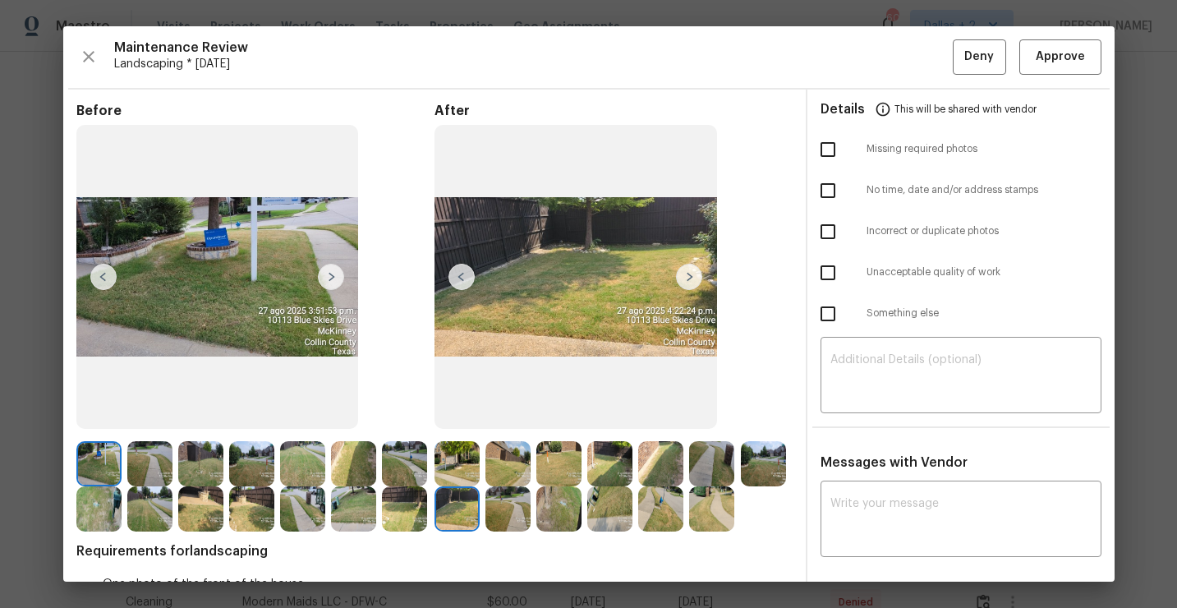
click at [466, 278] on img at bounding box center [461, 277] width 26 height 26
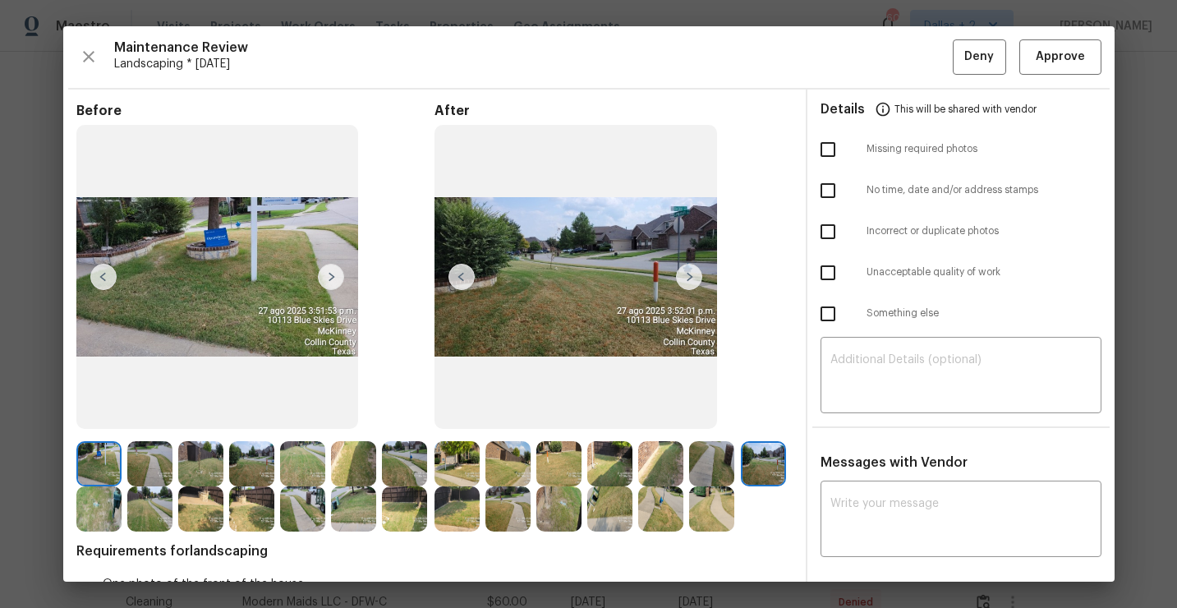
click at [678, 281] on img at bounding box center [689, 277] width 26 height 26
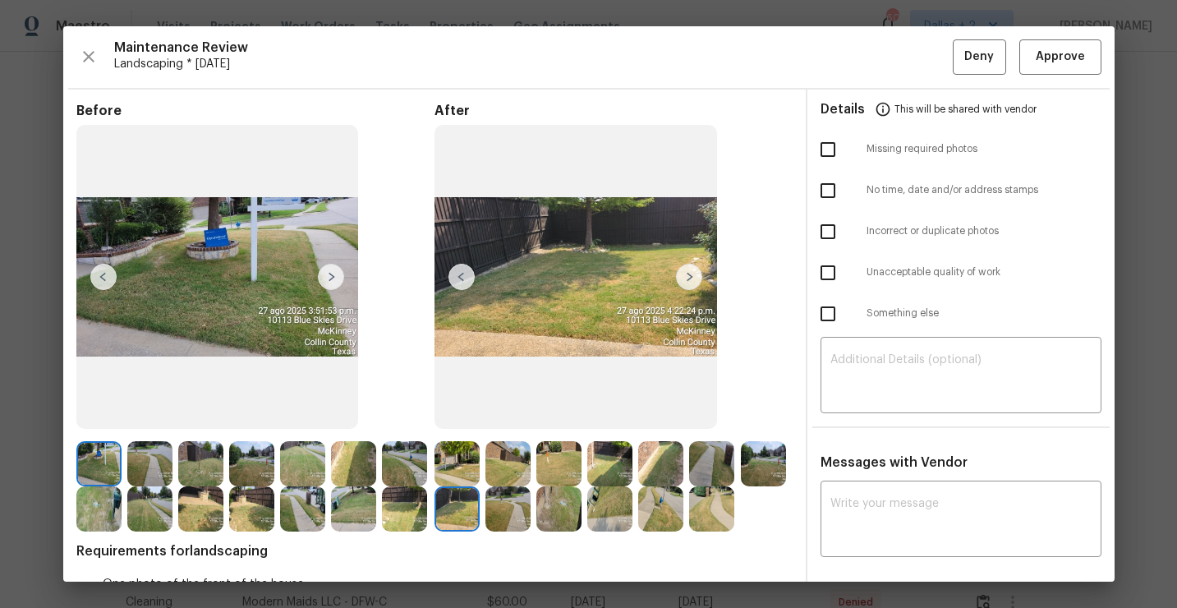
click at [686, 284] on img at bounding box center [689, 277] width 26 height 26
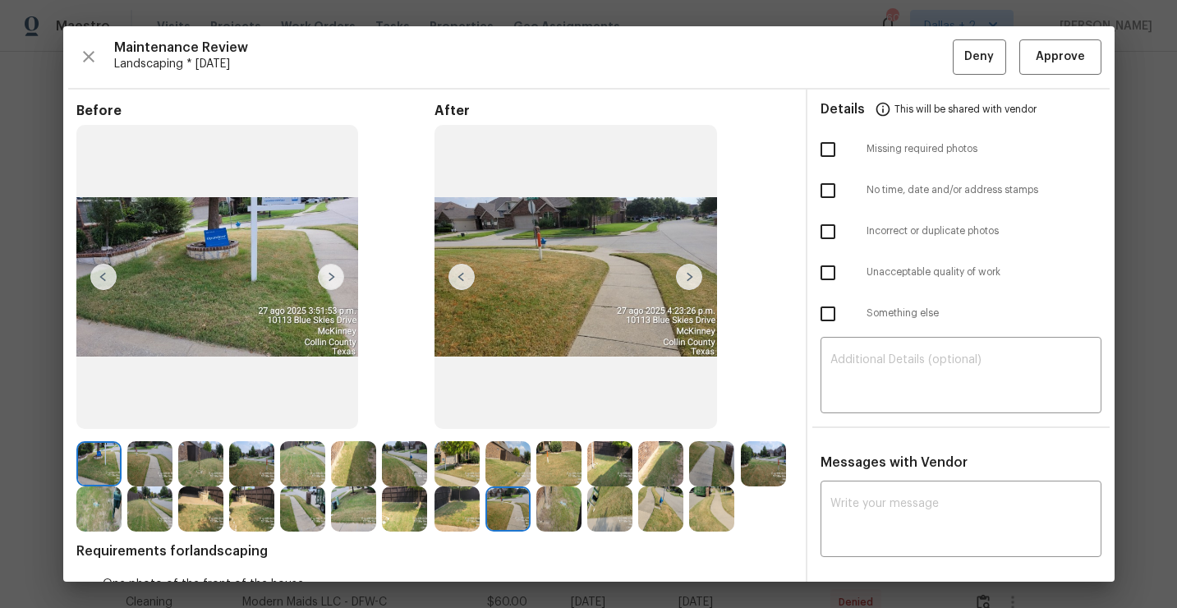
click at [693, 276] on img at bounding box center [689, 277] width 26 height 26
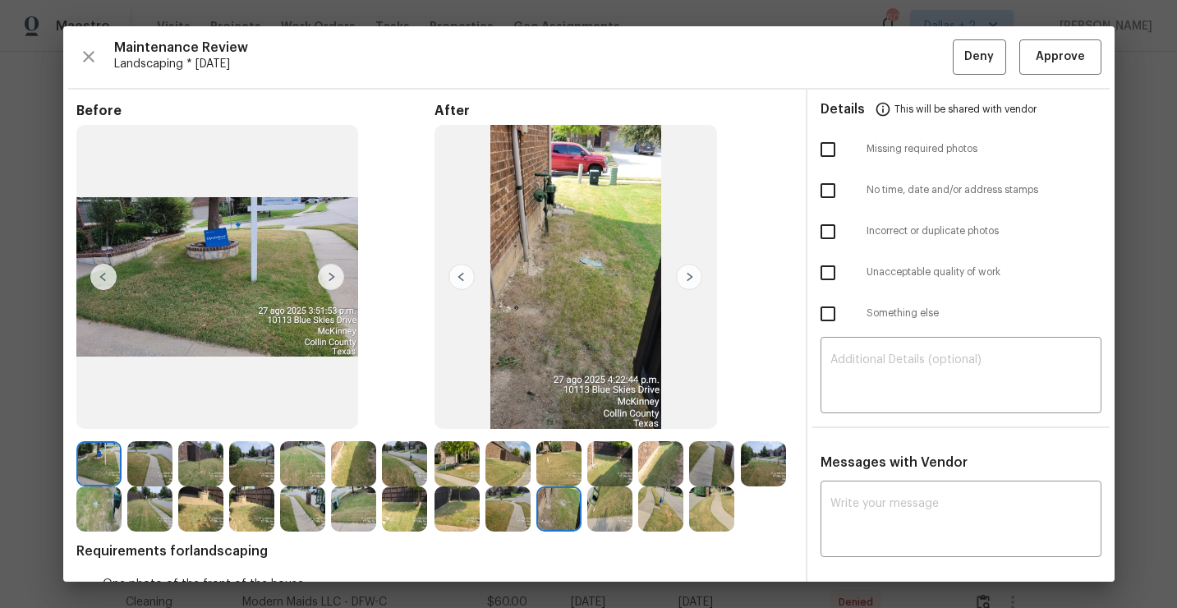
click at [693, 276] on img at bounding box center [689, 277] width 26 height 26
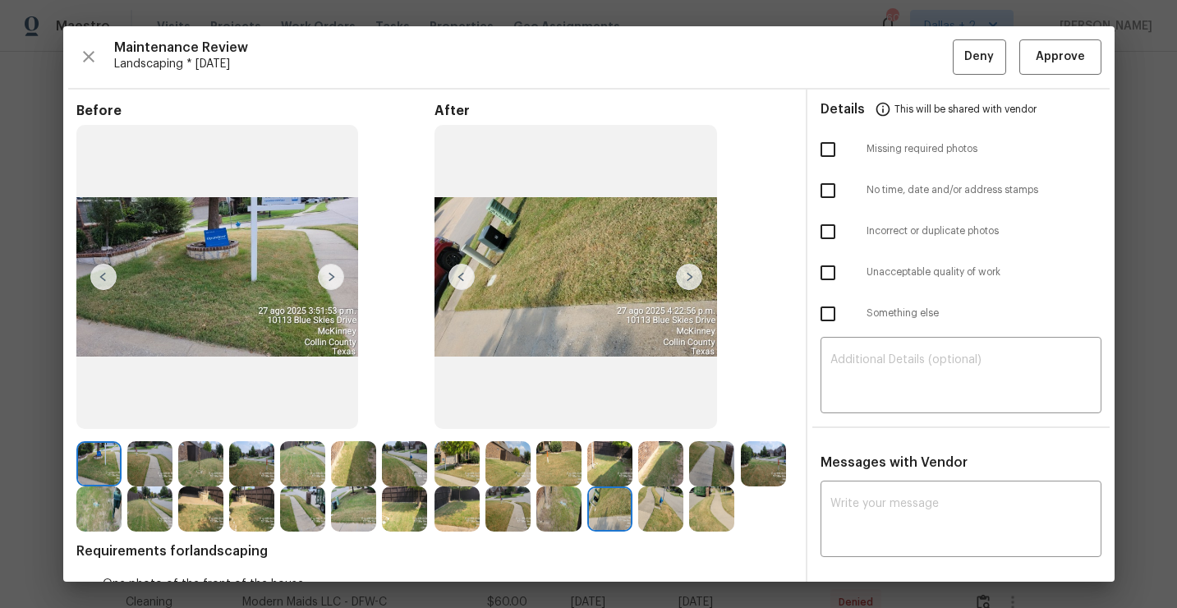
click at [693, 274] on img at bounding box center [689, 277] width 26 height 26
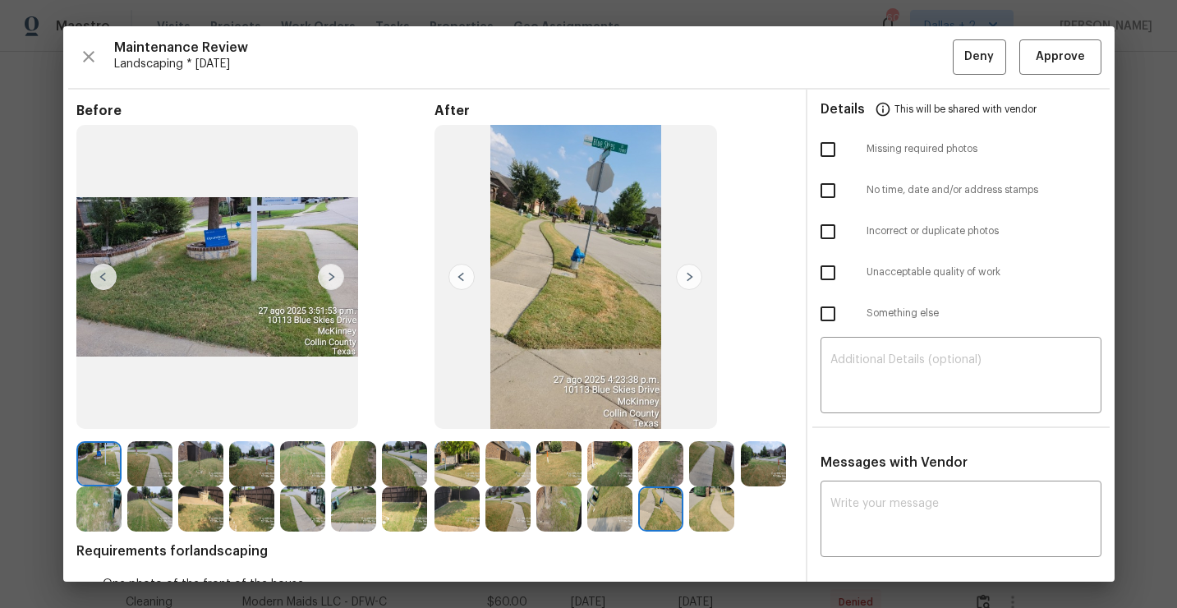
click at [706, 512] on img at bounding box center [711, 508] width 45 height 45
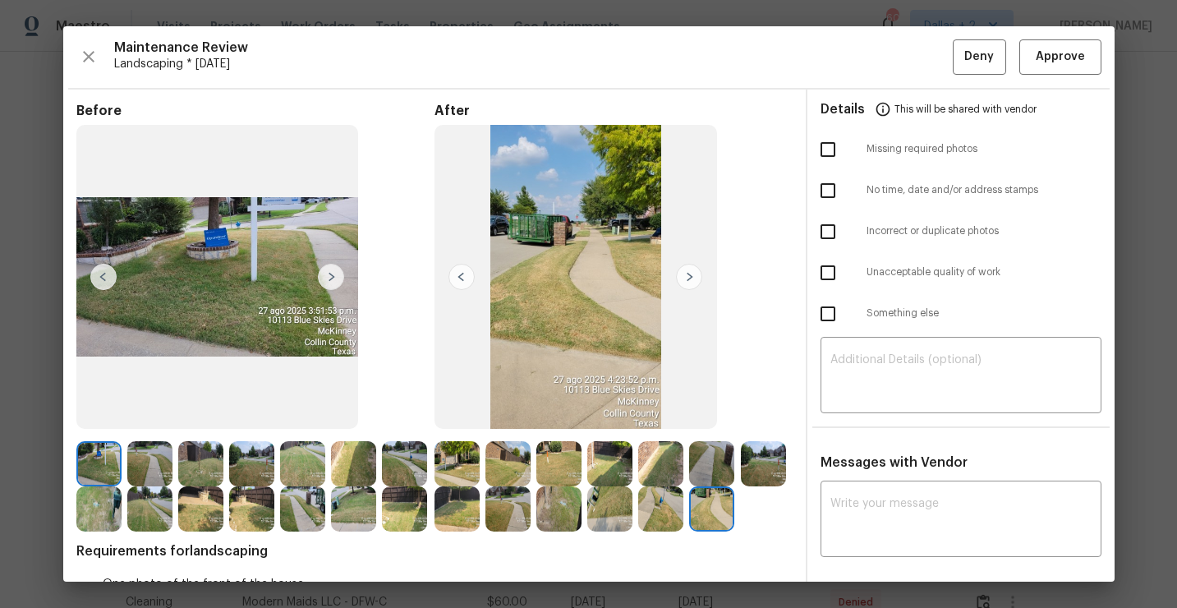
click at [94, 464] on img at bounding box center [98, 463] width 45 height 45
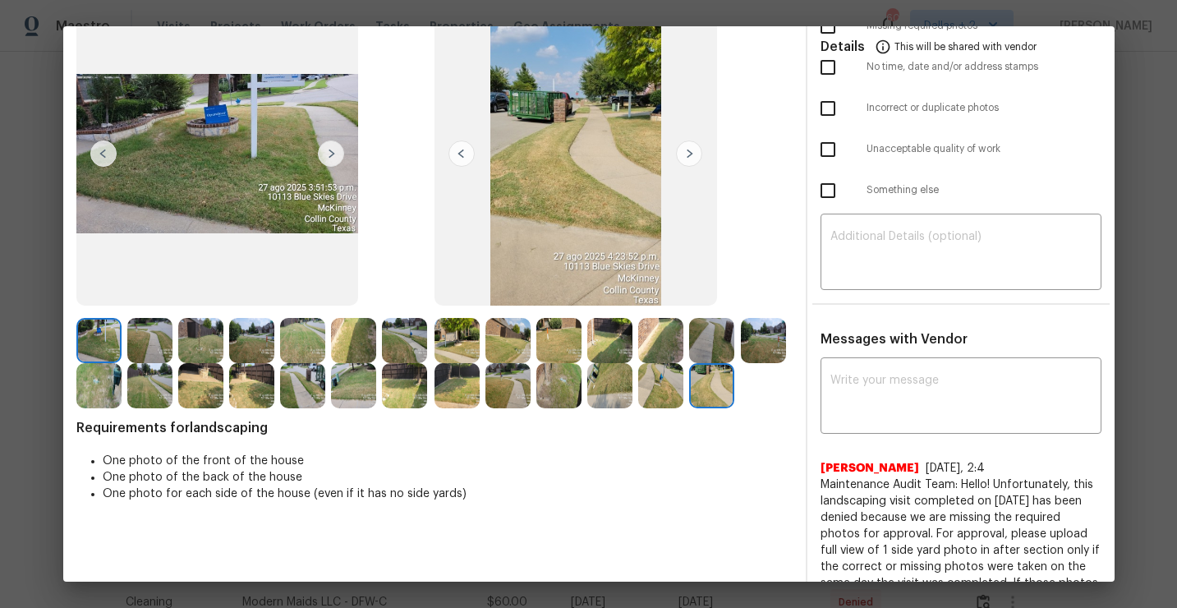
scroll to position [127, 0]
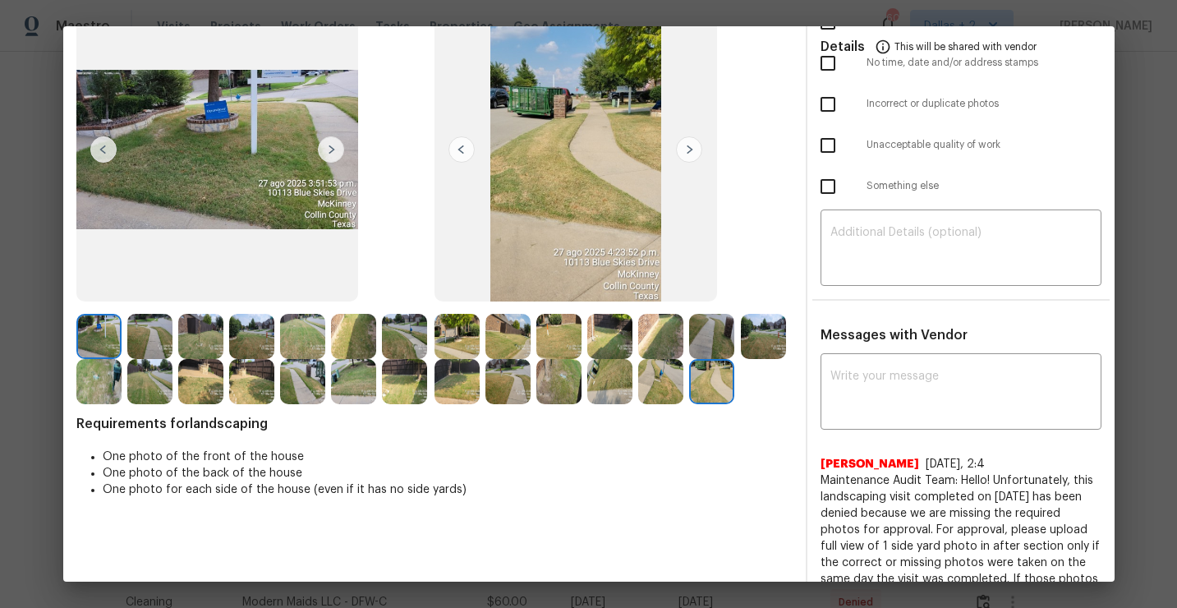
click at [327, 146] on img at bounding box center [331, 149] width 26 height 26
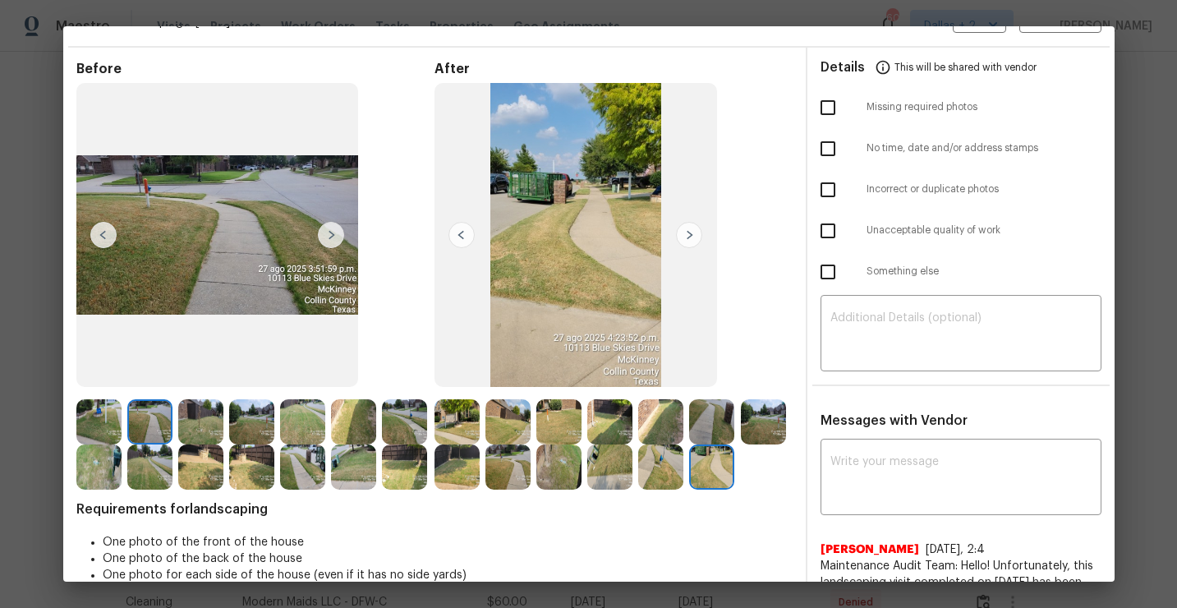
scroll to position [38, 0]
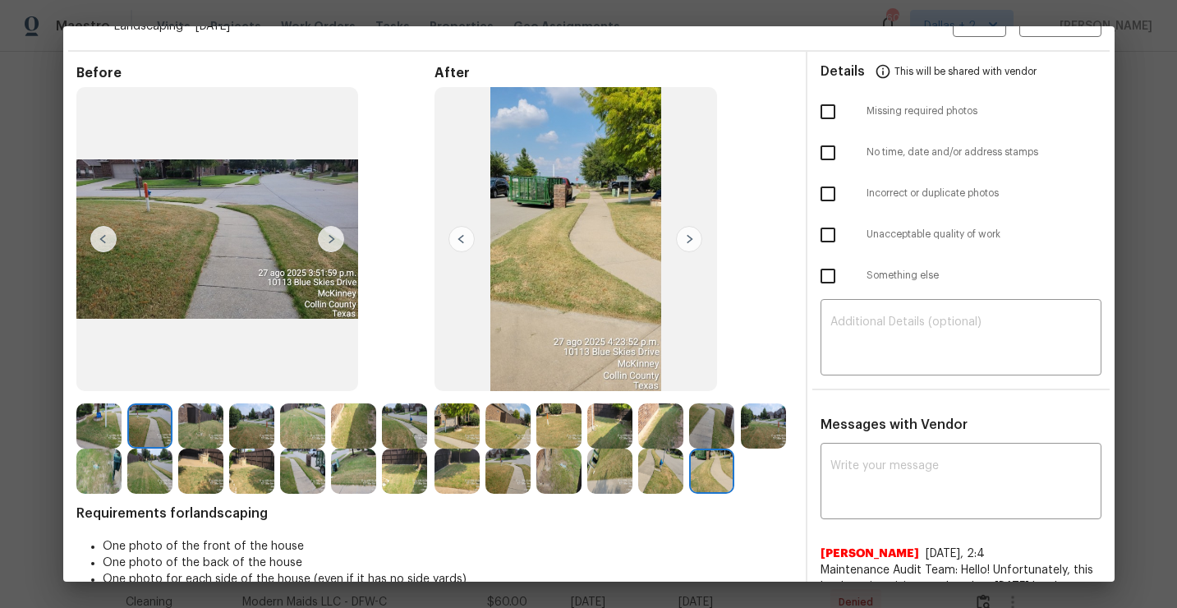
click at [99, 245] on img at bounding box center [103, 239] width 26 height 26
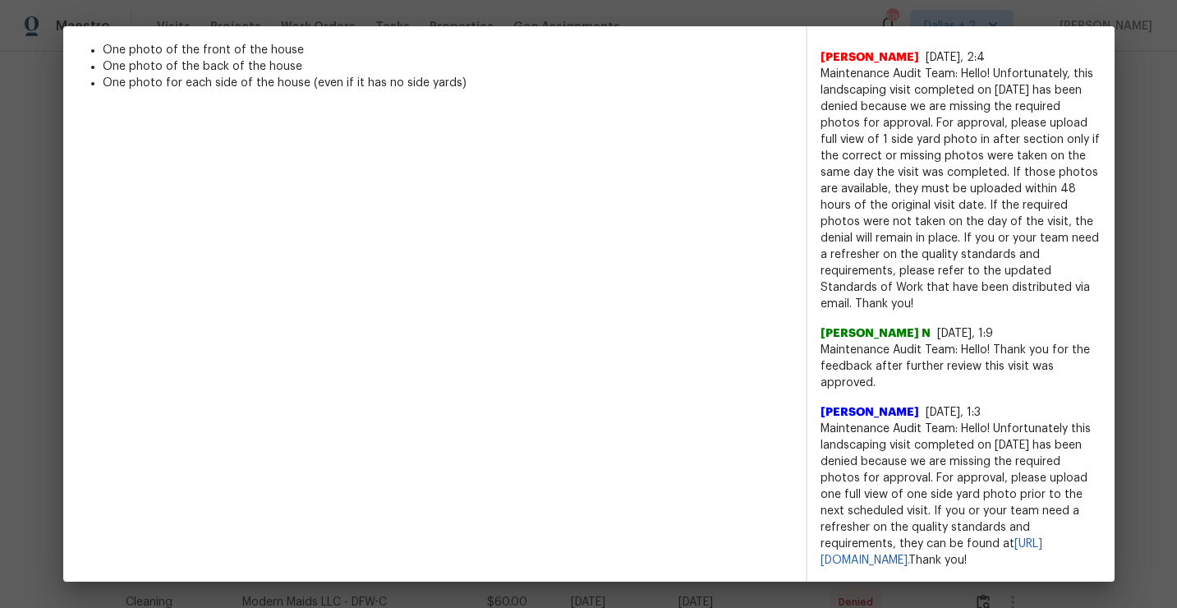
scroll to position [0, 0]
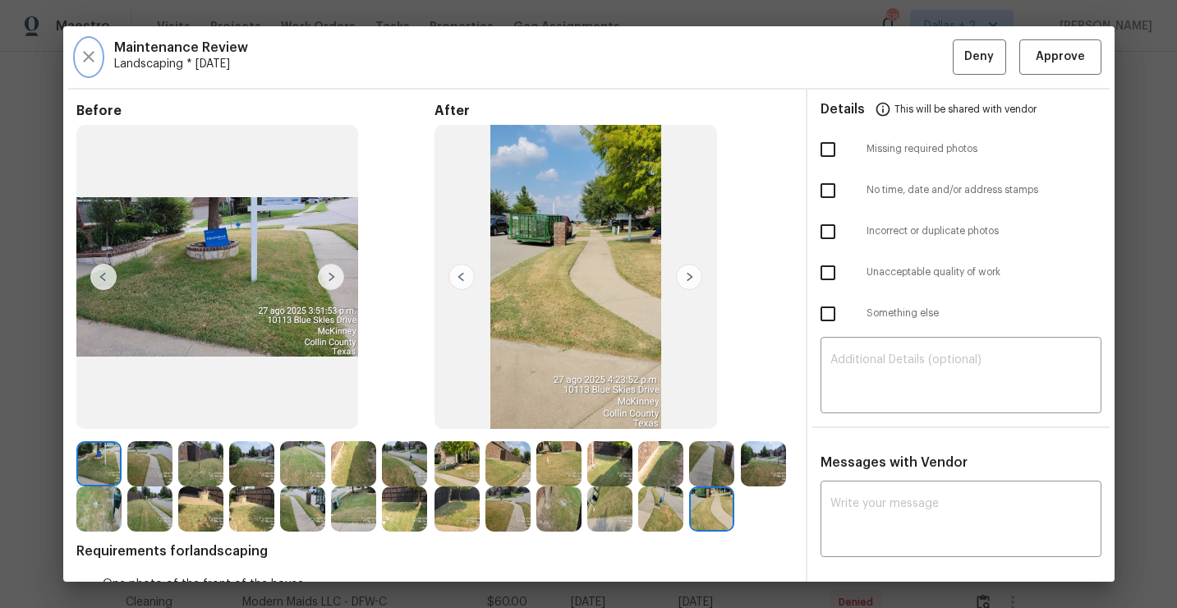
click at [88, 64] on icon "button" at bounding box center [89, 57] width 20 height 20
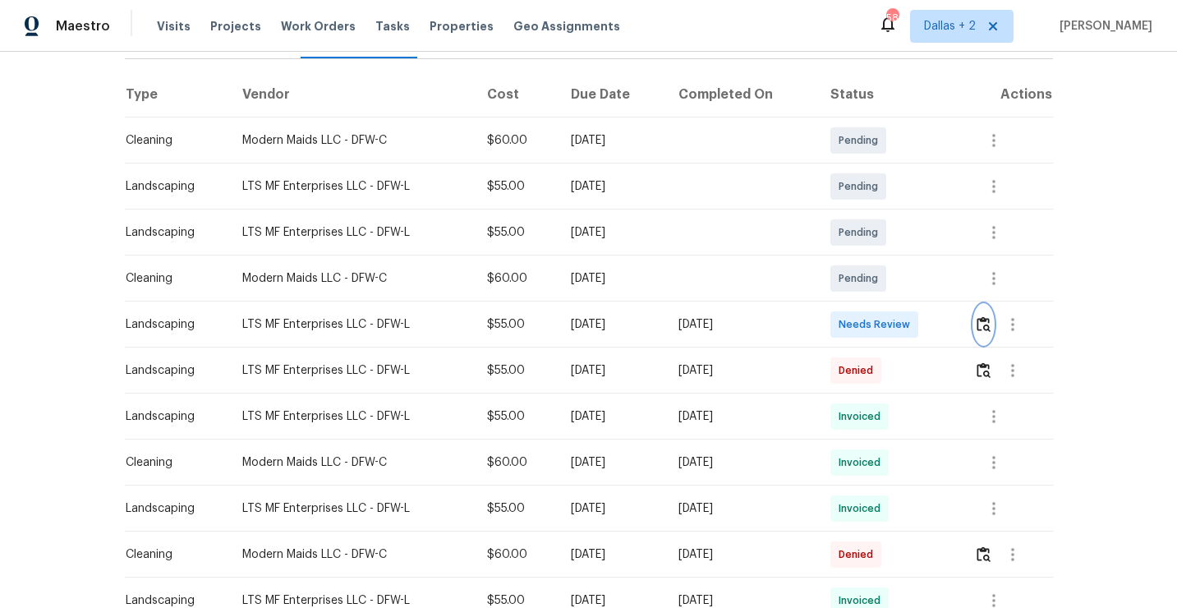
scroll to position [292, 0]
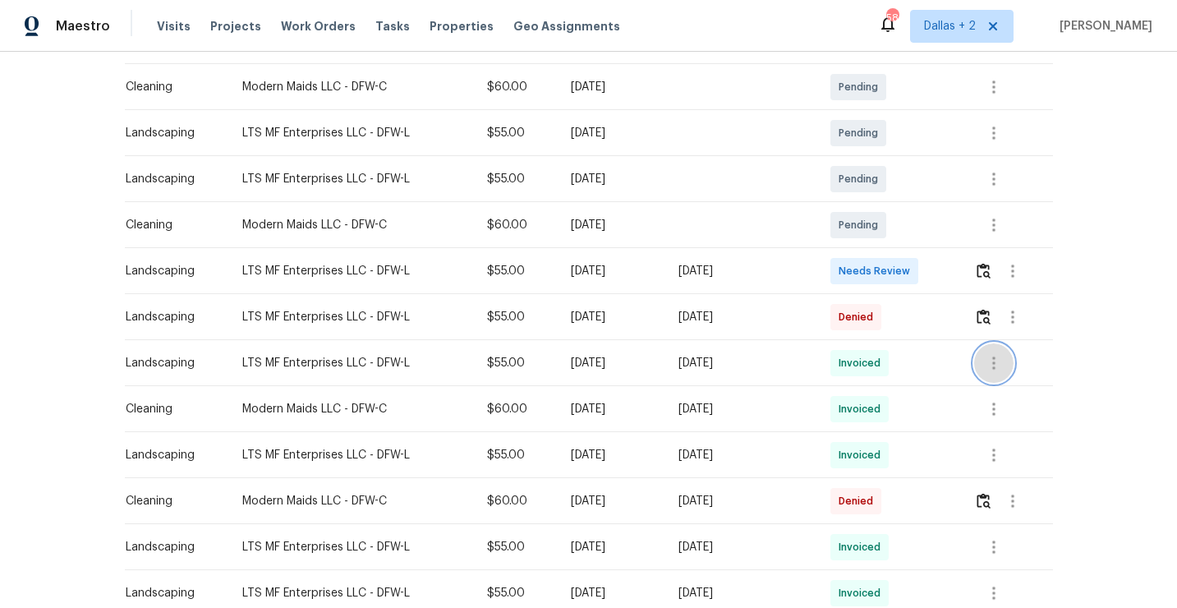
click at [995, 363] on icon "button" at bounding box center [994, 363] width 20 height 20
click at [994, 394] on li "View details" at bounding box center [1036, 389] width 115 height 27
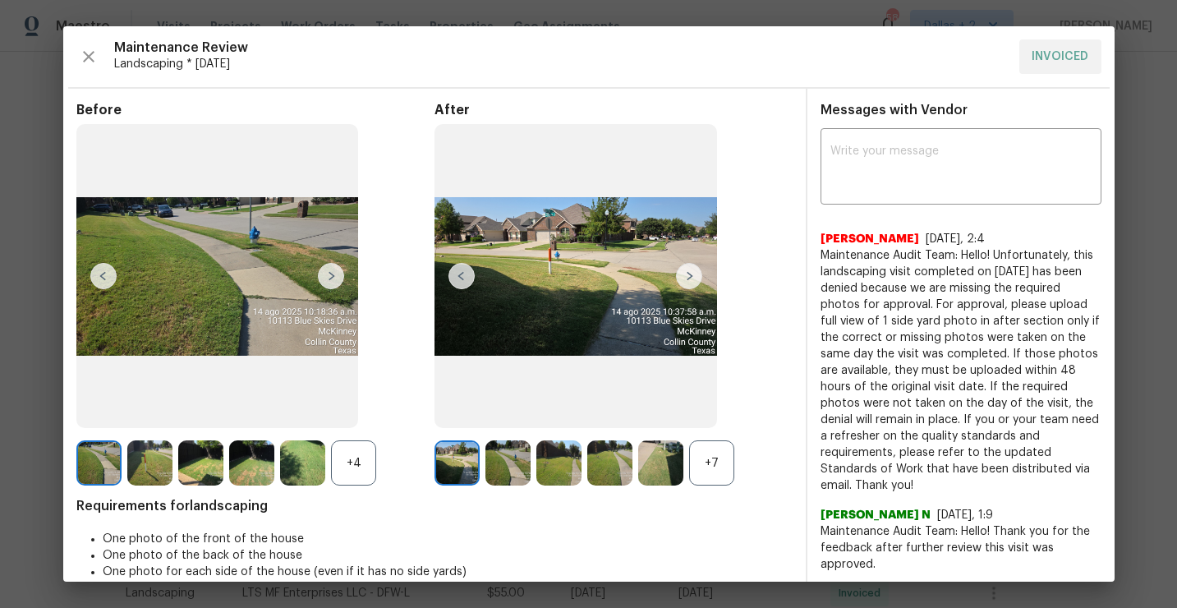
click at [740, 461] on div "+7" at bounding box center [613, 462] width 358 height 45
click at [712, 457] on div "+7" at bounding box center [711, 462] width 45 height 45
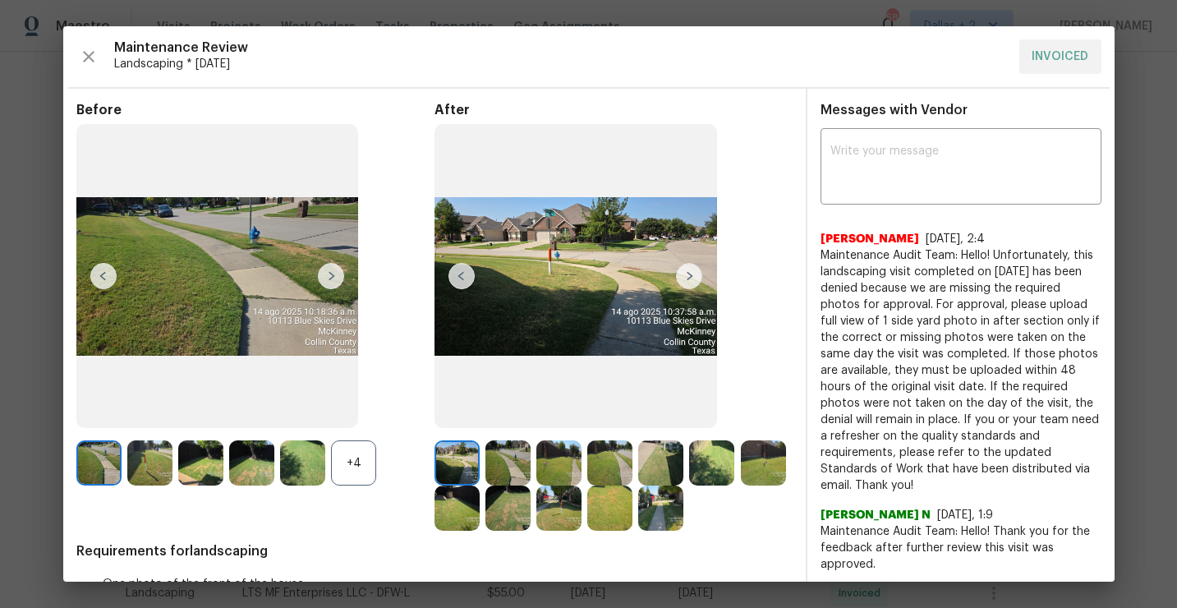
click at [353, 475] on div "+4" at bounding box center [353, 462] width 45 height 45
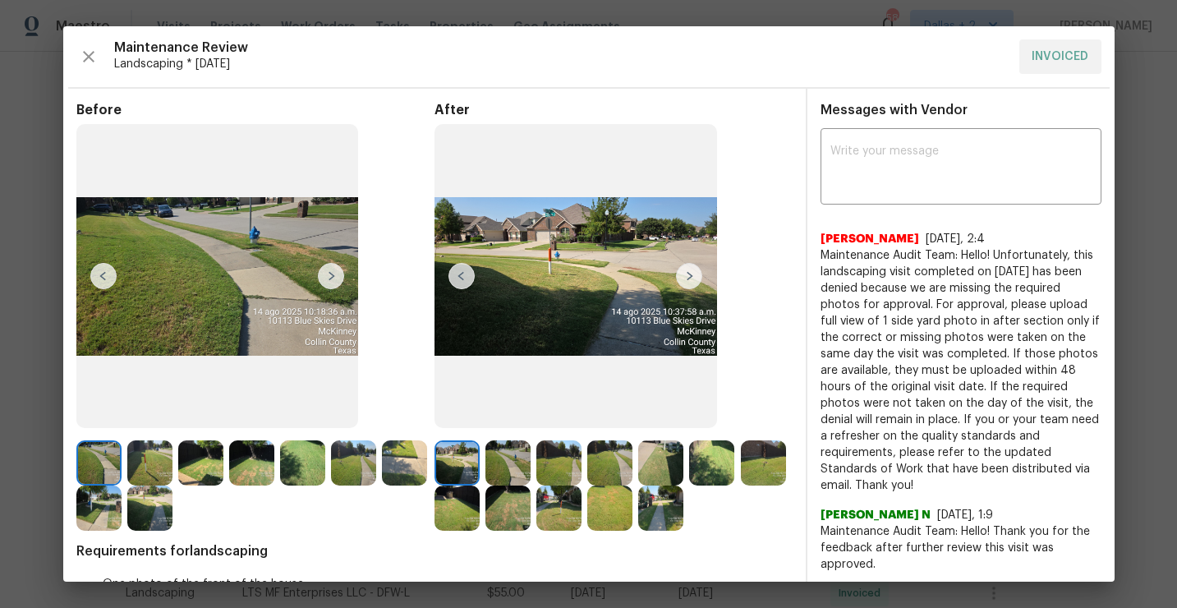
click at [506, 462] on img at bounding box center [507, 462] width 45 height 45
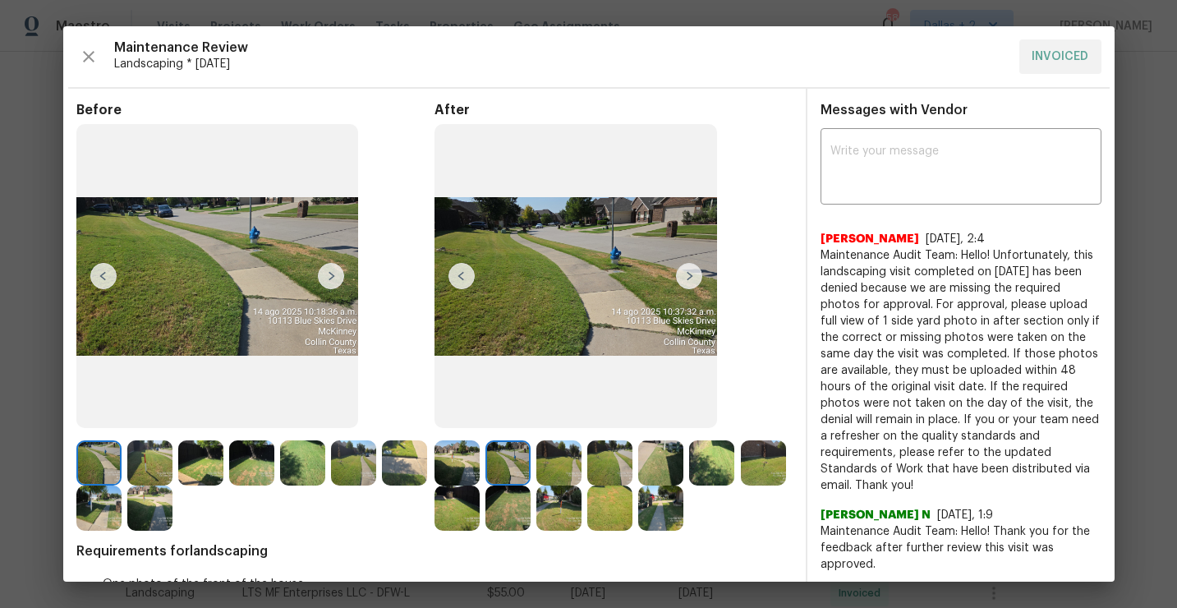
click at [560, 471] on img at bounding box center [558, 462] width 45 height 45
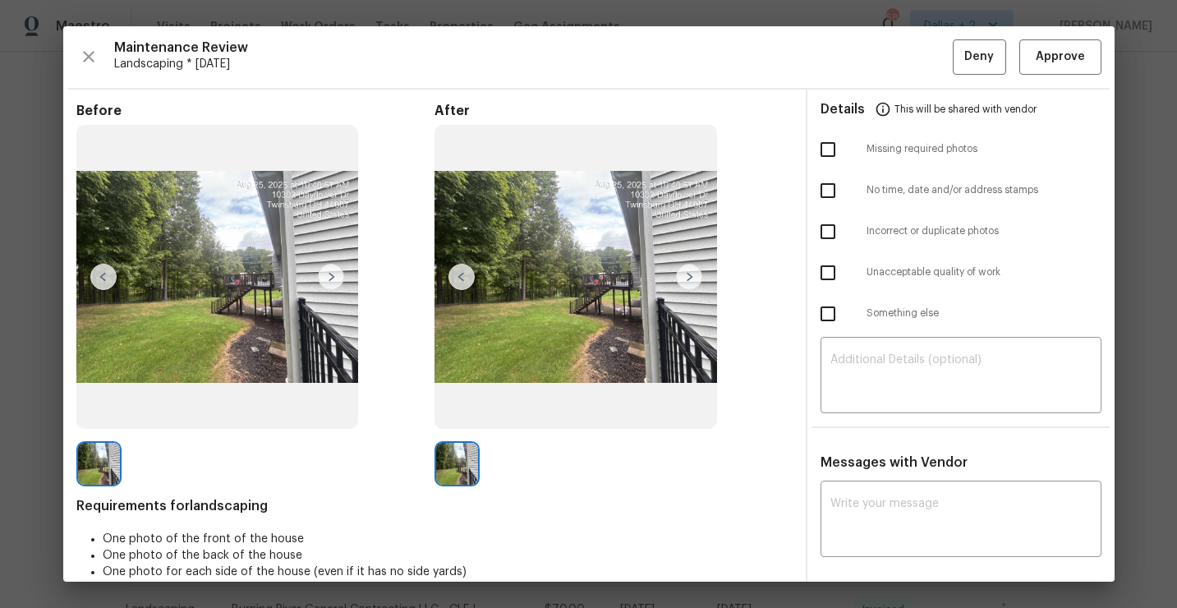
scroll to position [123, 0]
